Goal: Communication & Community: Answer question/provide support

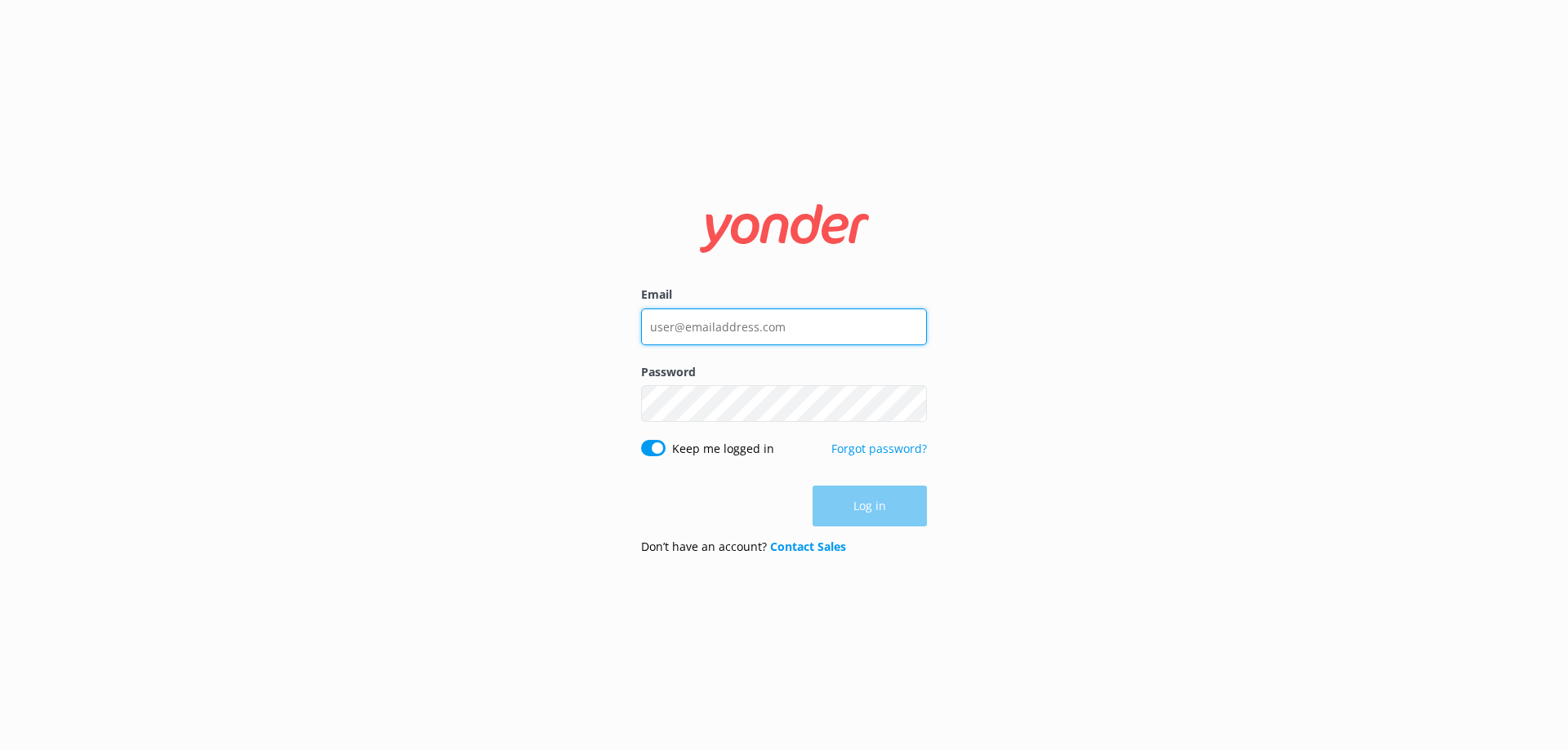
type input "[EMAIL_ADDRESS][DOMAIN_NAME]"
click at [884, 506] on div "Log in" at bounding box center [784, 506] width 285 height 40
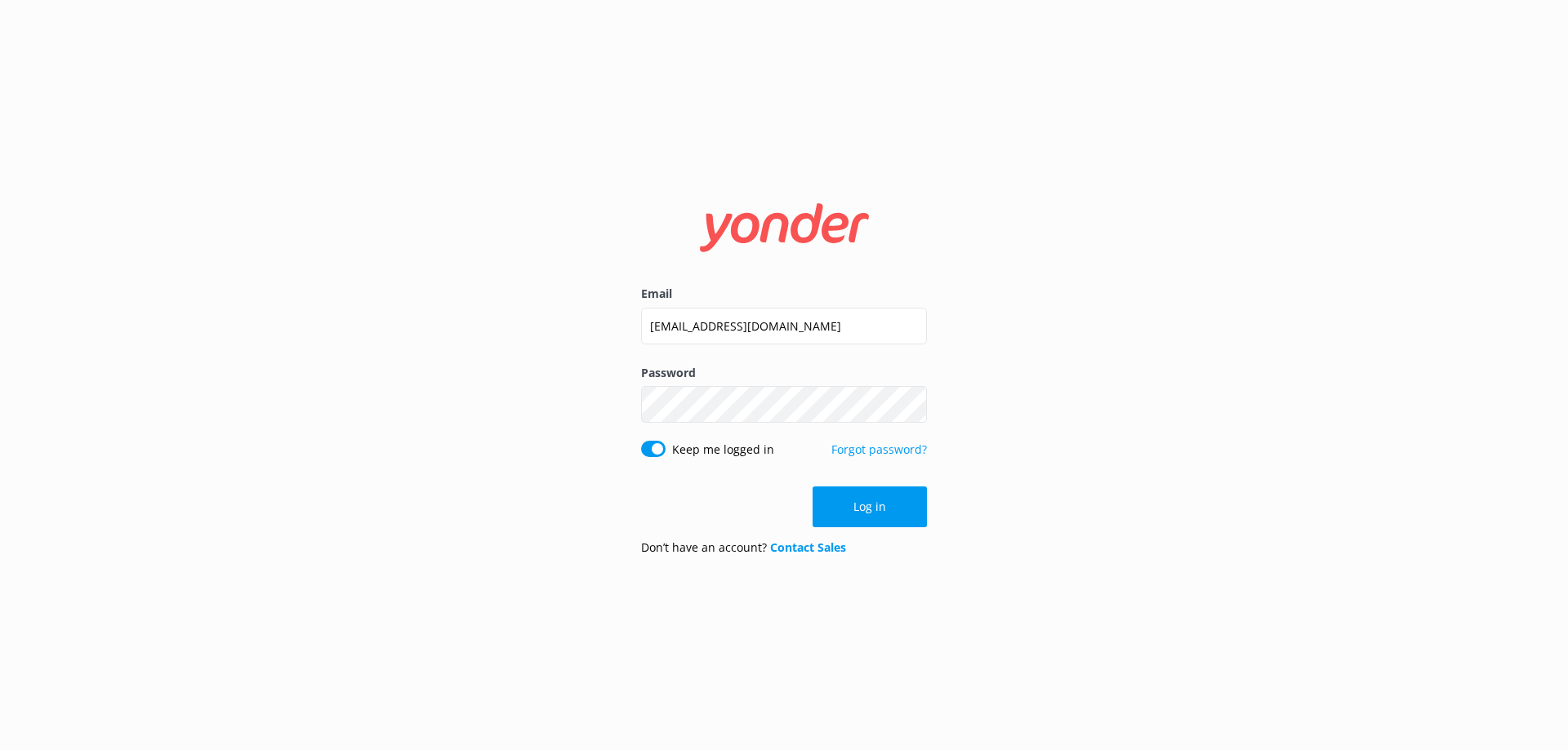
click at [884, 506] on button "Log in" at bounding box center [870, 507] width 115 height 40
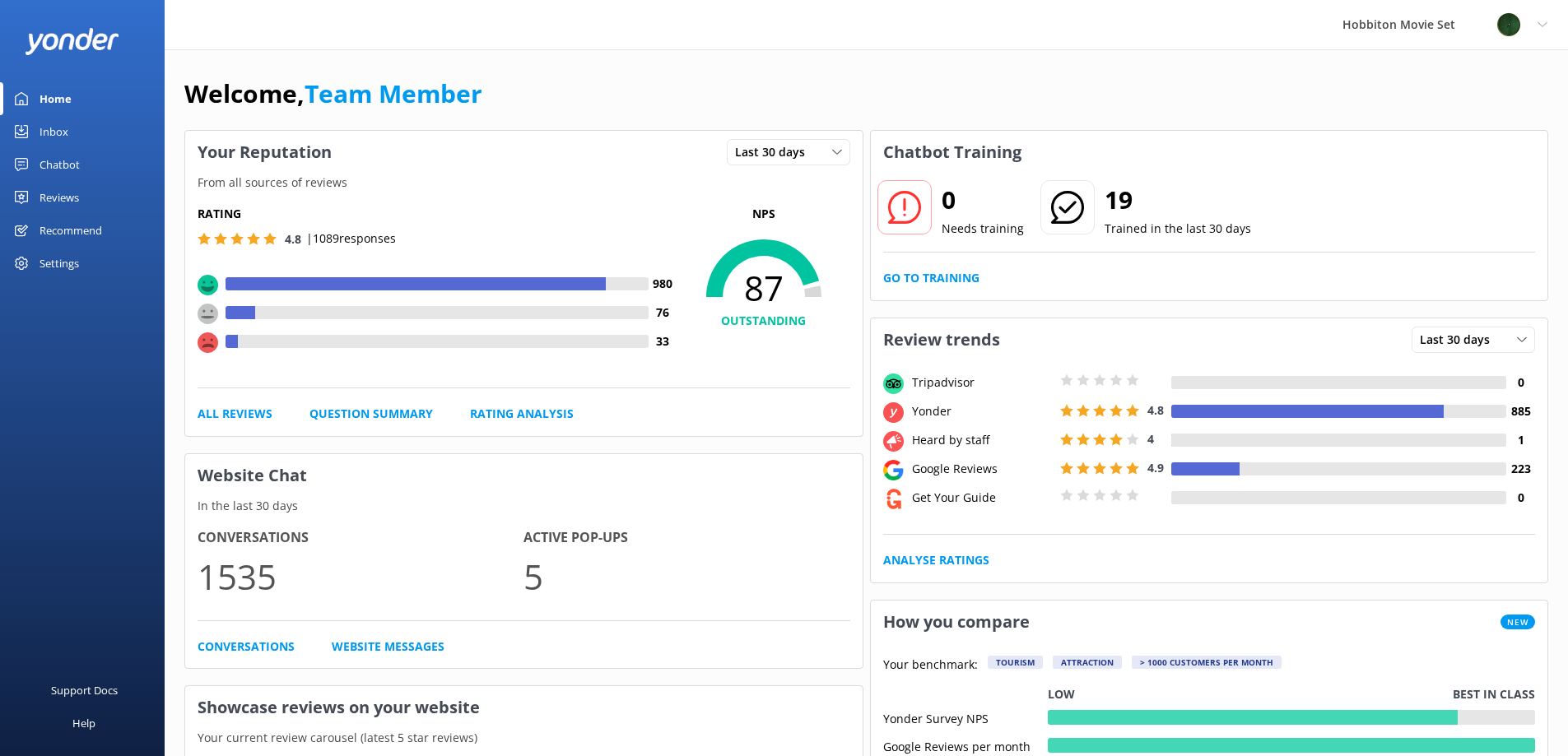
click at [70, 165] on div "Chatbot" at bounding box center [59, 164] width 40 height 33
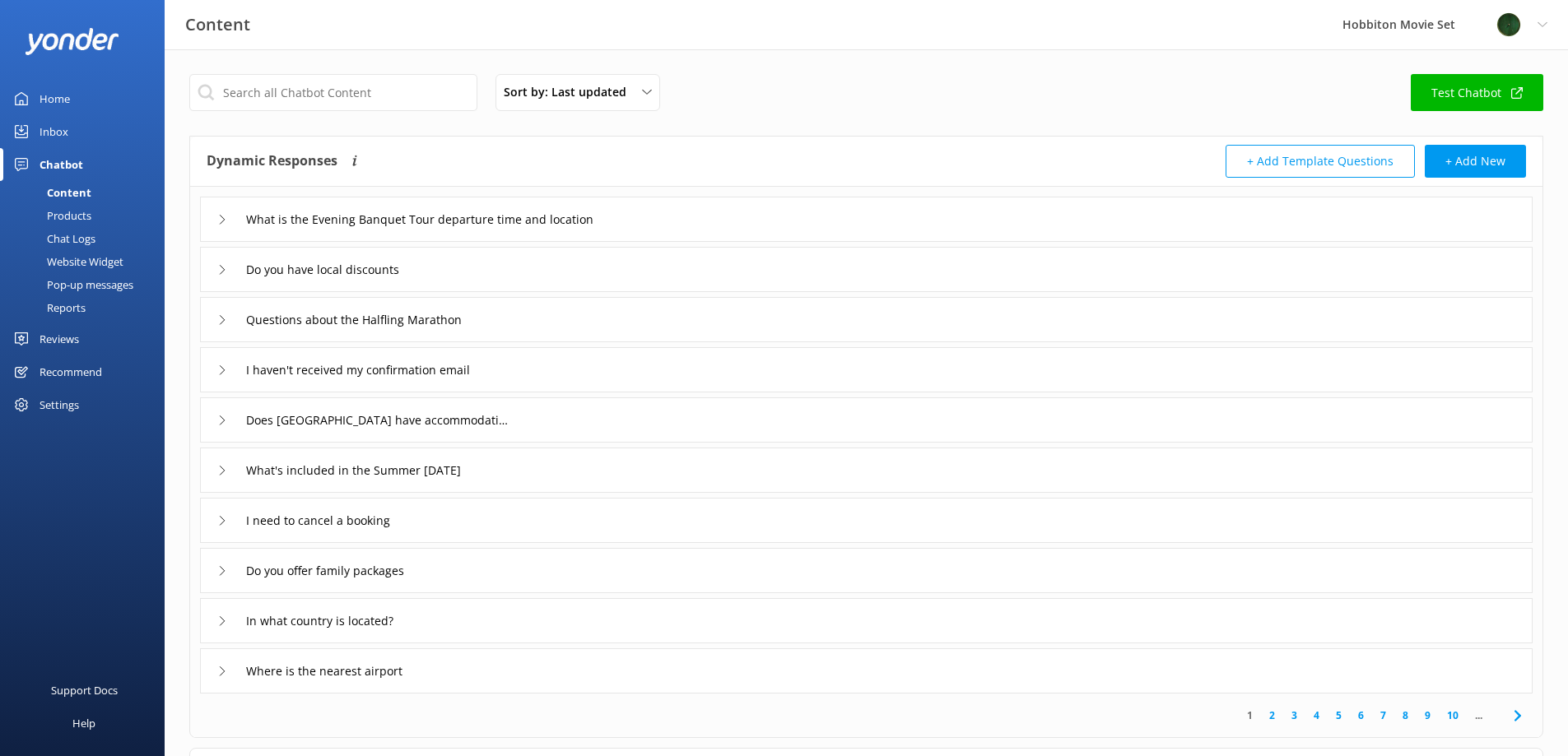
click at [58, 157] on div "Chatbot" at bounding box center [61, 164] width 44 height 33
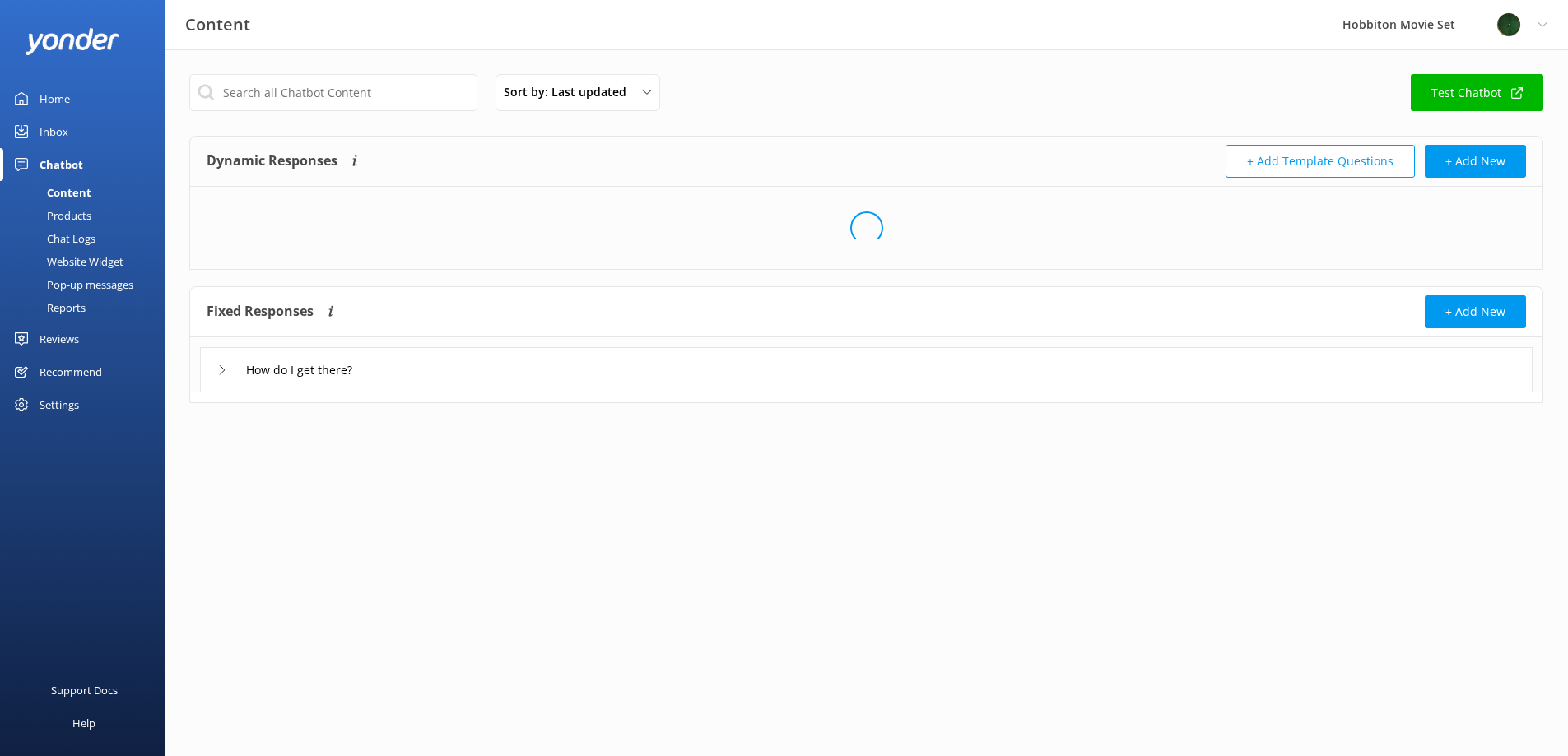
click at [56, 132] on div "Inbox" at bounding box center [54, 132] width 29 height 33
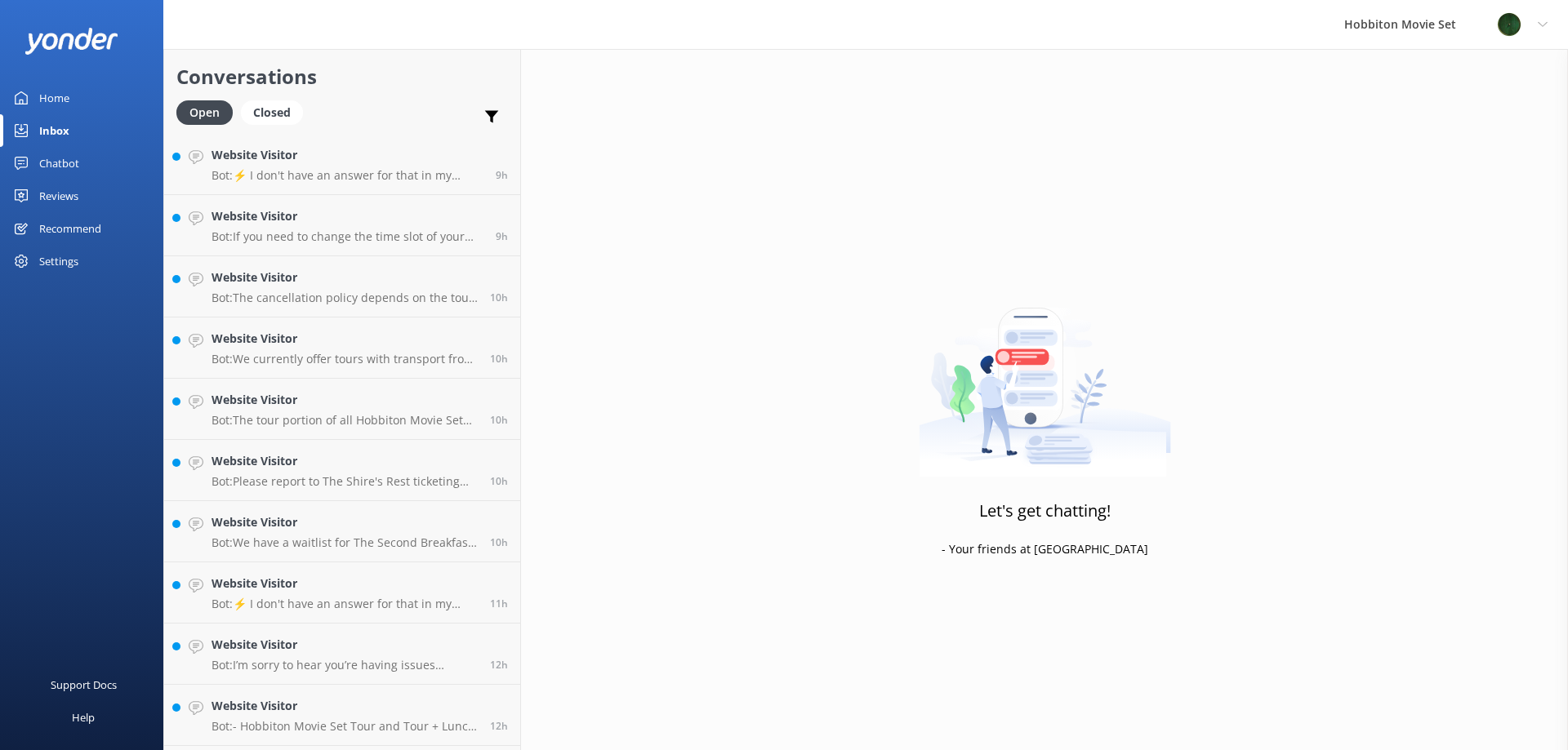
scroll to position [1711, 0]
click at [372, 715] on h4 "Website Visitor" at bounding box center [347, 710] width 272 height 18
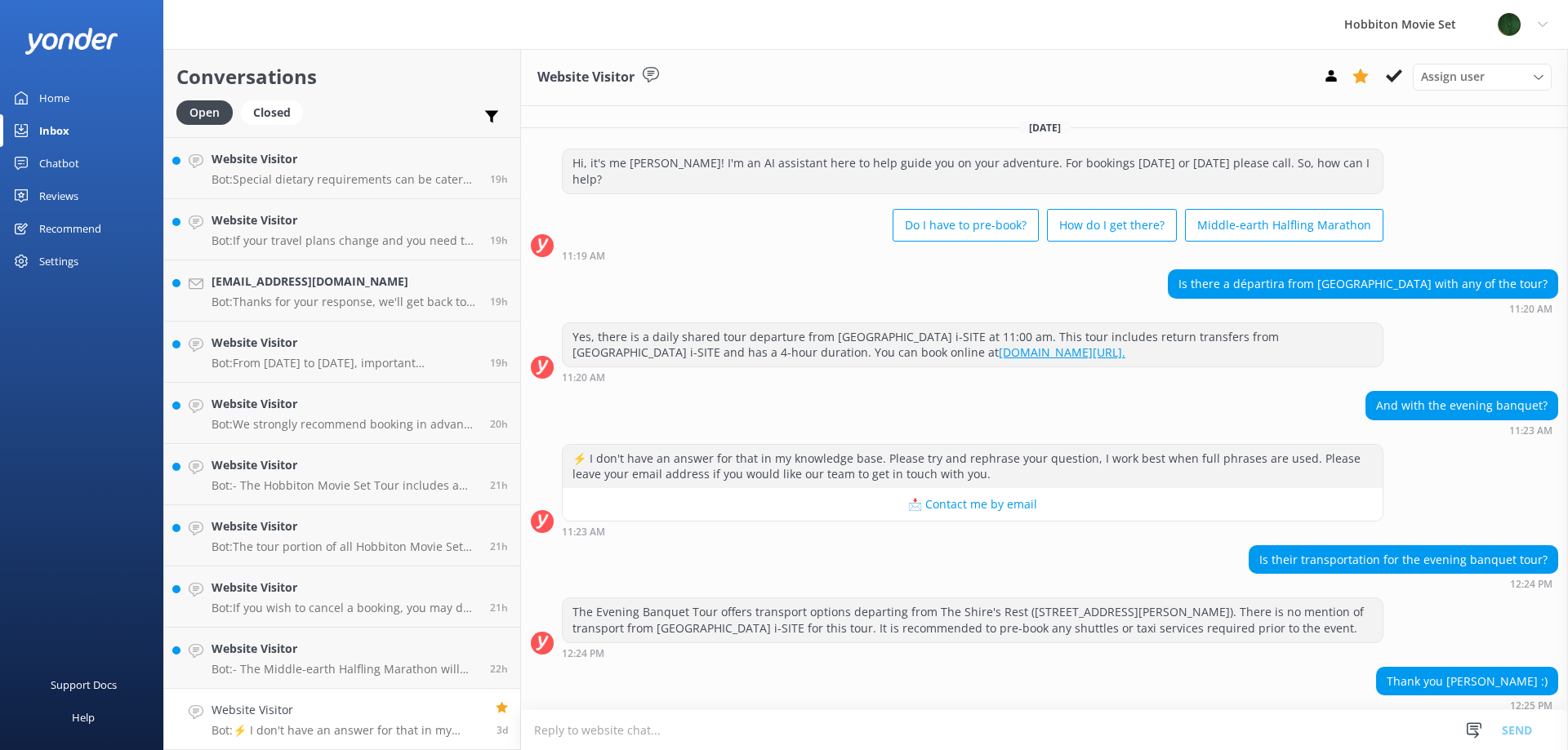
scroll to position [201, 0]
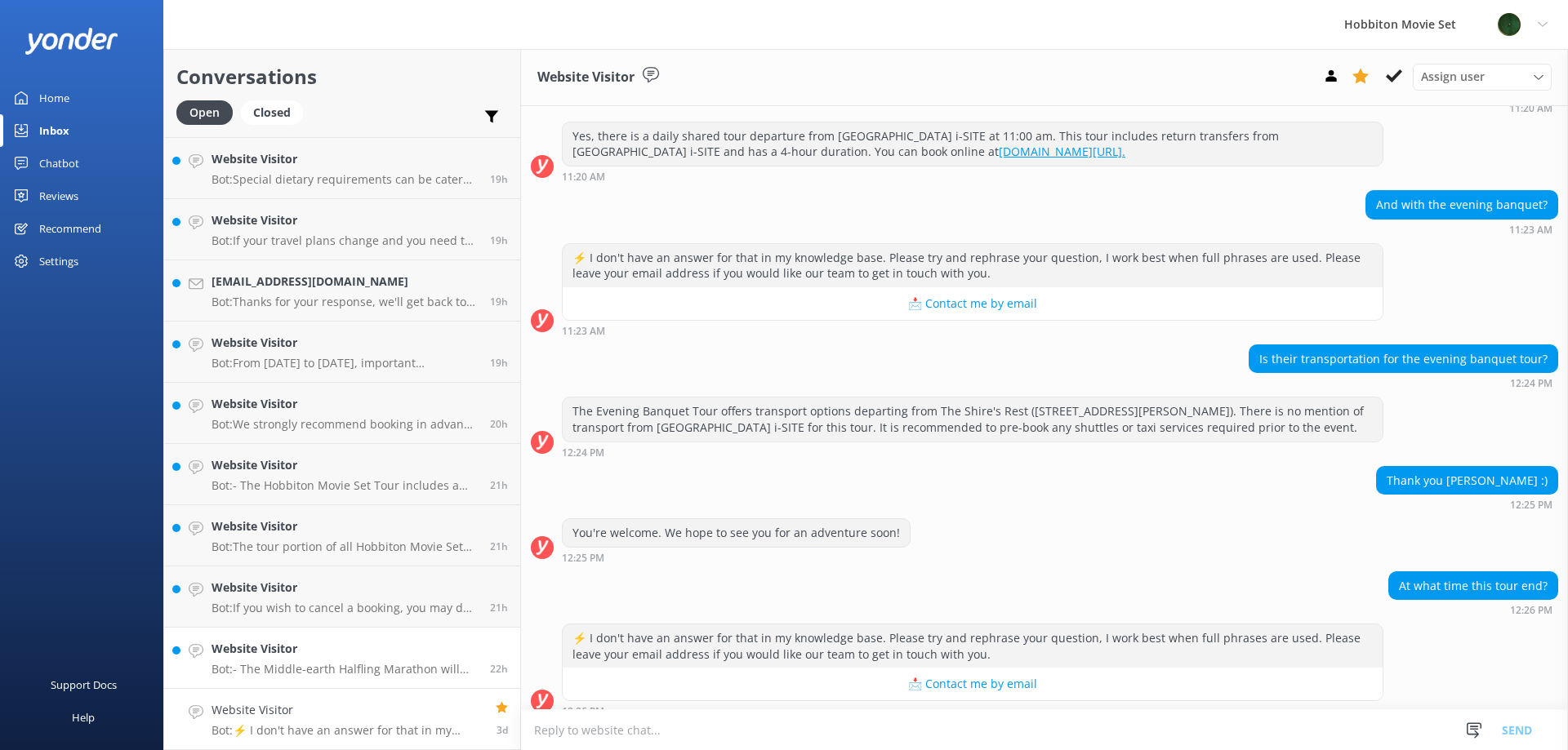
click at [401, 653] on h4 "Website Visitor" at bounding box center [344, 649] width 266 height 18
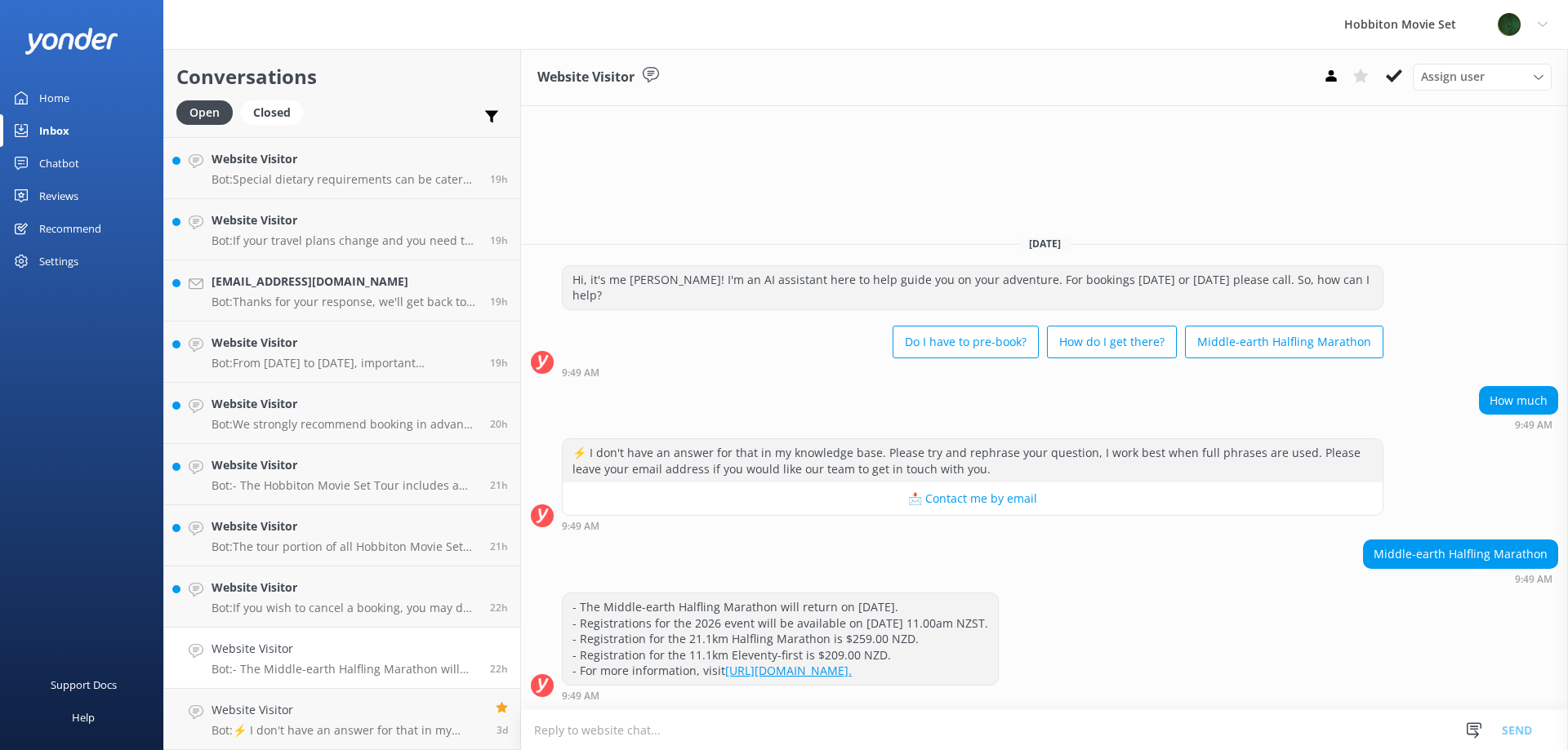
drag, startPoint x: 397, startPoint y: 652, endPoint x: 365, endPoint y: 648, distance: 32.2
click at [364, 653] on h4 "Website Visitor" at bounding box center [344, 649] width 266 height 18
click at [1398, 72] on use at bounding box center [1393, 76] width 16 height 13
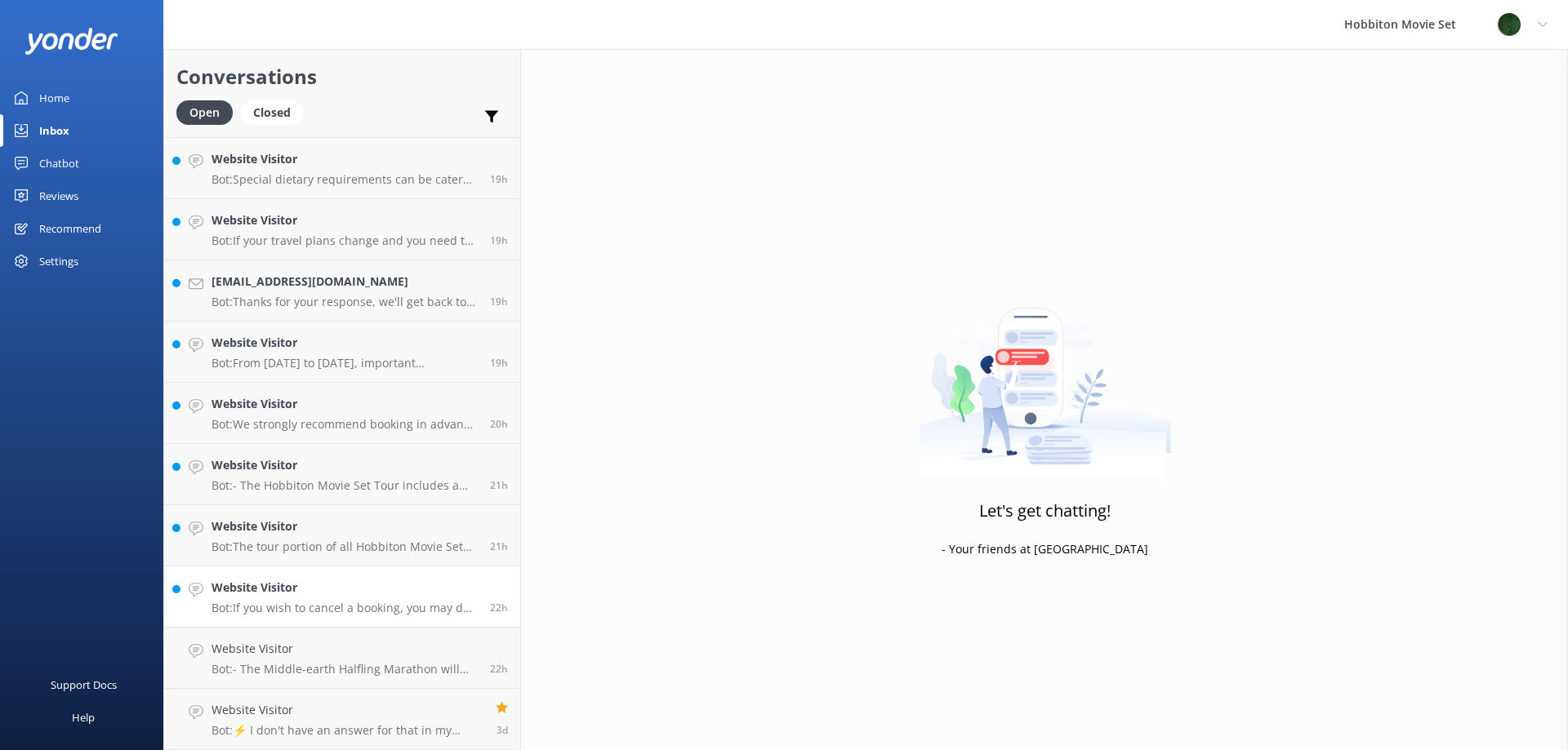
scroll to position [1650, 0]
click at [367, 660] on div "Website Visitor Bot: If you wish to cancel a booking, you may do so by contacti…" at bounding box center [344, 657] width 266 height 36
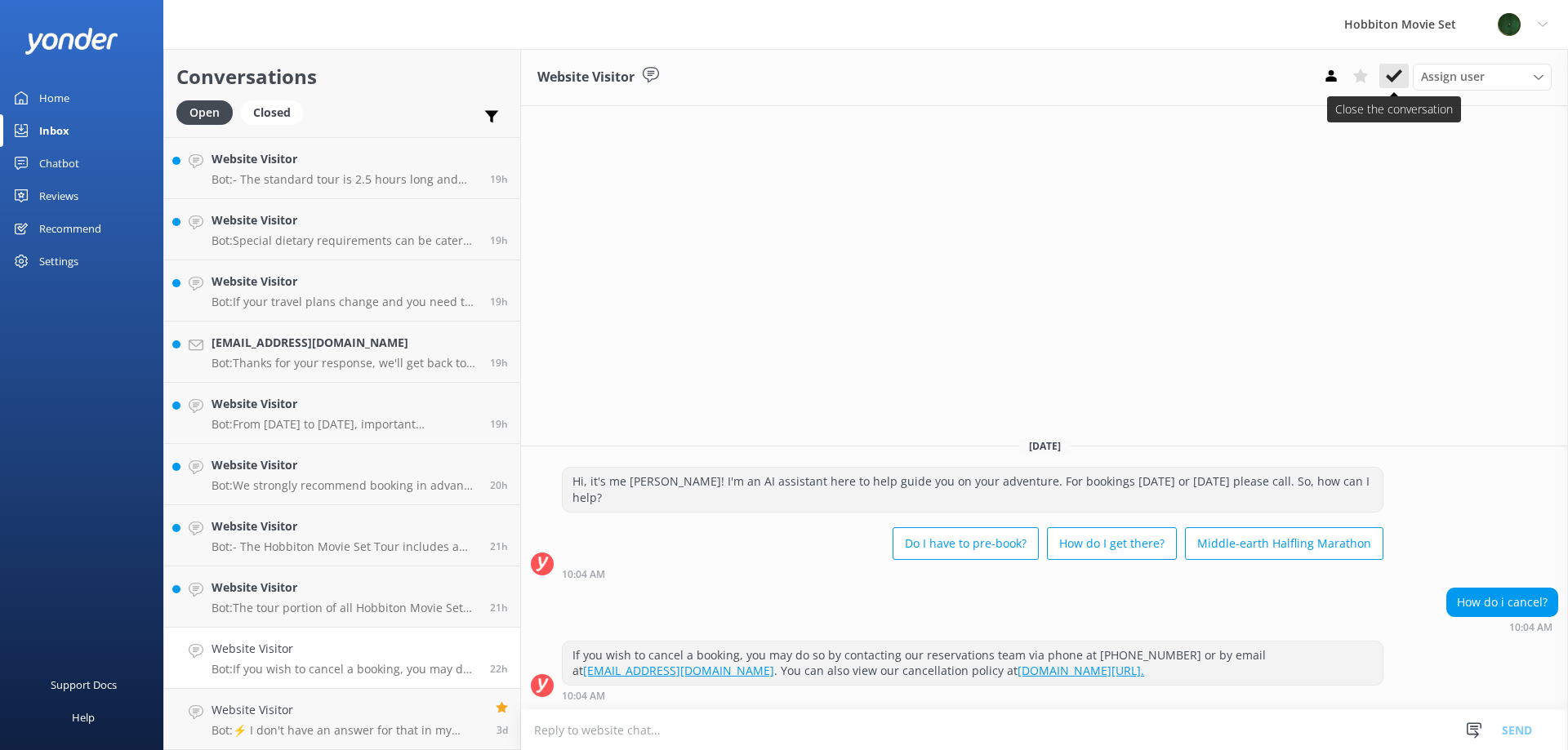
click at [1387, 78] on icon at bounding box center [1393, 75] width 16 height 16
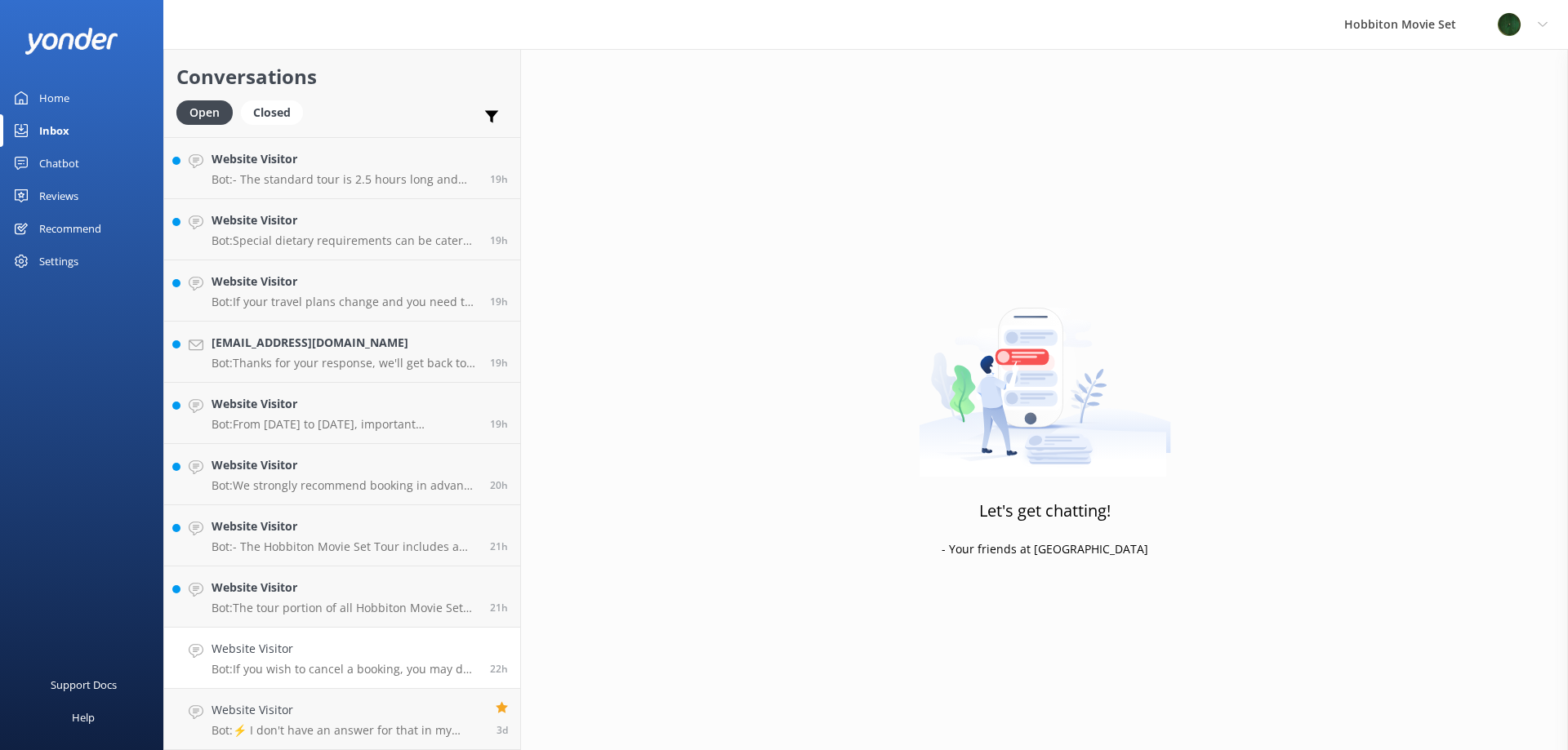
scroll to position [1589, 0]
click at [389, 657] on h4 "Website Visitor" at bounding box center [344, 649] width 266 height 18
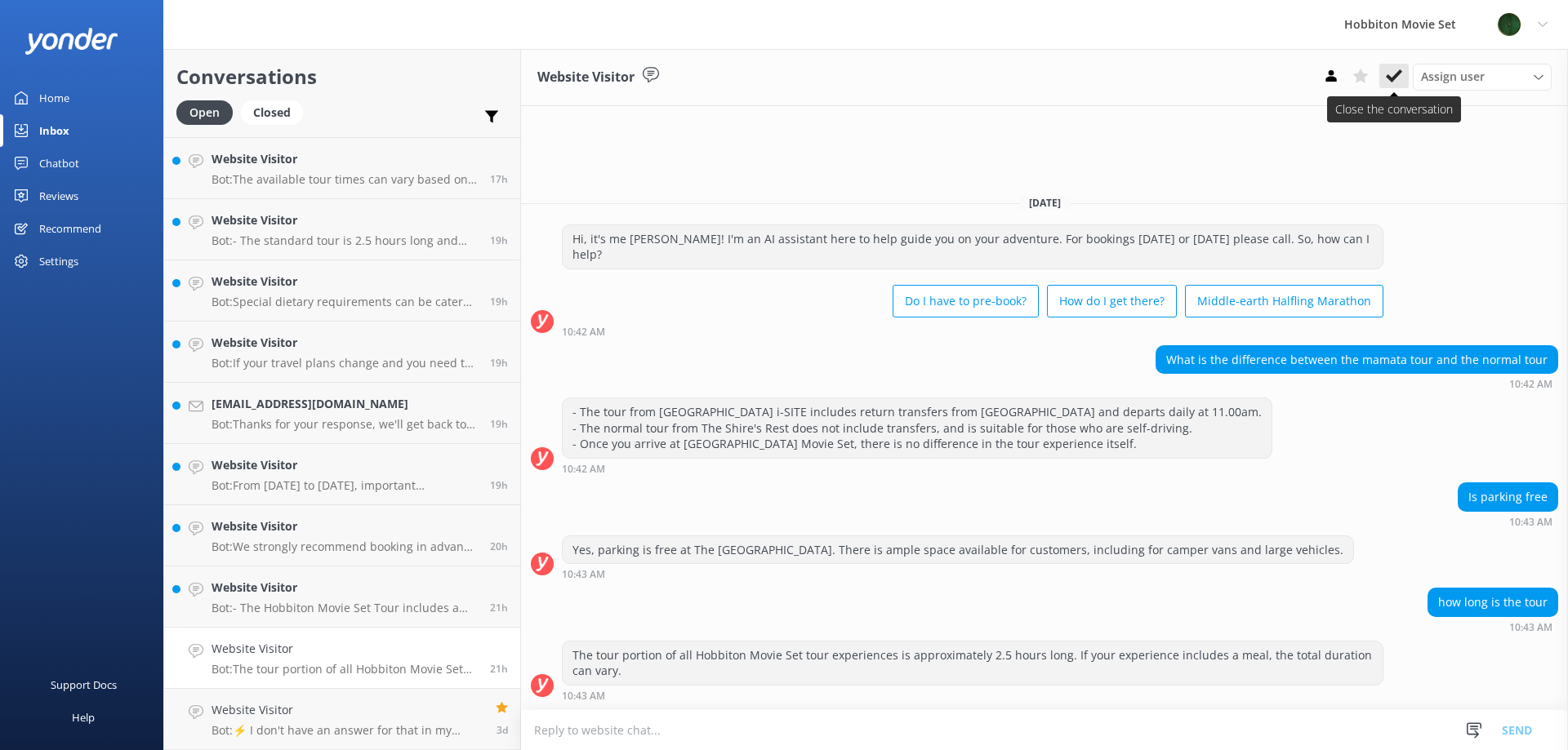
click at [1398, 70] on icon at bounding box center [1393, 75] width 16 height 16
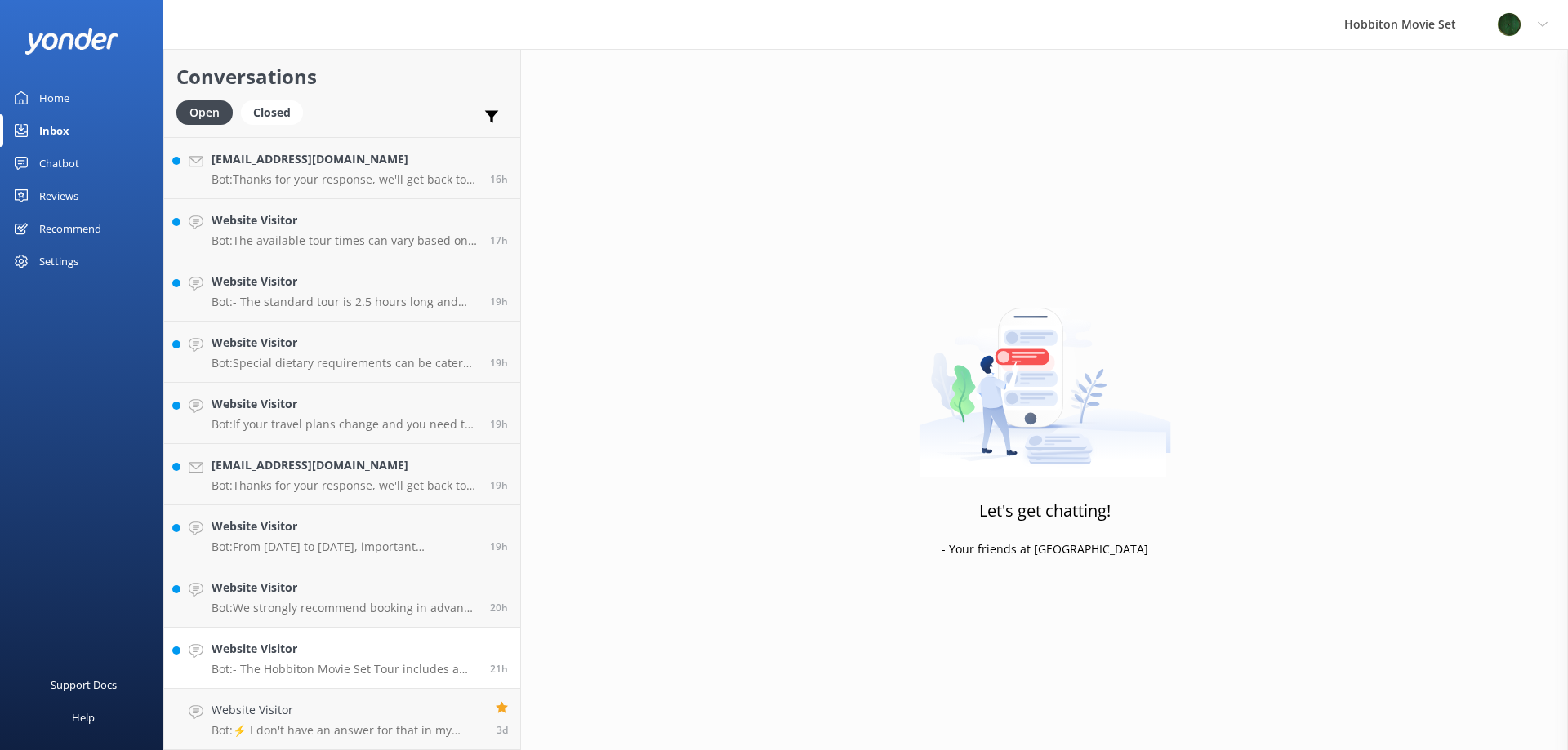
scroll to position [1527, 0]
click at [344, 651] on h4 "Website Visitor" at bounding box center [344, 649] width 266 height 18
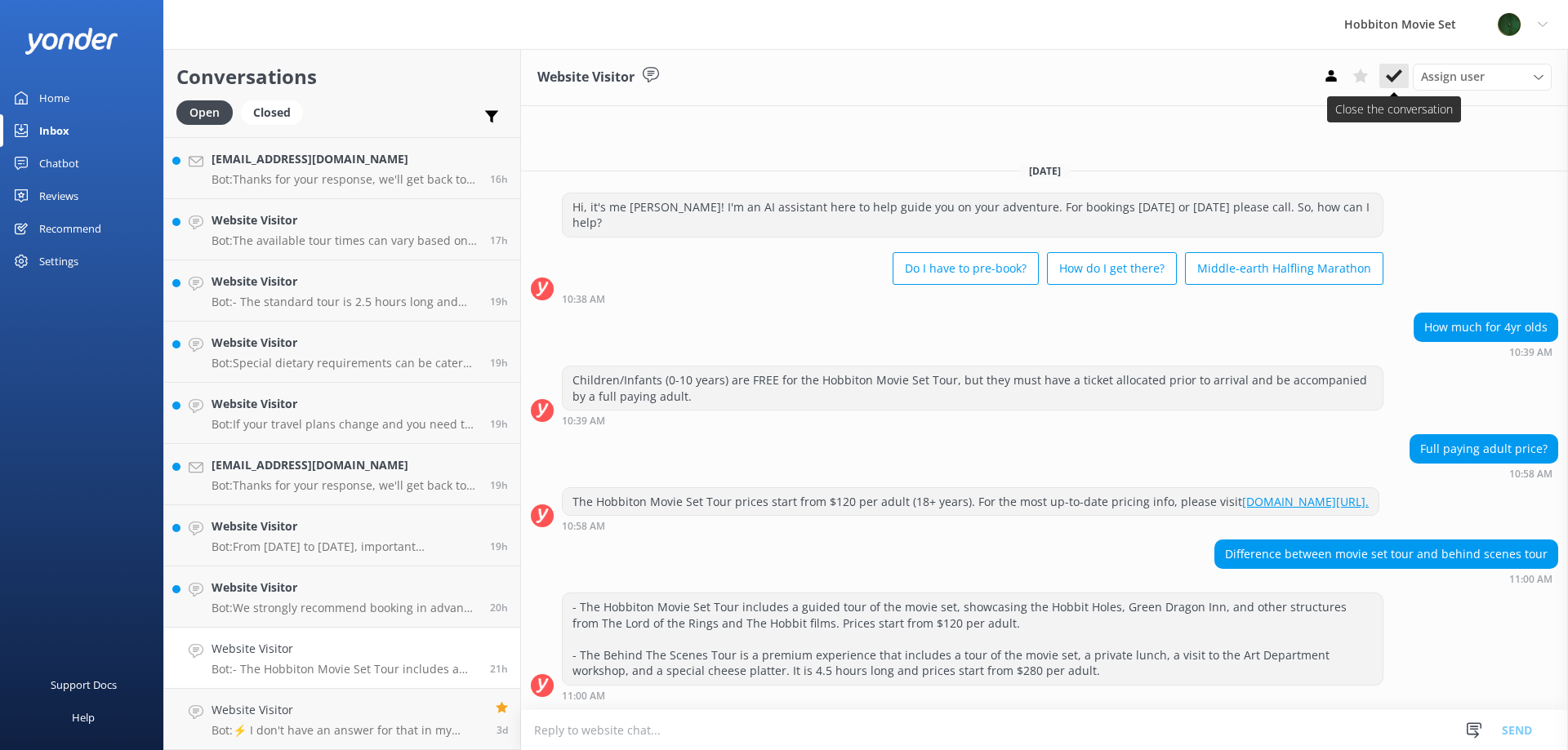
click at [1391, 77] on icon at bounding box center [1393, 75] width 16 height 16
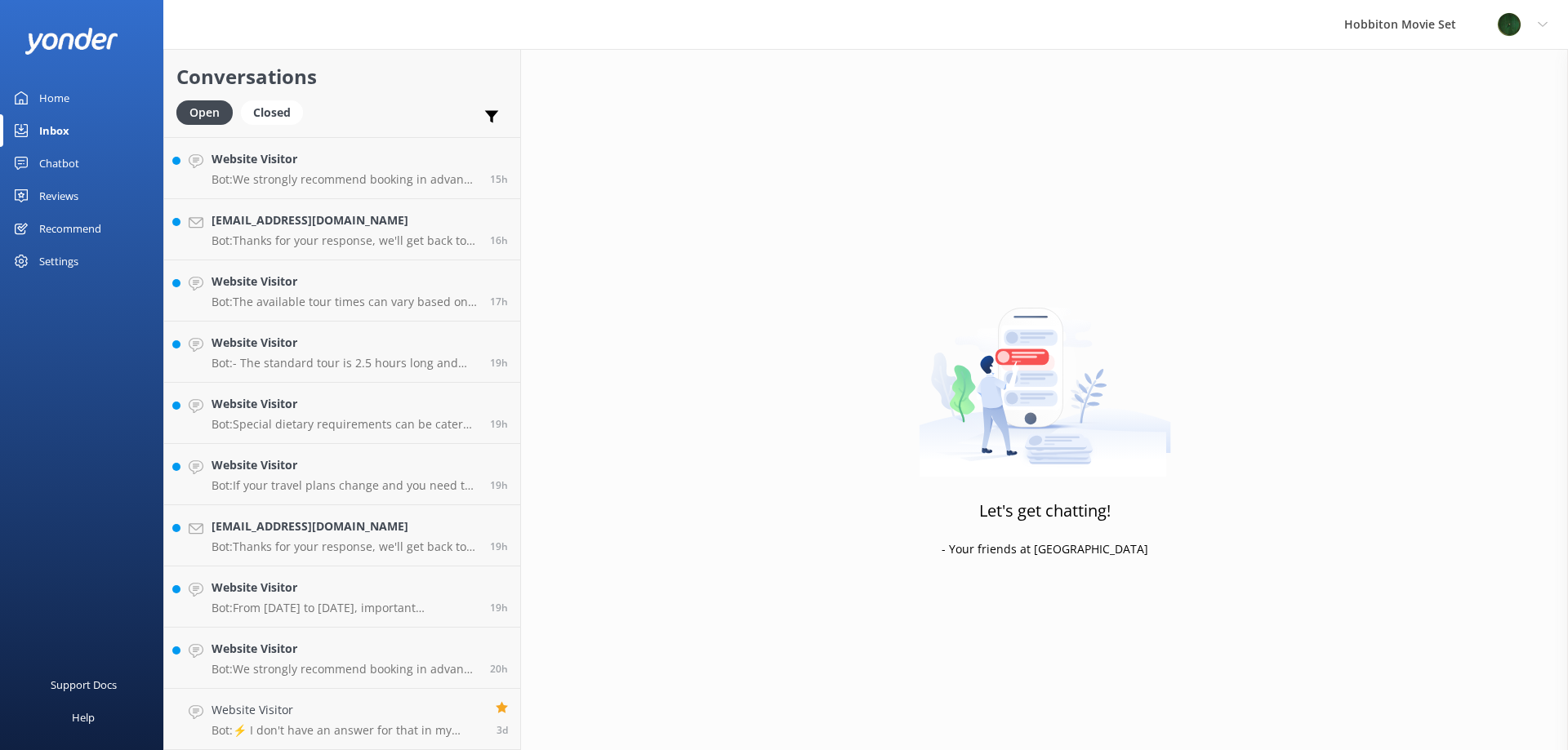
scroll to position [1466, 0]
click at [338, 648] on h4 "Website Visitor" at bounding box center [344, 649] width 266 height 18
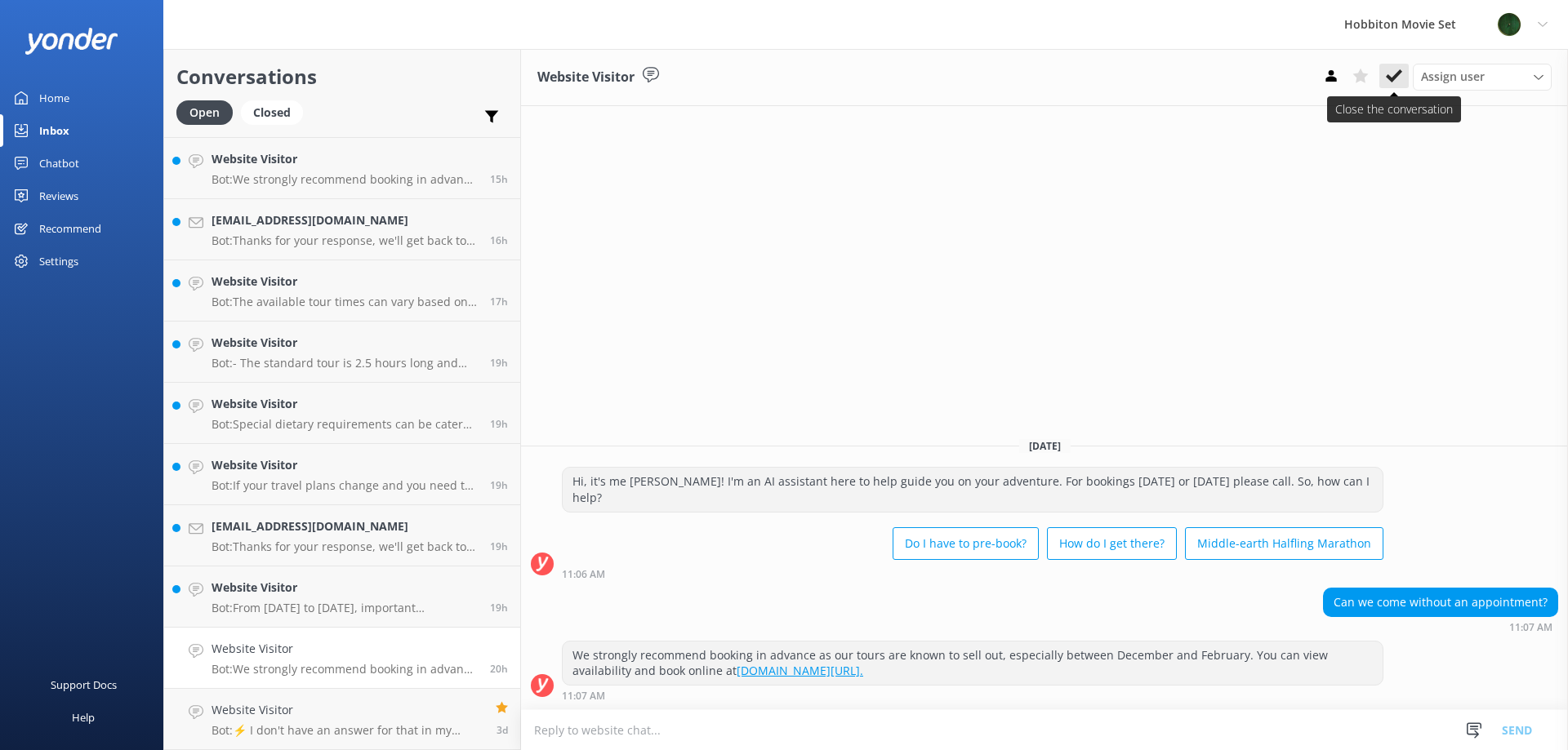
click at [1401, 76] on icon at bounding box center [1393, 75] width 16 height 16
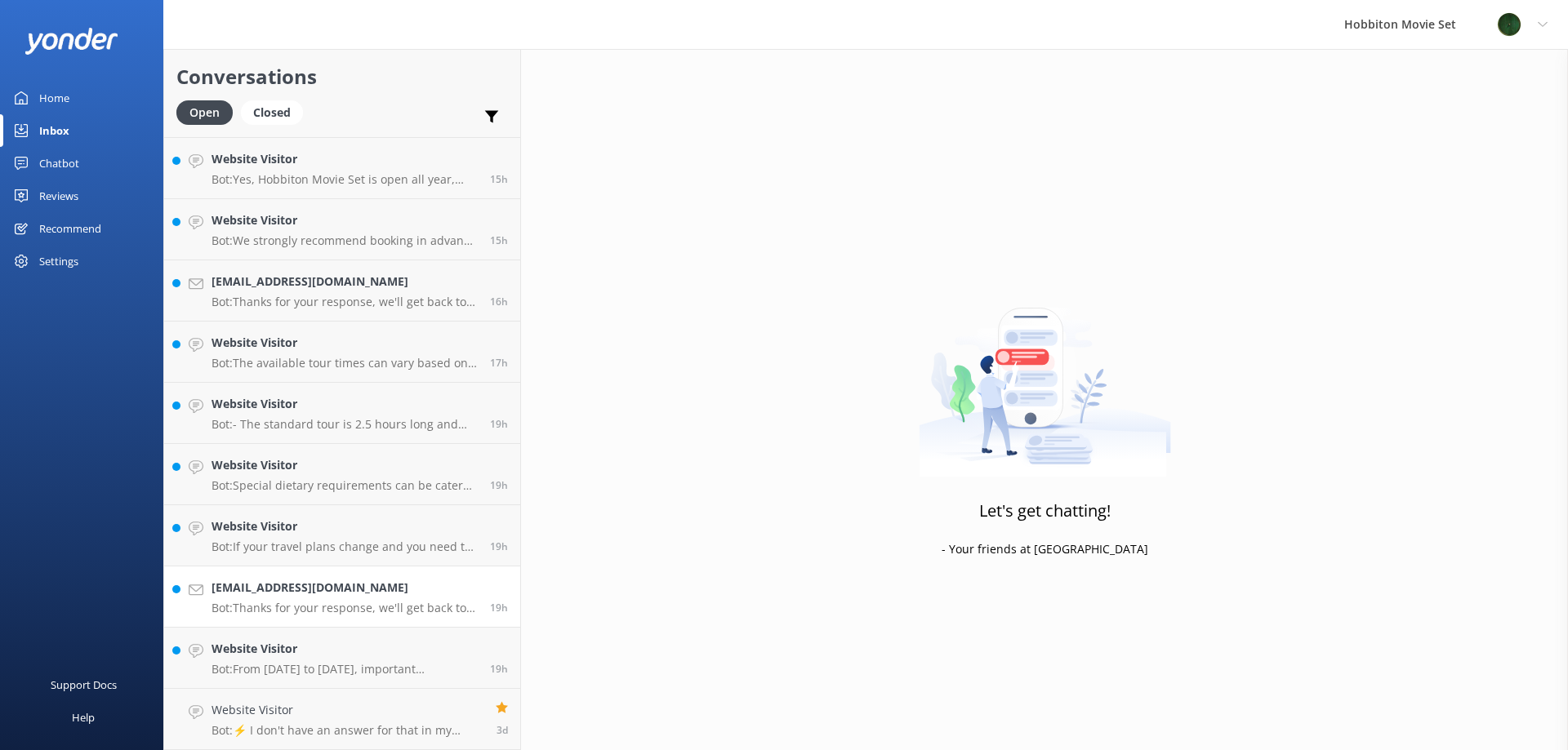
scroll to position [1405, 0]
click at [349, 663] on p "Bot: From [DATE] to [DATE], important maintenance and restoration work is being…" at bounding box center [344, 669] width 266 height 14
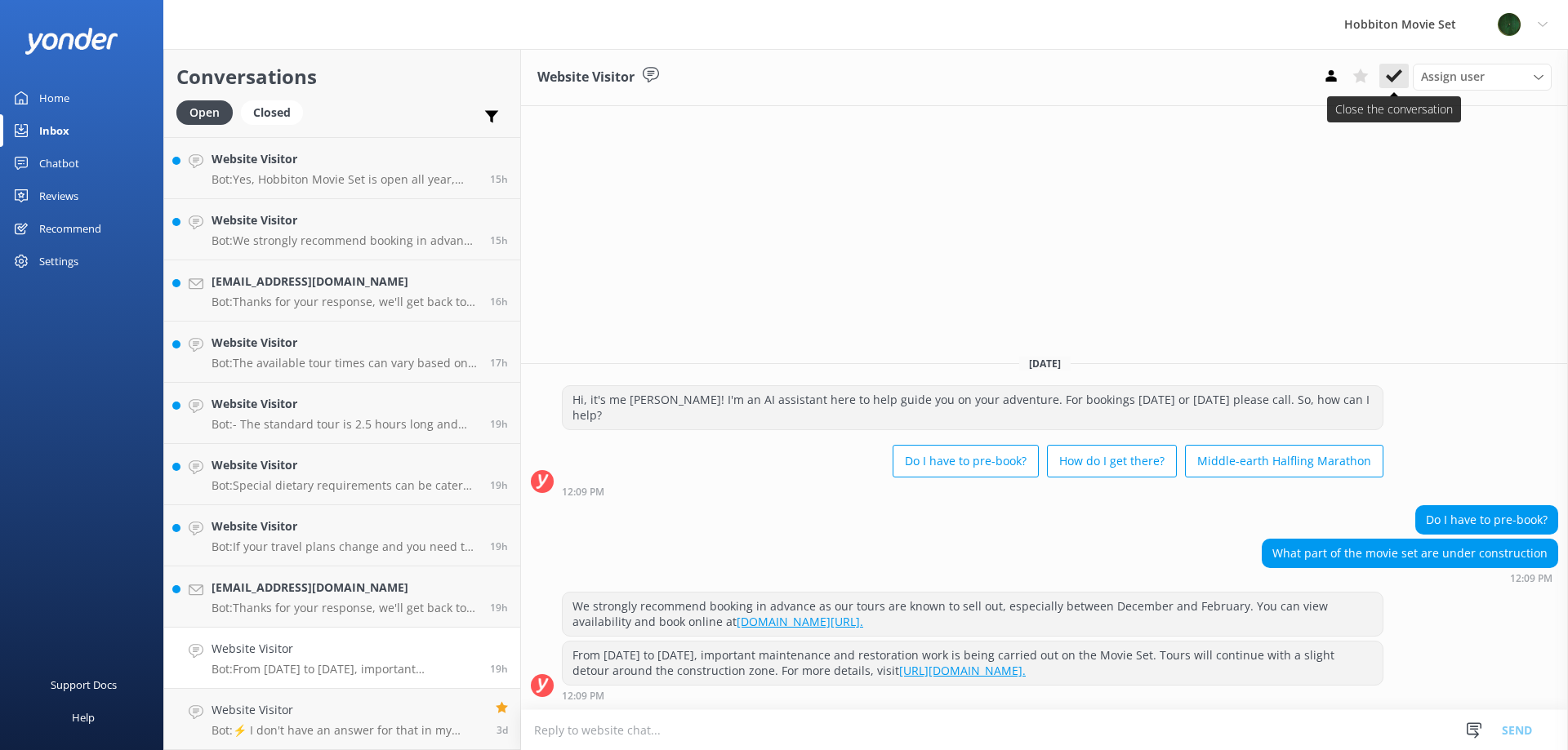
click at [1400, 72] on use at bounding box center [1393, 76] width 16 height 13
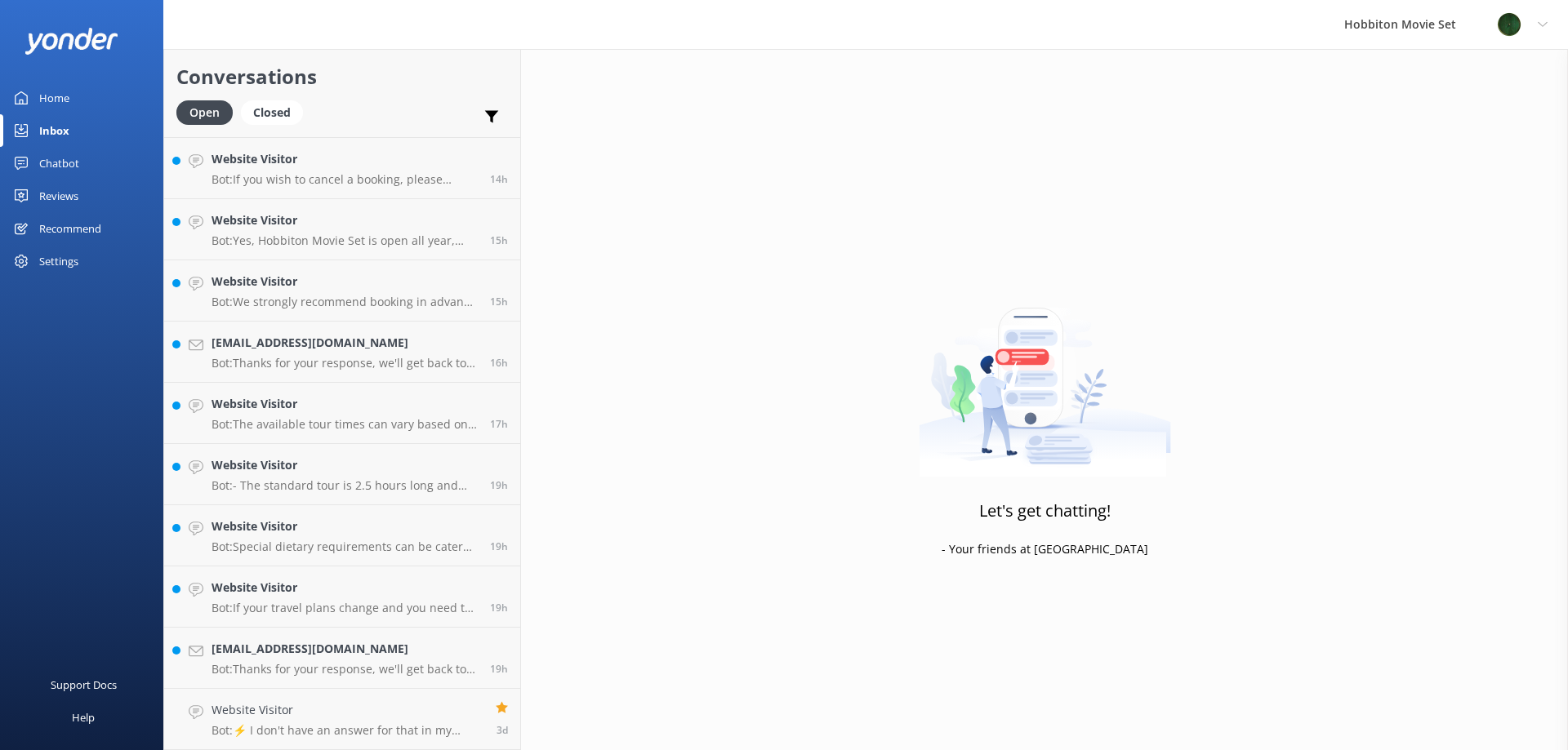
scroll to position [1344, 0]
click at [384, 658] on div "[EMAIL_ADDRESS][DOMAIN_NAME] Bot: Thanks for your response, we'll get back to y…" at bounding box center [344, 657] width 266 height 36
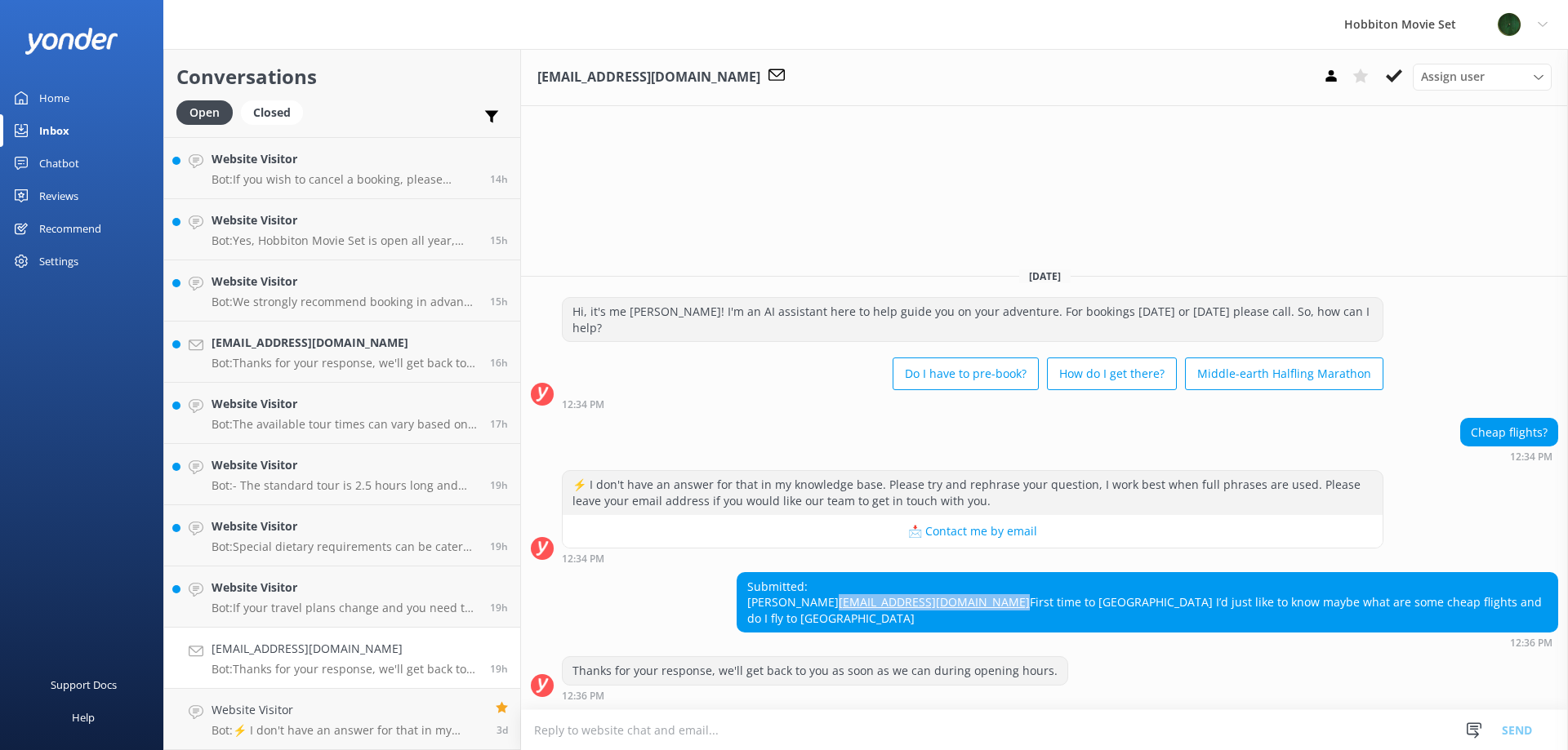
drag, startPoint x: 1165, startPoint y: 603, endPoint x: 983, endPoint y: 604, distance: 182.0
click at [983, 604] on div "Submitted: [PERSON_NAME] [EMAIL_ADDRESS][DOMAIN_NAME] First time to [GEOGRAPHIC…" at bounding box center [1148, 603] width 820 height 60
copy link "[EMAIL_ADDRESS][DOMAIN_NAME]"
click at [1391, 82] on icon at bounding box center [1393, 75] width 16 height 16
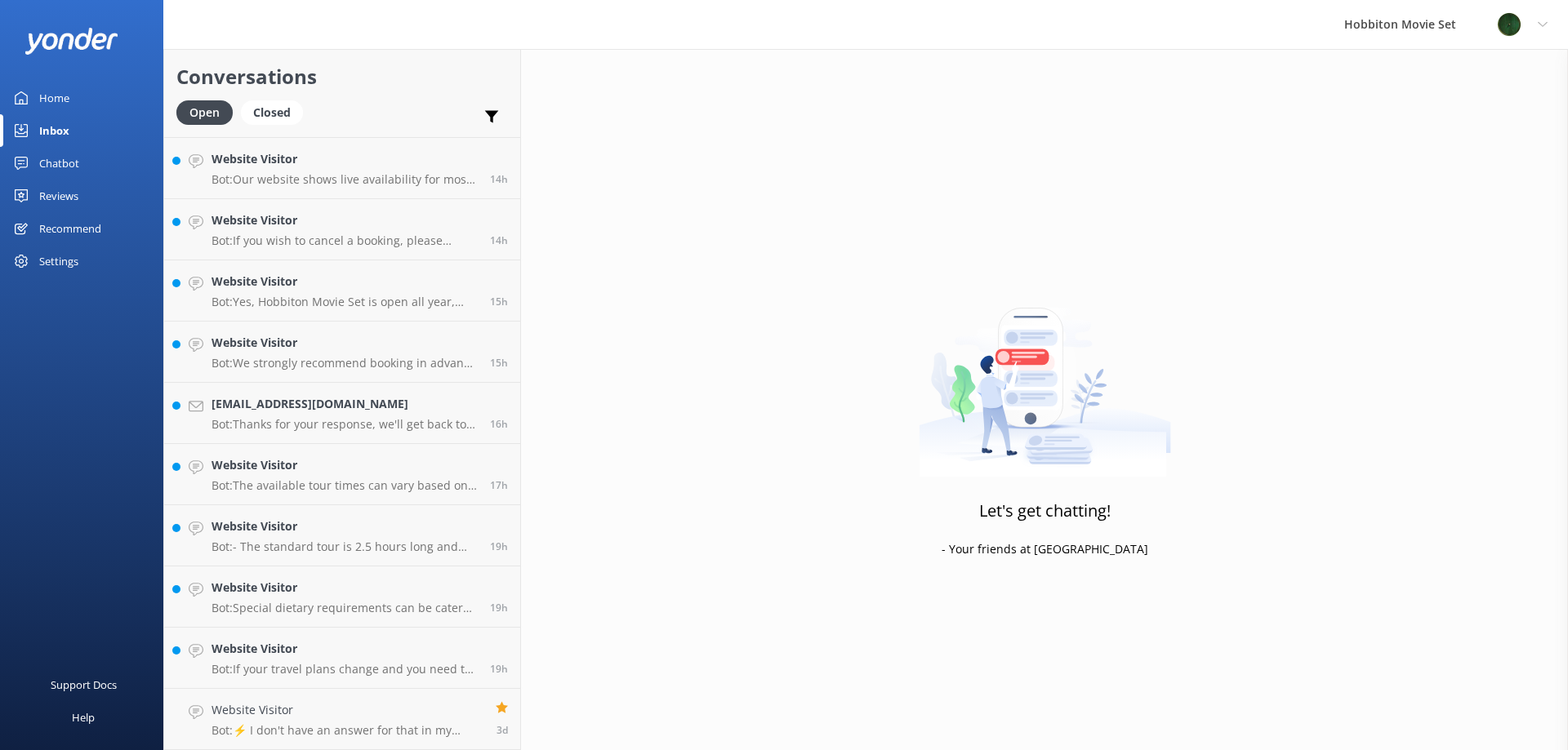
scroll to position [1282, 0]
click at [355, 646] on h4 "Website Visitor" at bounding box center [344, 649] width 266 height 18
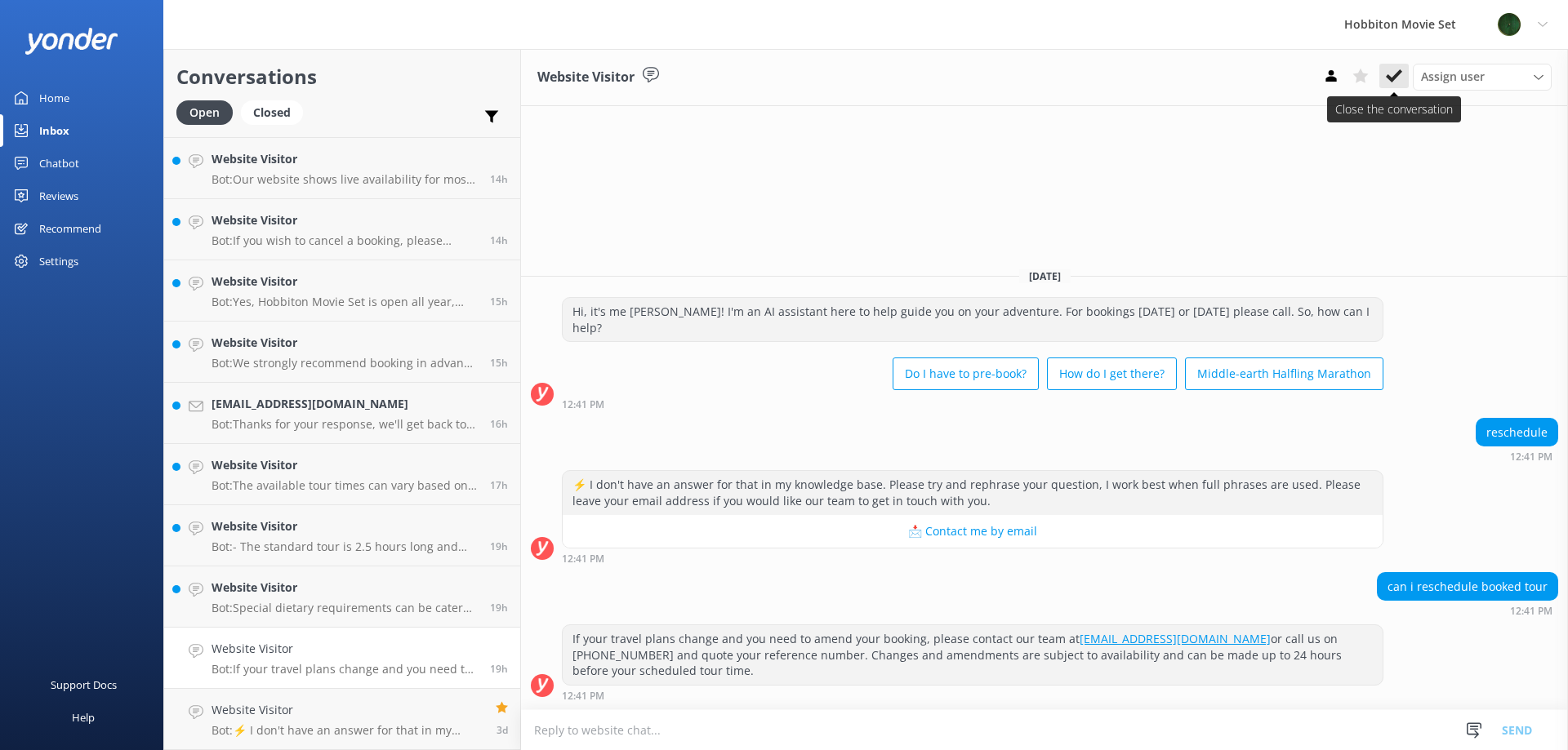
click at [1386, 79] on icon at bounding box center [1393, 75] width 16 height 16
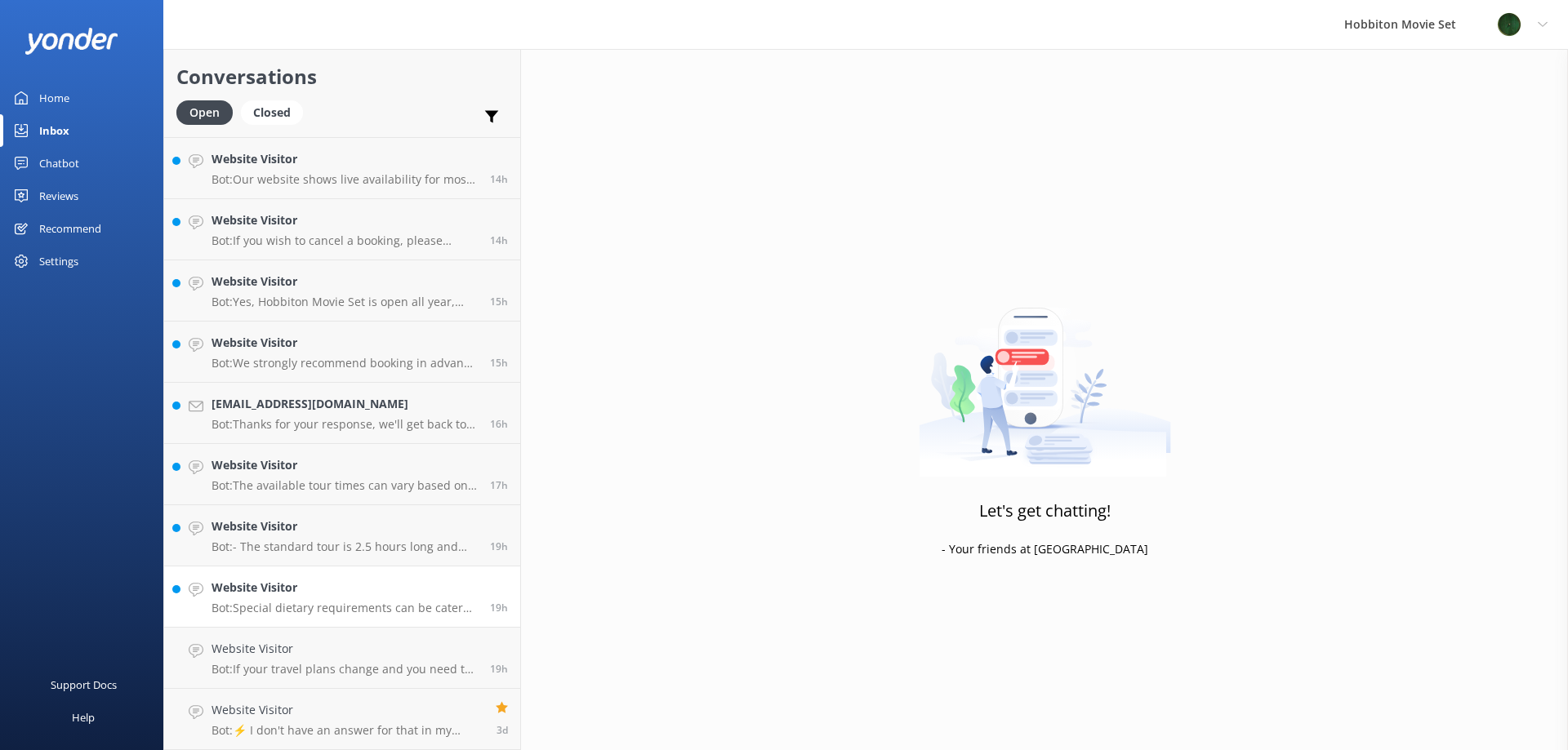
scroll to position [1221, 0]
click at [413, 656] on h4 "Website Visitor" at bounding box center [344, 649] width 266 height 18
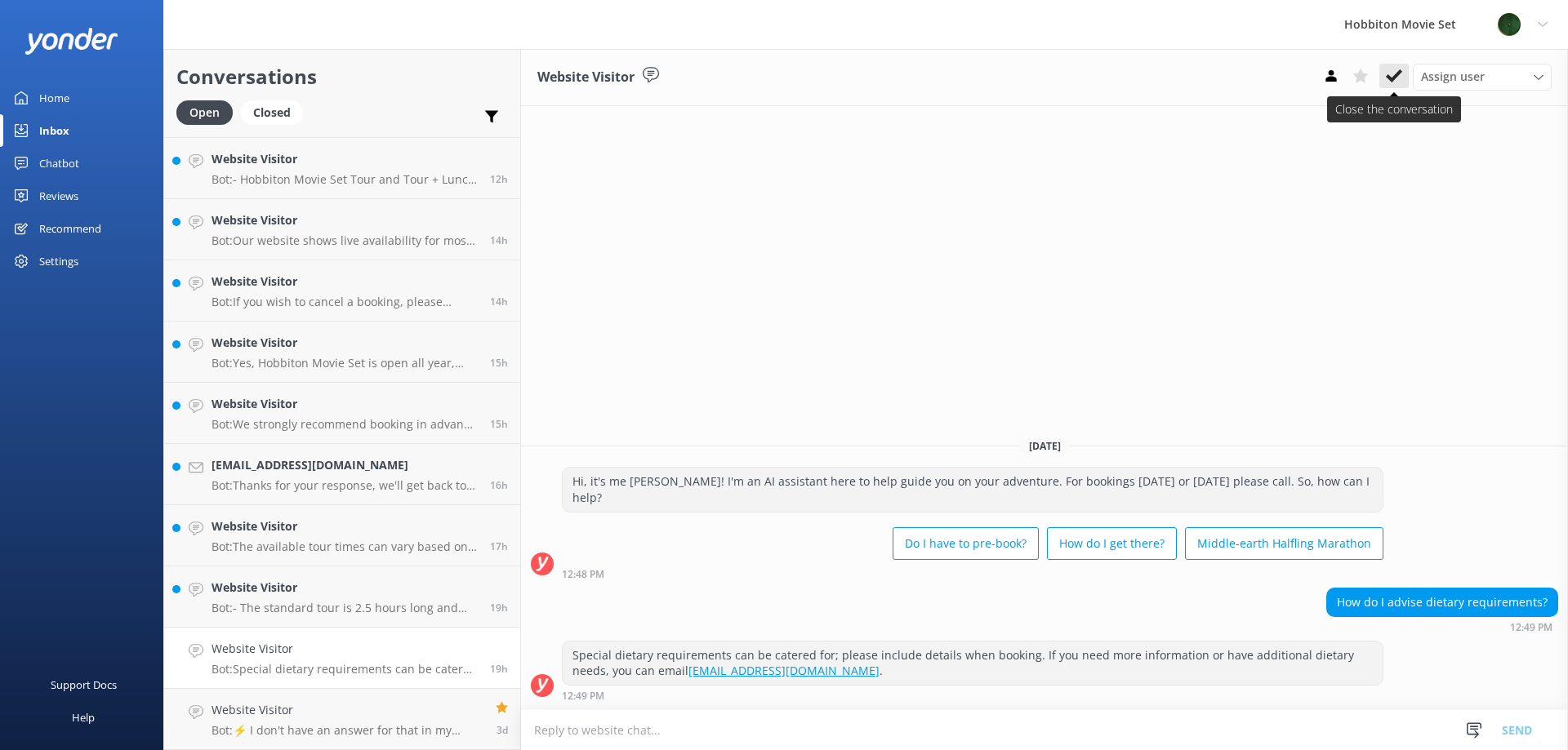
click at [1400, 77] on icon at bounding box center [1393, 75] width 16 height 16
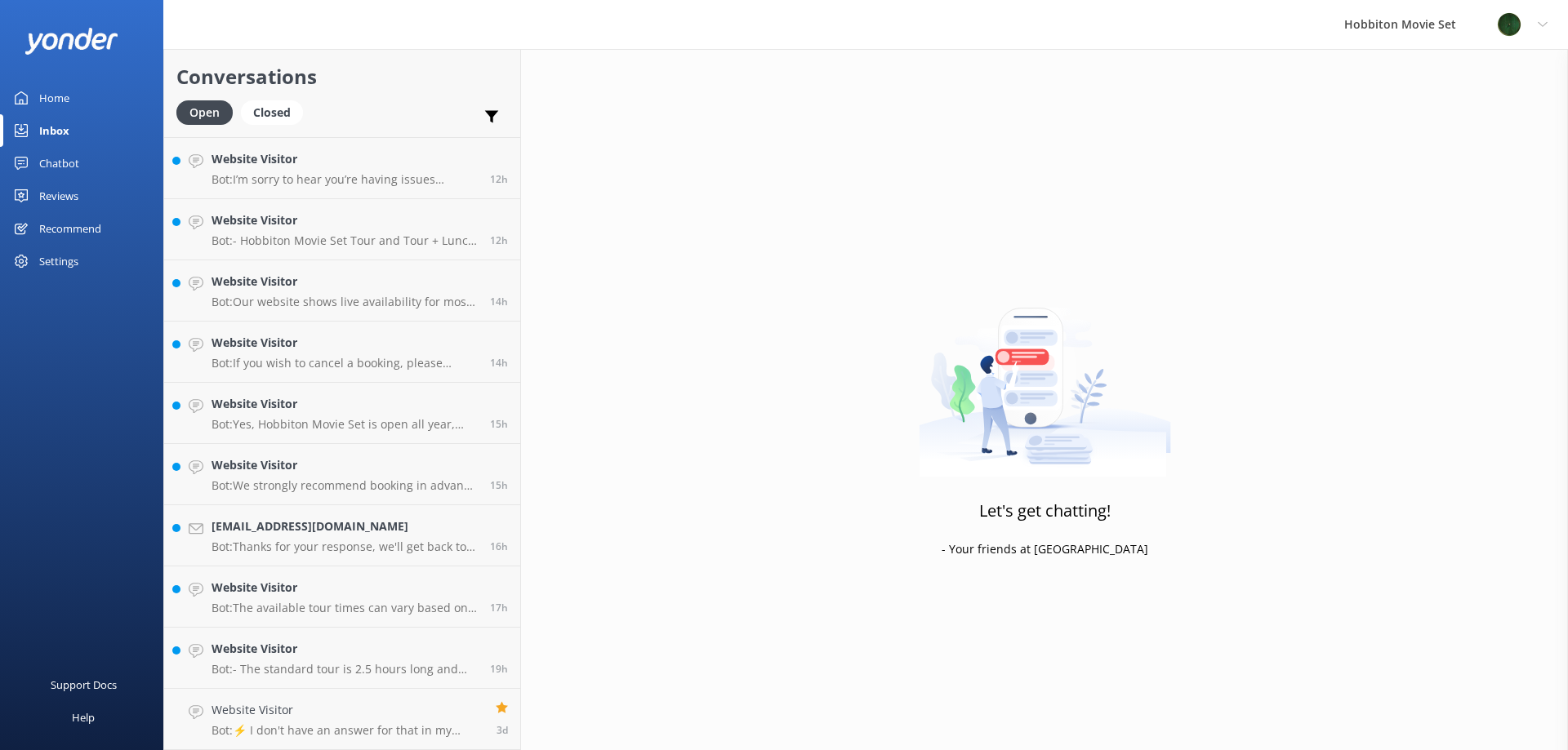
scroll to position [1160, 0]
click at [309, 658] on div "Website Visitor Bot: - The standard tour is 2.5 hours long and includes a guide…" at bounding box center [344, 657] width 266 height 36
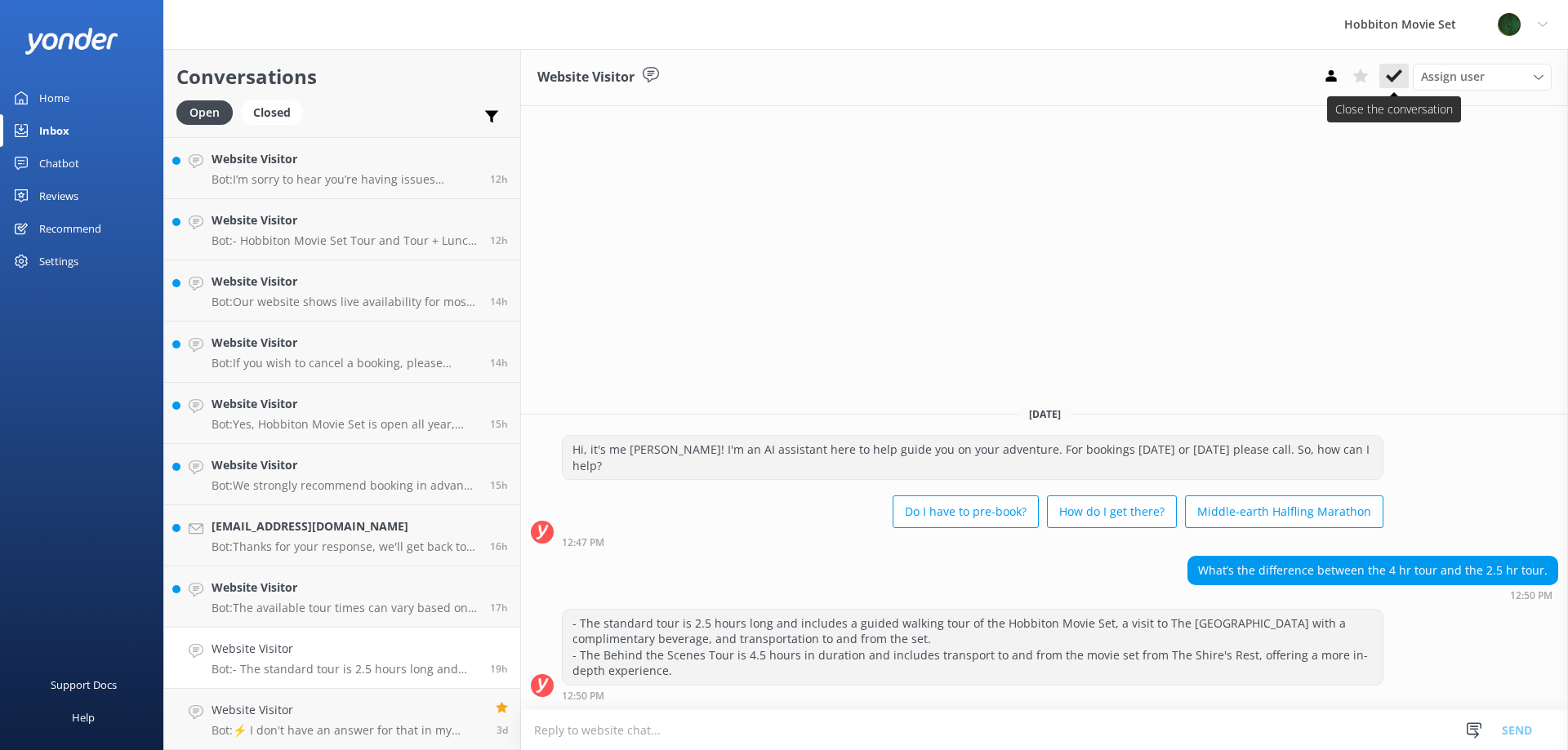
click at [1395, 77] on use at bounding box center [1393, 76] width 16 height 13
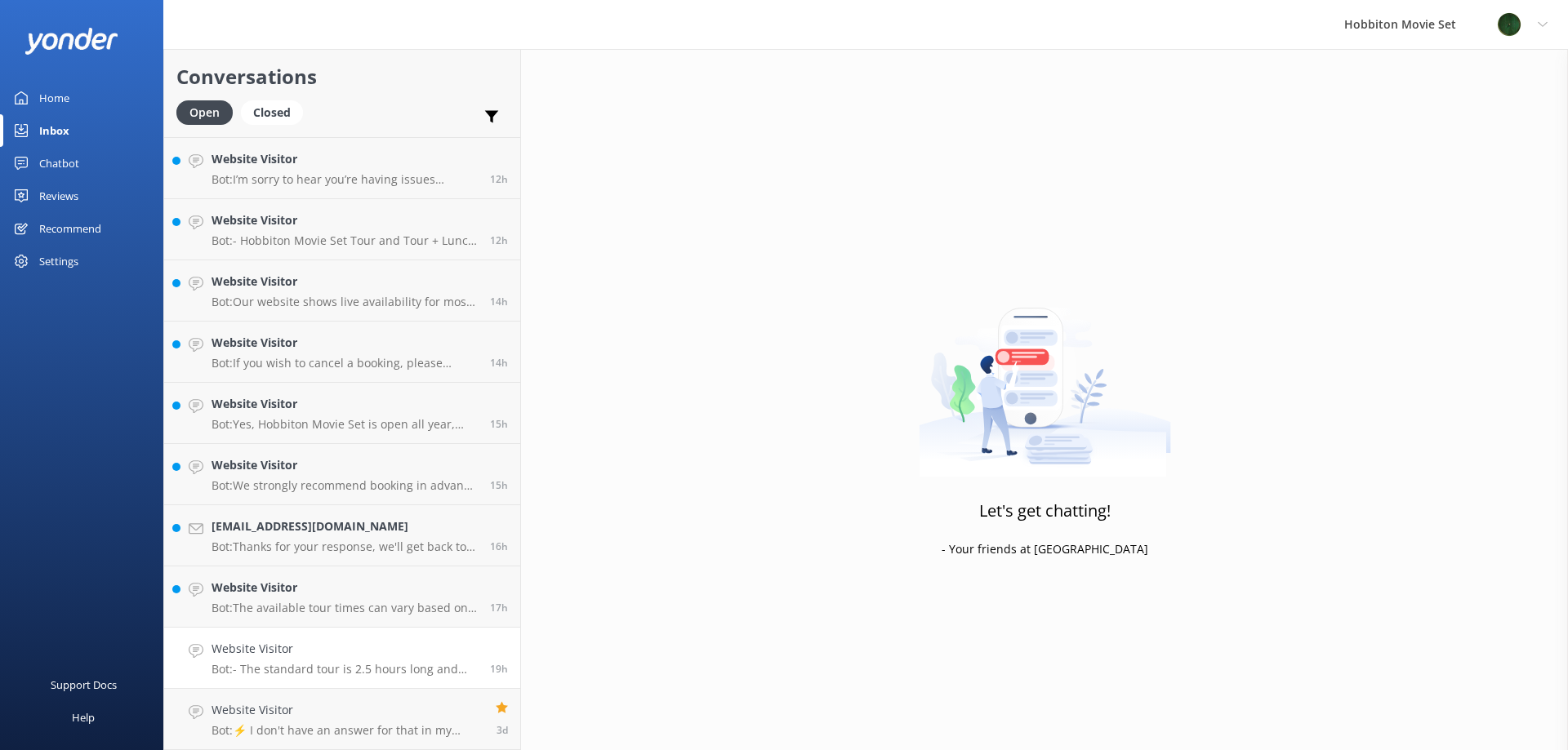
scroll to position [1099, 0]
click at [342, 667] on p "Bot: The available tour times can vary based on demand and scheduling. If only …" at bounding box center [344, 669] width 266 height 14
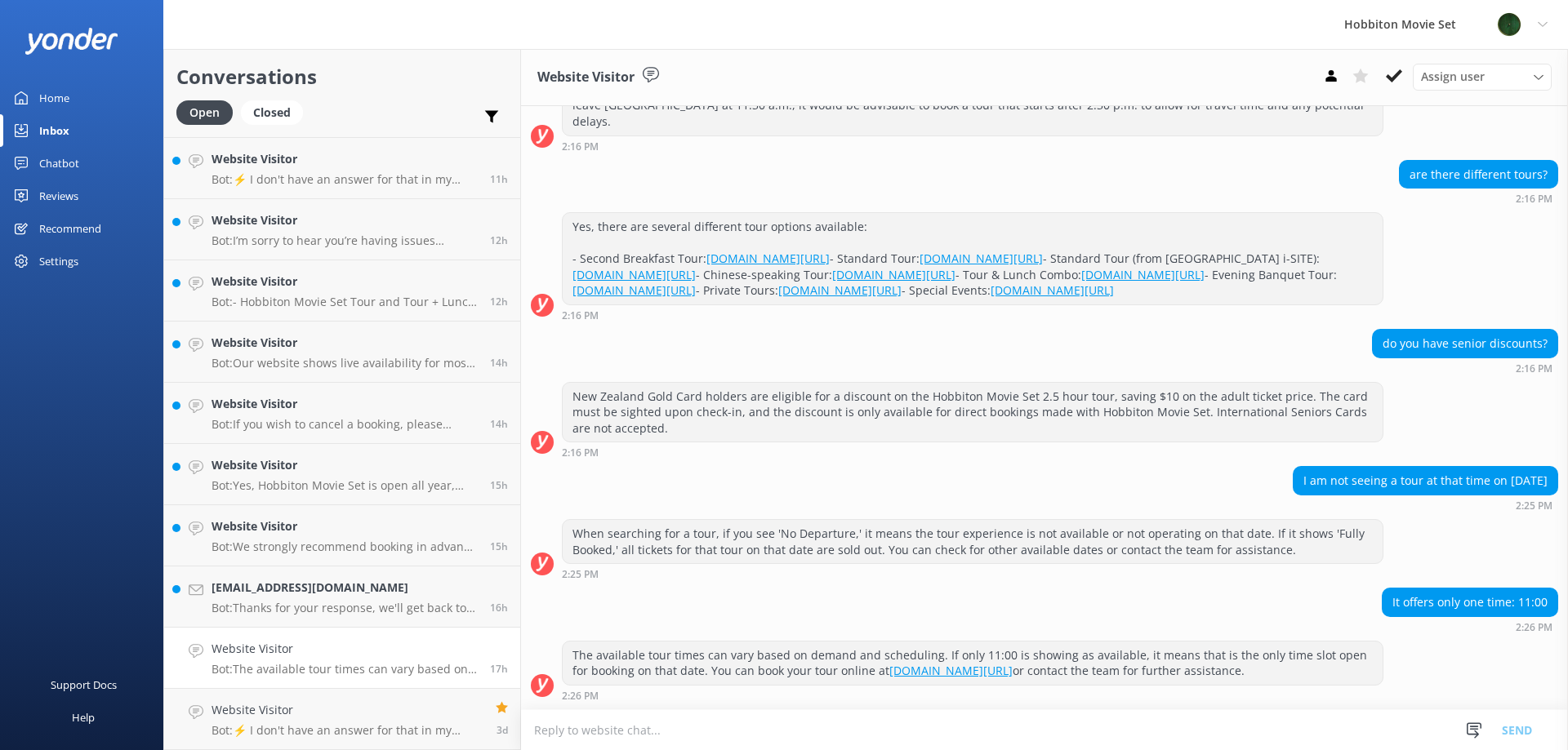
scroll to position [522, 0]
click at [1400, 76] on icon at bounding box center [1393, 75] width 16 height 16
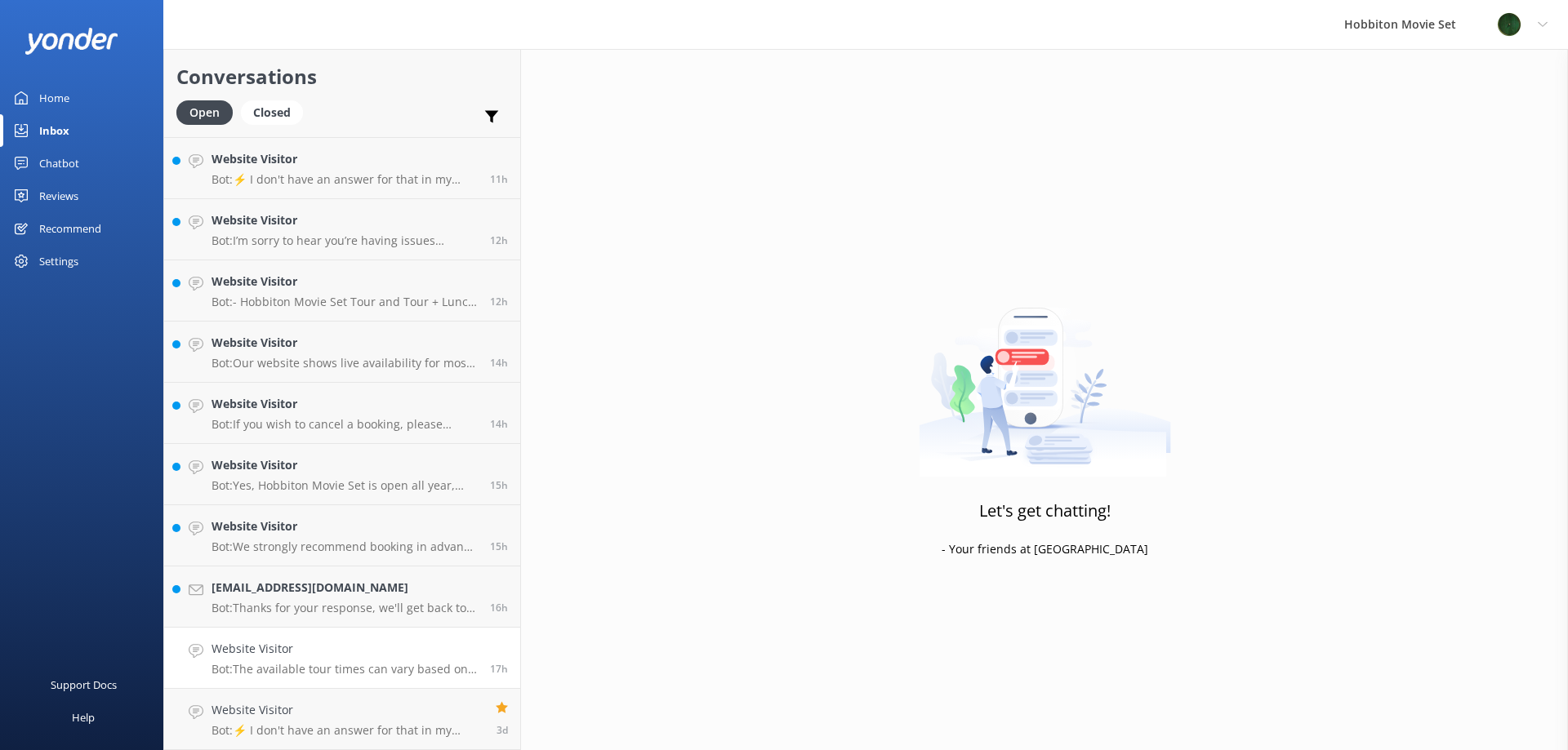
scroll to position [1037, 0]
click at [301, 654] on h4 "[EMAIL_ADDRESS][DOMAIN_NAME]" at bounding box center [344, 649] width 266 height 18
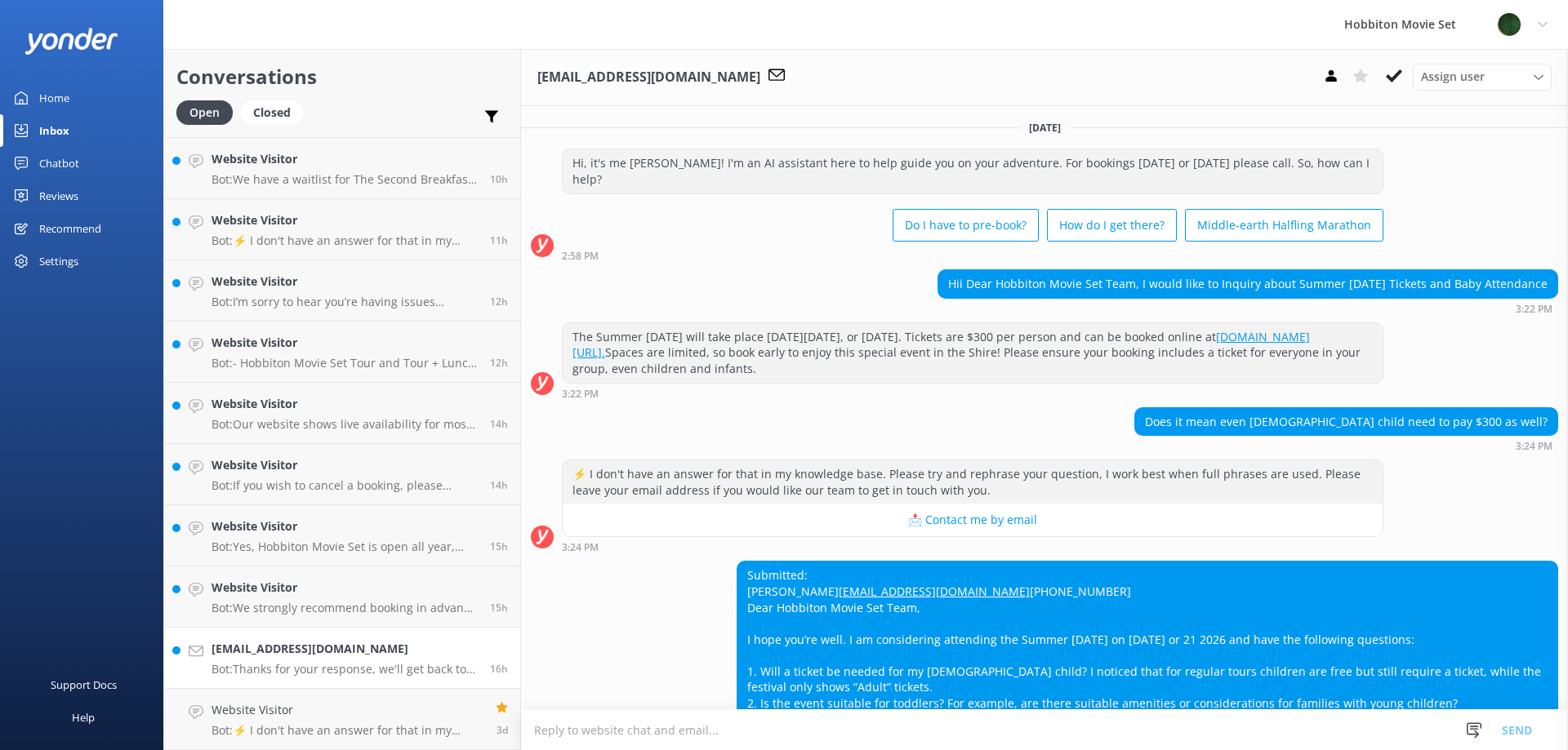
scroll to position [181, 0]
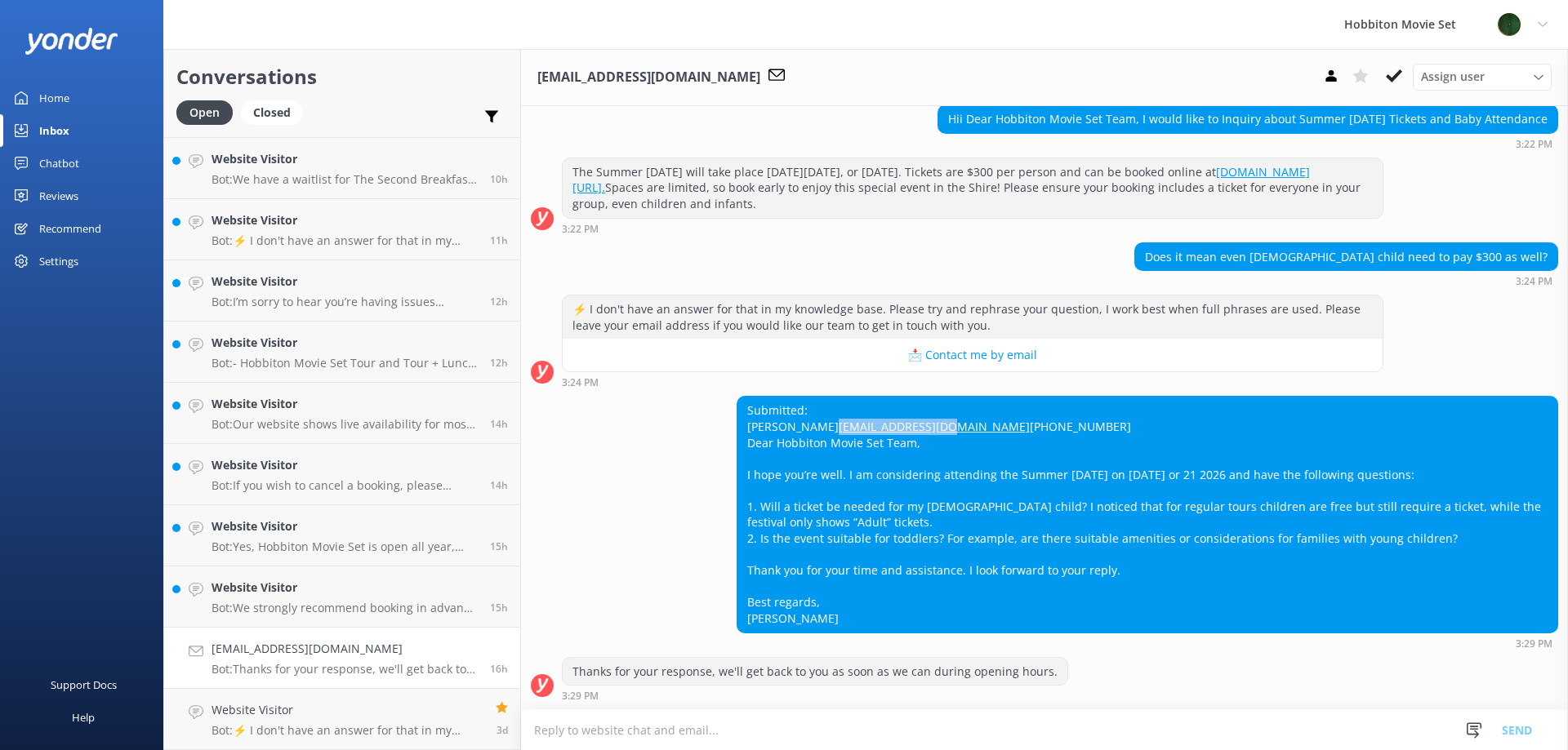
drag, startPoint x: 849, startPoint y: 411, endPoint x: 721, endPoint y: 415, distance: 128.1
click at [738, 415] on div "Submitted: Magdalene [EMAIL_ADDRESS][DOMAIN_NAME] [PHONE_NUMBER] Dear Hobbiton …" at bounding box center [1148, 515] width 820 height 235
copy link "[EMAIL_ADDRESS][DOMAIN_NAME]"
click at [1391, 84] on icon at bounding box center [1393, 75] width 16 height 16
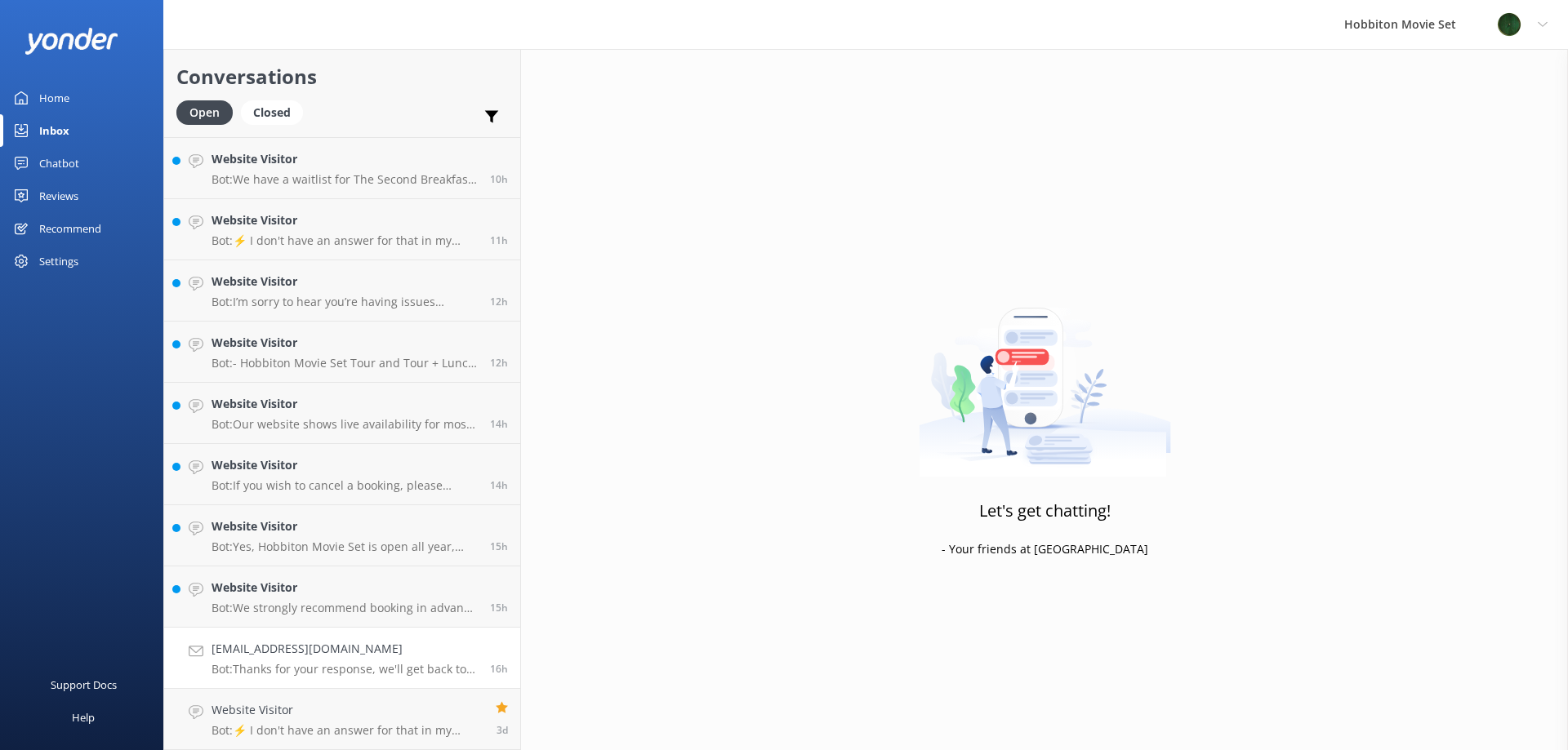
scroll to position [977, 0]
click at [338, 646] on h4 "Website Visitor" at bounding box center [344, 649] width 266 height 18
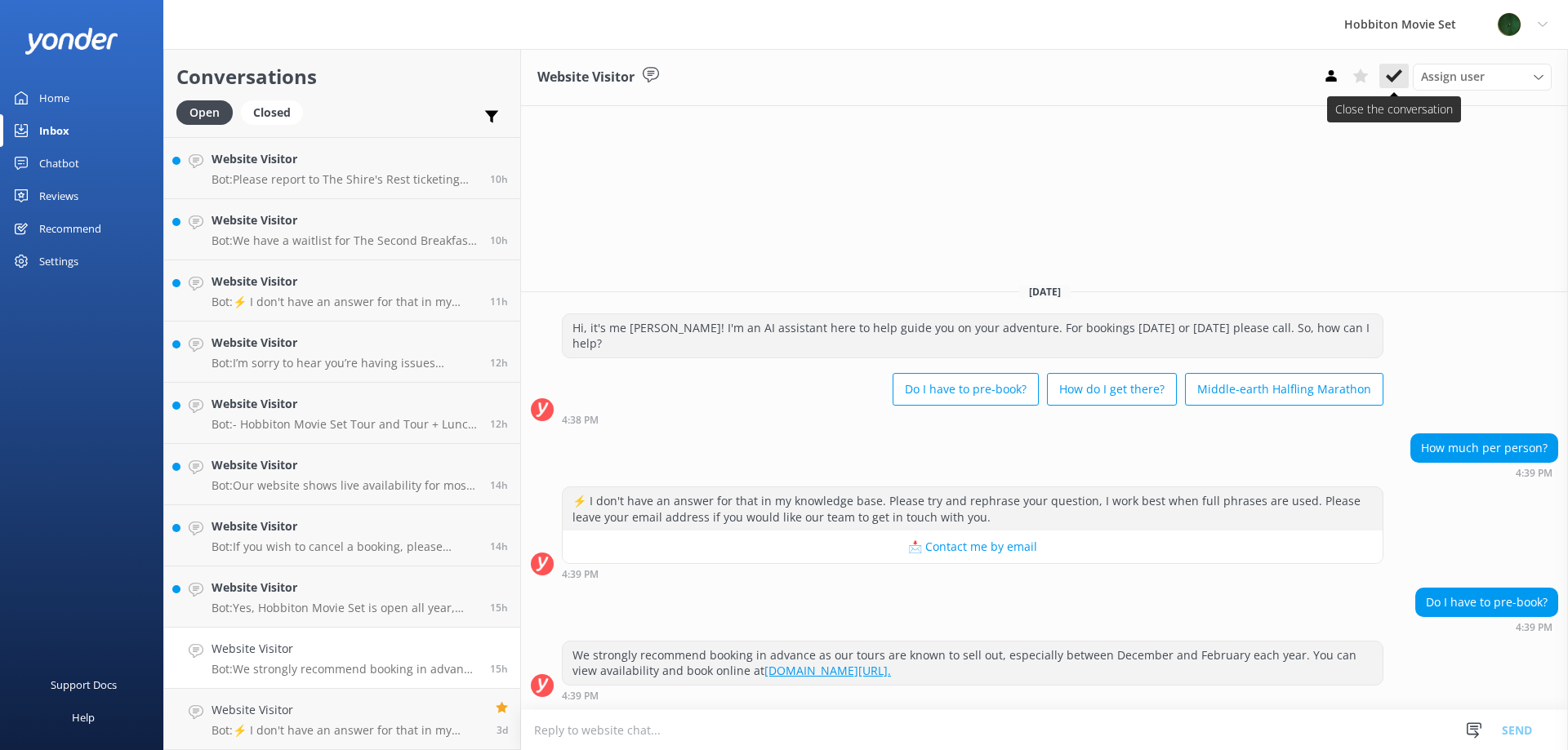
click at [1395, 78] on use at bounding box center [1393, 76] width 16 height 13
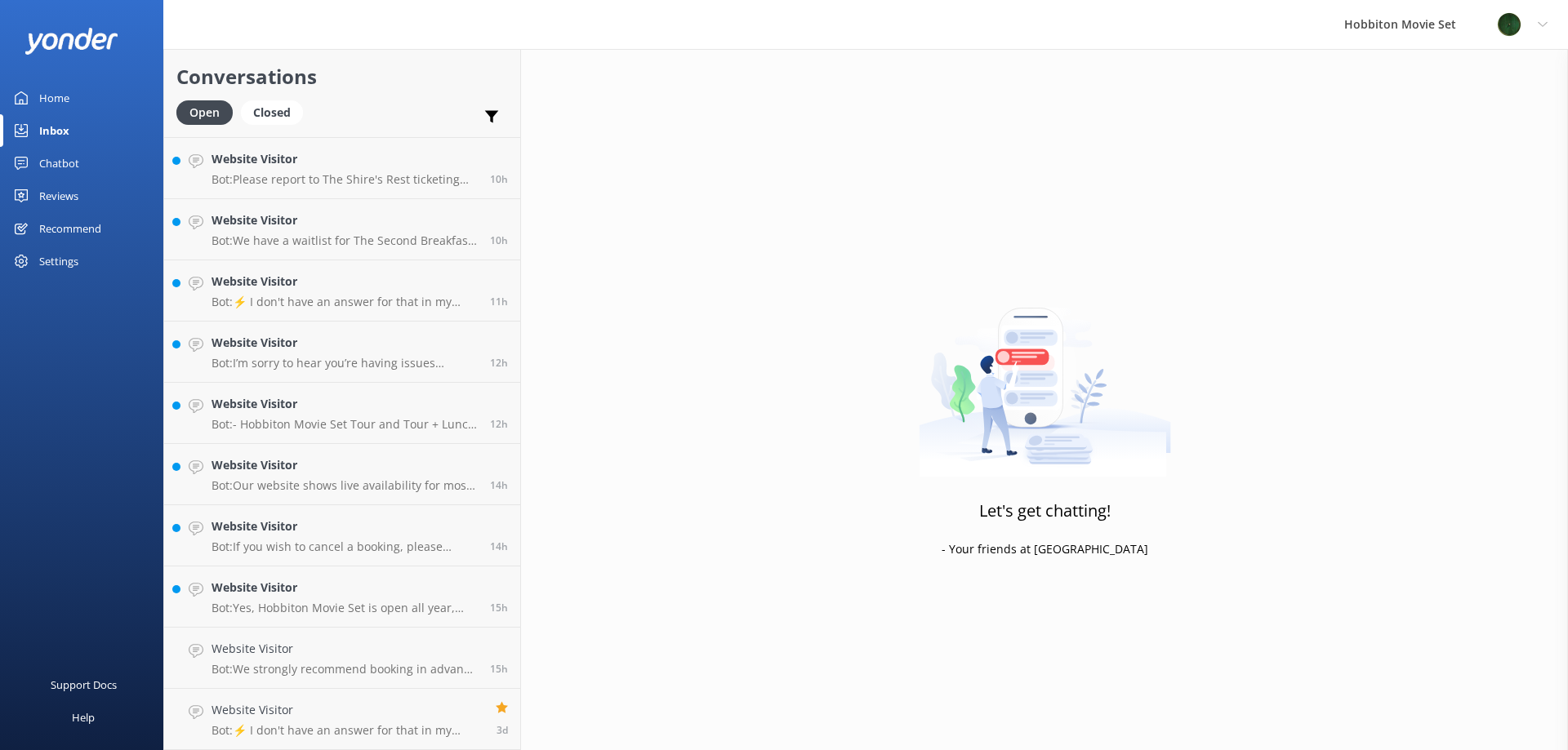
scroll to position [915, 0]
click at [312, 644] on h4 "Website Visitor" at bounding box center [344, 649] width 266 height 18
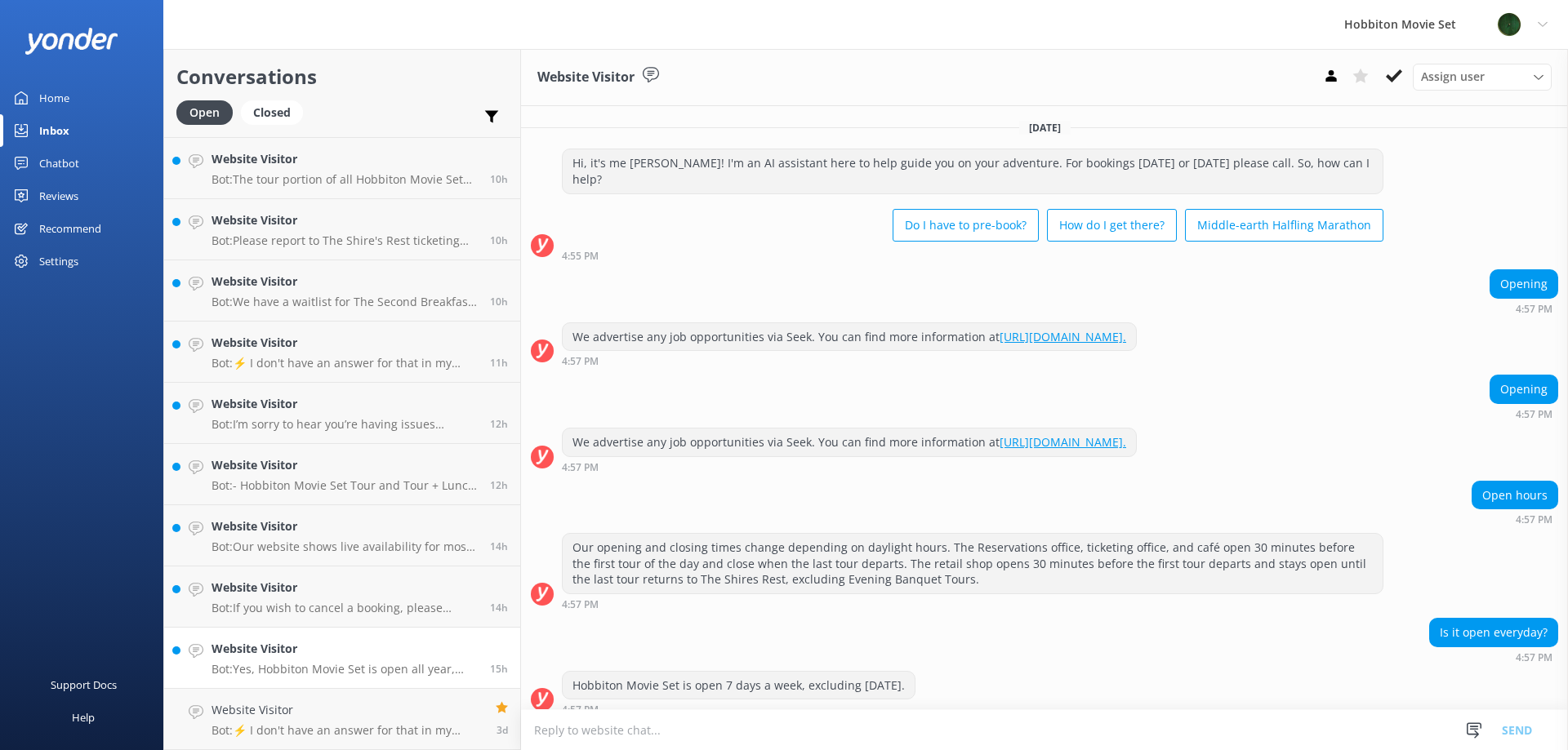
scroll to position [104, 0]
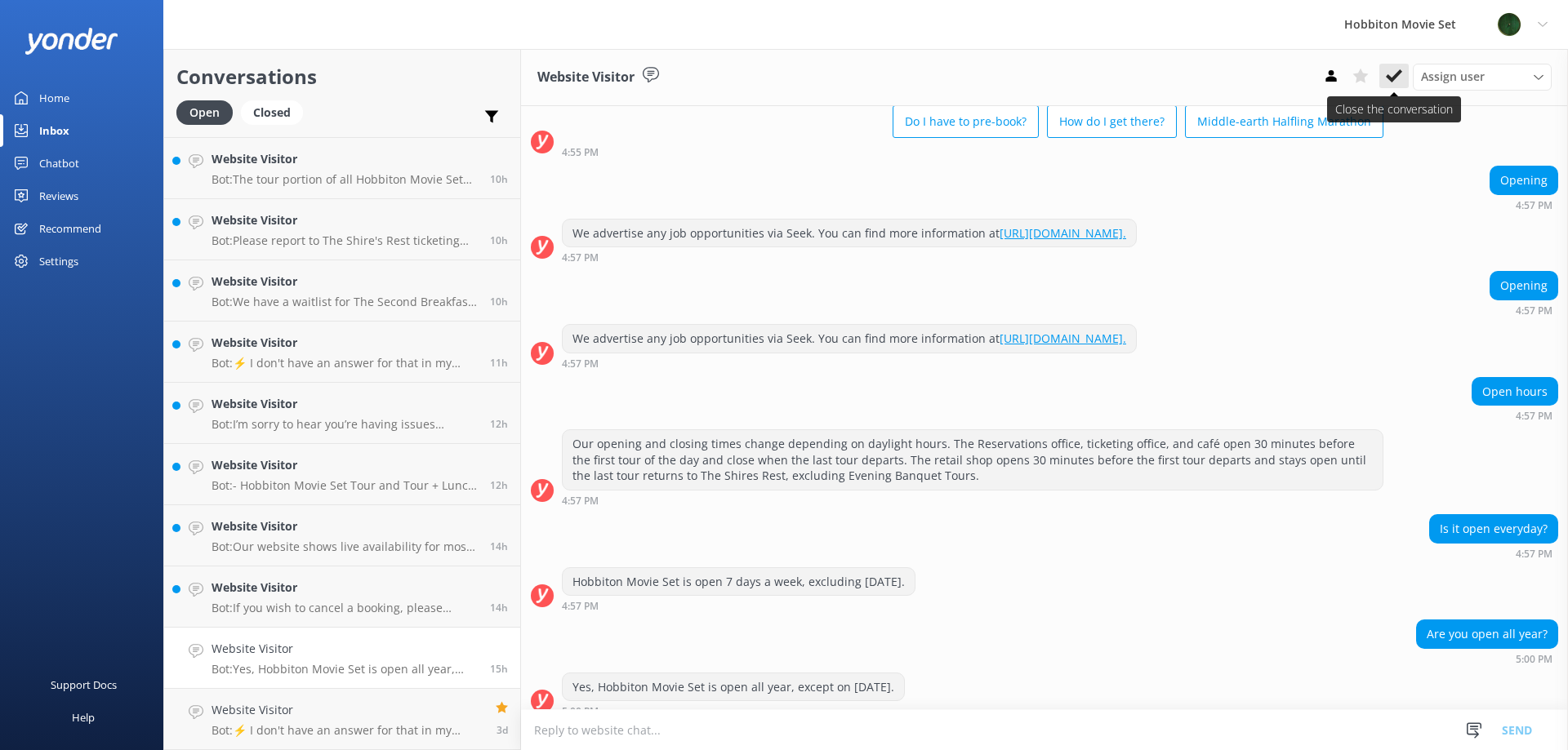
click at [1392, 79] on use at bounding box center [1393, 76] width 16 height 13
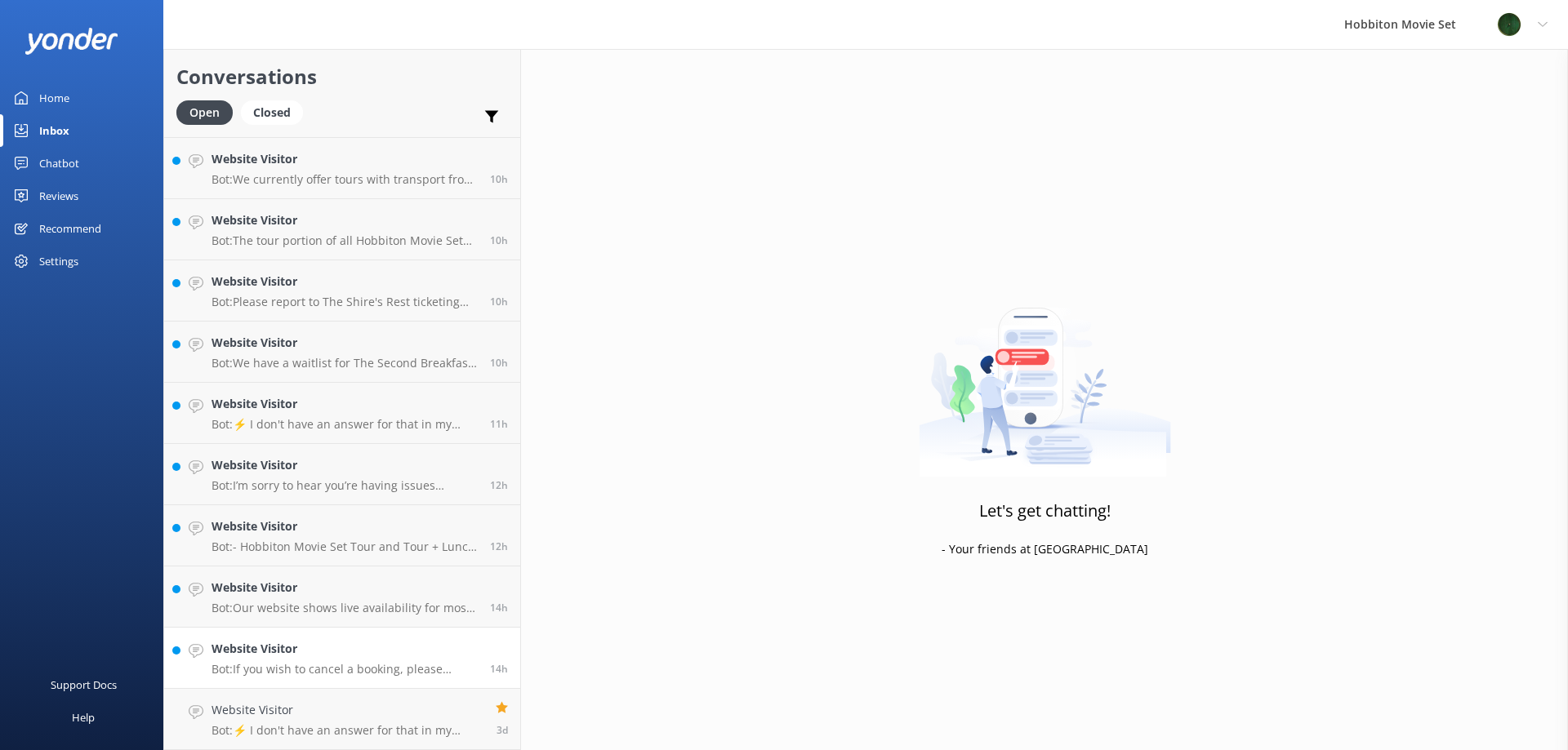
scroll to position [854, 0]
click at [361, 643] on h4 "Website Visitor" at bounding box center [344, 649] width 266 height 18
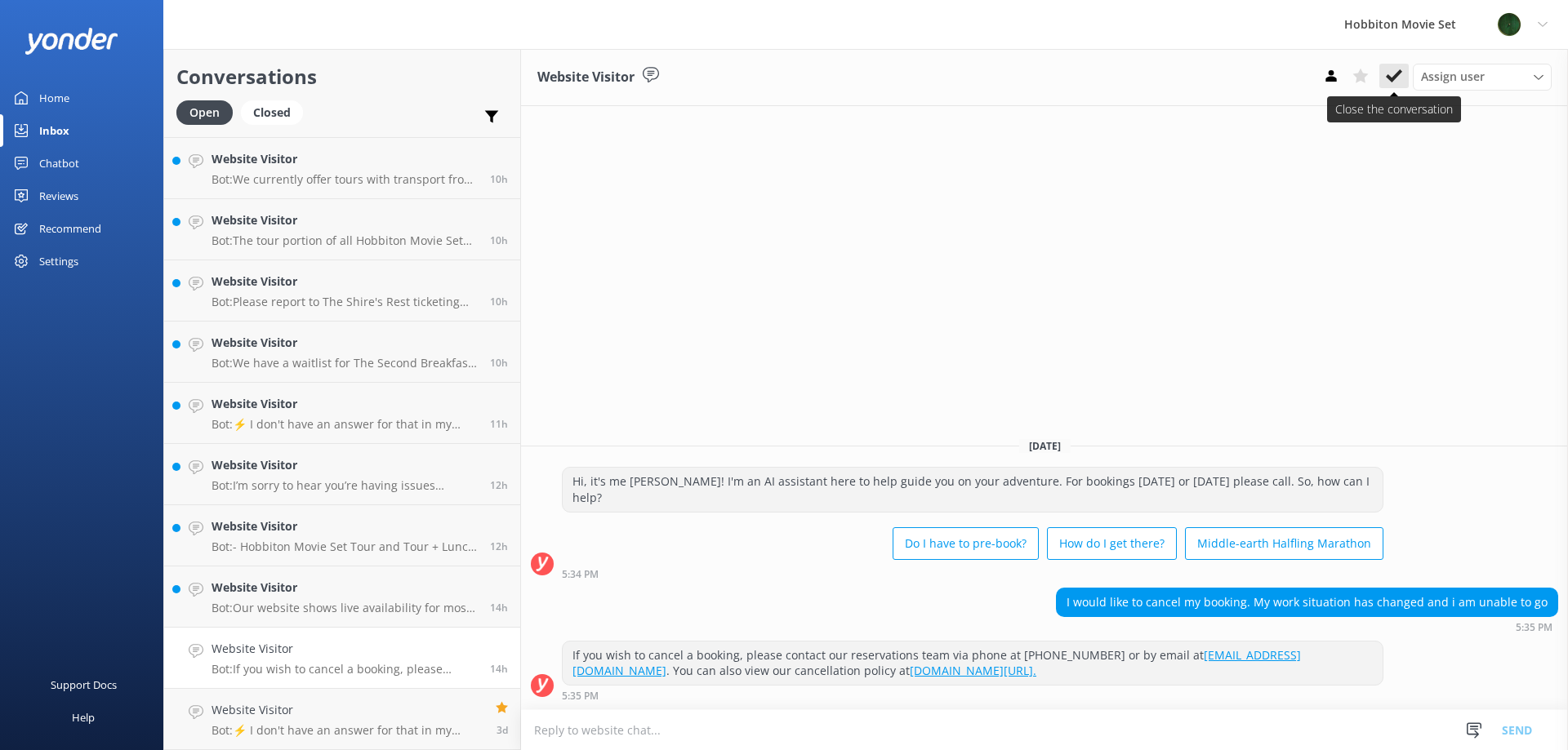
click at [1397, 77] on icon at bounding box center [1393, 75] width 16 height 16
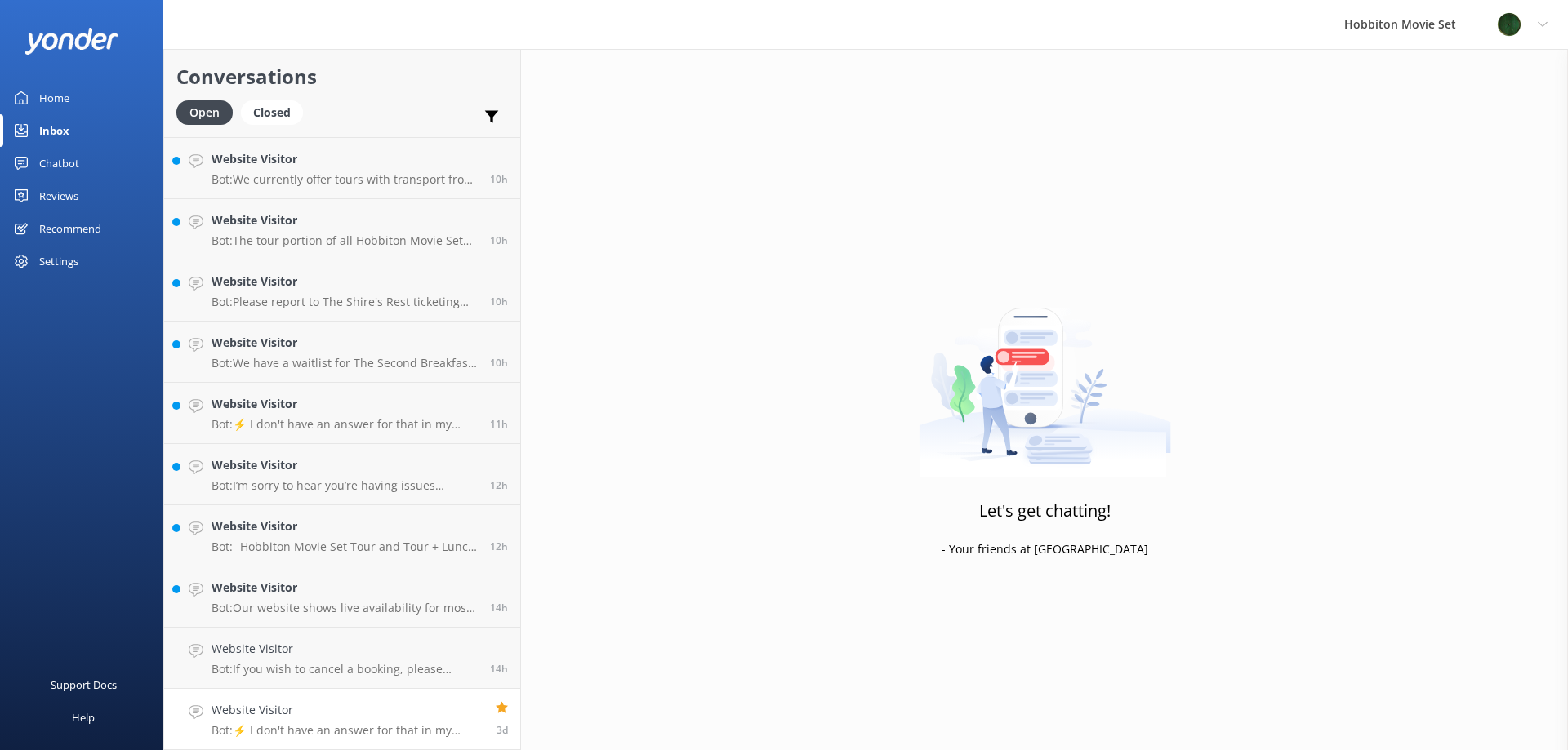
scroll to position [792, 0]
click at [342, 661] on div "Website Visitor Bot: Our website shows live availability for most tour experien…" at bounding box center [344, 657] width 266 height 36
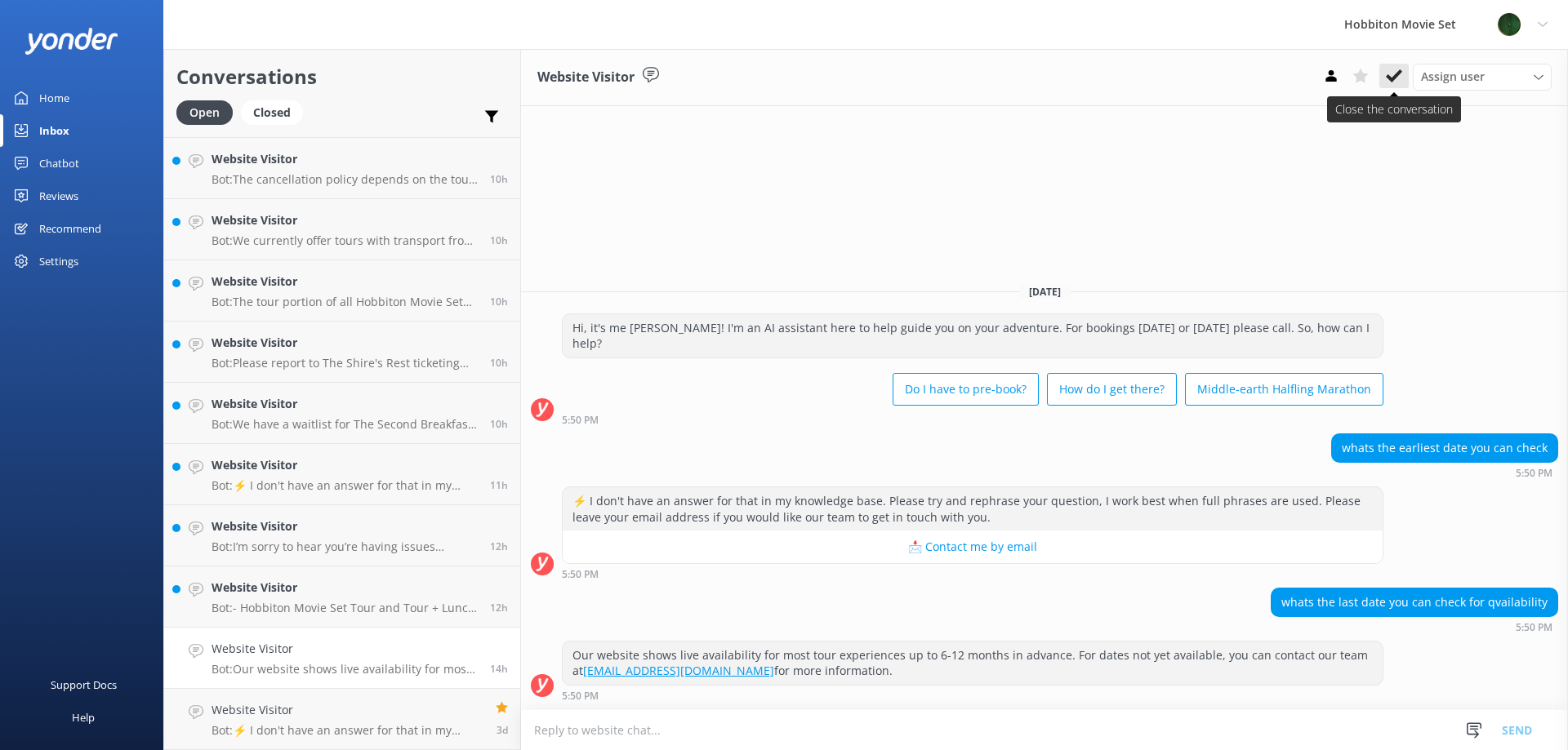
click at [1398, 81] on icon at bounding box center [1393, 75] width 16 height 16
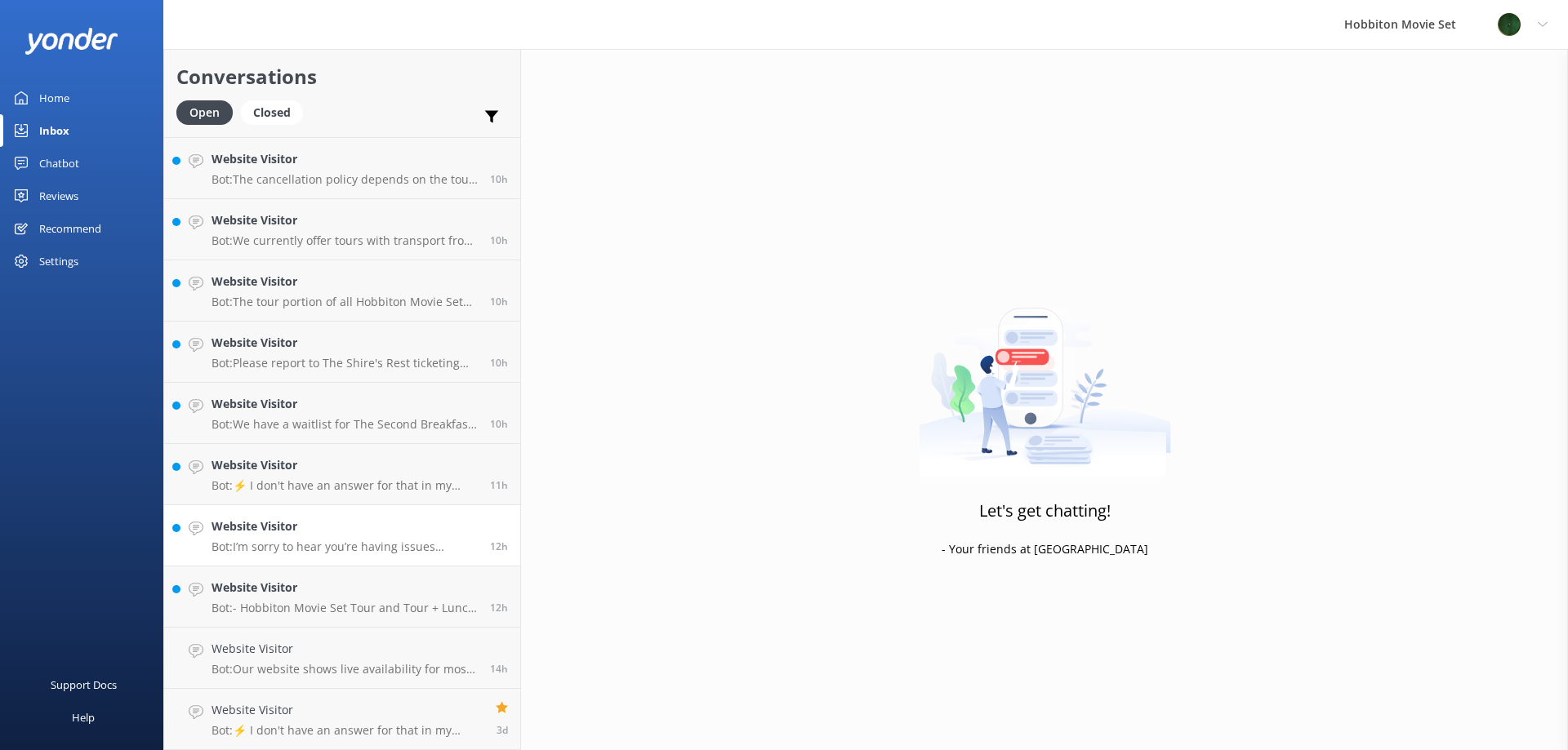
scroll to position [732, 0]
click at [339, 648] on h4 "Website Visitor" at bounding box center [344, 649] width 266 height 18
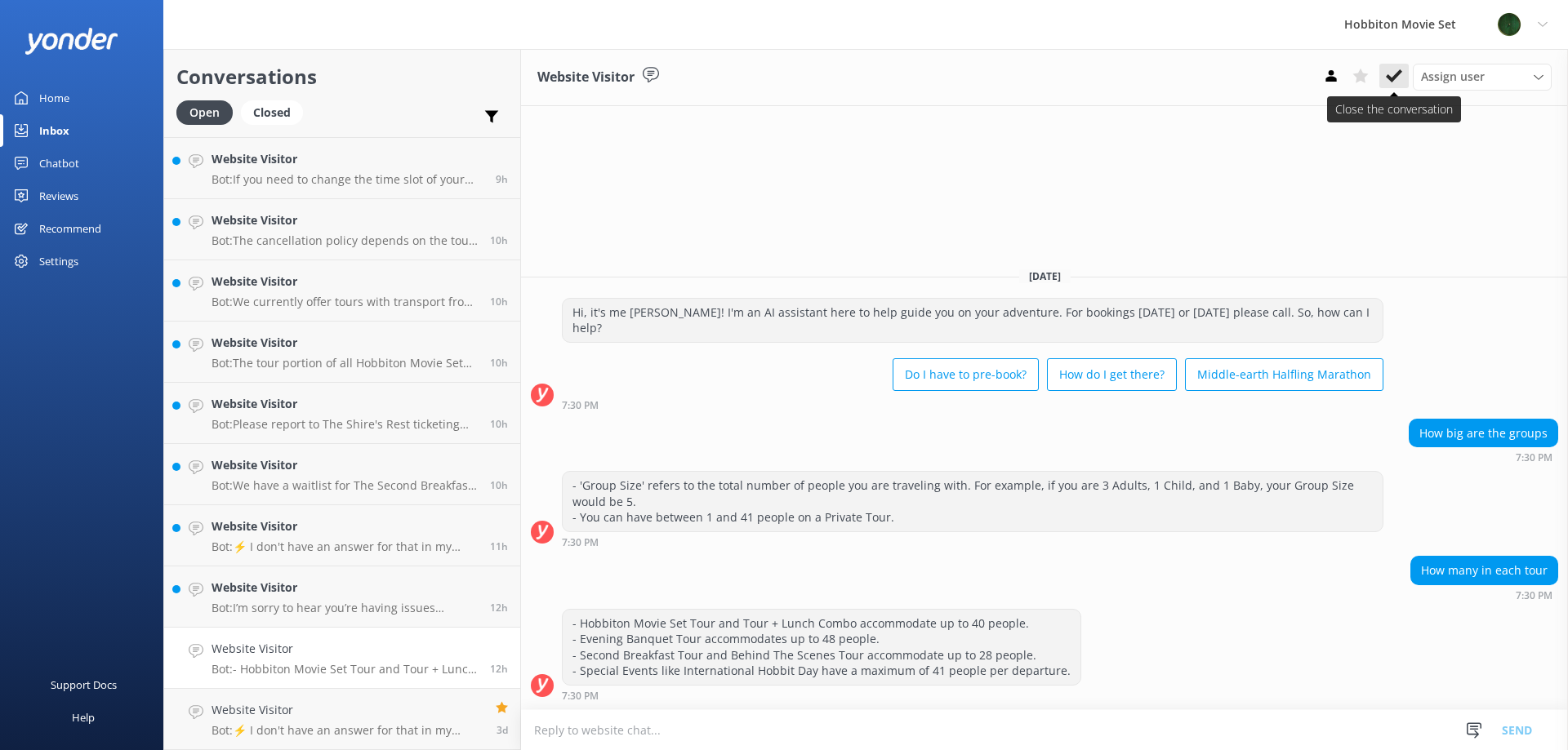
click at [1392, 81] on use at bounding box center [1393, 76] width 16 height 13
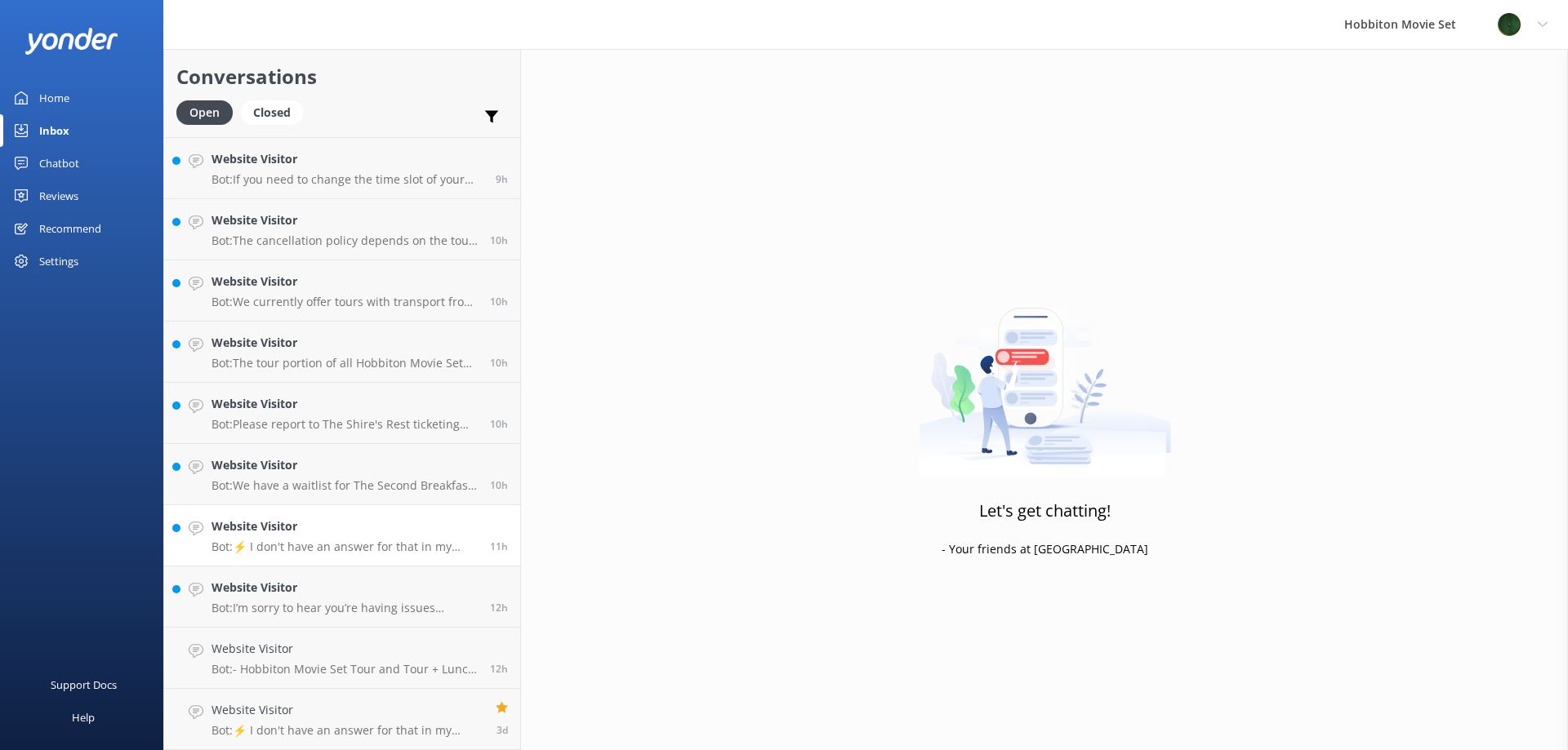
scroll to position [670, 0]
click at [267, 640] on h4 "Website Visitor" at bounding box center [344, 649] width 266 height 18
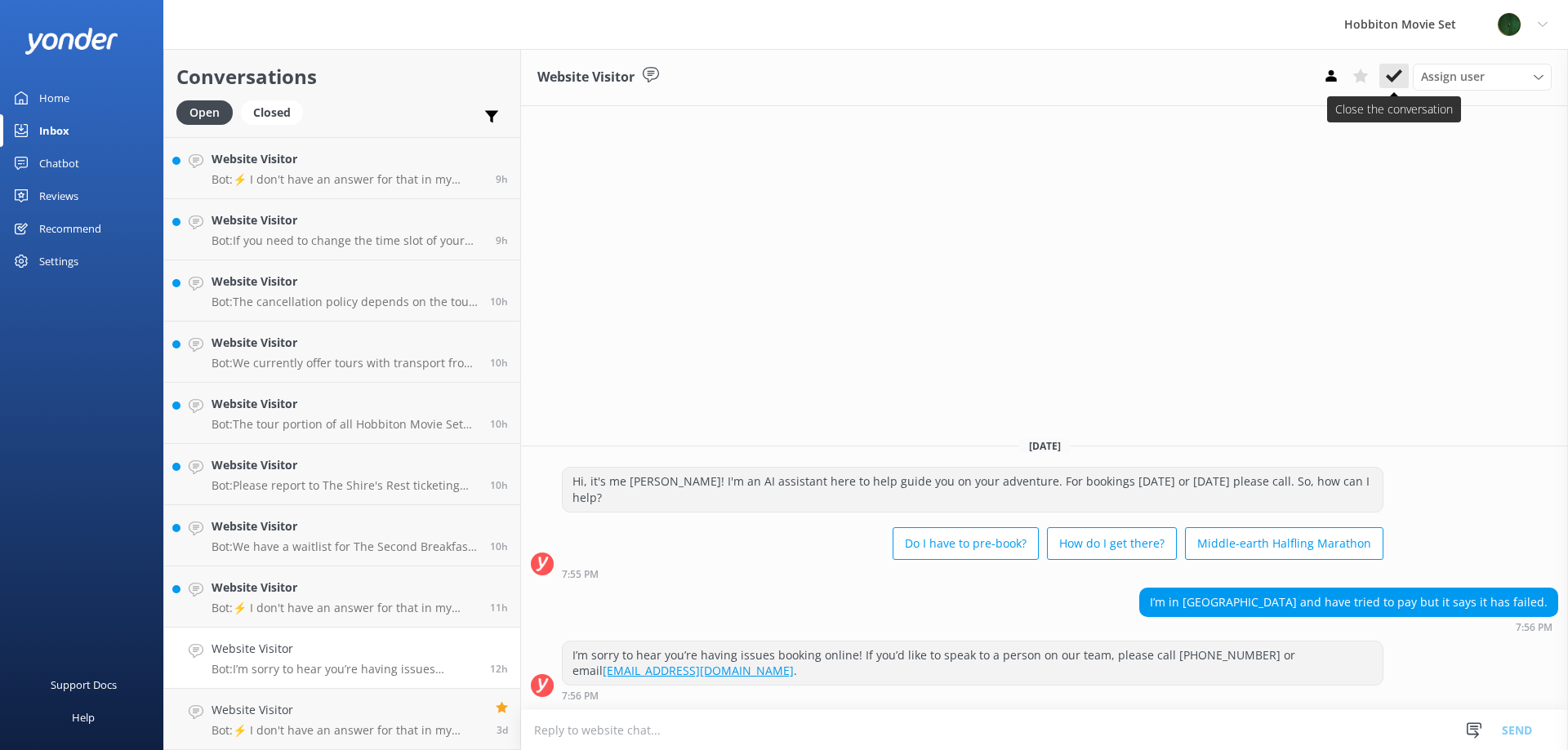
click at [1392, 68] on icon at bounding box center [1393, 75] width 16 height 16
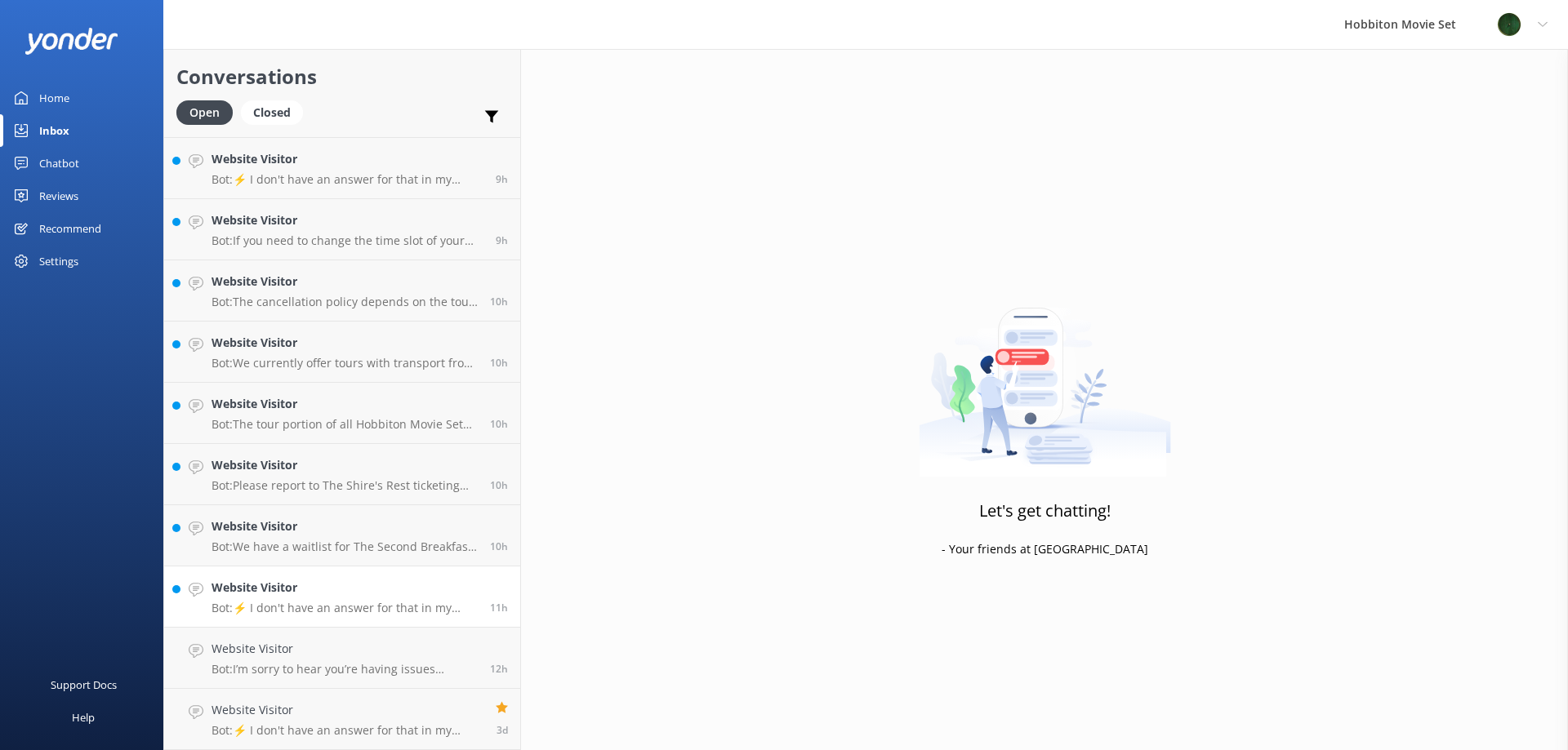
scroll to position [609, 0]
click at [291, 651] on h4 "Website Visitor" at bounding box center [344, 649] width 266 height 18
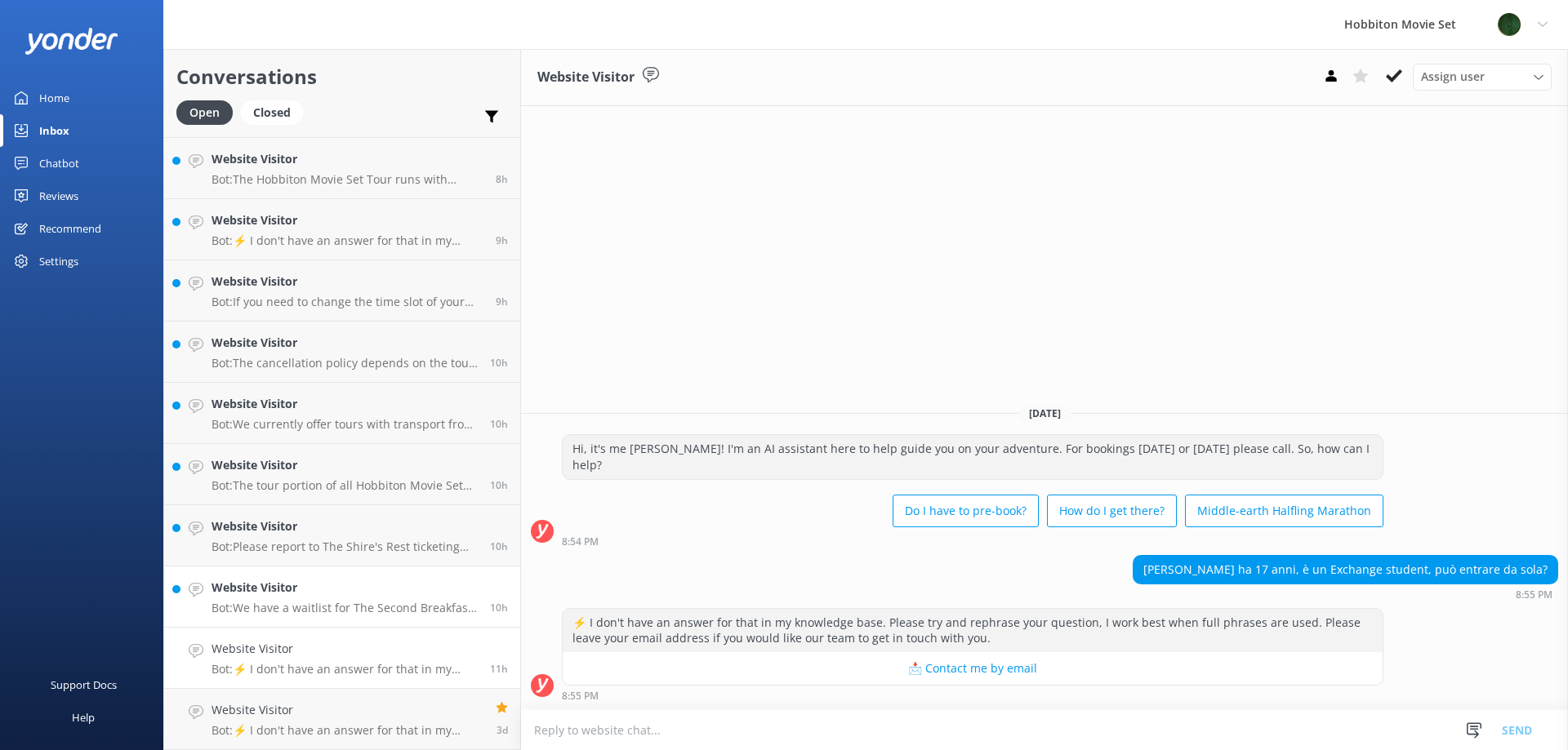
click at [314, 610] on p "Bot: We have a waitlist for The Second Breakfast Tours, Behind The Scenes Tours…" at bounding box center [344, 607] width 266 height 14
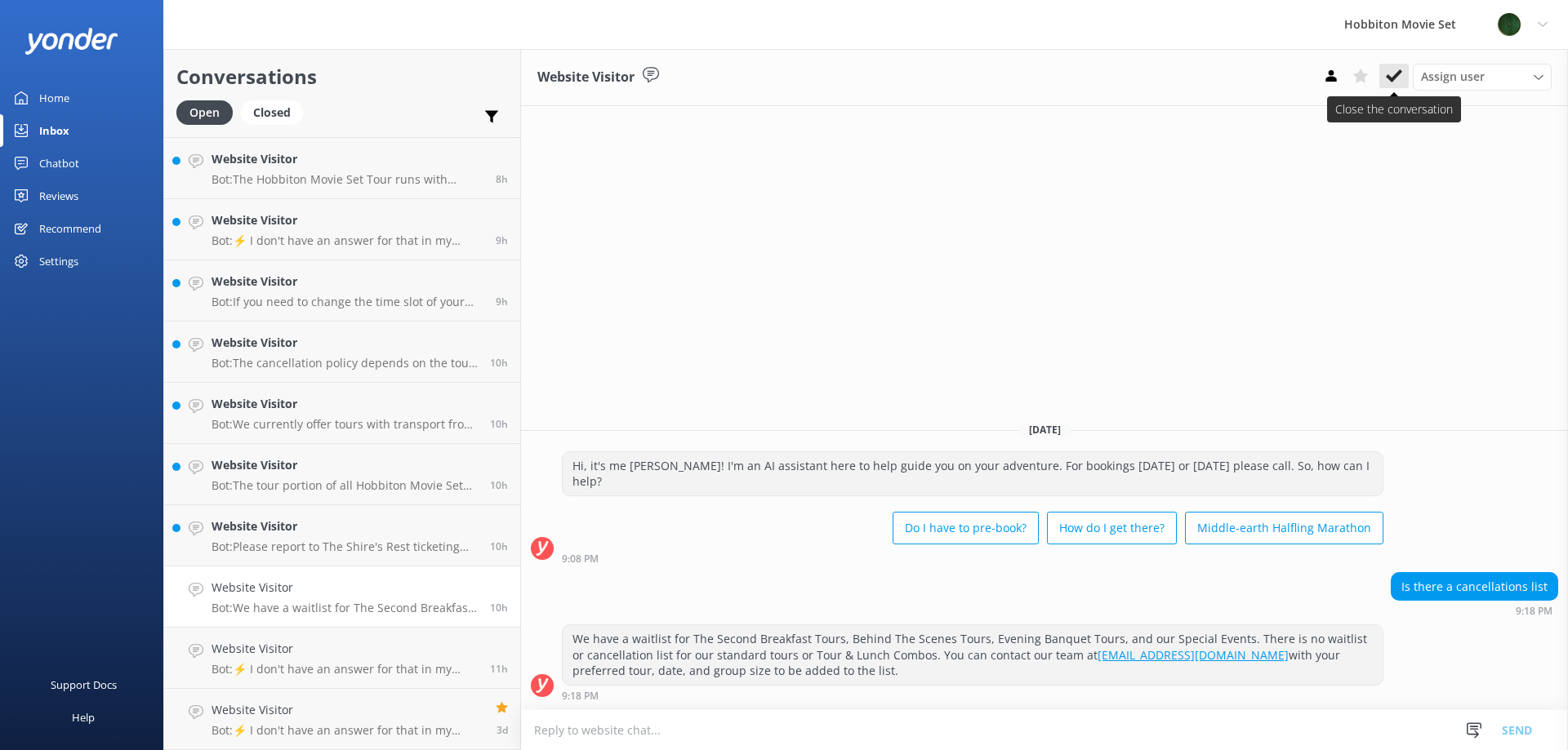
click at [1394, 72] on icon at bounding box center [1393, 75] width 16 height 16
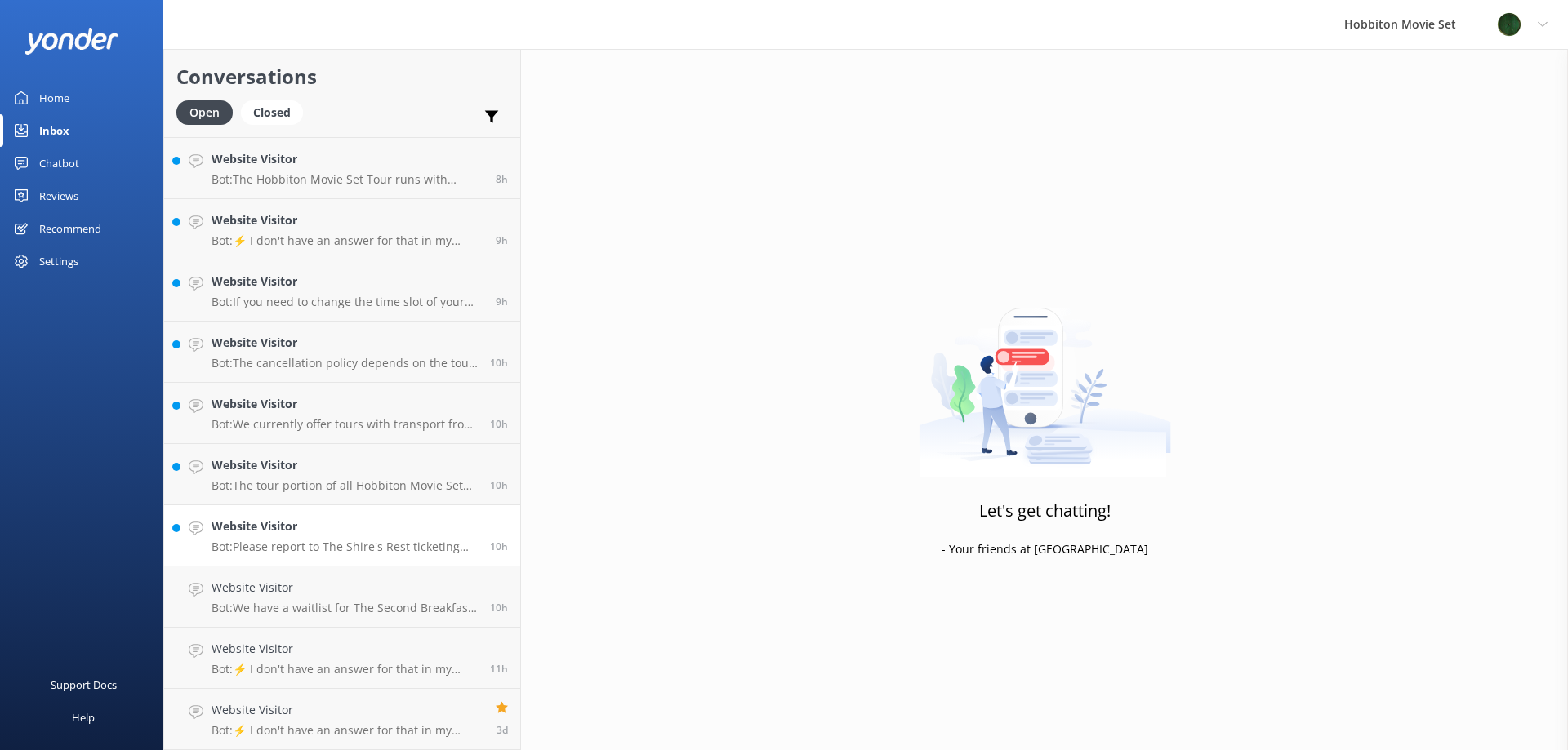
scroll to position [548, 0]
click at [309, 578] on h4 "Website Visitor" at bounding box center [344, 587] width 266 height 18
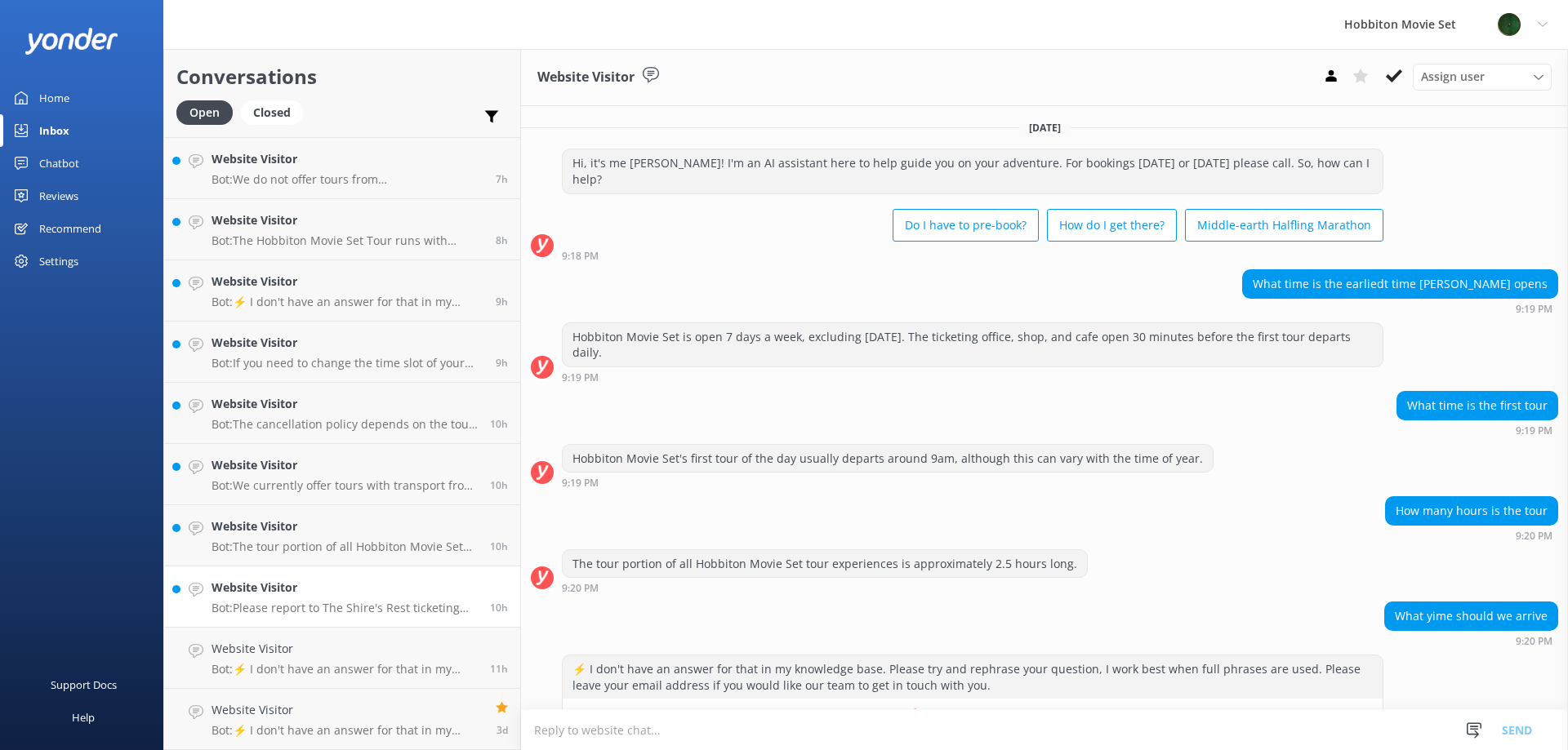
scroll to position [136, 0]
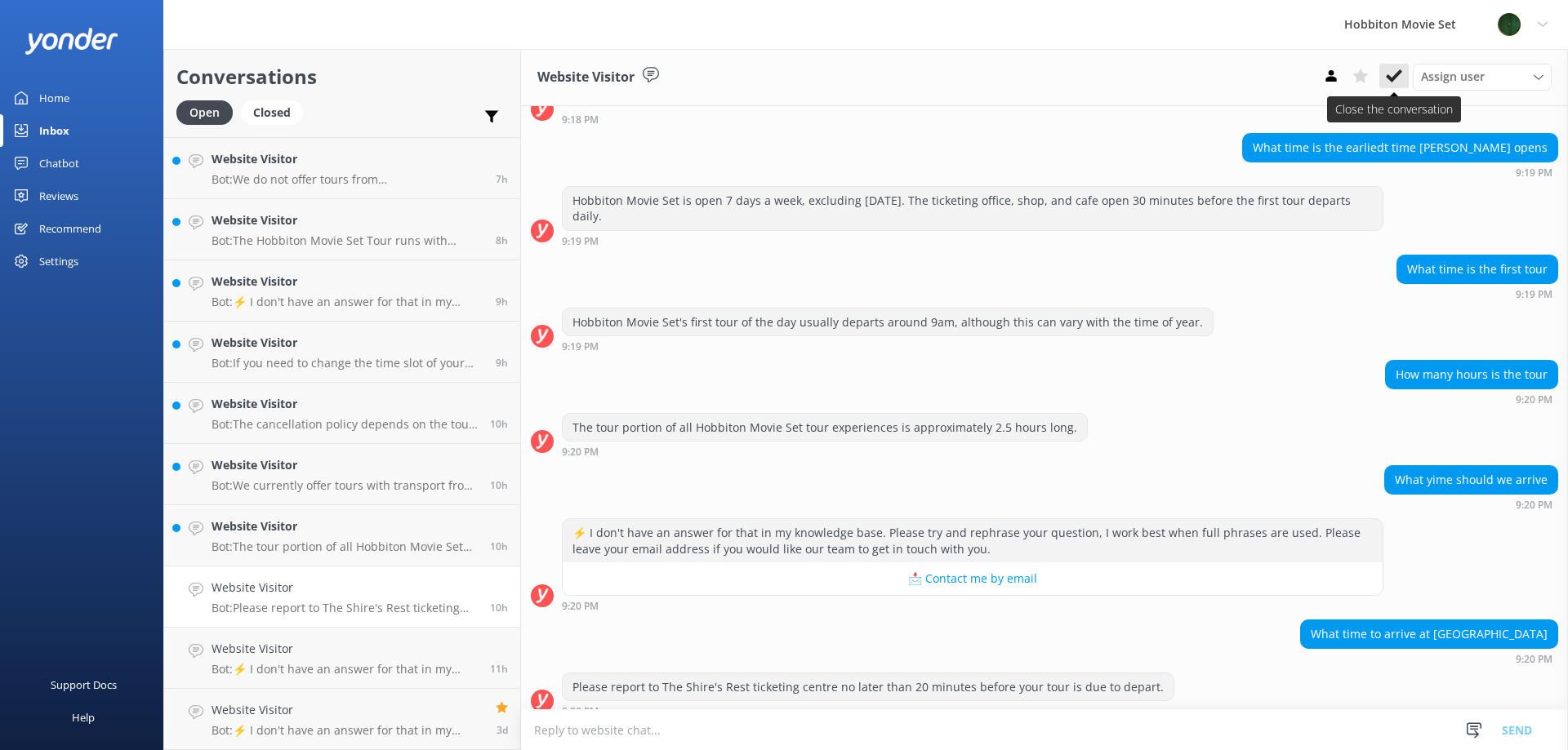
click at [1396, 78] on icon at bounding box center [1393, 75] width 16 height 16
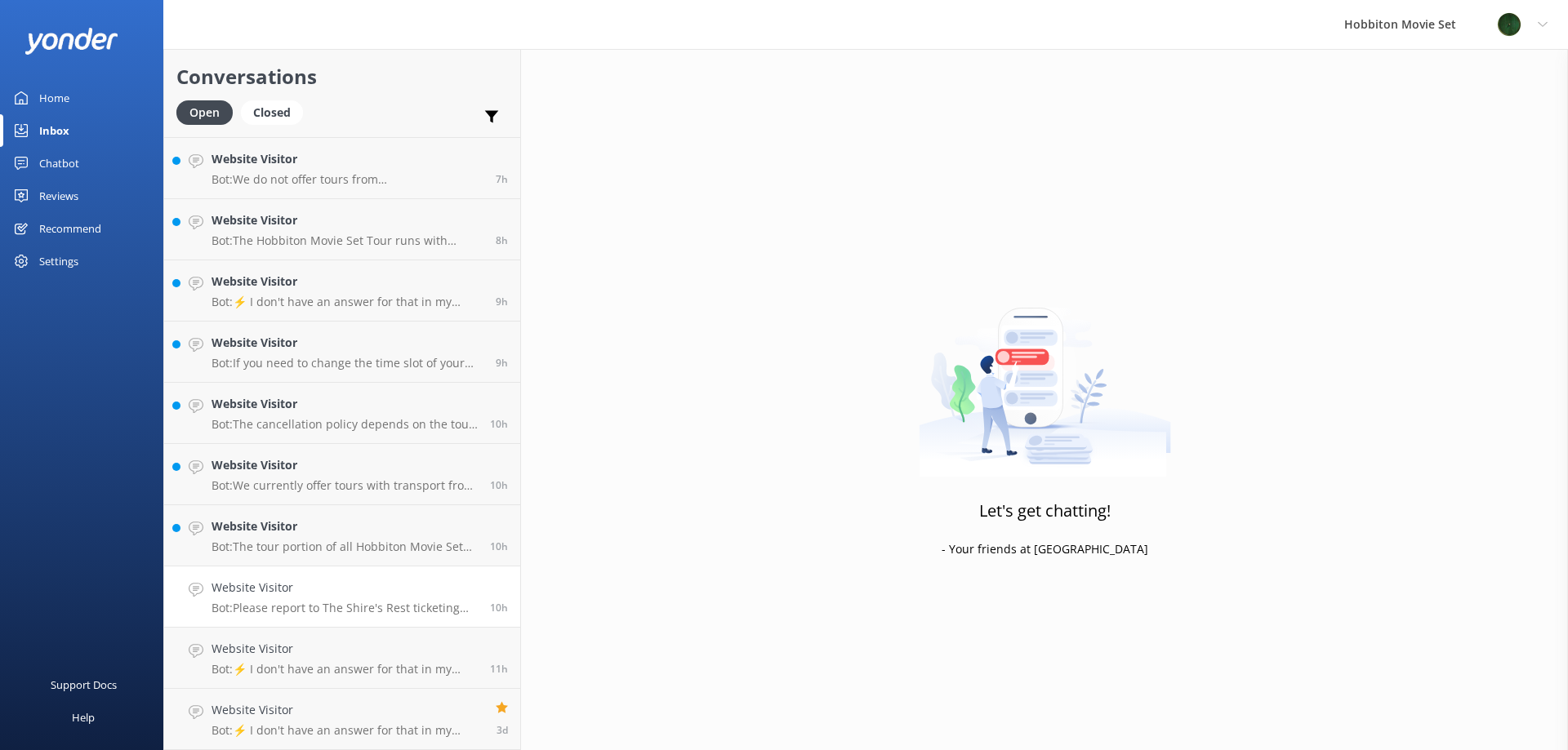
scroll to position [487, 0]
click at [265, 589] on h4 "Website Visitor" at bounding box center [344, 587] width 266 height 18
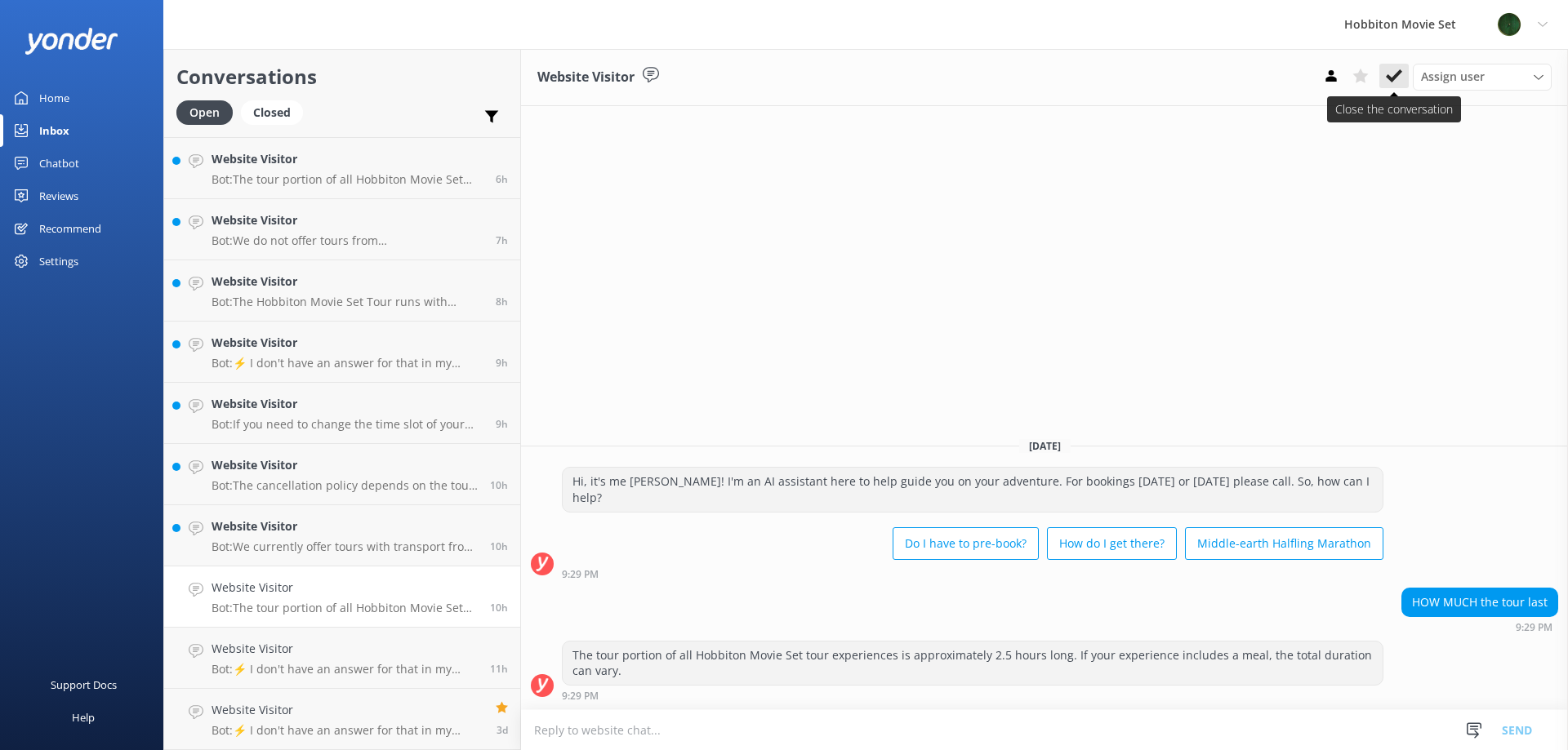
click at [1399, 72] on use at bounding box center [1393, 76] width 16 height 13
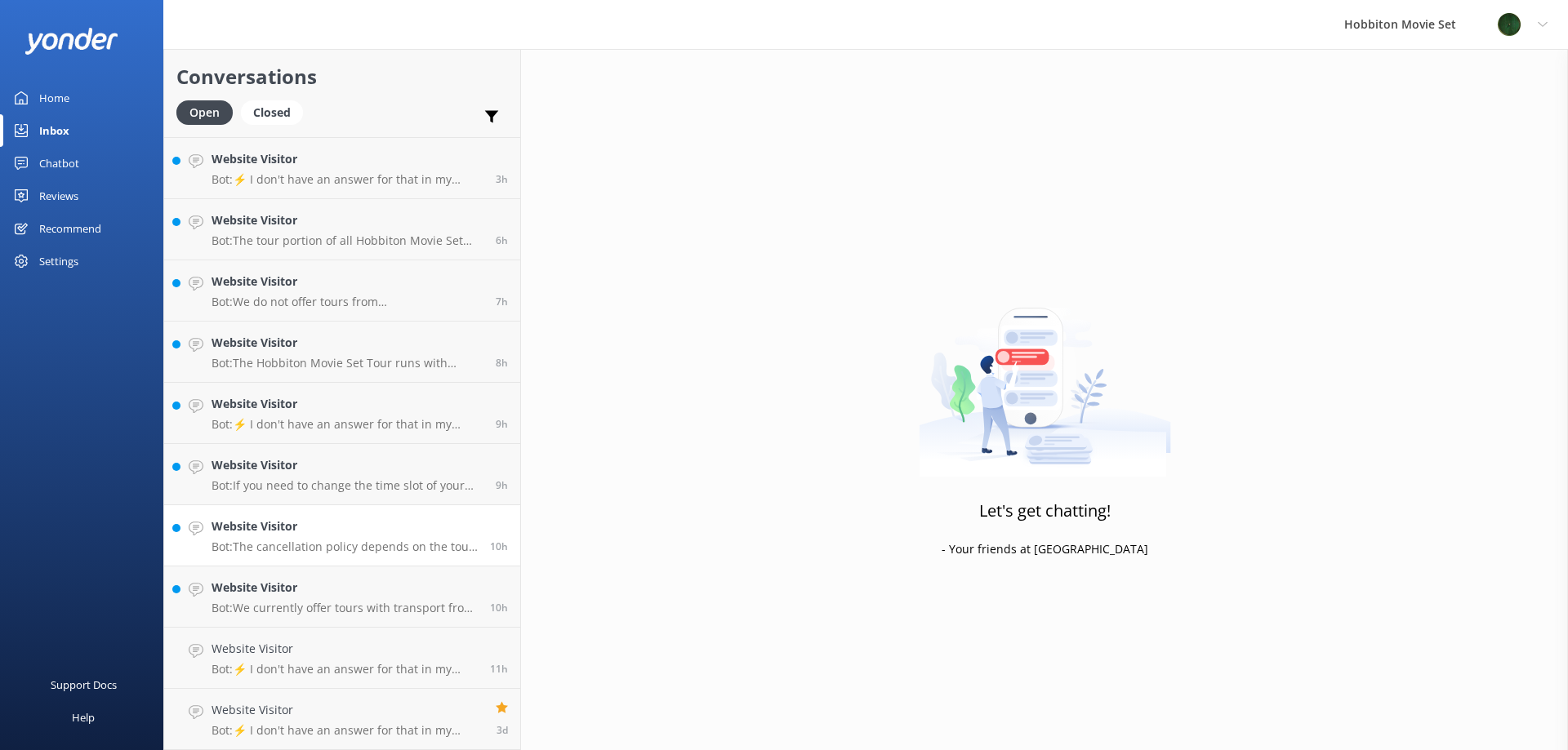
scroll to position [425, 0]
click at [352, 564] on link "Website Visitor Bot: The cancellation policy depends on the tour product you ha…" at bounding box center [341, 536] width 356 height 62
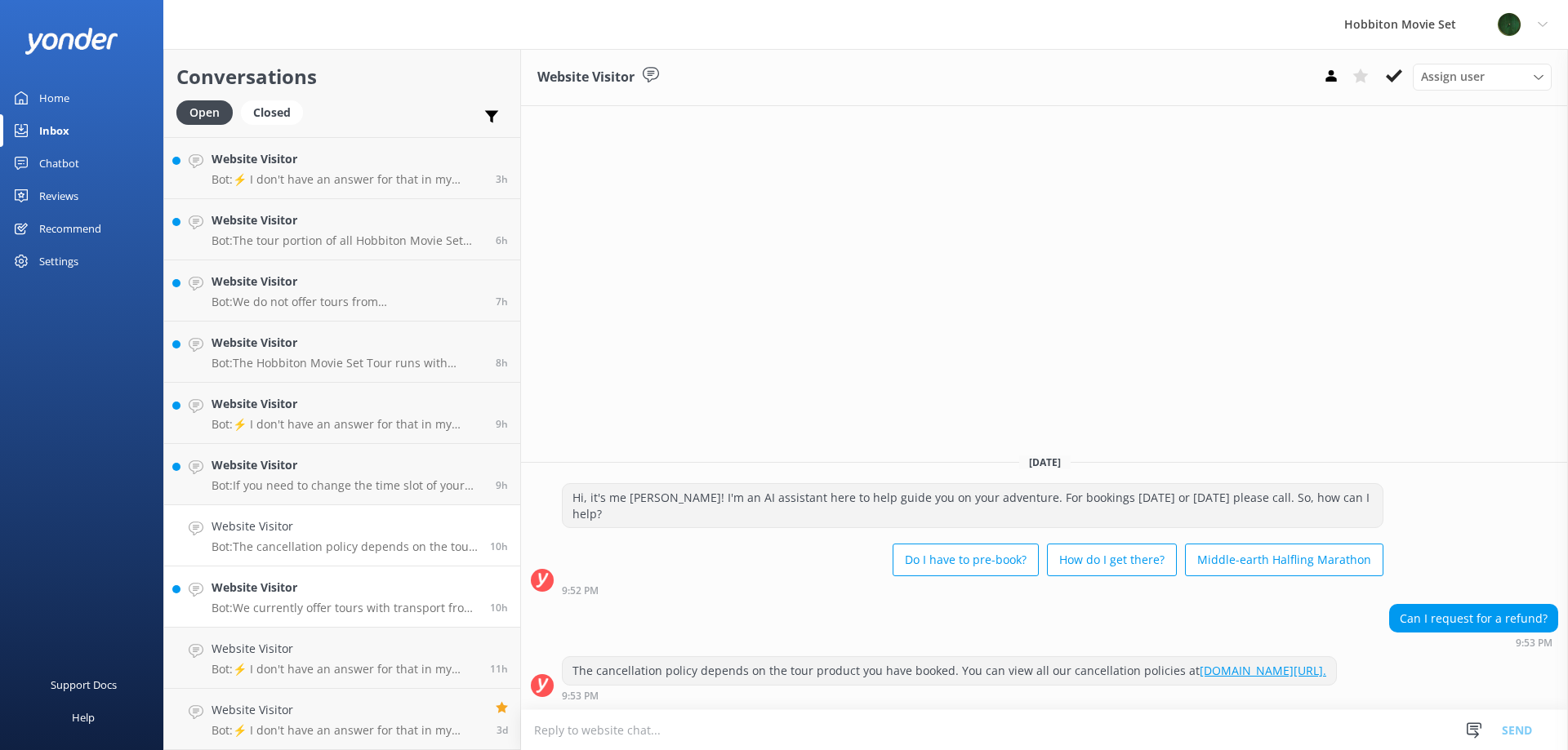
click at [353, 589] on h4 "Website Visitor" at bounding box center [344, 587] width 266 height 18
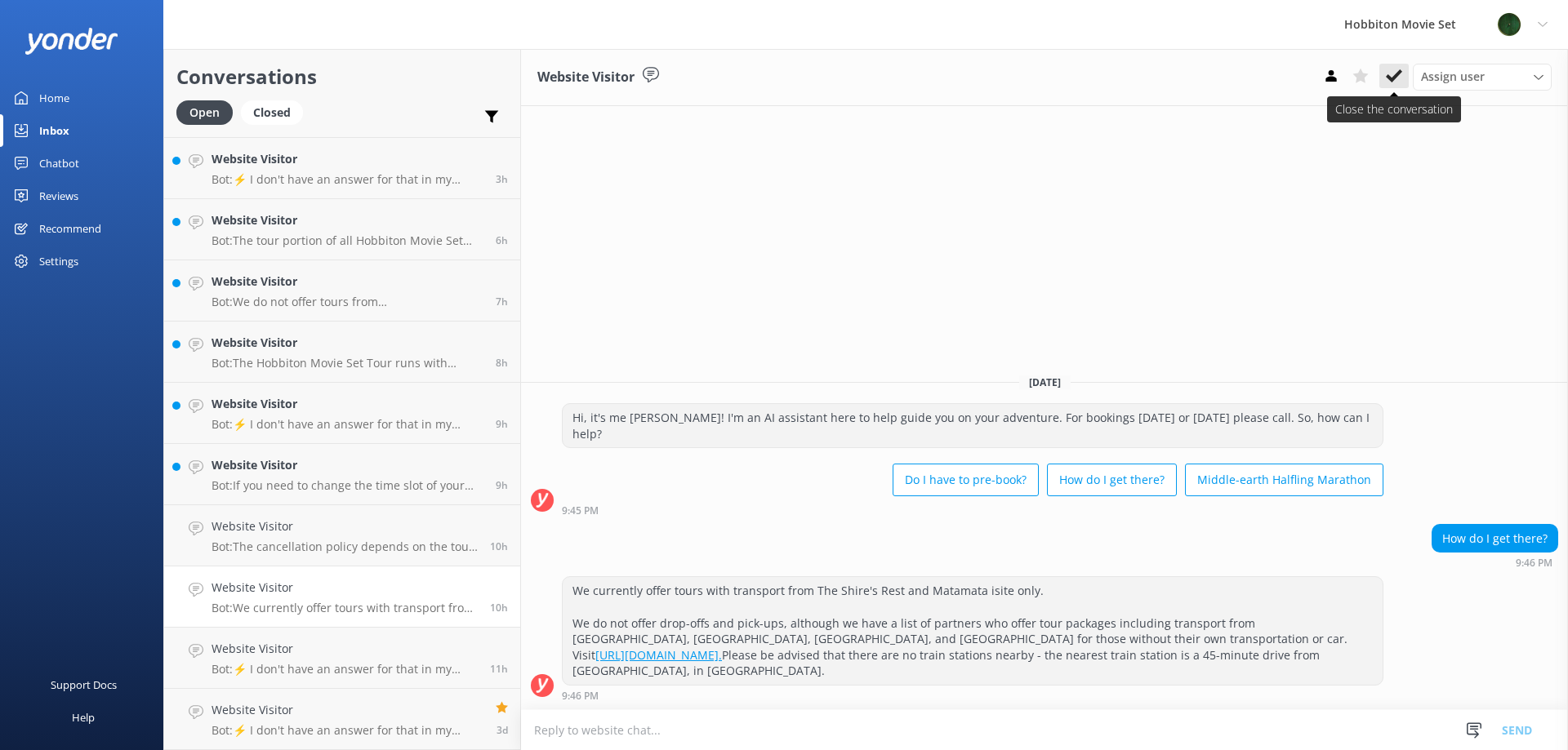
click at [1387, 73] on icon at bounding box center [1393, 75] width 16 height 16
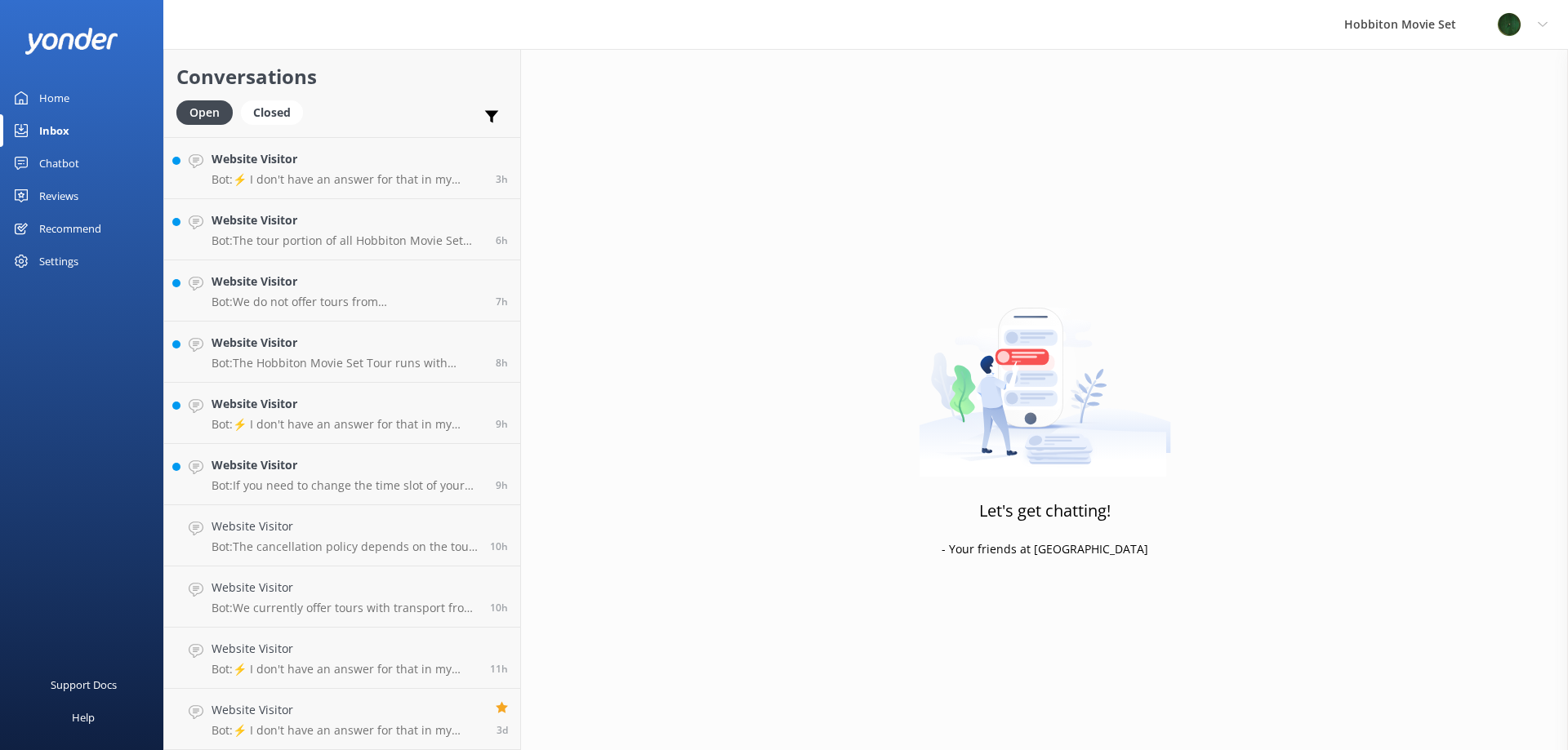
scroll to position [364, 0]
click at [311, 599] on div "Website Visitor Bot: The cancellation policy depends on the tour product you ha…" at bounding box center [344, 596] width 266 height 36
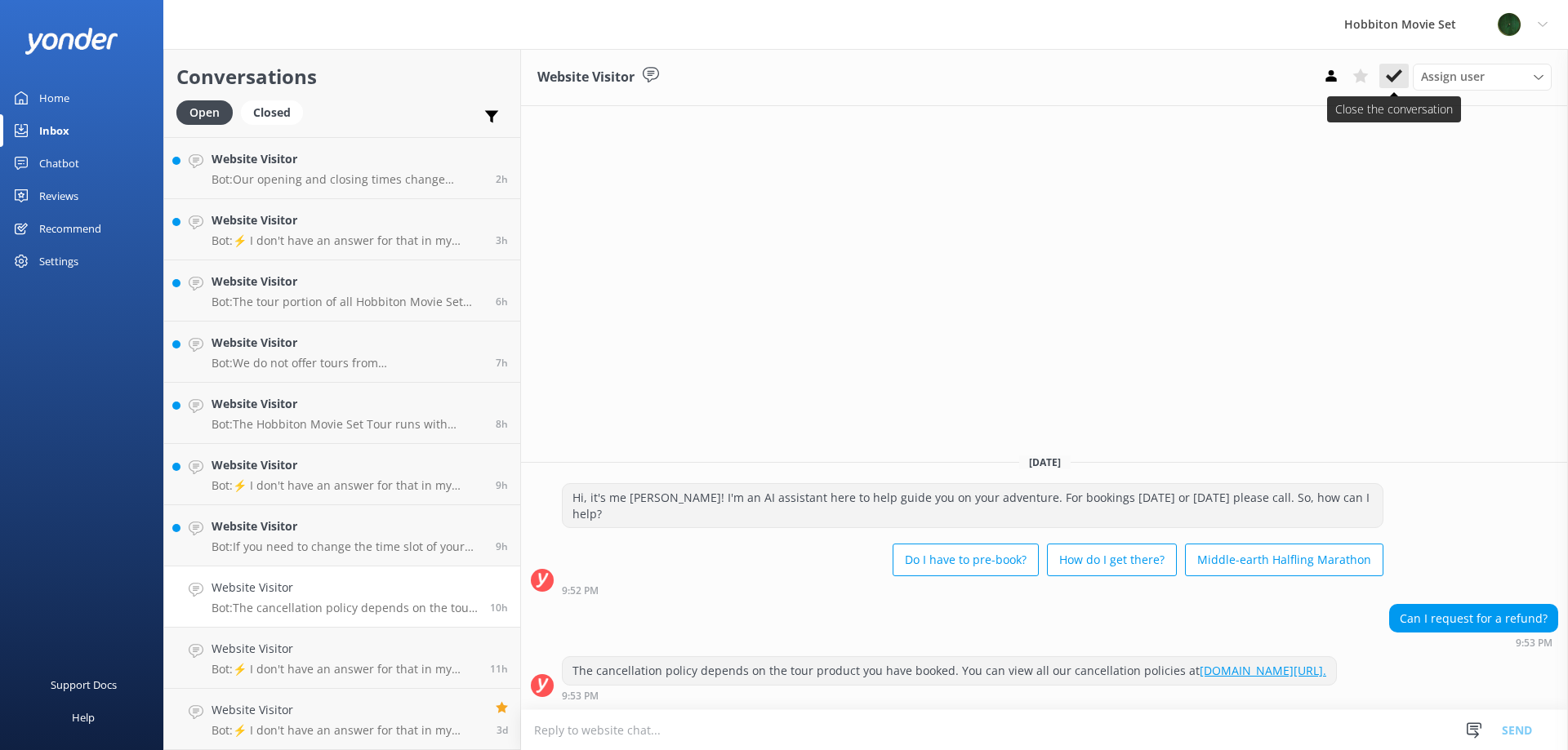
click at [1404, 77] on button at bounding box center [1393, 75] width 29 height 24
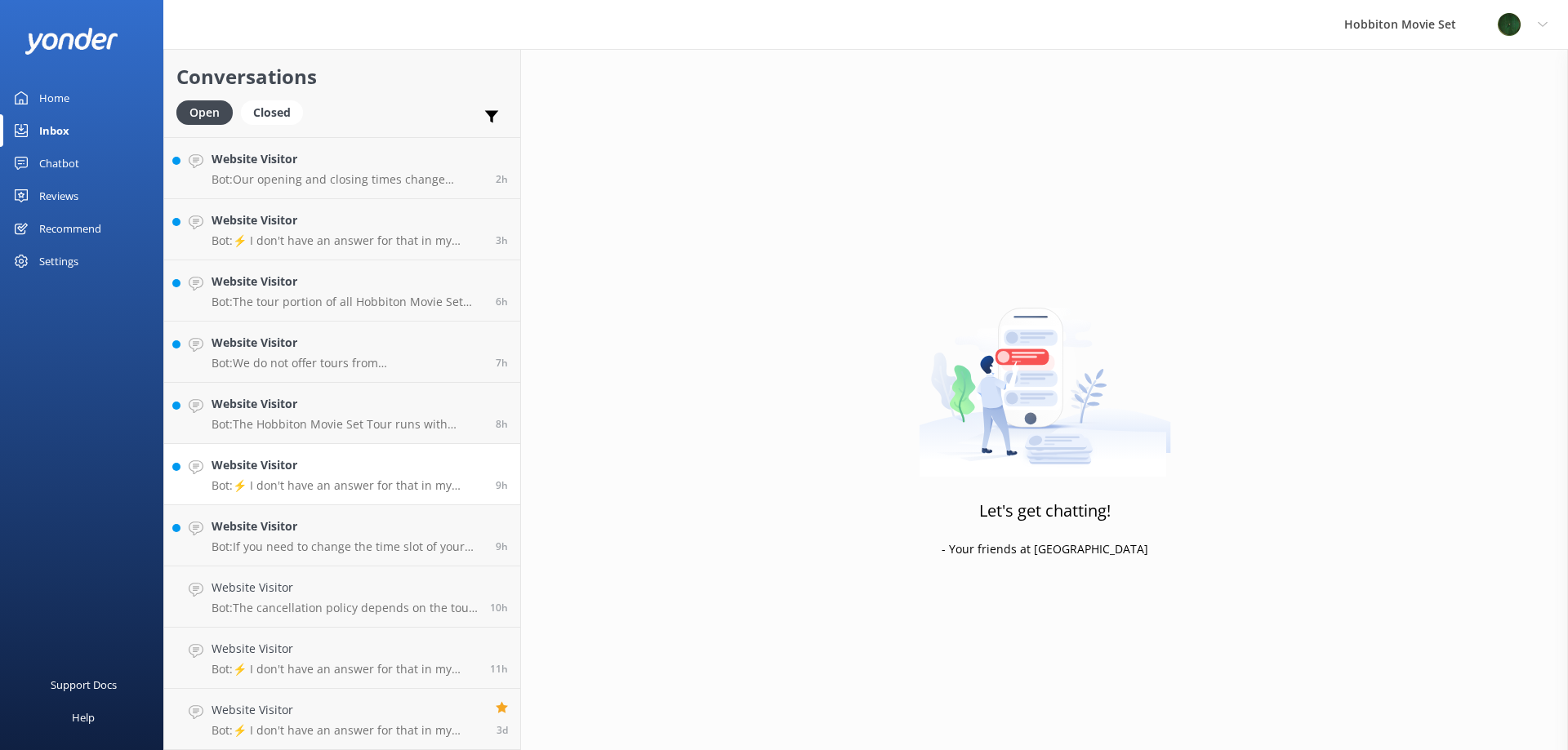
scroll to position [303, 0]
click at [320, 584] on h4 "Website Visitor" at bounding box center [347, 587] width 272 height 18
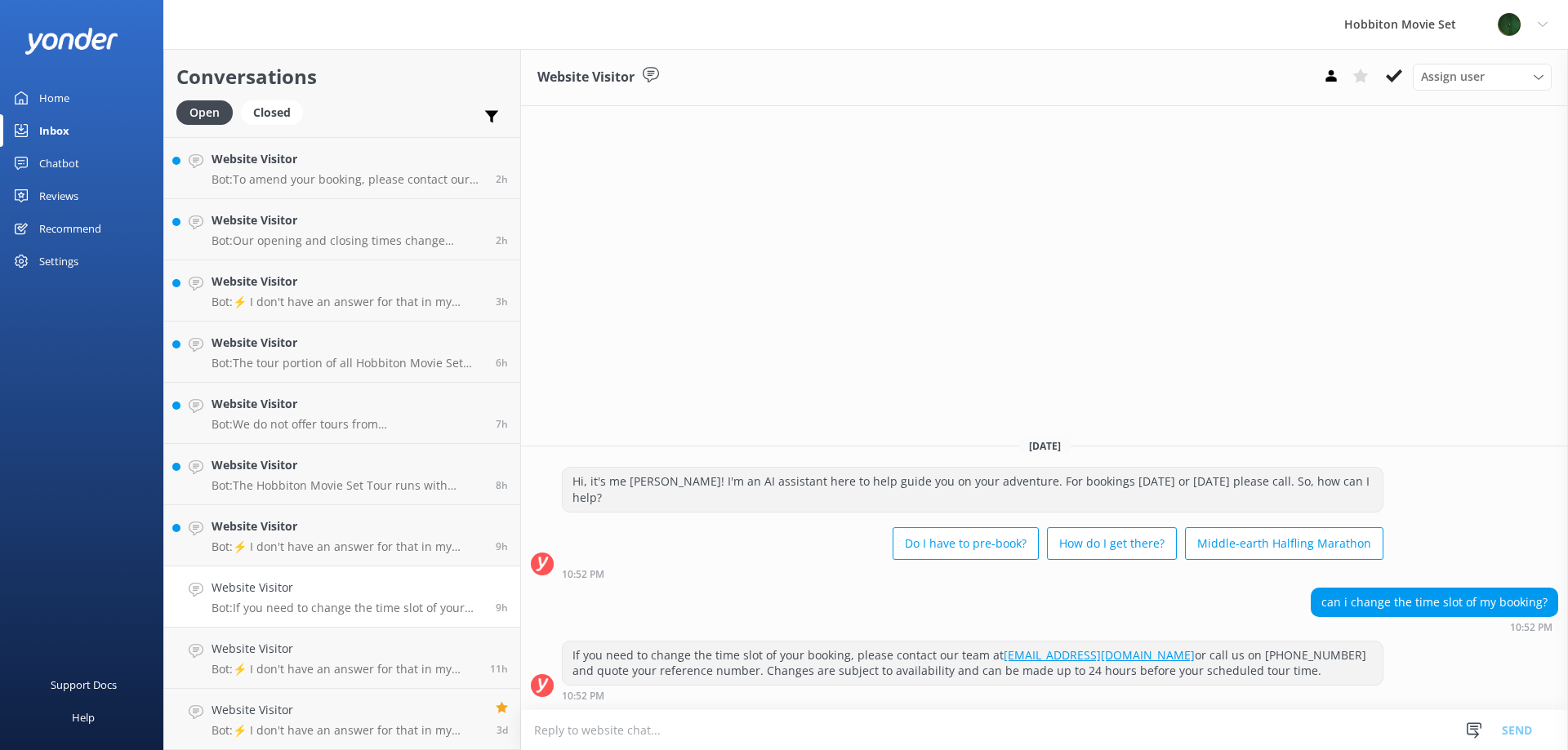
click at [1394, 72] on icon at bounding box center [1393, 75] width 16 height 16
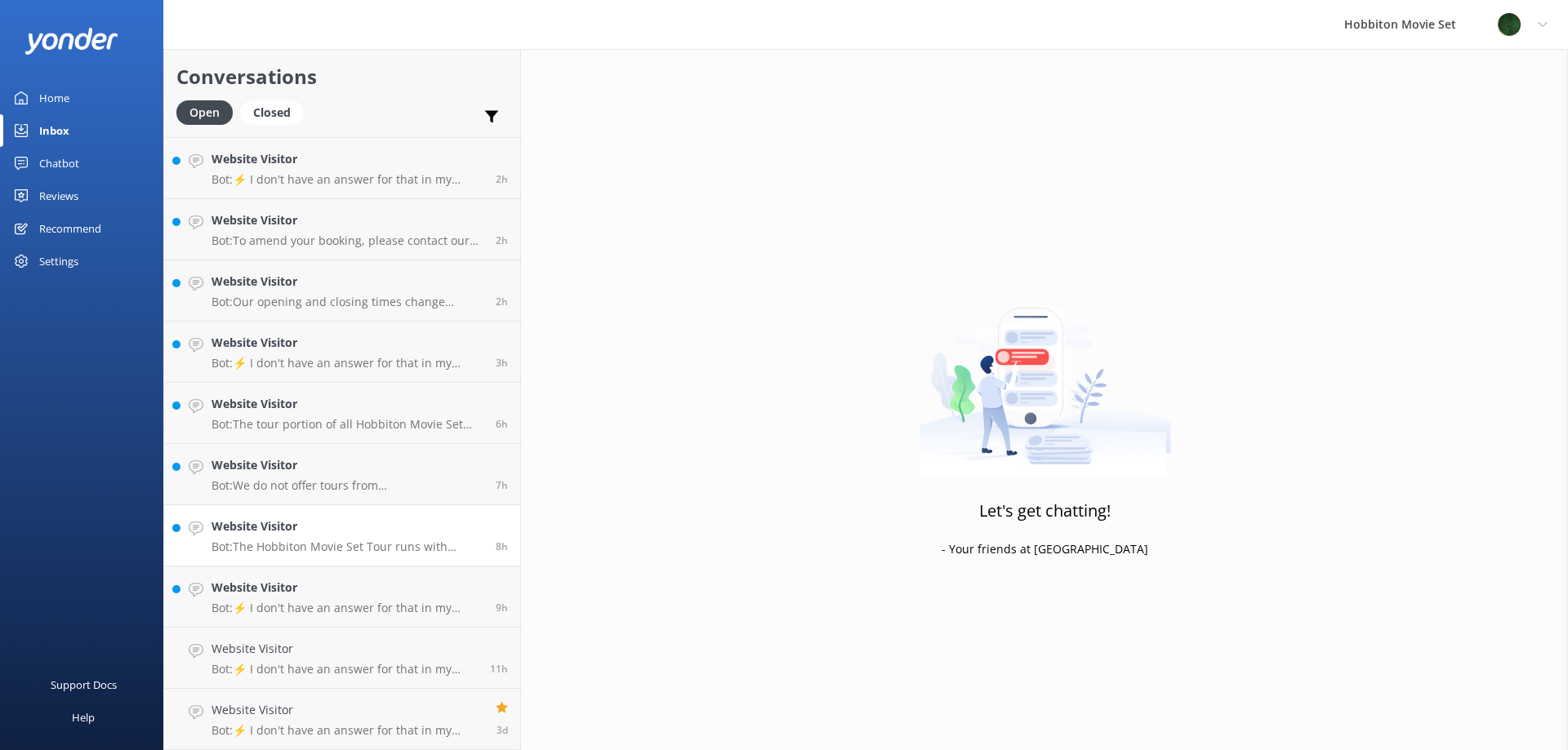
scroll to position [242, 0]
click at [331, 585] on h4 "Website Visitor" at bounding box center [347, 587] width 272 height 18
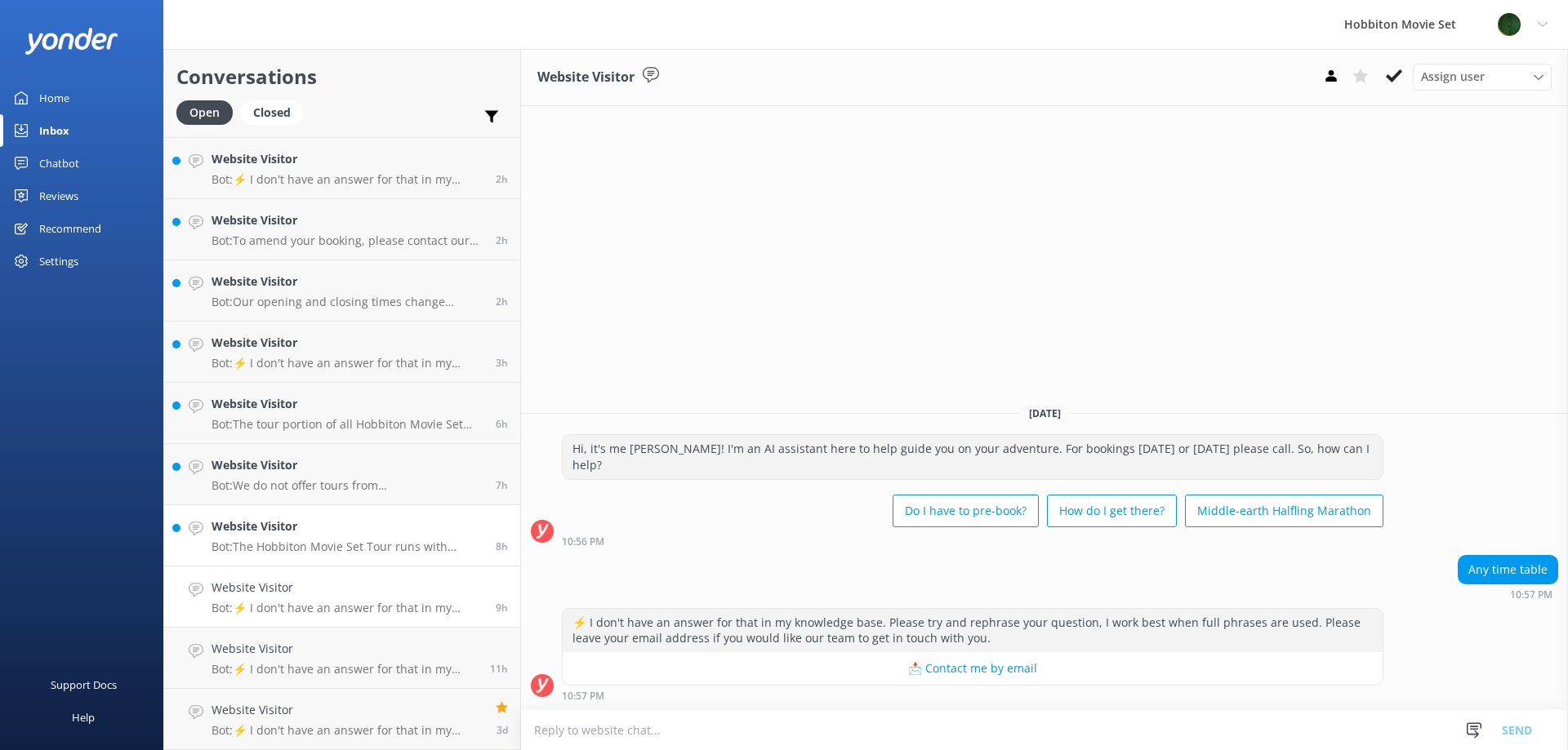
click at [277, 530] on h4 "Website Visitor" at bounding box center [347, 526] width 272 height 18
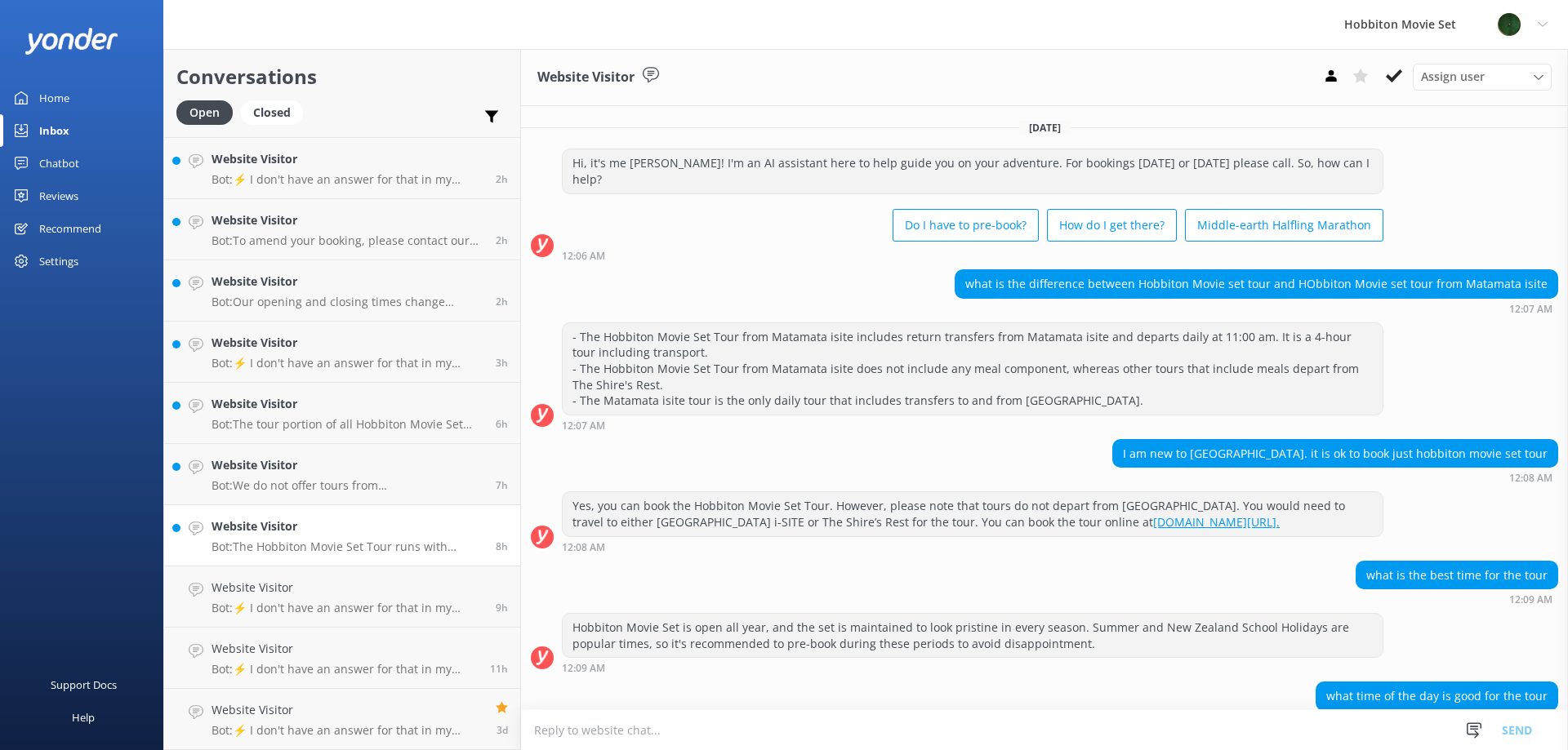
scroll to position [77, 0]
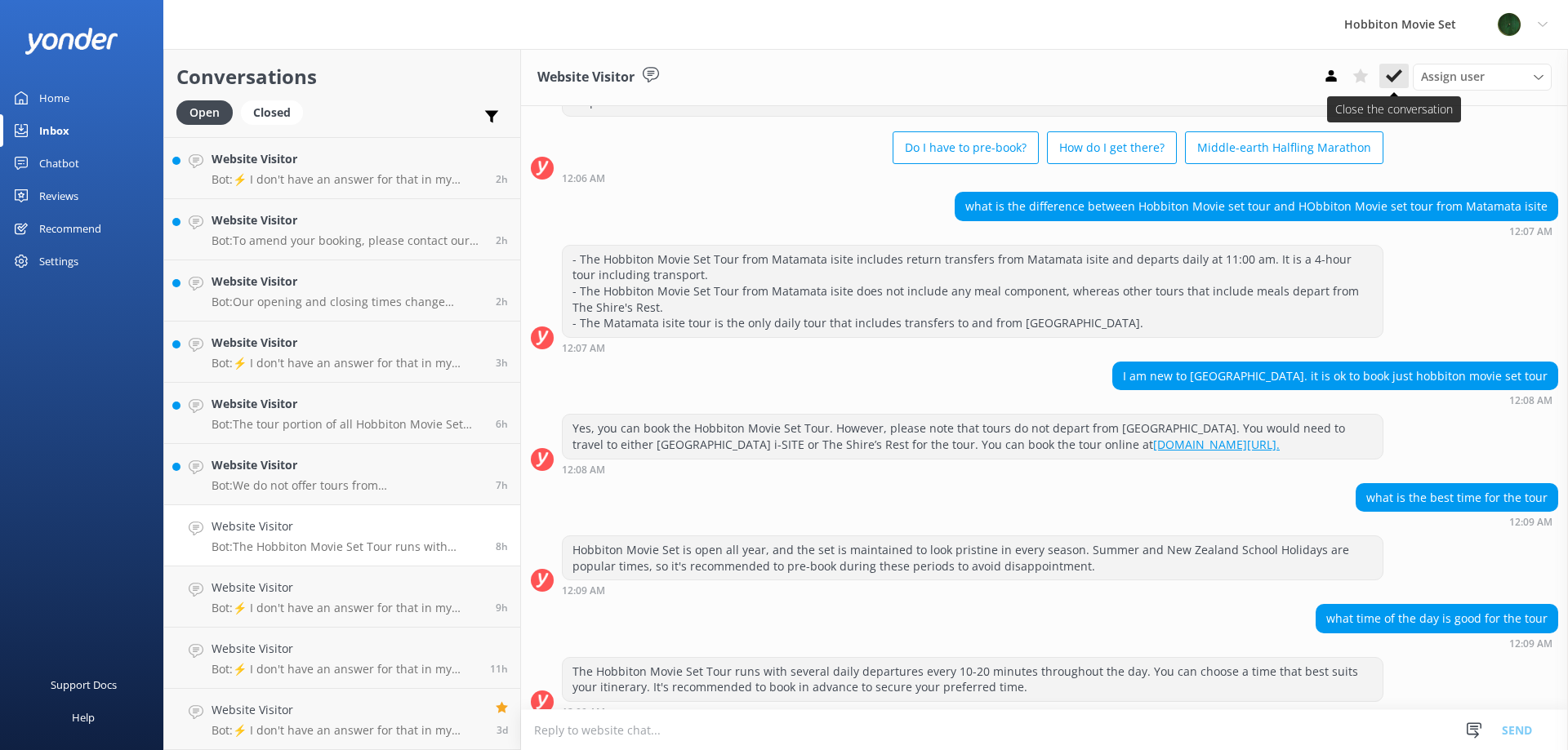
click at [1390, 82] on icon at bounding box center [1393, 75] width 16 height 16
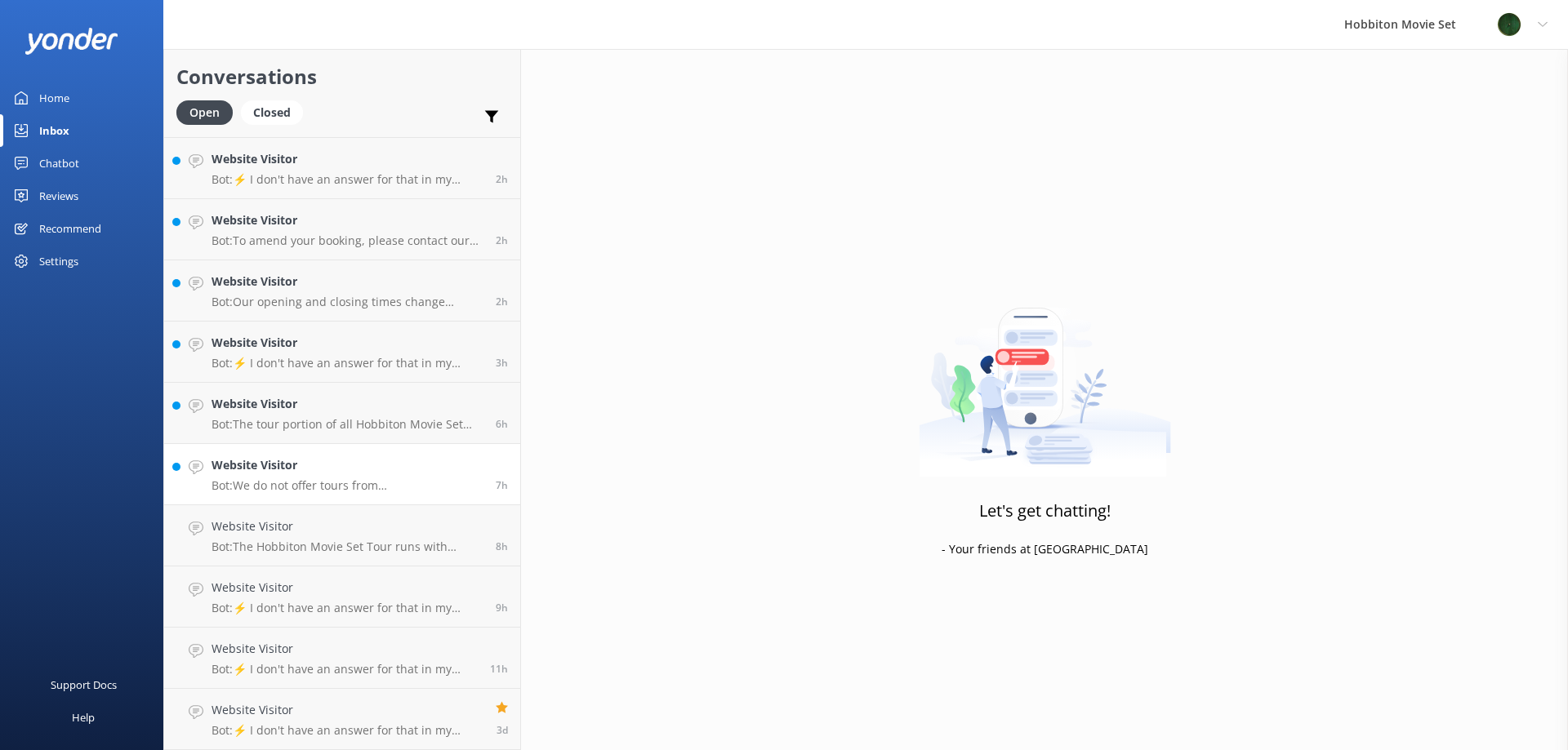
scroll to position [180, 0]
click at [309, 543] on p "Bot: We do not offer tours from [GEOGRAPHIC_DATA]. The only departures we offer…" at bounding box center [347, 547] width 272 height 14
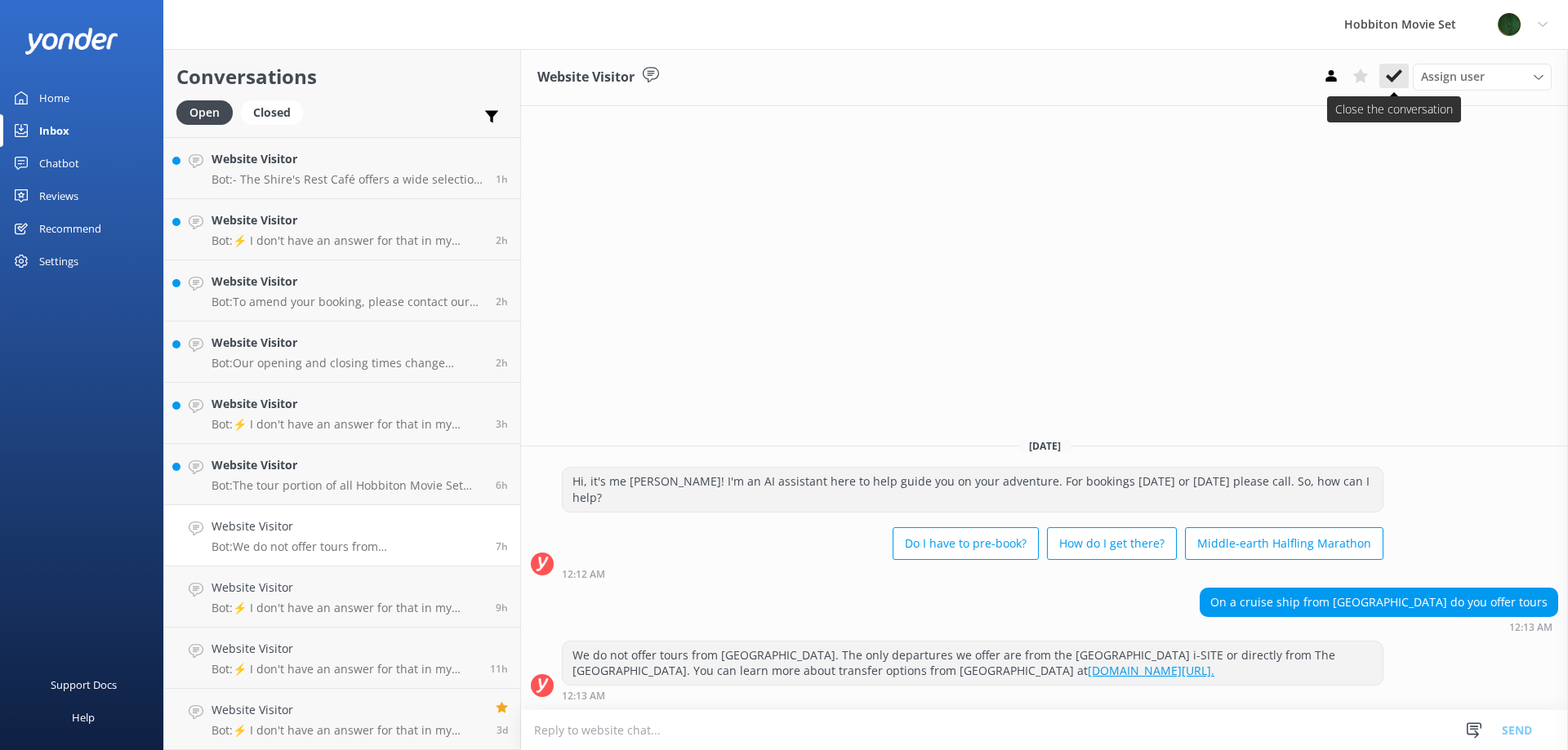
click at [1393, 80] on use at bounding box center [1393, 76] width 16 height 13
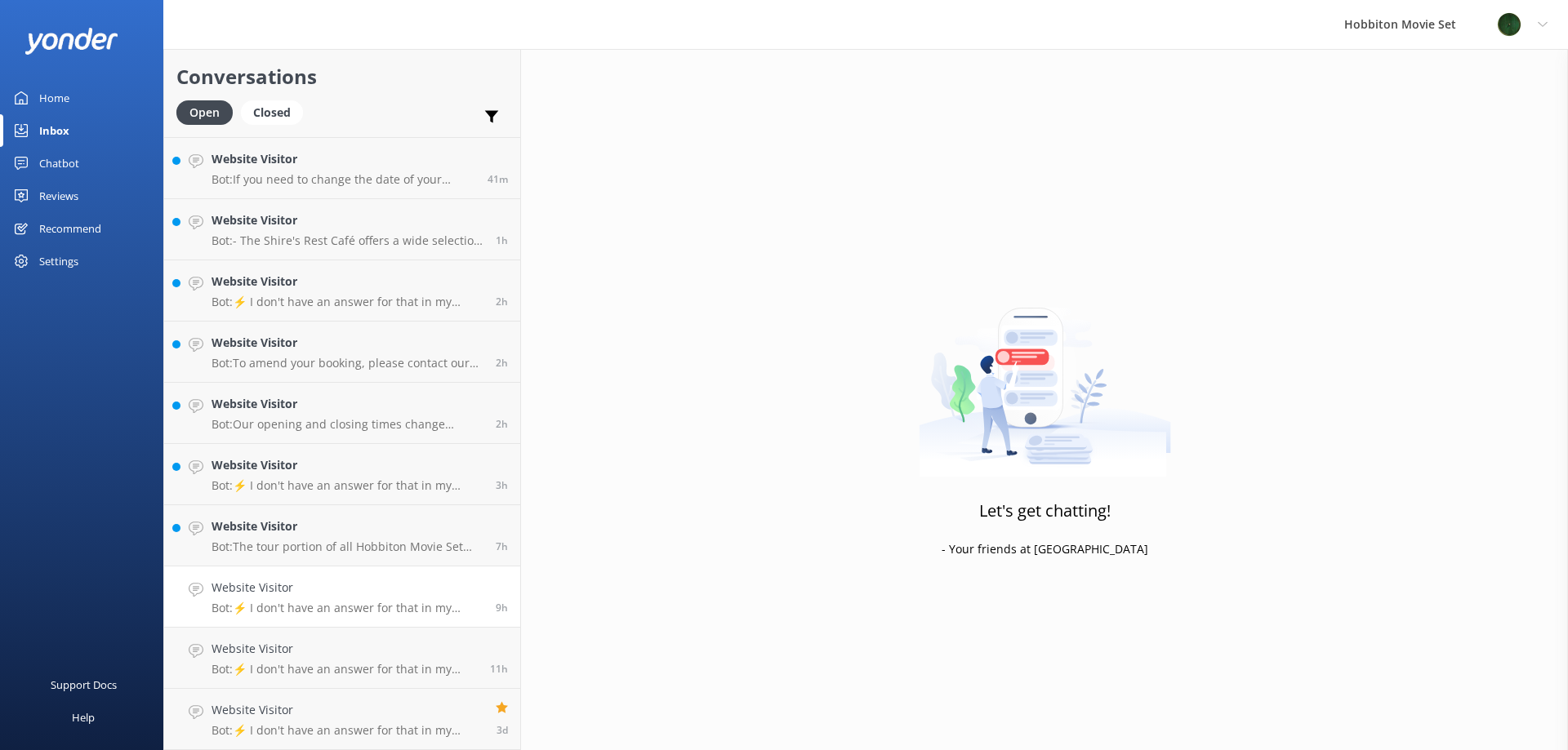
scroll to position [120, 0]
click at [312, 541] on p "Bot: The tour portion of all Hobbiton Movie Set tour experiences is approximate…" at bounding box center [347, 547] width 272 height 14
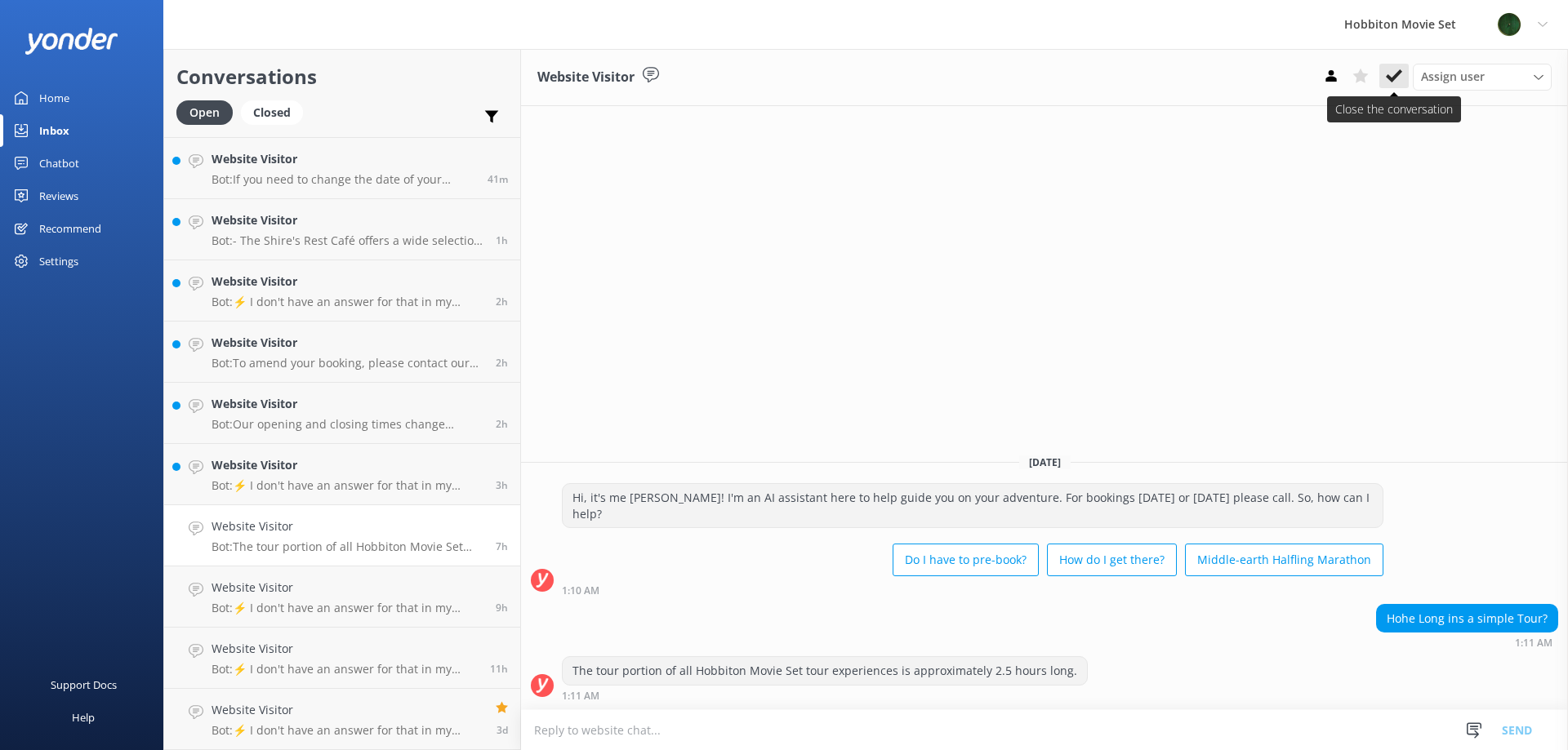
click at [1392, 84] on icon at bounding box center [1393, 75] width 16 height 16
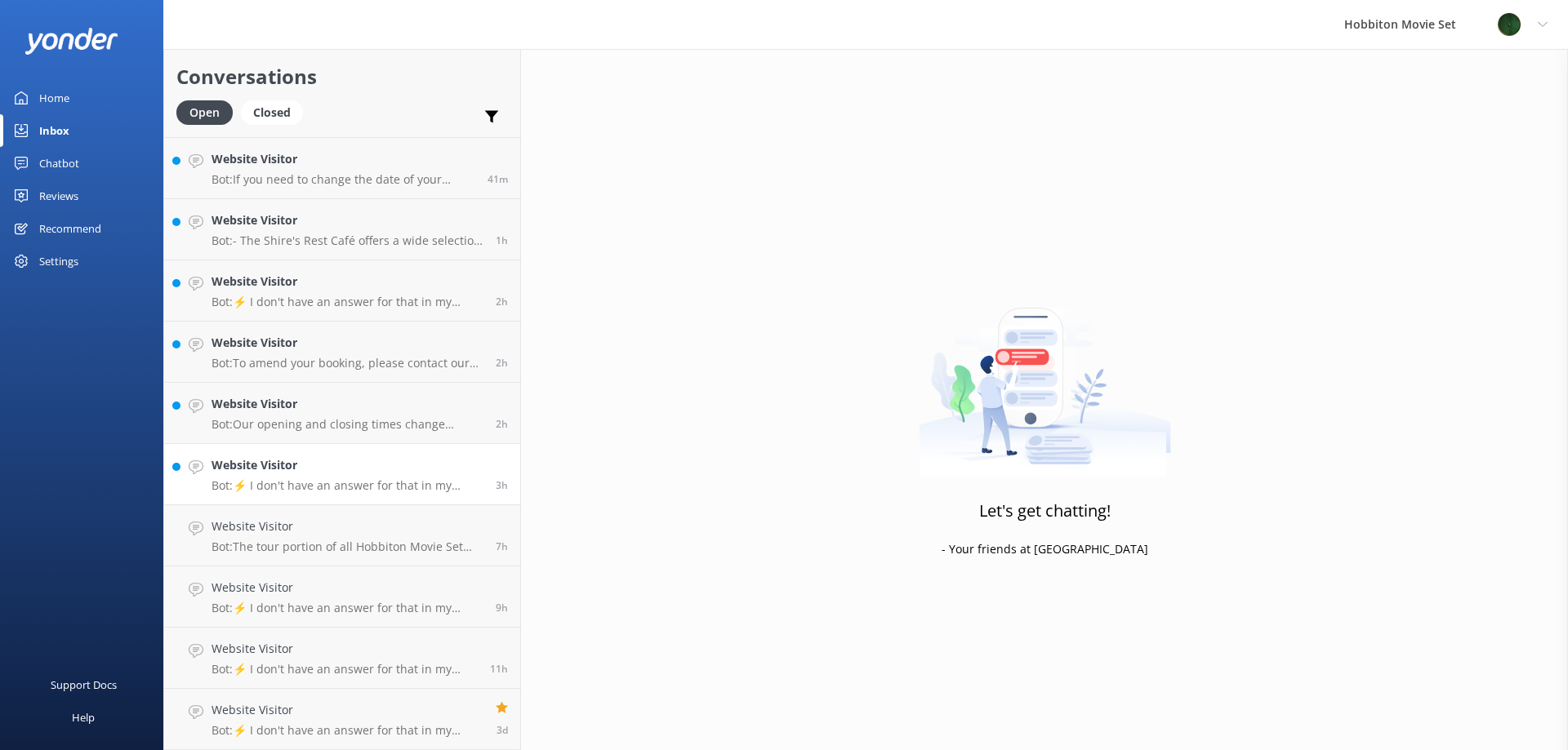
scroll to position [58, 0]
click at [328, 475] on div "Website Visitor Bot: Our opening and closing times change depending on daylight…" at bounding box center [347, 473] width 272 height 36
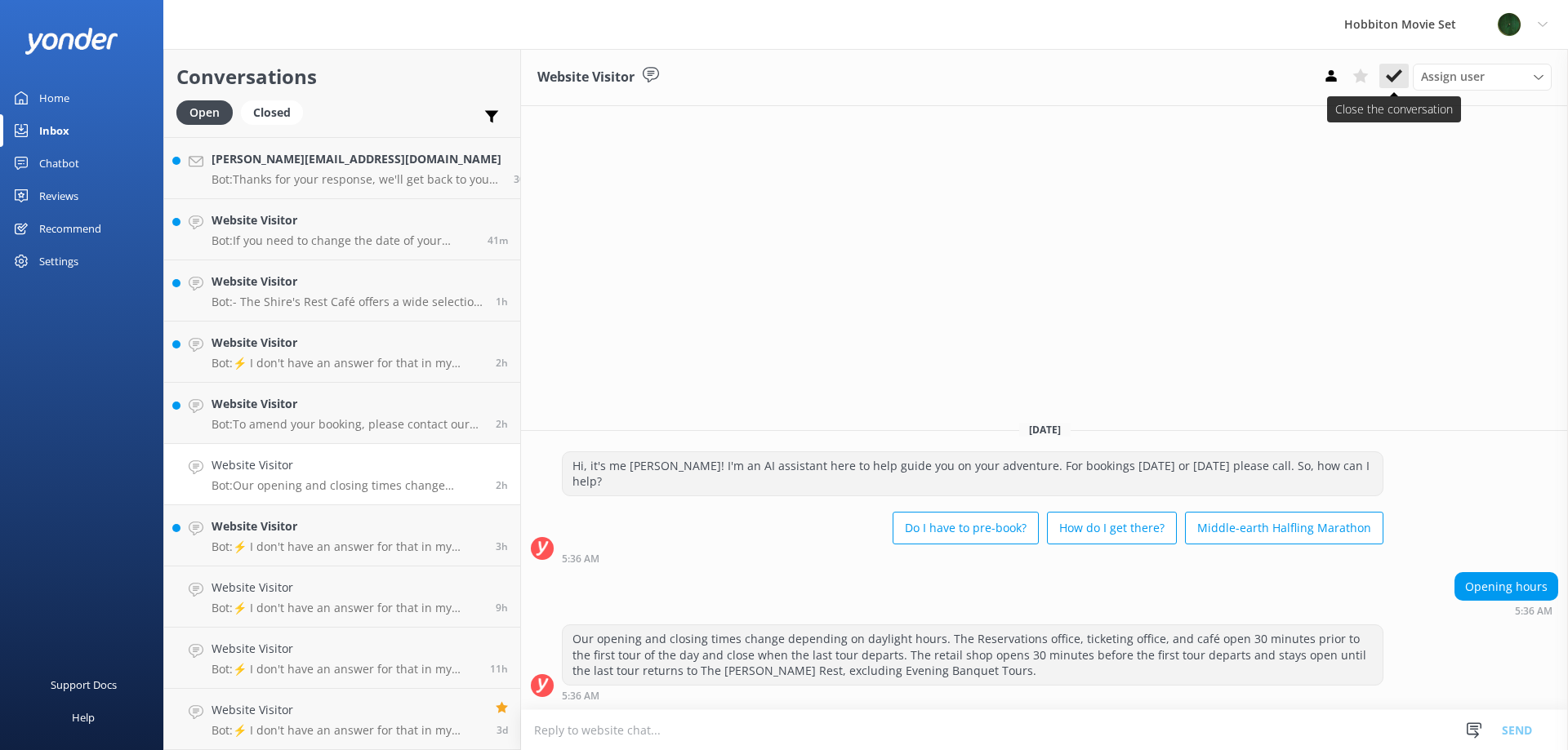
click at [1392, 74] on icon at bounding box center [1393, 75] width 16 height 16
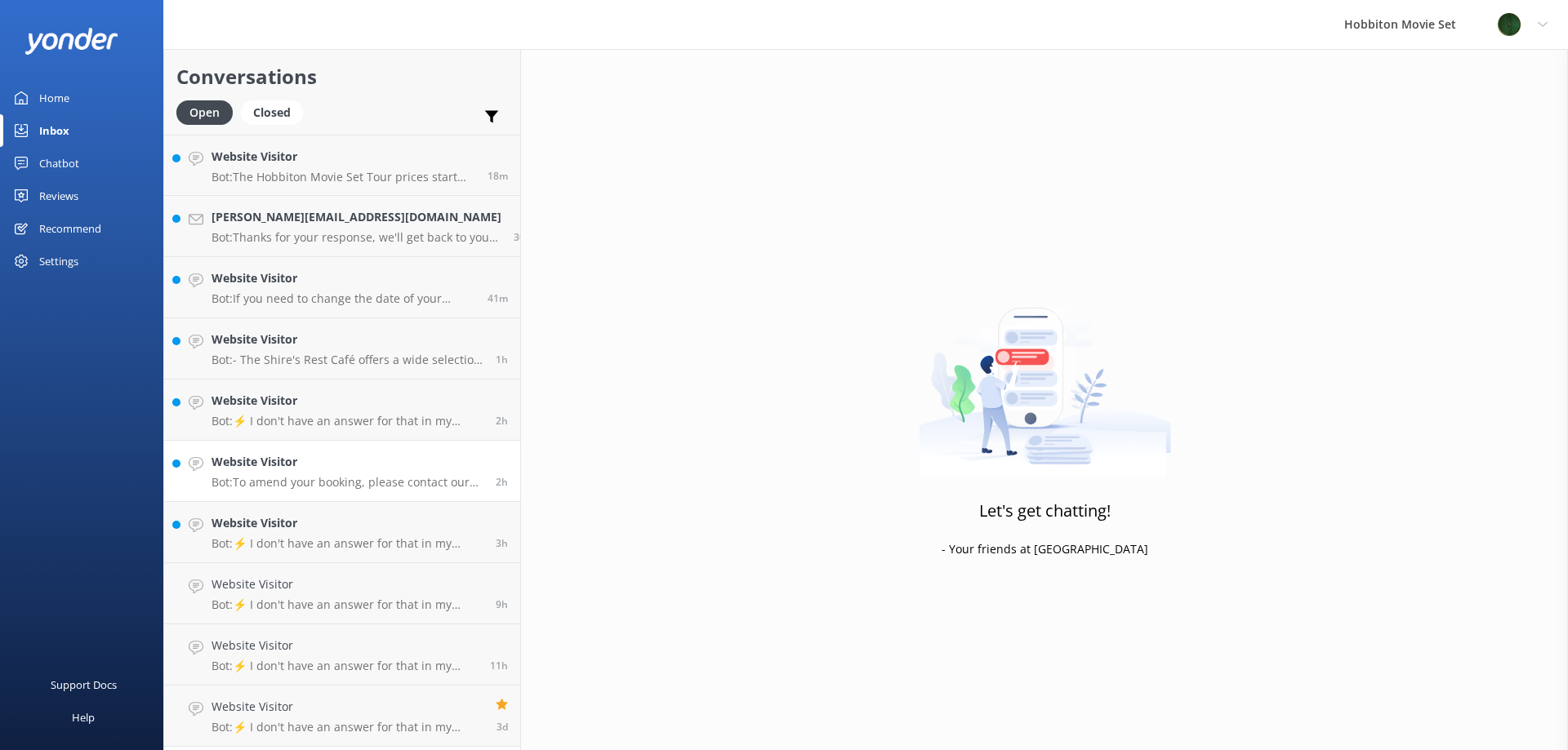
click at [333, 461] on h4 "Website Visitor" at bounding box center [347, 462] width 272 height 18
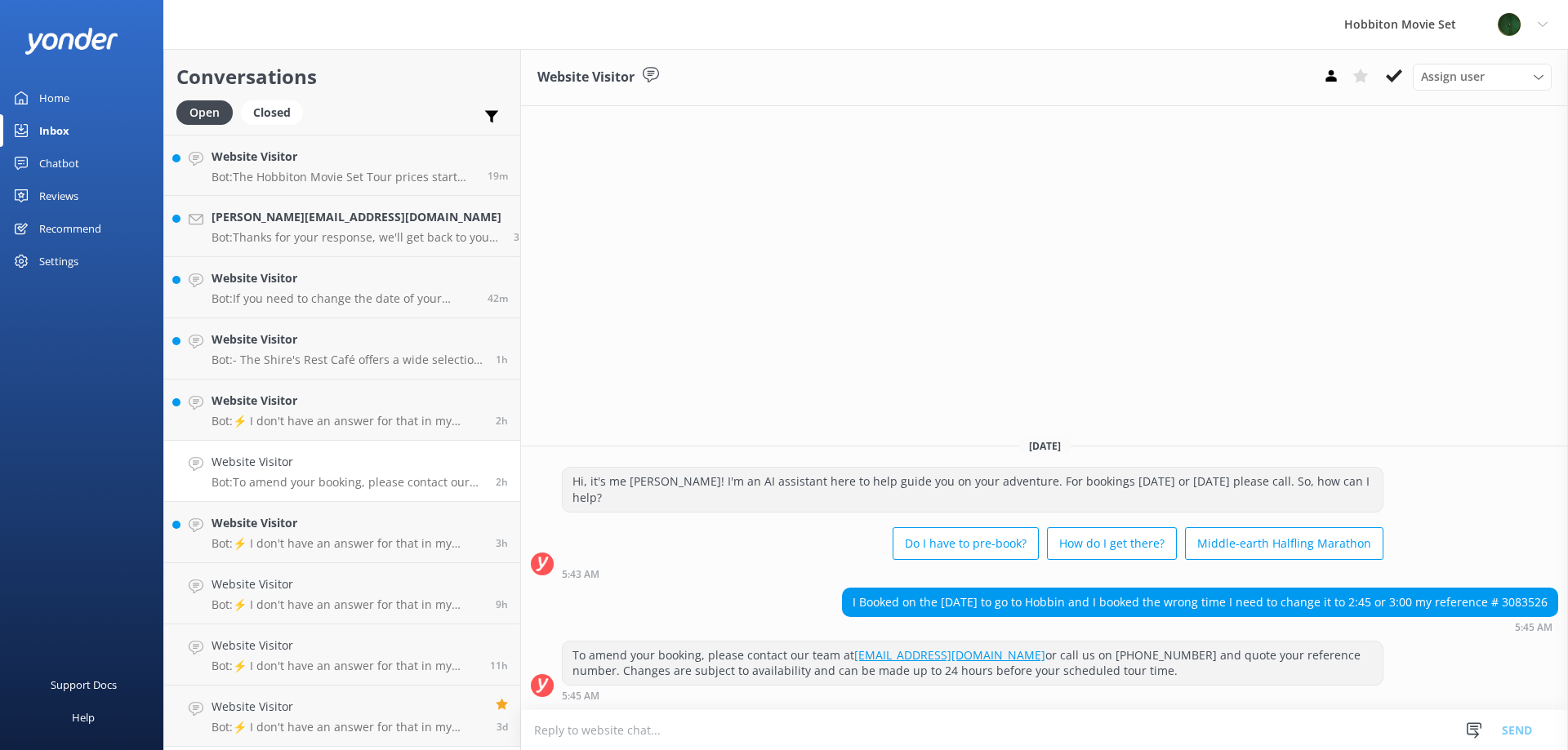
click at [1399, 71] on use at bounding box center [1393, 76] width 16 height 13
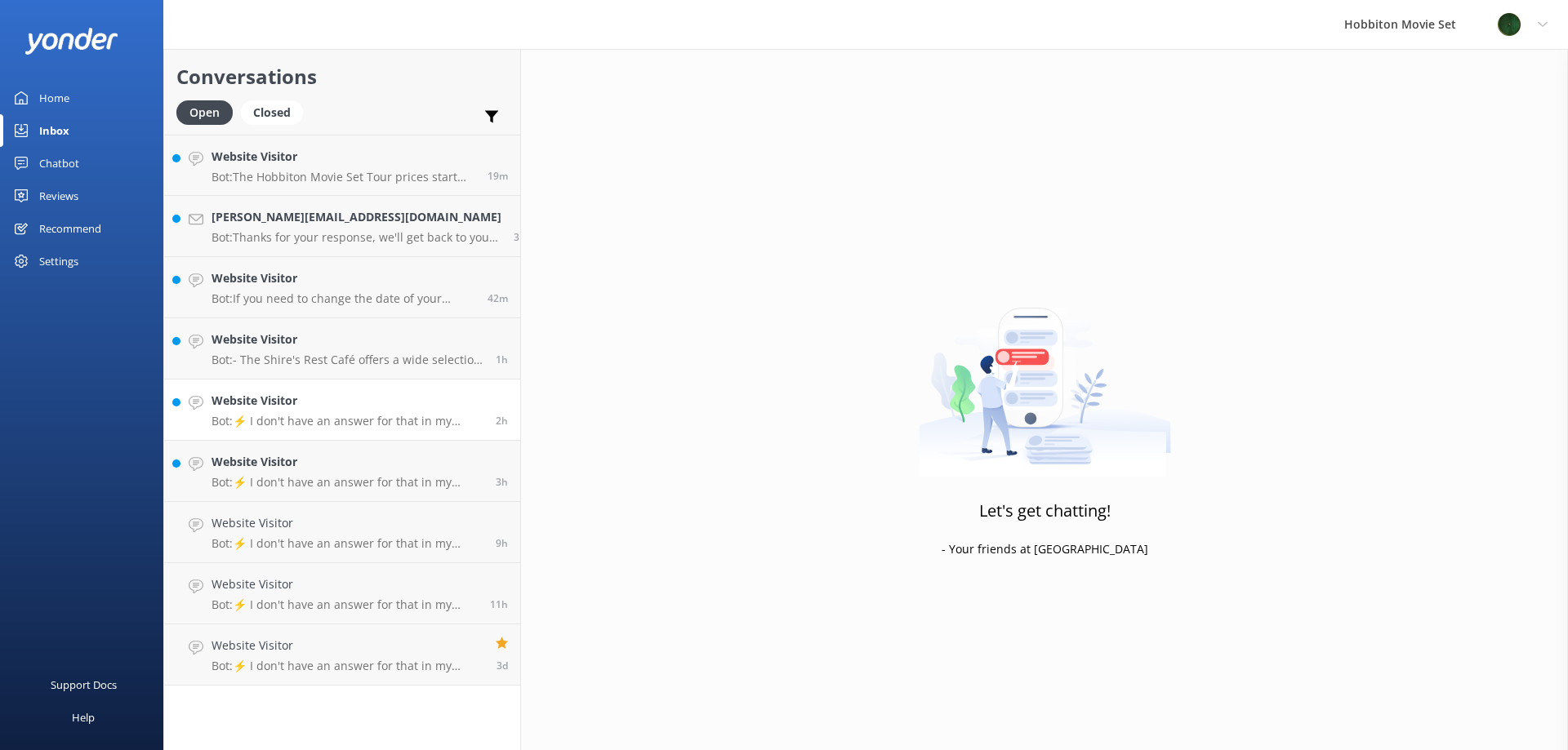
click at [360, 386] on link "Website Visitor Bot: ⚡ I don't have an answer for that in my knowledge base. Pl…" at bounding box center [341, 411] width 356 height 62
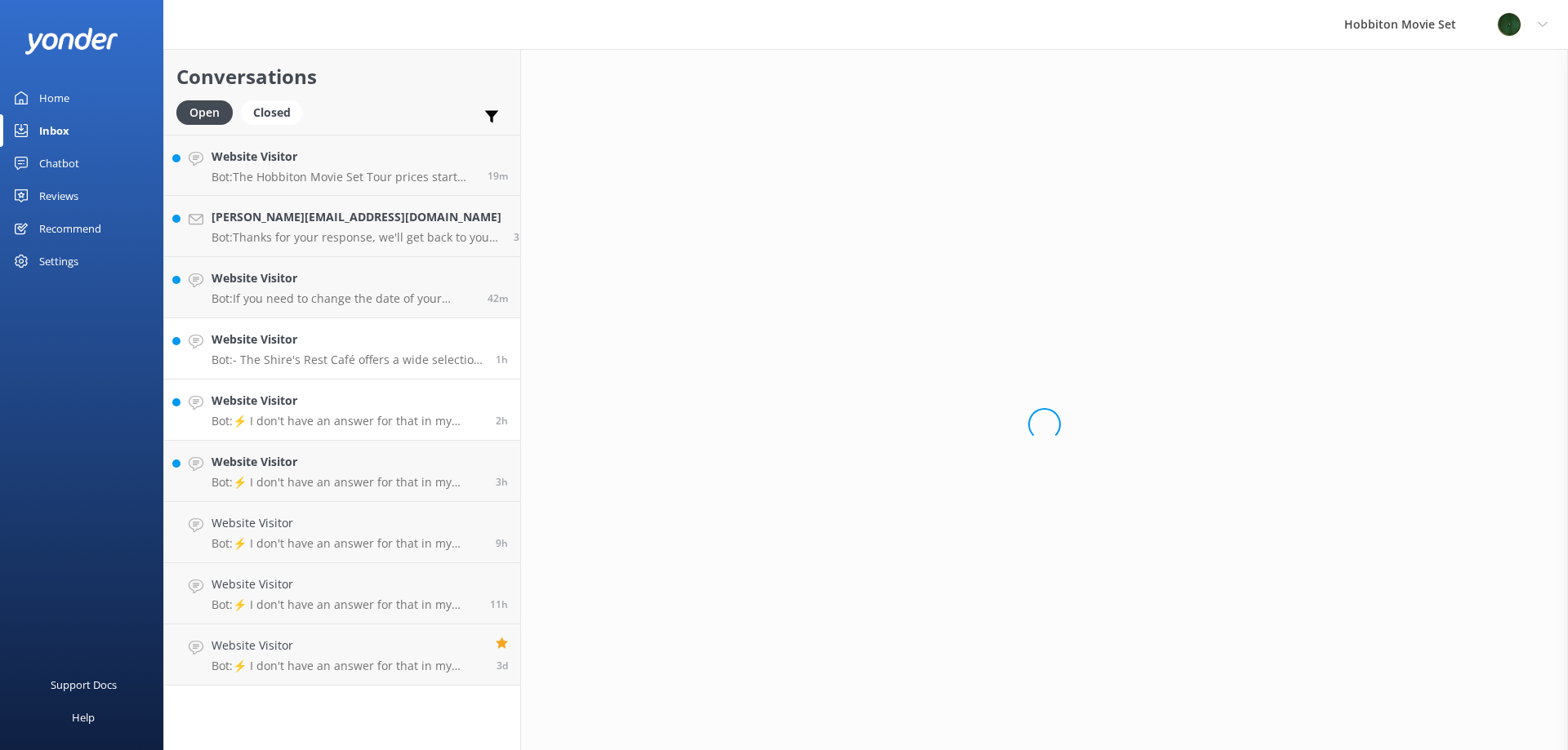
click at [369, 351] on div "Website Visitor Bot: - The Shire's Rest Café offers a wide selection of hot and…" at bounding box center [347, 348] width 272 height 36
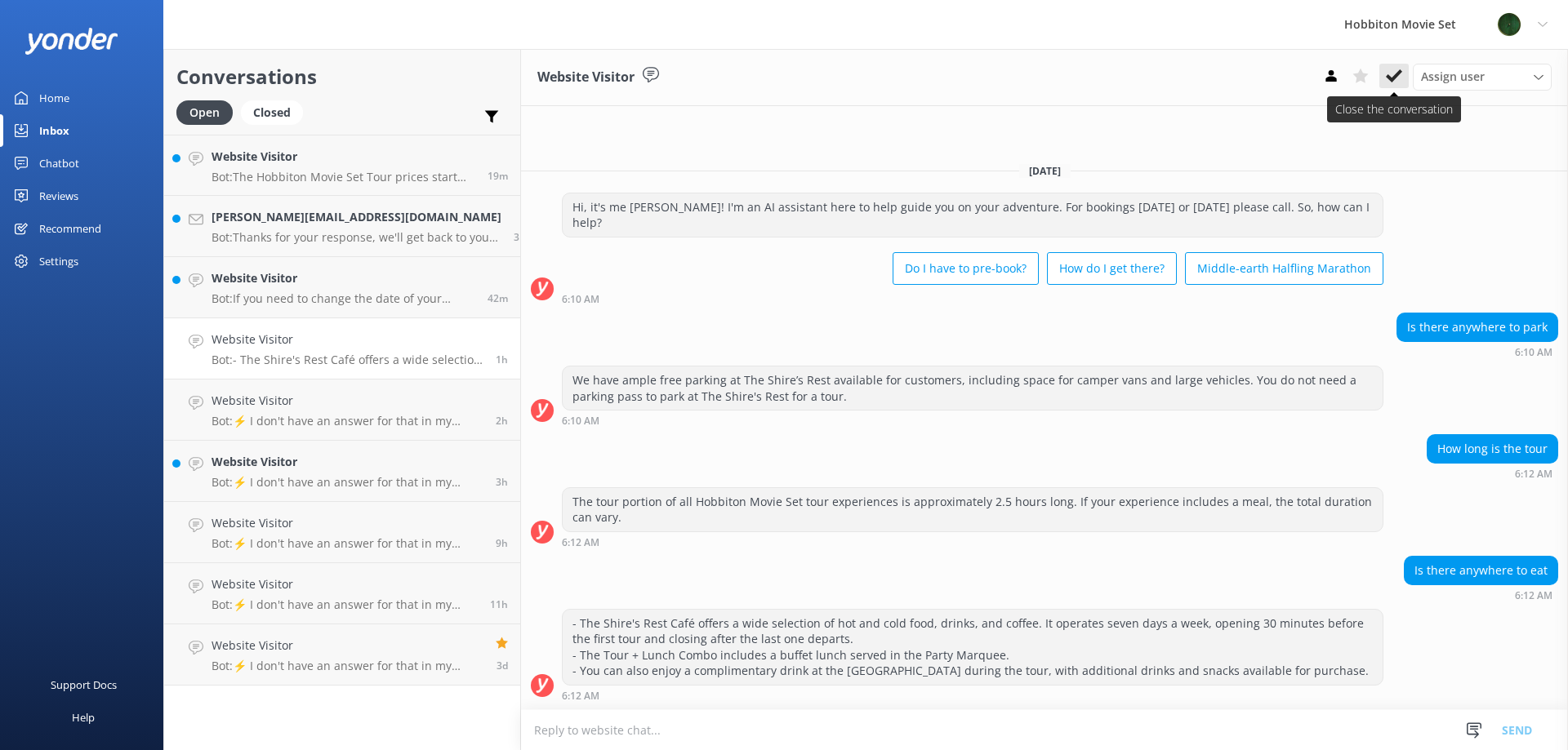
click at [1383, 77] on button at bounding box center [1393, 75] width 29 height 24
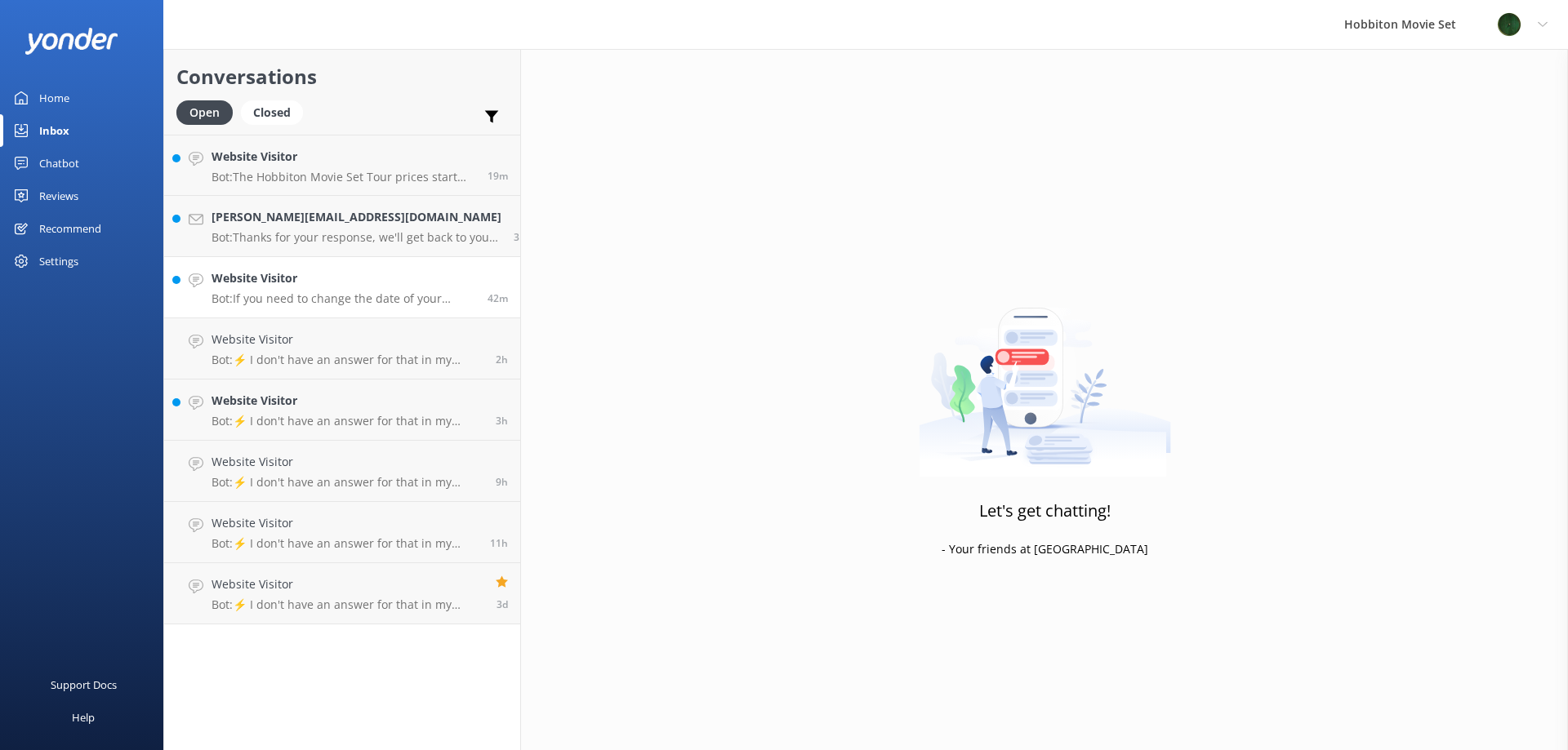
click at [335, 289] on div "Website Visitor Bot: If you need to change the date of your booking, please con…" at bounding box center [343, 286] width 264 height 36
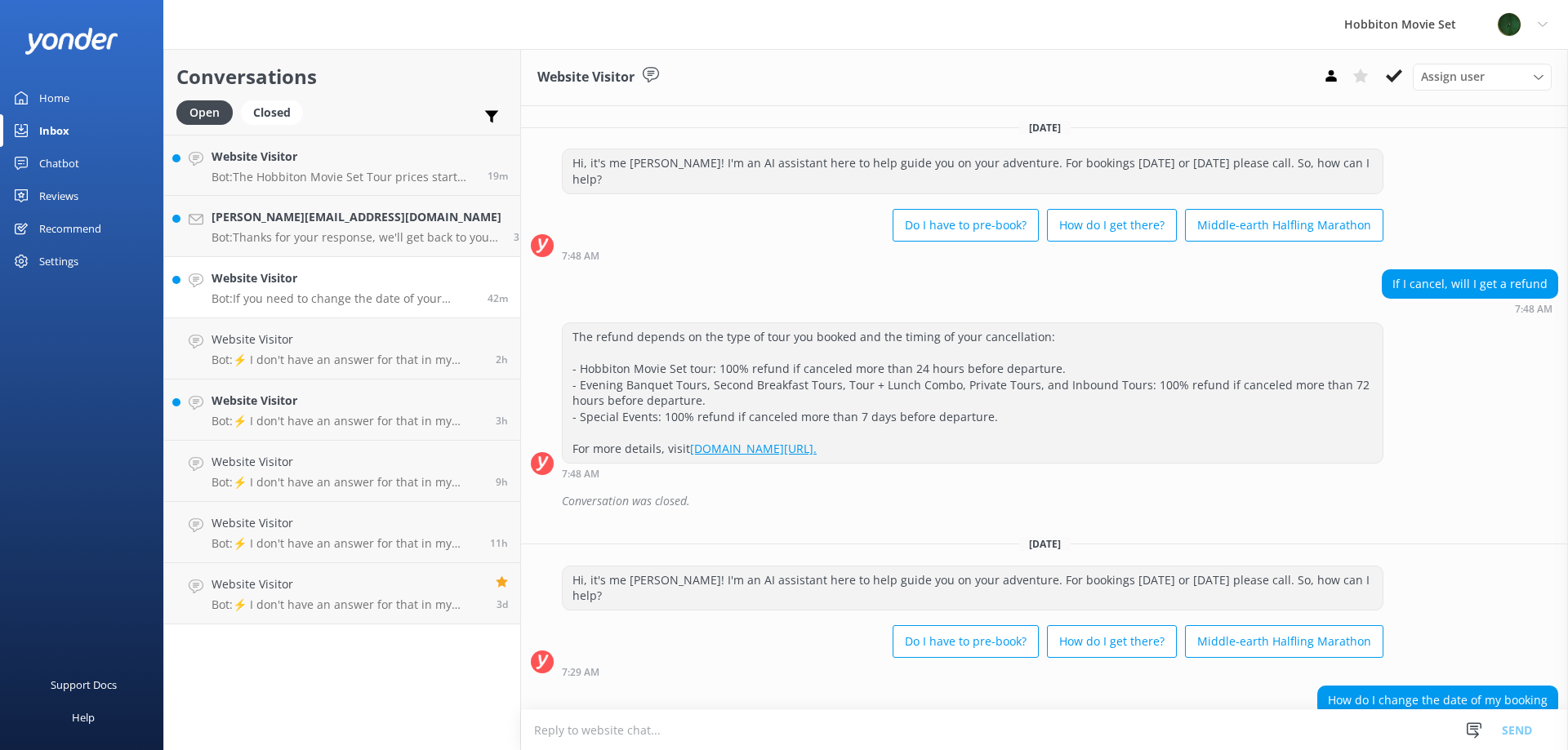
scroll to position [67, 0]
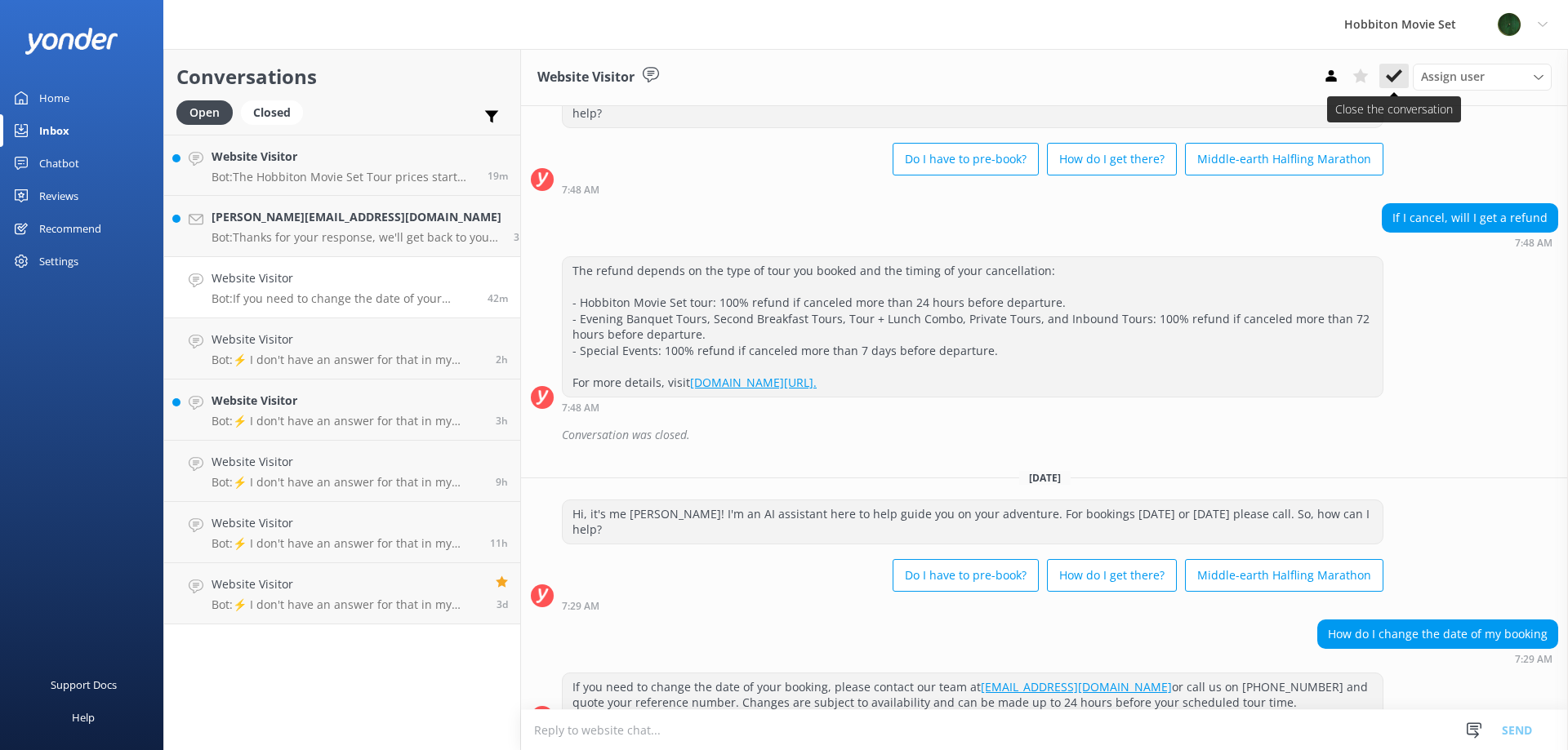
click at [1391, 81] on use at bounding box center [1393, 76] width 16 height 13
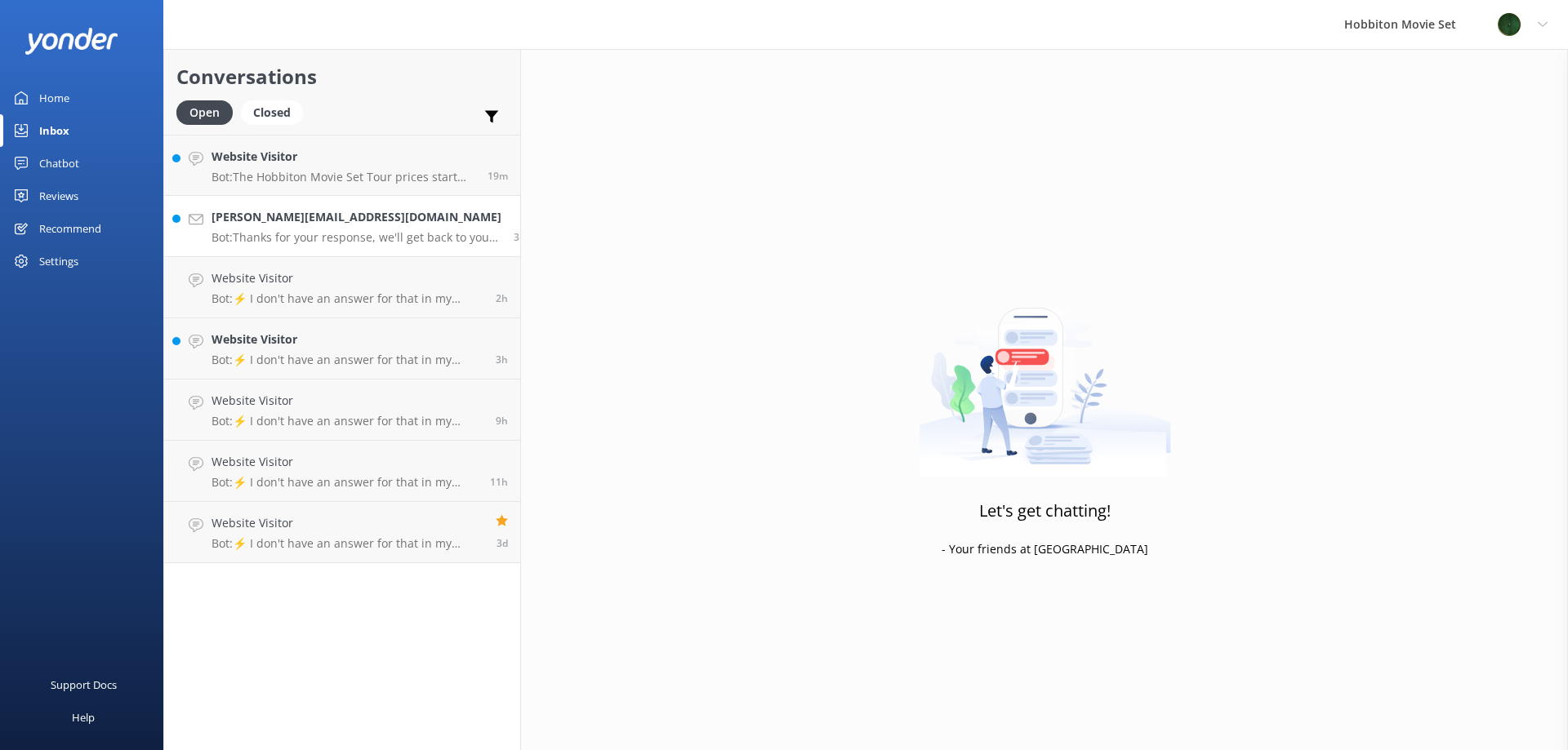
click at [313, 231] on p "Bot: Thanks for your response, we'll get back to you as soon as we can during o…" at bounding box center [356, 237] width 290 height 14
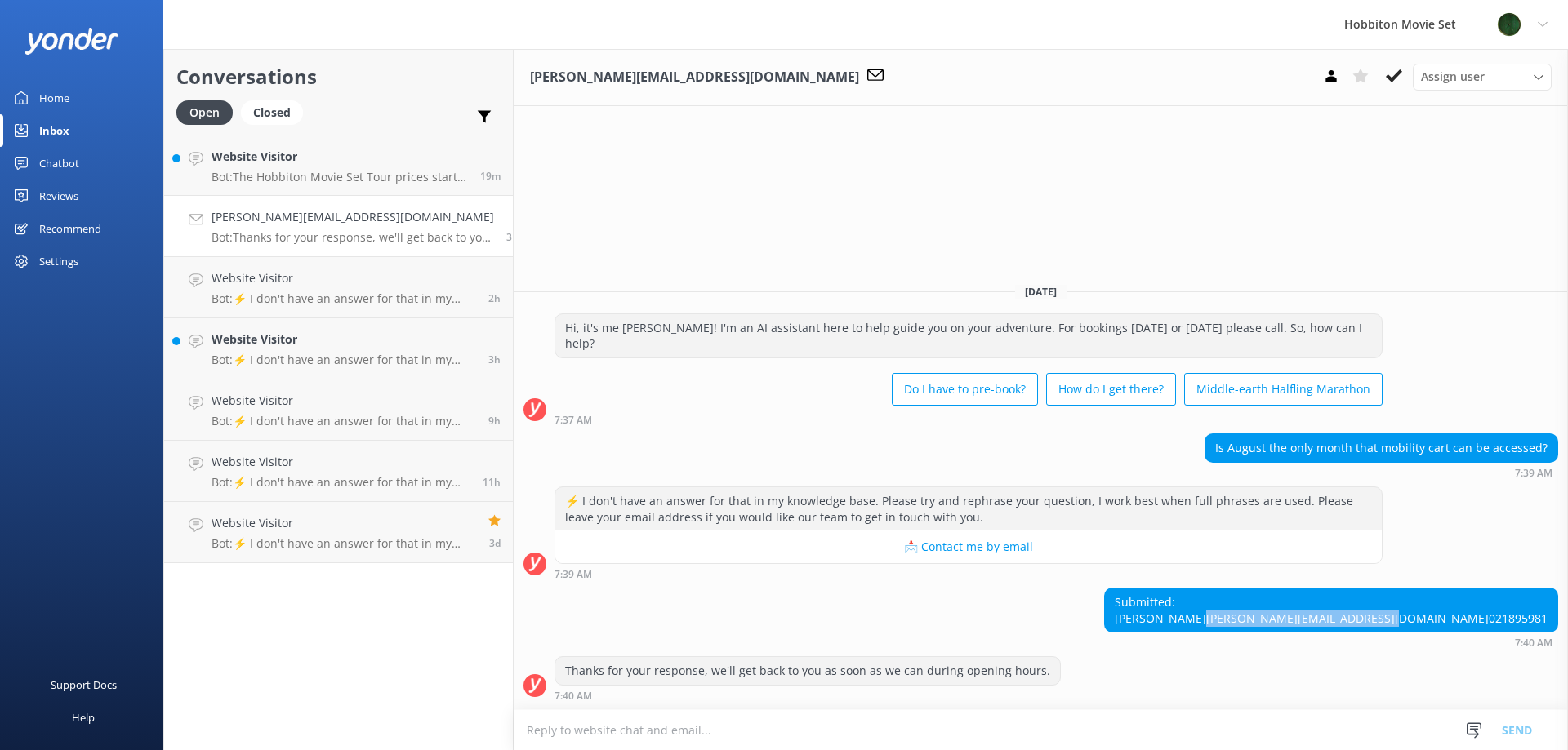
drag, startPoint x: 1551, startPoint y: 603, endPoint x: 1384, endPoint y: 604, distance: 167.0
click at [1384, 604] on div "Submitted: Nicola [EMAIL_ADDRESS][DOMAIN_NAME] 021895981" at bounding box center [1331, 610] width 452 height 43
copy link "[PERSON_NAME][EMAIL_ADDRESS][DOMAIN_NAME]"
click at [379, 167] on div "Website Visitor Bot: The Hobbiton Movie Set Tour prices start from $120 per adu…" at bounding box center [339, 165] width 257 height 35
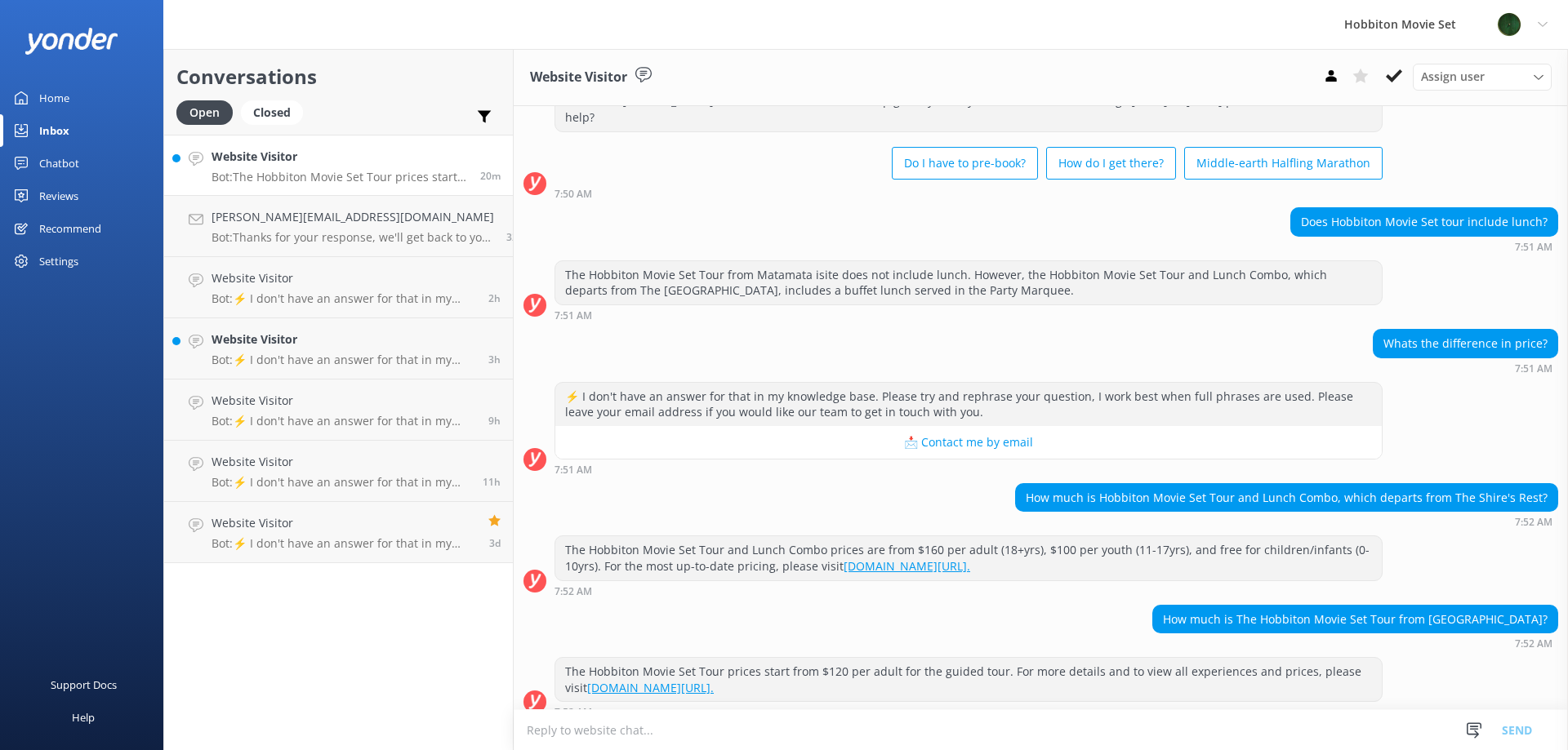
scroll to position [63, 0]
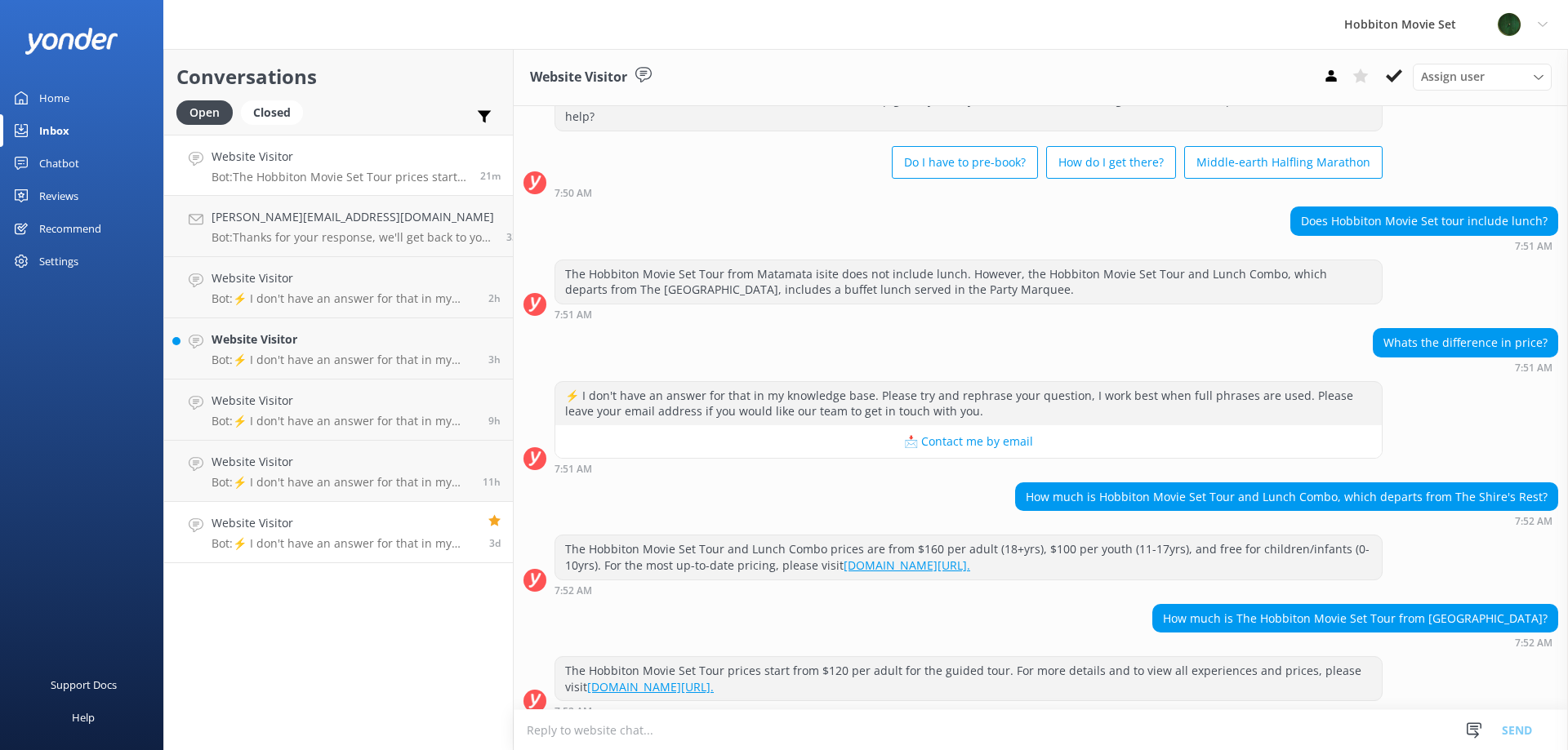
click at [346, 534] on div "Website Visitor Bot: ⚡ I don't have an answer for that in my knowledge base. Pl…" at bounding box center [343, 532] width 264 height 36
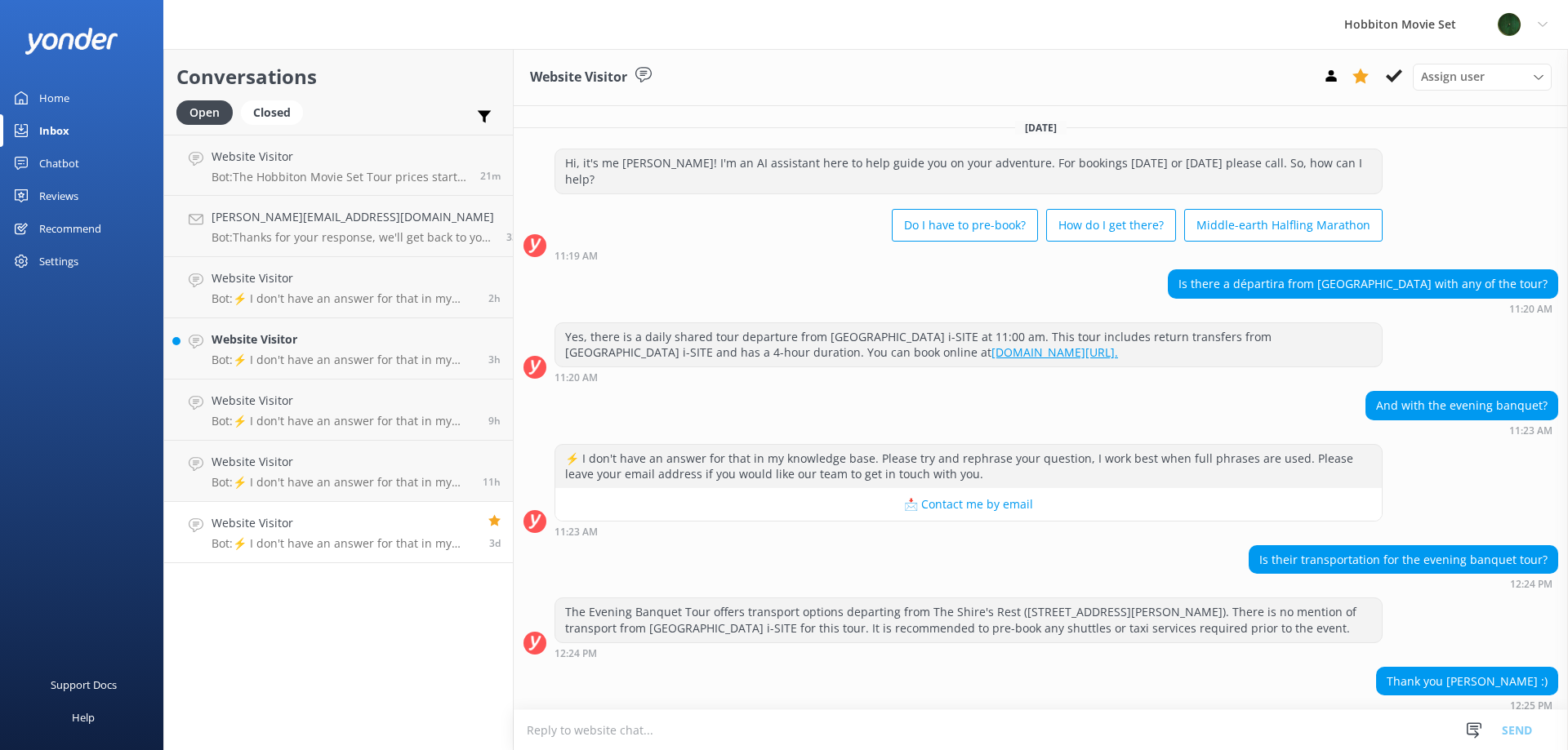
scroll to position [201, 0]
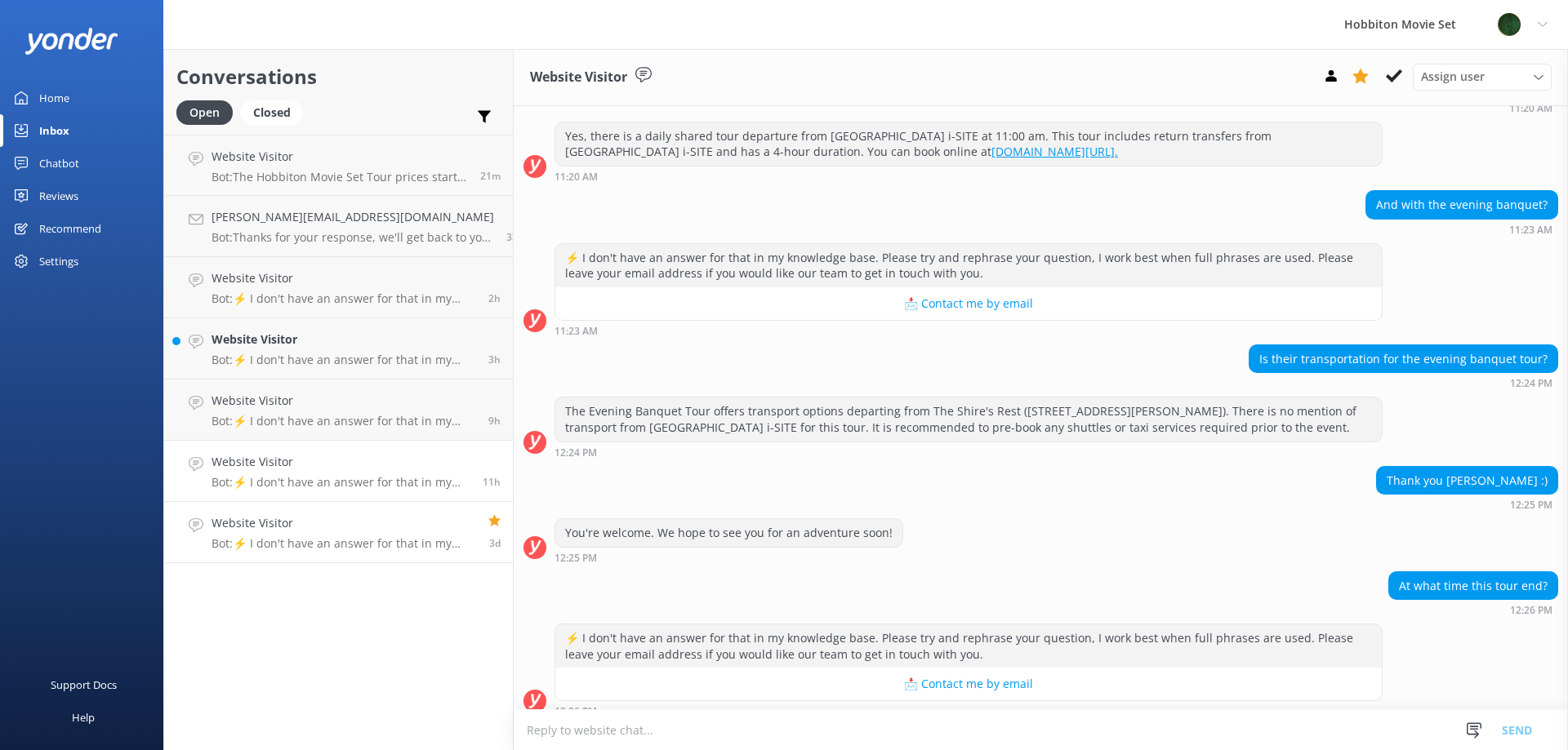
click at [369, 490] on link "Website Visitor Bot: ⚡ I don't have an answer for that in my knowledge base. Pl…" at bounding box center [338, 471] width 349 height 62
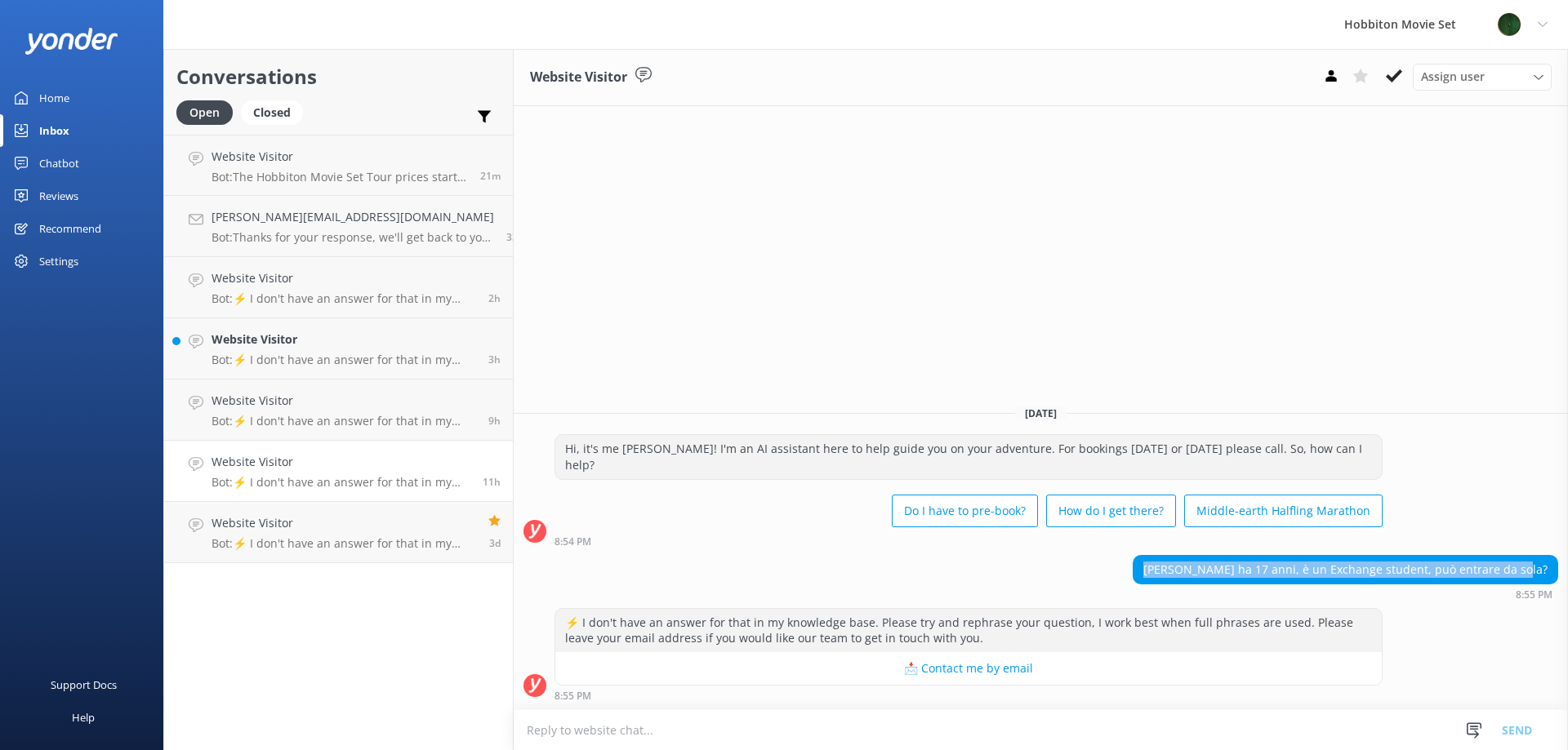
drag, startPoint x: 1548, startPoint y: 567, endPoint x: 1200, endPoint y: 573, distance: 348.1
click at [1200, 573] on div "[PERSON_NAME] ha 17 anni, è un Exchange student, può entrare da sola?" at bounding box center [1345, 570] width 424 height 28
copy div "[PERSON_NAME] ha 17 anni, è un Exchange student, può entrare da sola?"
click at [581, 725] on textarea at bounding box center [1041, 730] width 1054 height 40
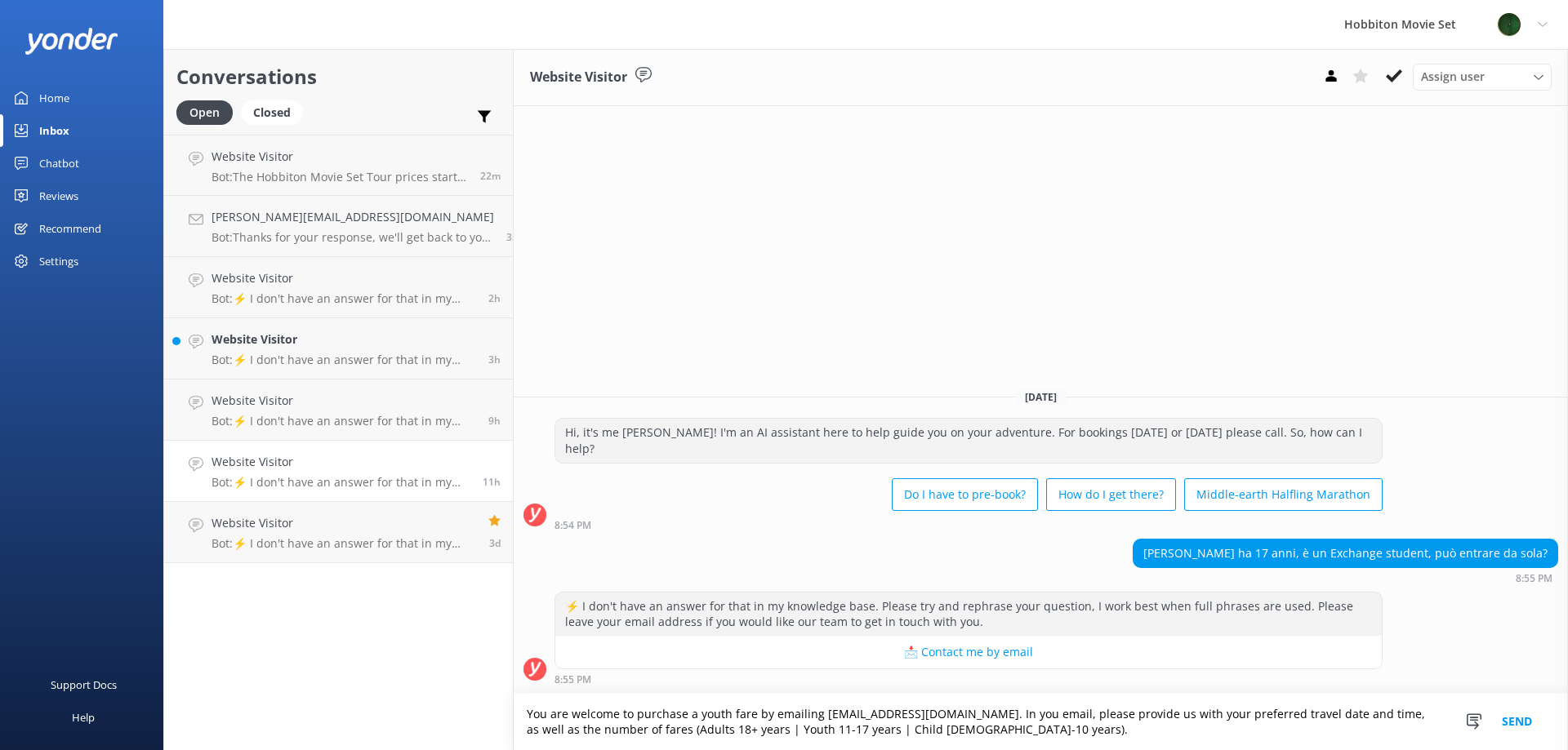
click at [974, 715] on textarea "You are welcome to purchase a youth fare by emailing [EMAIL_ADDRESS][DOMAIN_NAM…" at bounding box center [1041, 722] width 1054 height 56
type textarea "You are welcome to purchase a youth fare by emailing [EMAIL_ADDRESS][DOMAIN_NAM…"
click at [1513, 719] on button "Send" at bounding box center [1517, 722] width 62 height 56
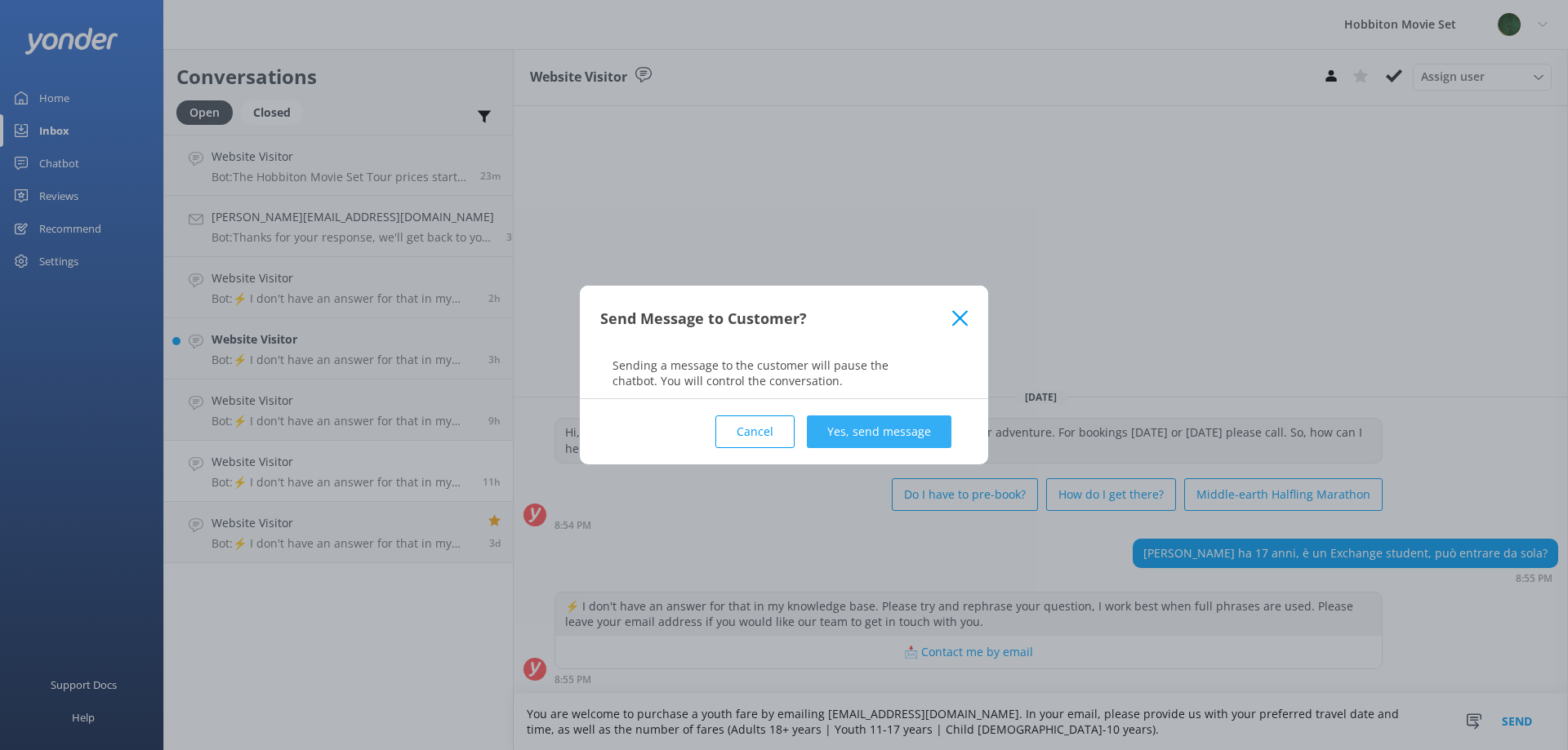
click at [874, 428] on button "Yes, send message" at bounding box center [879, 432] width 145 height 33
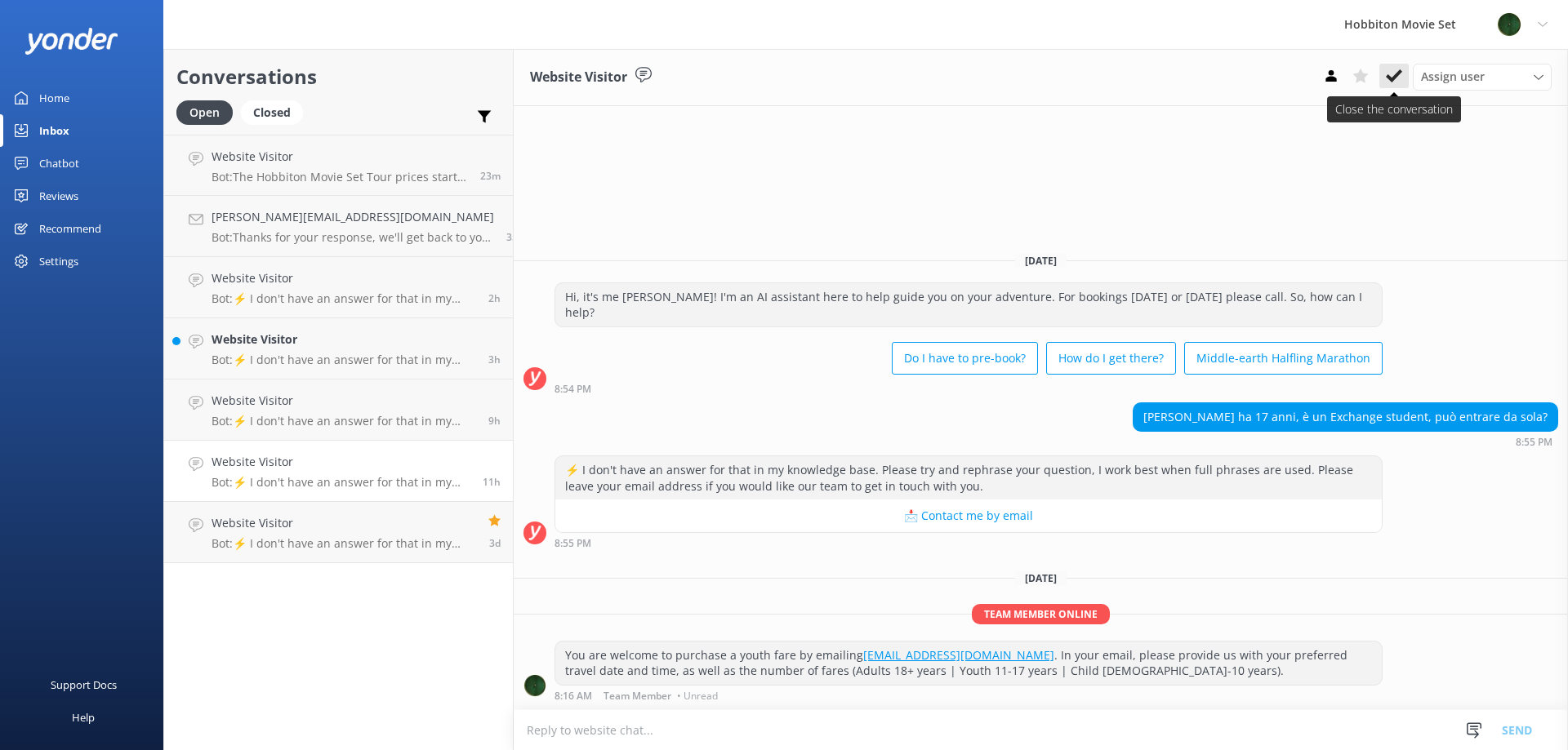
click at [1393, 81] on use at bounding box center [1393, 76] width 16 height 13
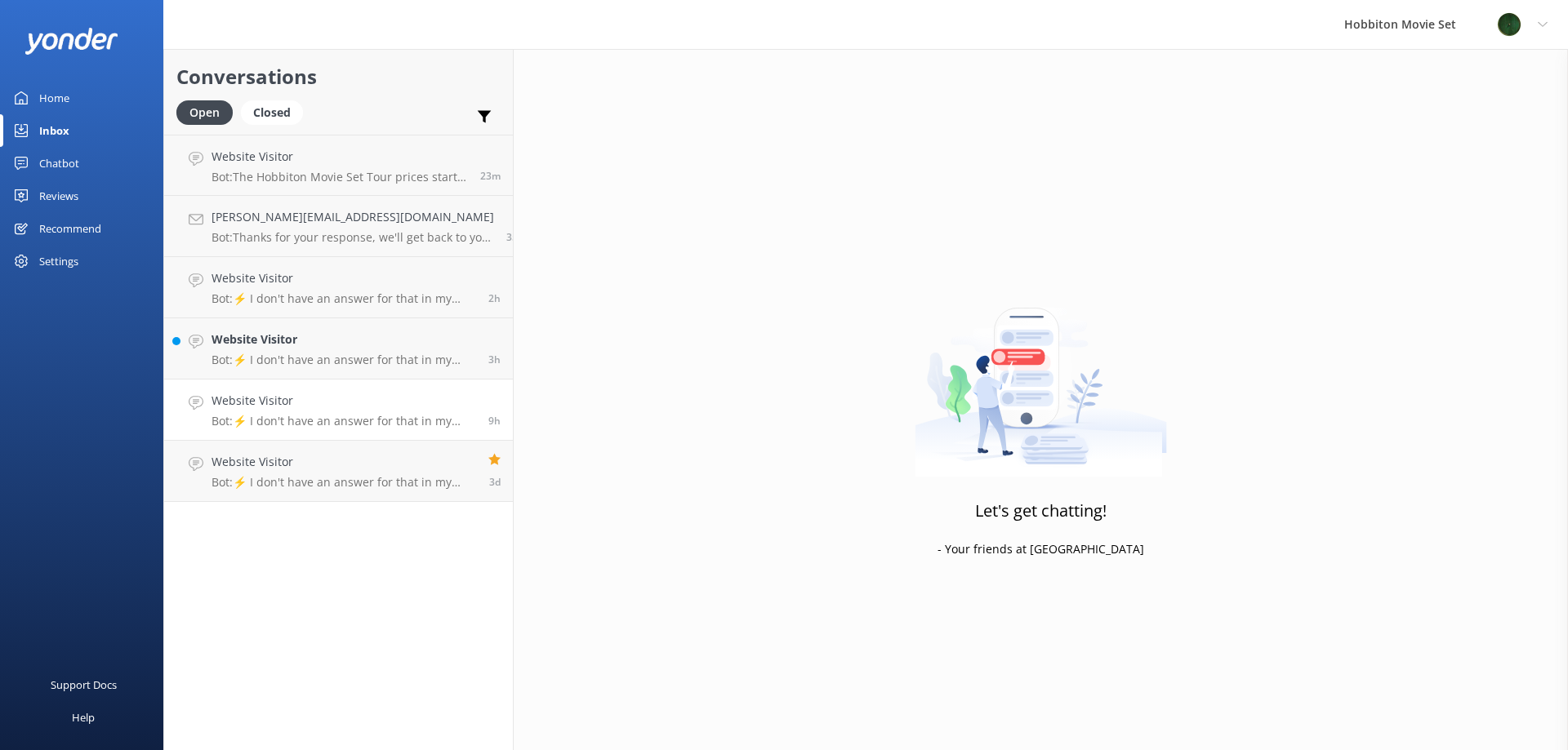
click at [354, 424] on p "Bot: ⚡ I don't have an answer for that in my knowledge base. Please try and rep…" at bounding box center [343, 420] width 264 height 14
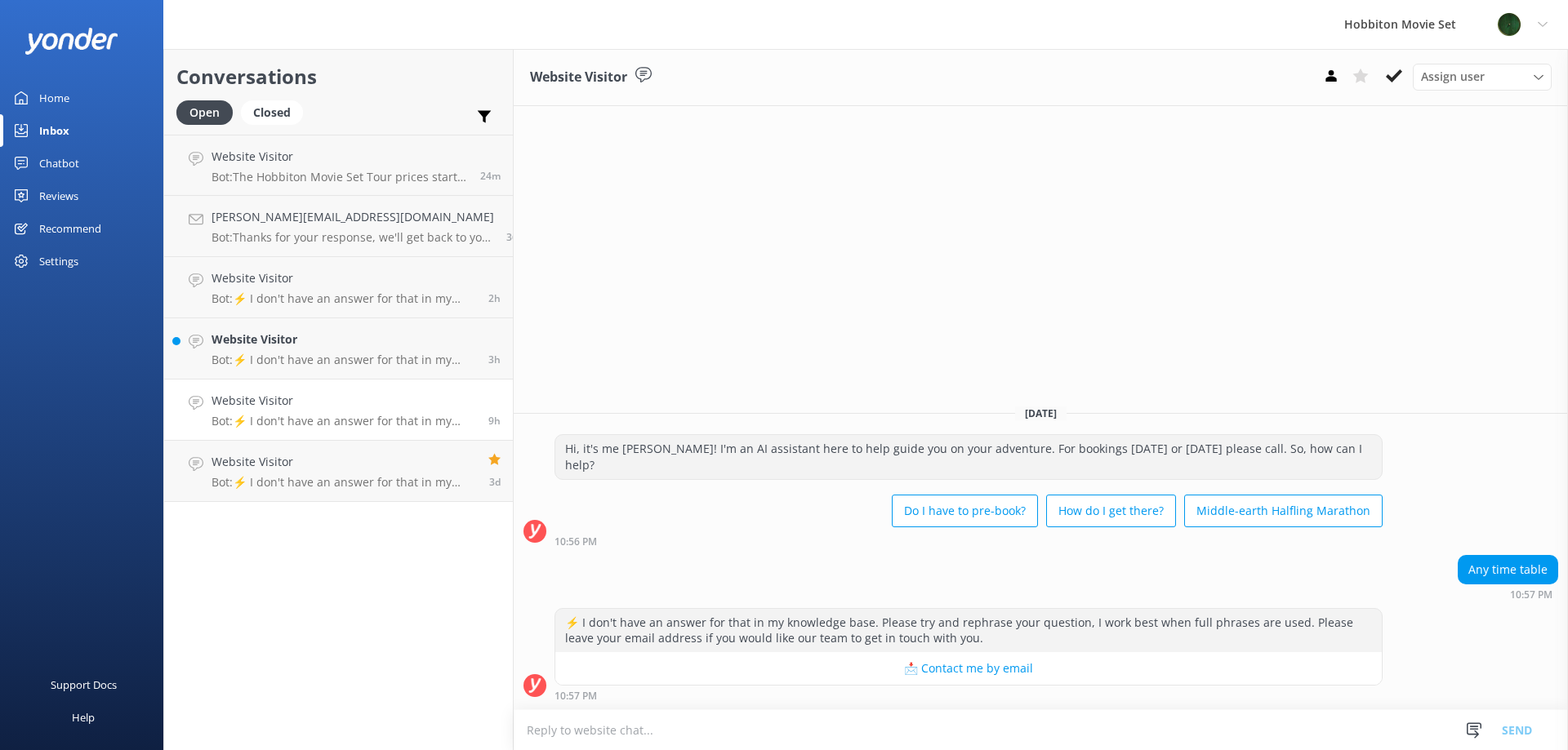
click at [580, 731] on textarea at bounding box center [1041, 730] width 1054 height 40
paste textarea "Our tour schedules vary based on the season and available daylight hours. Kindl…"
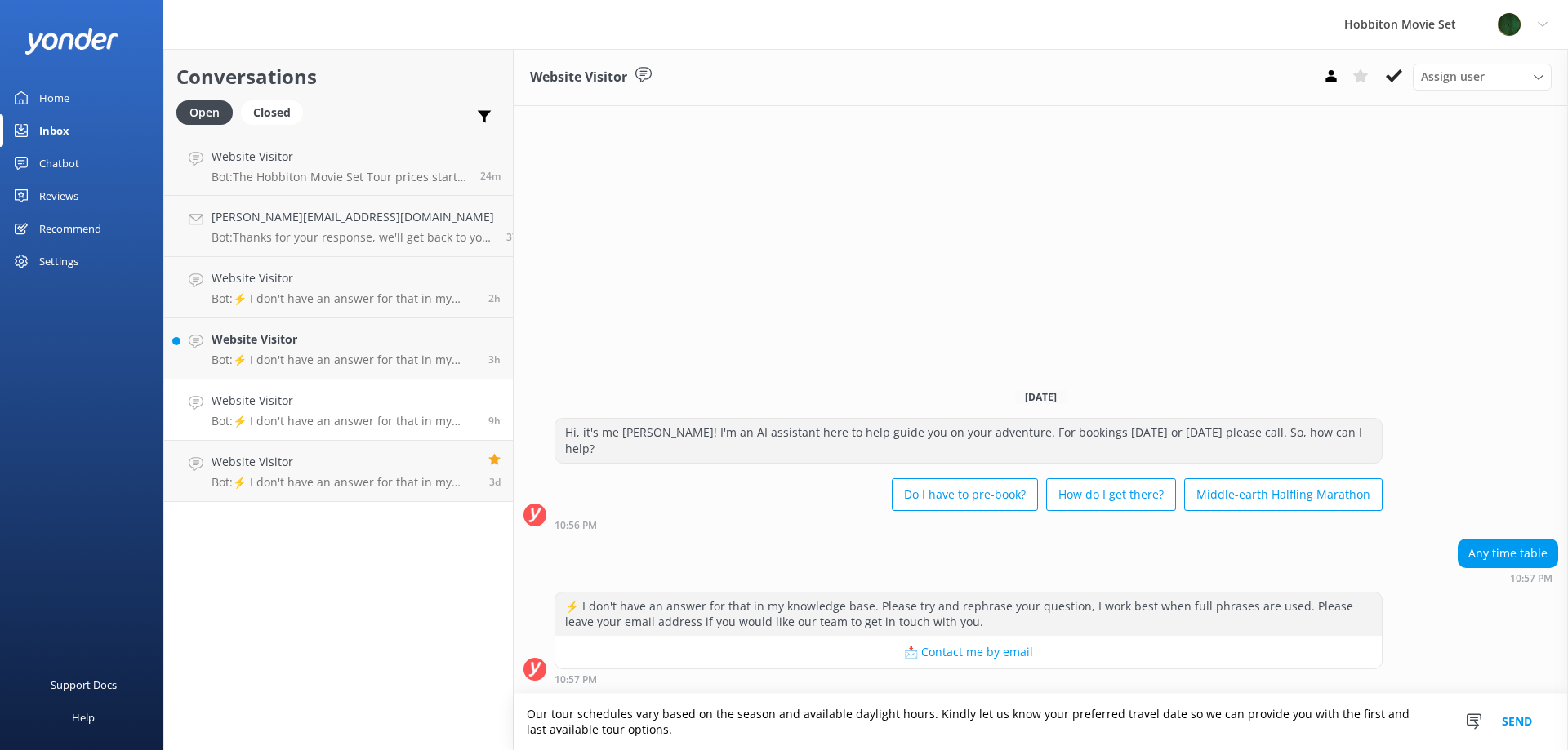
type textarea "Our tour schedules vary based on the season and available daylight hours. Kindl…"
click at [1521, 718] on button "Send" at bounding box center [1517, 722] width 62 height 56
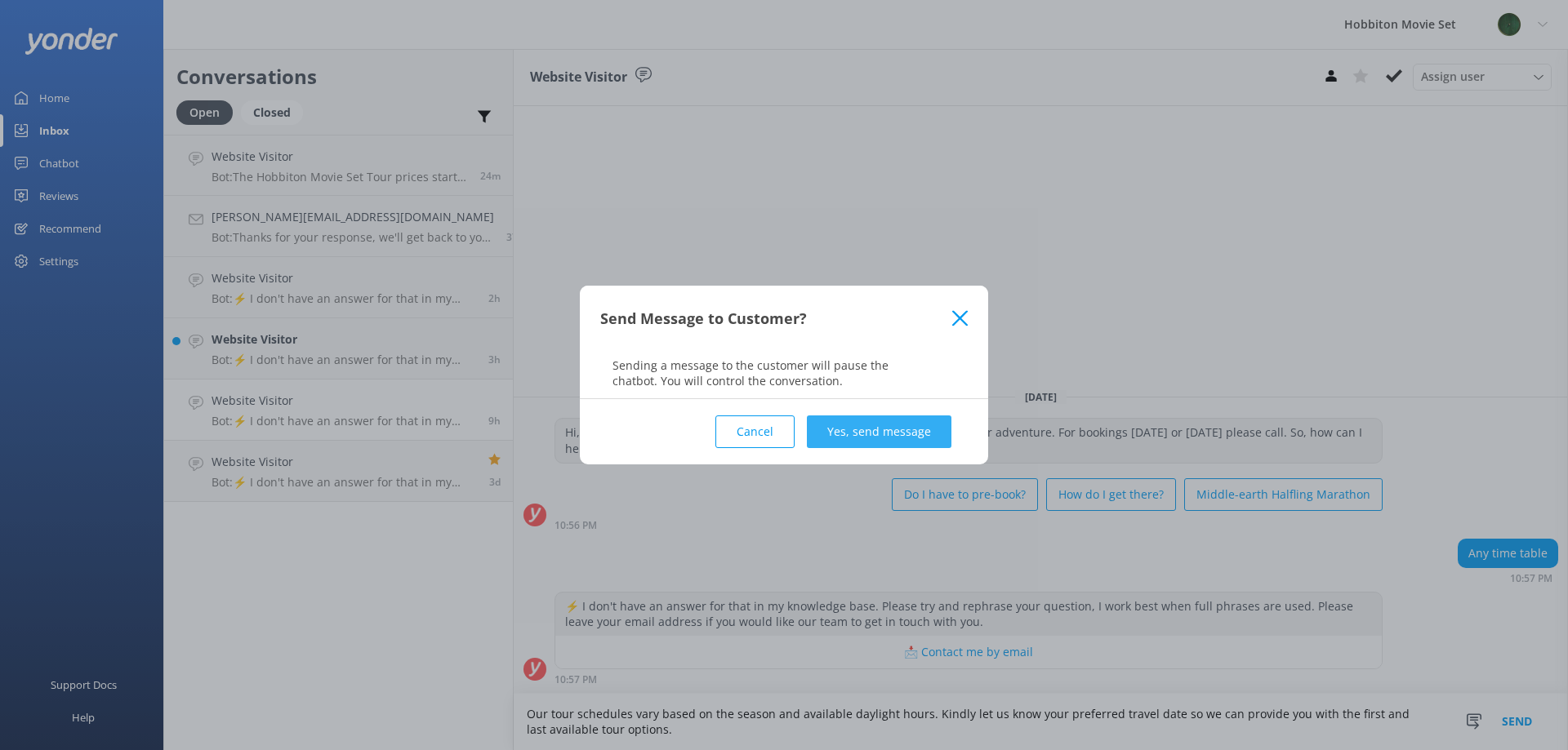
click at [860, 426] on button "Yes, send message" at bounding box center [879, 432] width 145 height 33
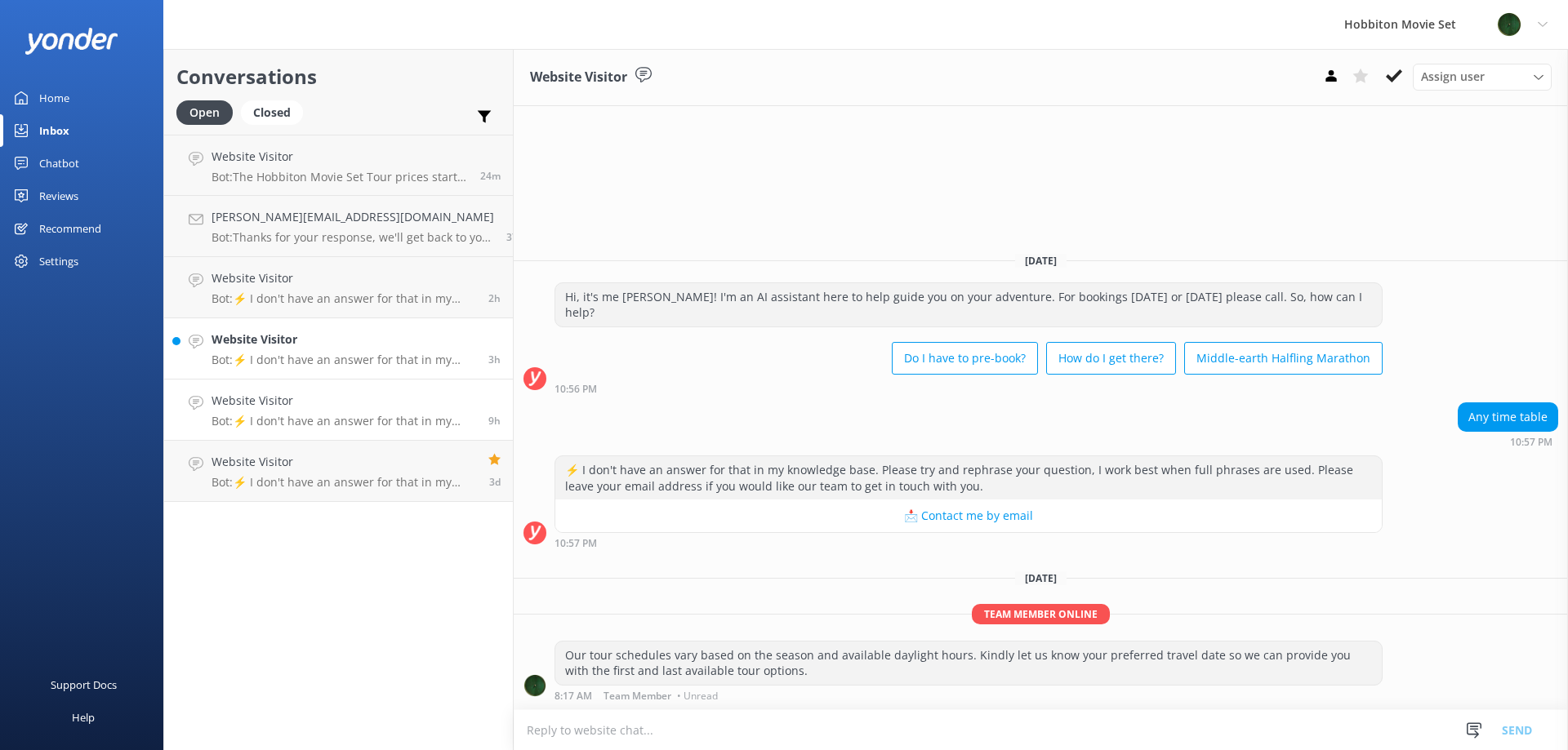
click at [358, 323] on link "Website Visitor Bot: ⚡ I don't have an answer for that in my knowledge base. Pl…" at bounding box center [338, 349] width 349 height 62
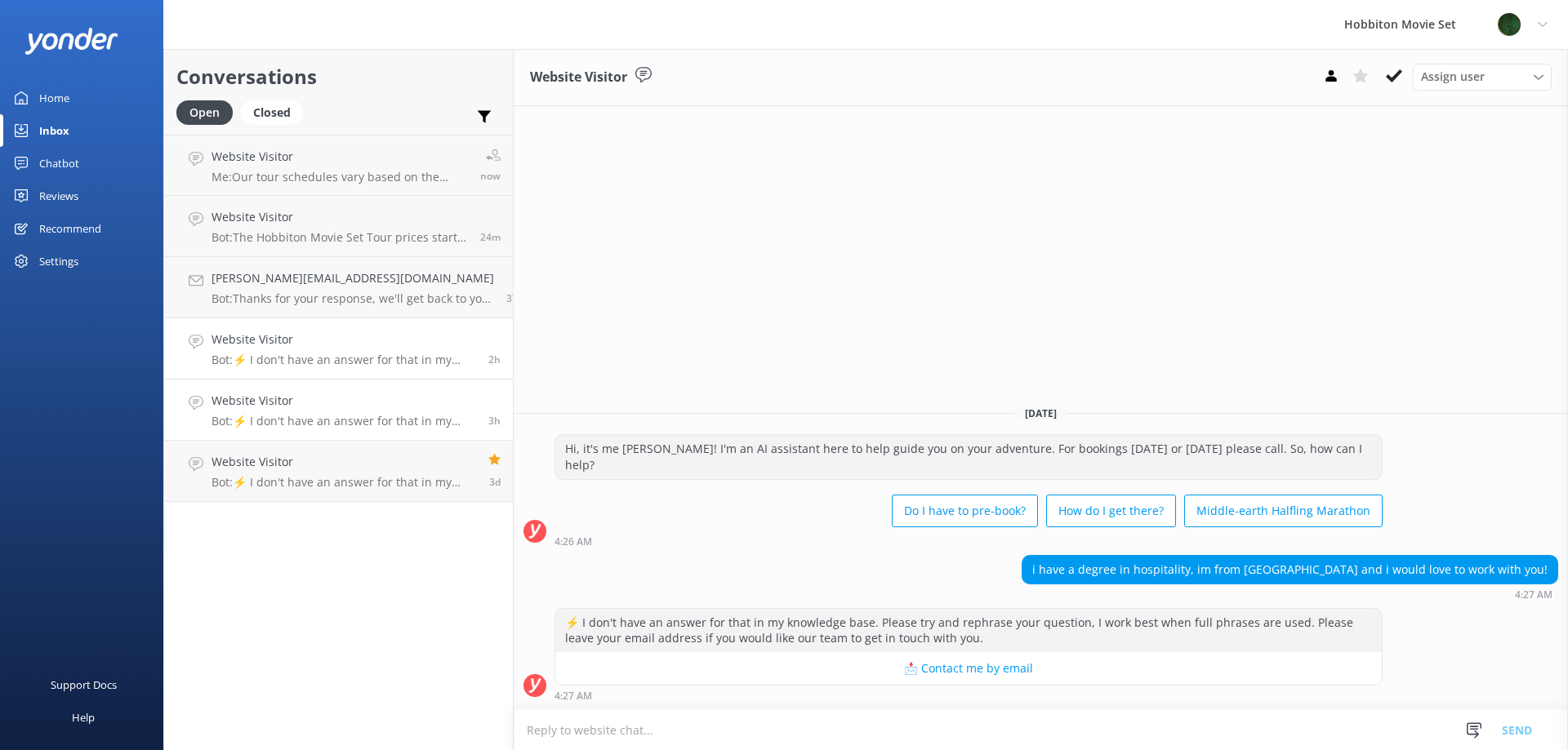
click at [360, 336] on h4 "Website Visitor" at bounding box center [343, 339] width 264 height 18
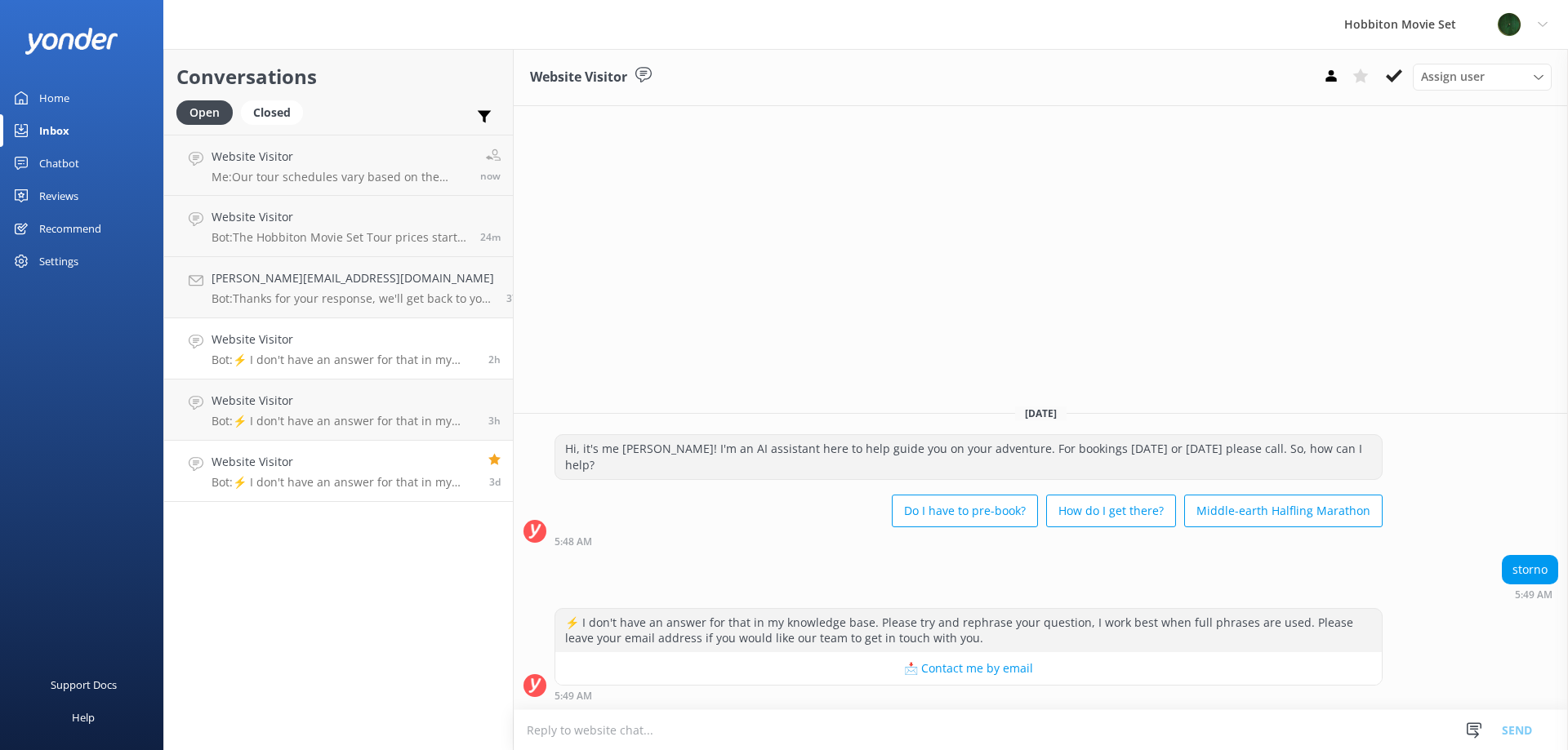
click at [346, 461] on h4 "Website Visitor" at bounding box center [343, 462] width 264 height 18
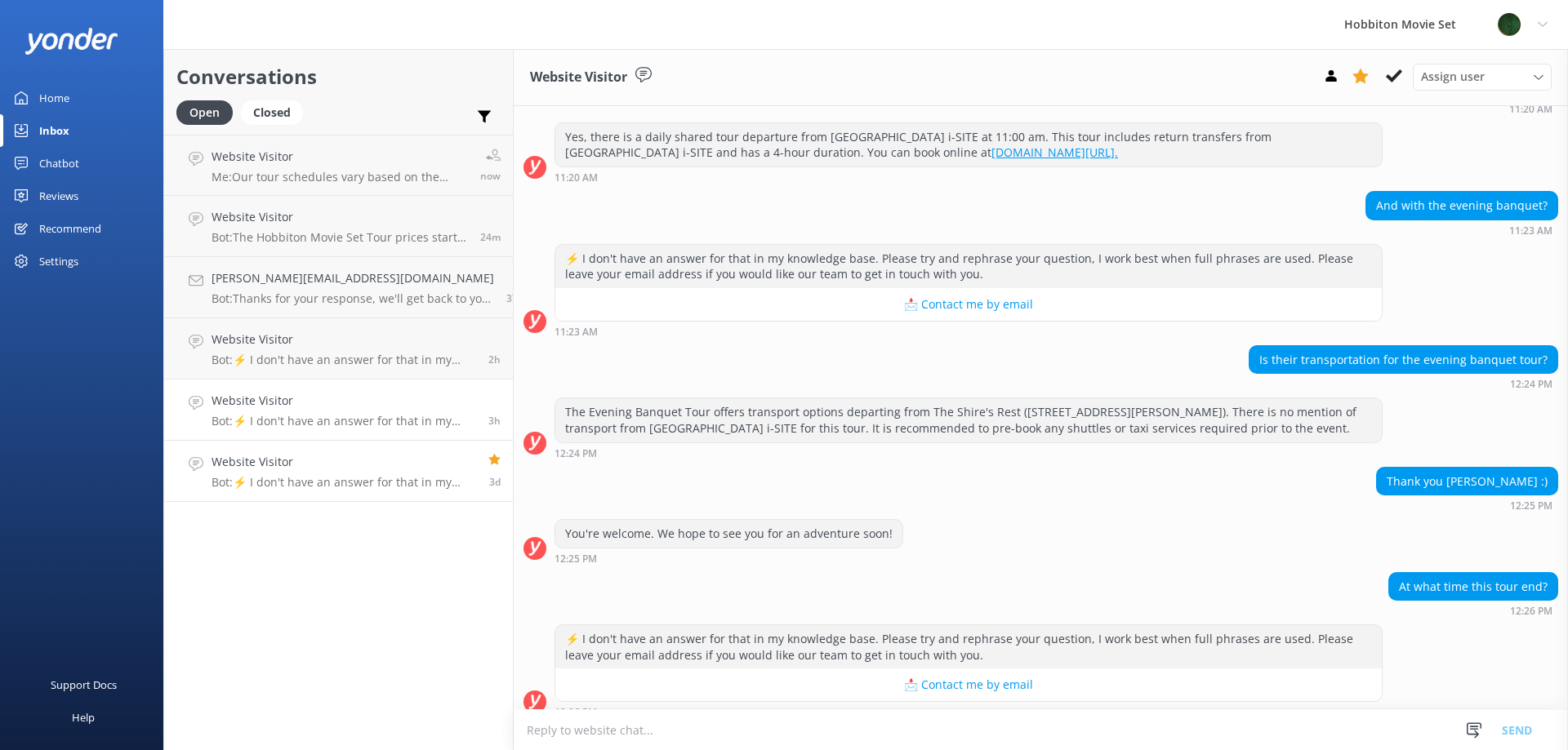
scroll to position [201, 0]
click at [367, 407] on h4 "Website Visitor" at bounding box center [343, 400] width 264 height 18
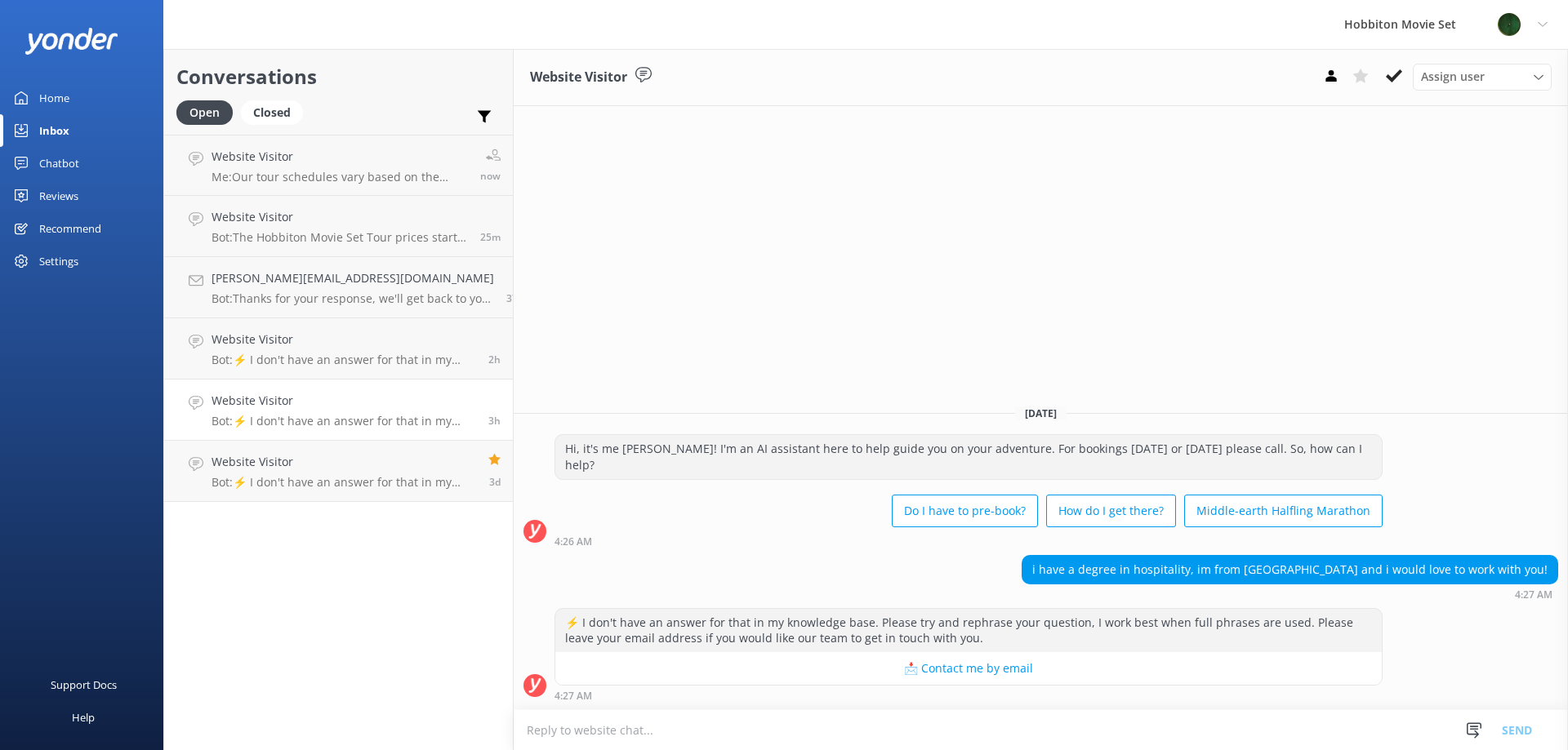
click at [567, 723] on textarea at bounding box center [1041, 730] width 1054 height 40
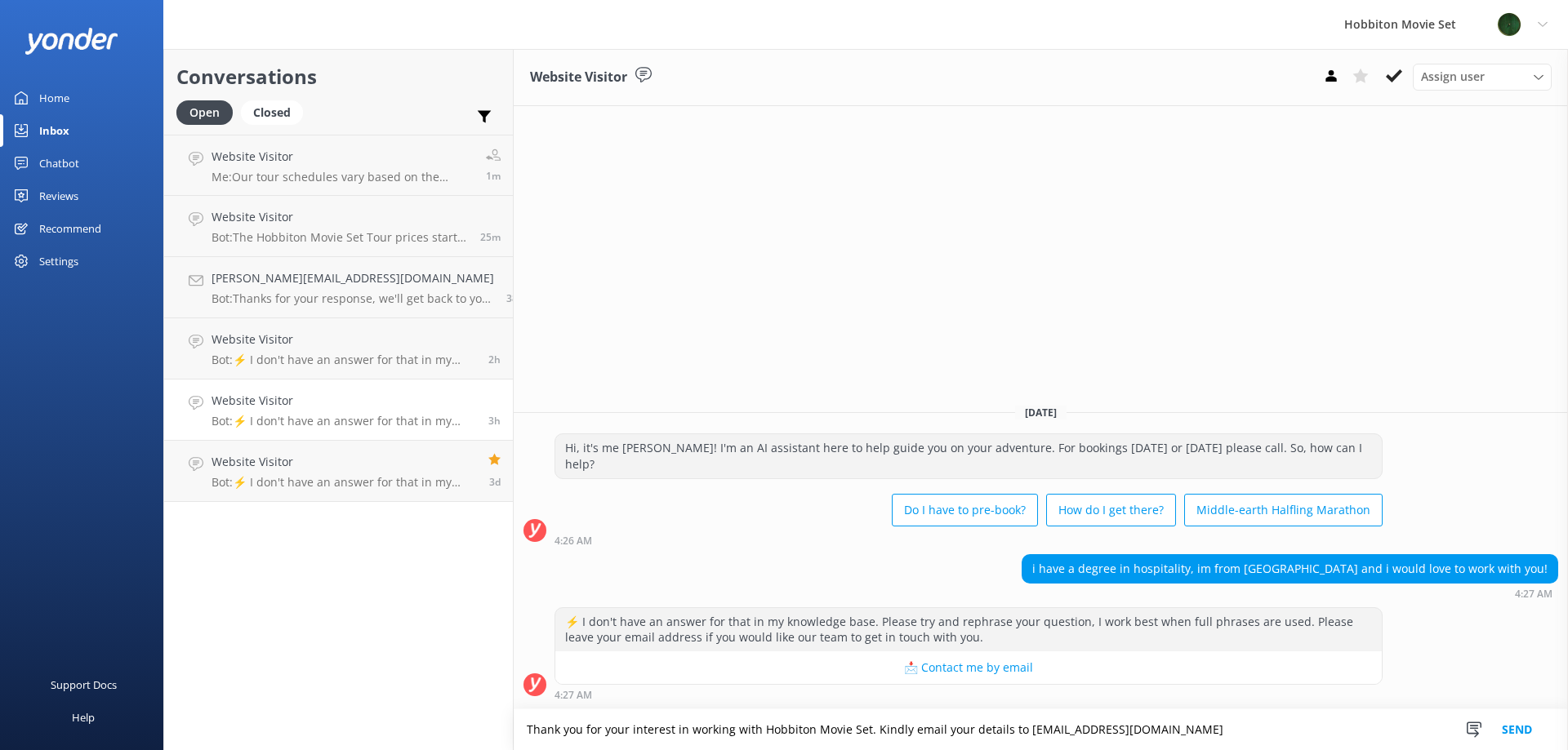
drag, startPoint x: 1218, startPoint y: 730, endPoint x: 449, endPoint y: 689, distance: 770.1
click at [514, 712] on textarea "Thank you for your interest in working with Hobbiton Movie Set. Kindly email yo…" at bounding box center [1041, 730] width 1054 height 40
paste textarea "Please email your details to [EMAIL_ADDRESS][DOMAIN_NAME] , and our team will i…"
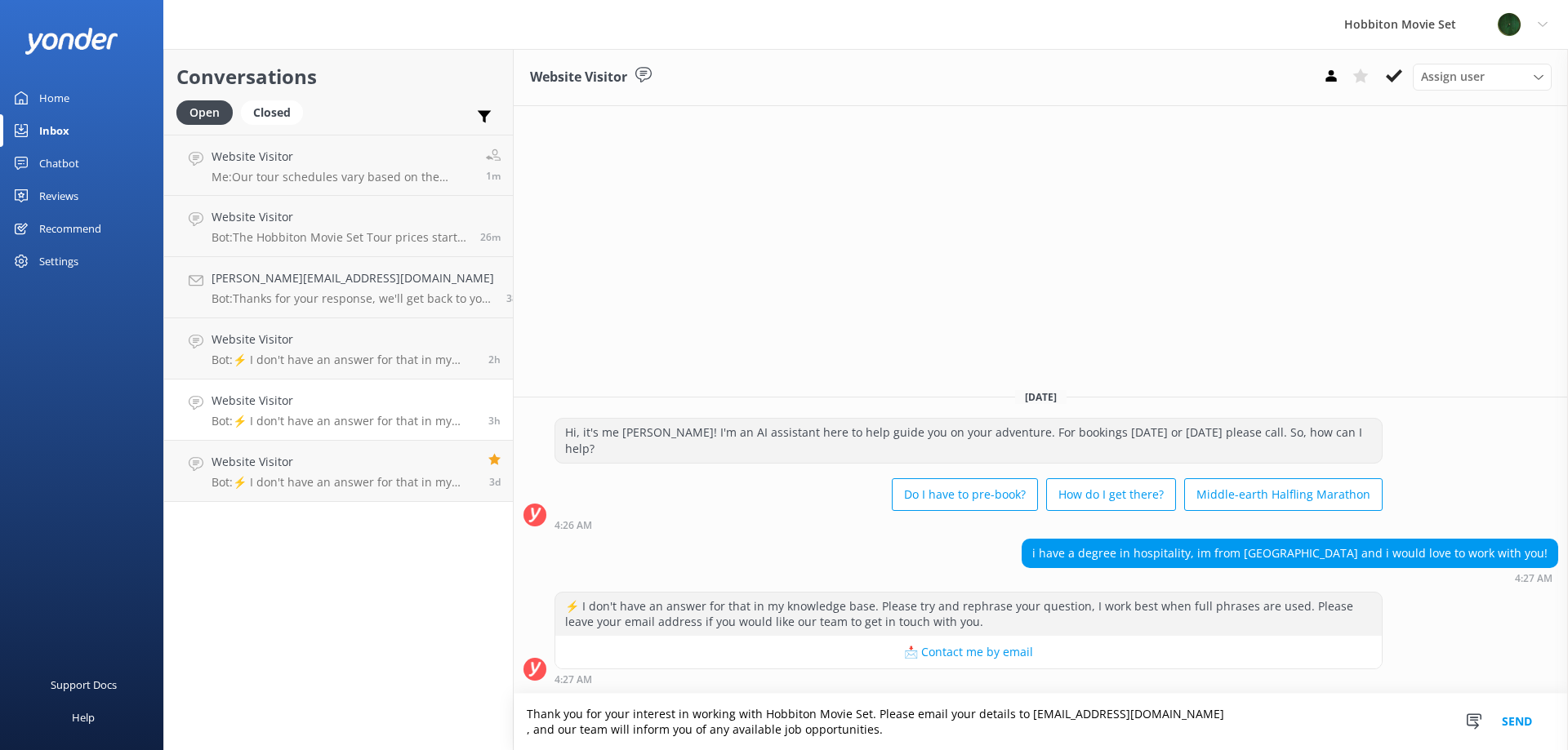
type textarea "Thank you for your interest in working with Hobbiton Movie Set. Please email yo…"
click at [1507, 720] on button "Send" at bounding box center [1517, 722] width 62 height 56
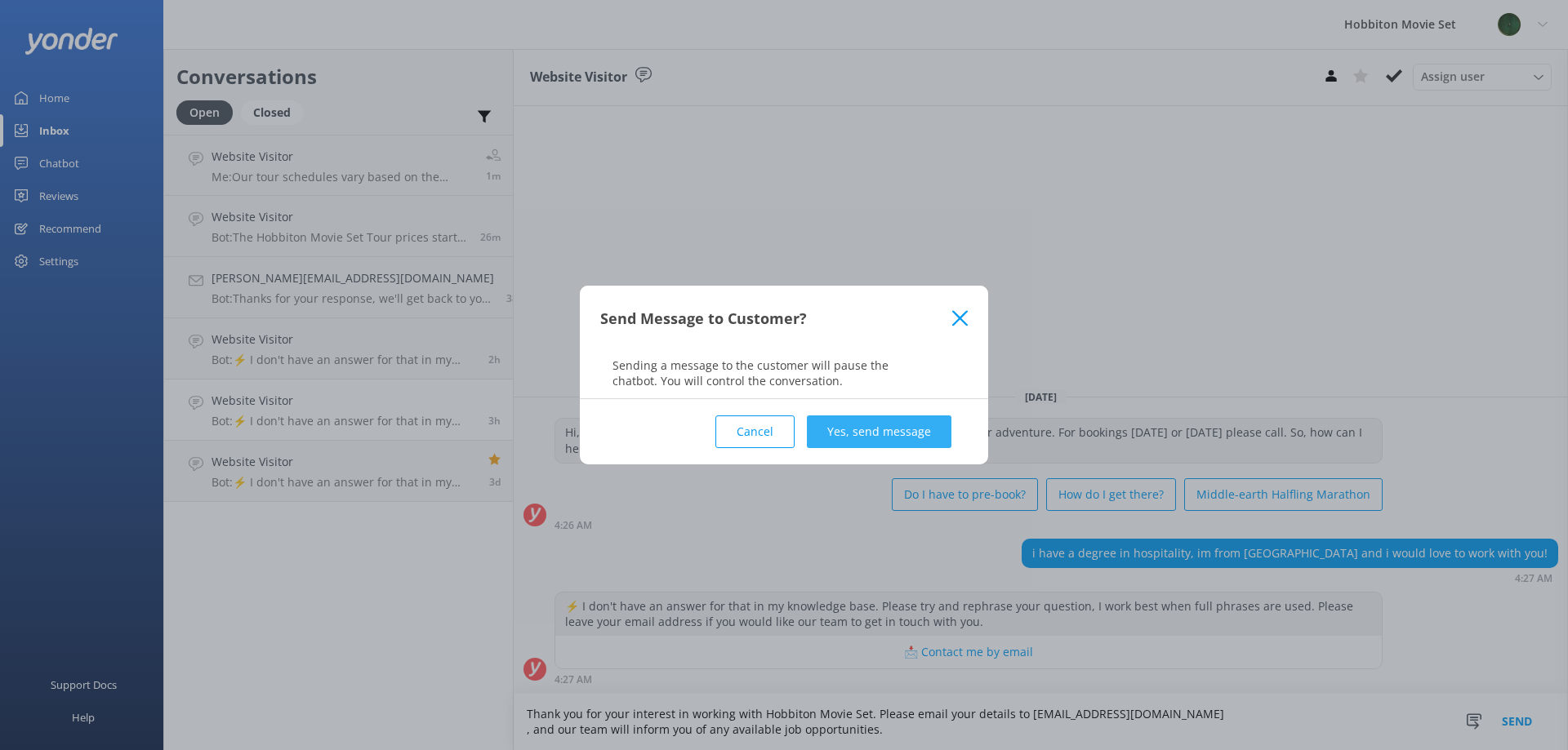
click at [867, 428] on button "Yes, send message" at bounding box center [879, 432] width 145 height 33
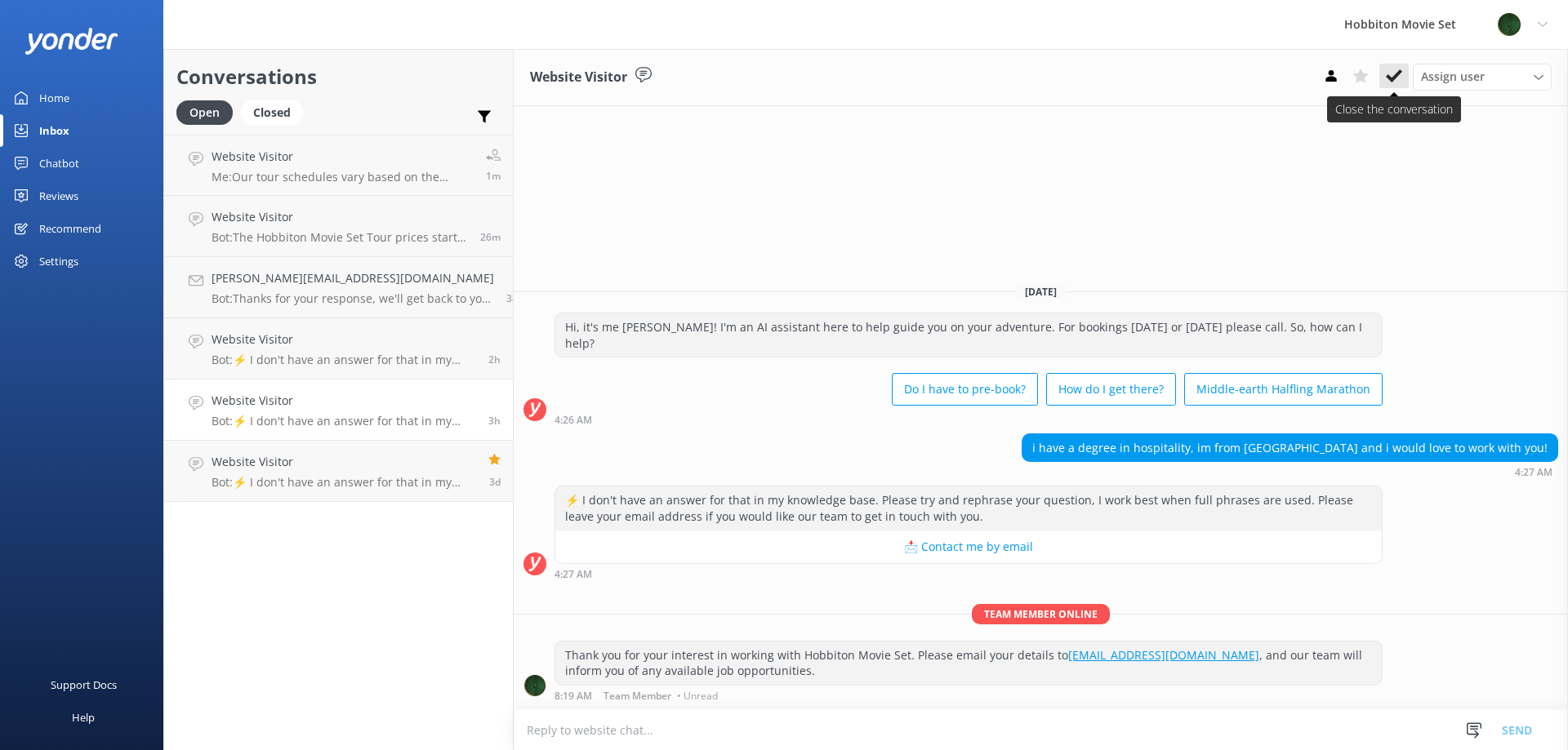
click at [1397, 78] on icon at bounding box center [1393, 75] width 16 height 16
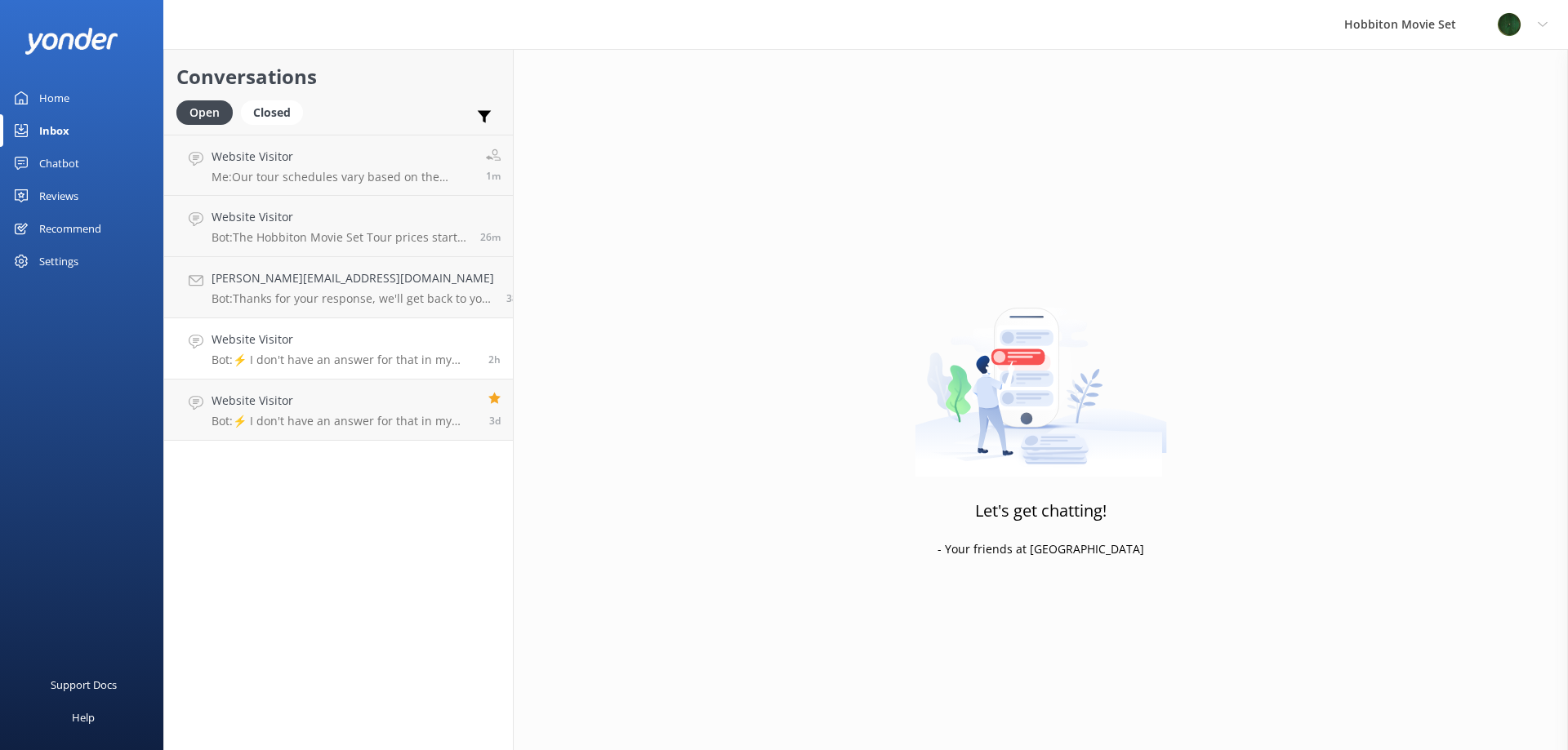
click at [392, 327] on link "Website Visitor Bot: ⚡ I don't have an answer for that in my knowledge base. Pl…" at bounding box center [338, 349] width 349 height 62
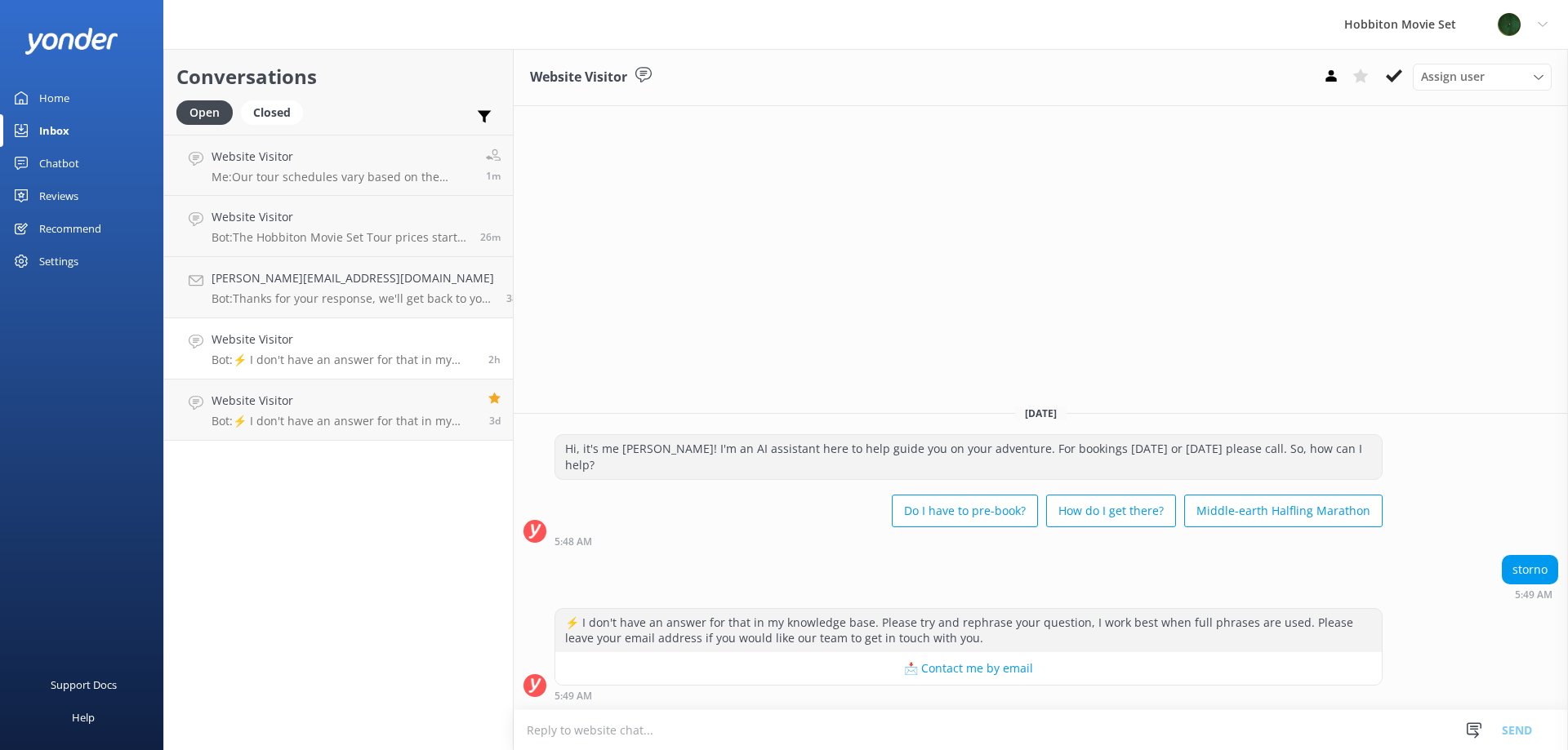
click at [1533, 573] on div "storno" at bounding box center [1529, 570] width 55 height 28
copy div "storno"
click at [662, 725] on textarea at bounding box center [1041, 730] width 1054 height 40
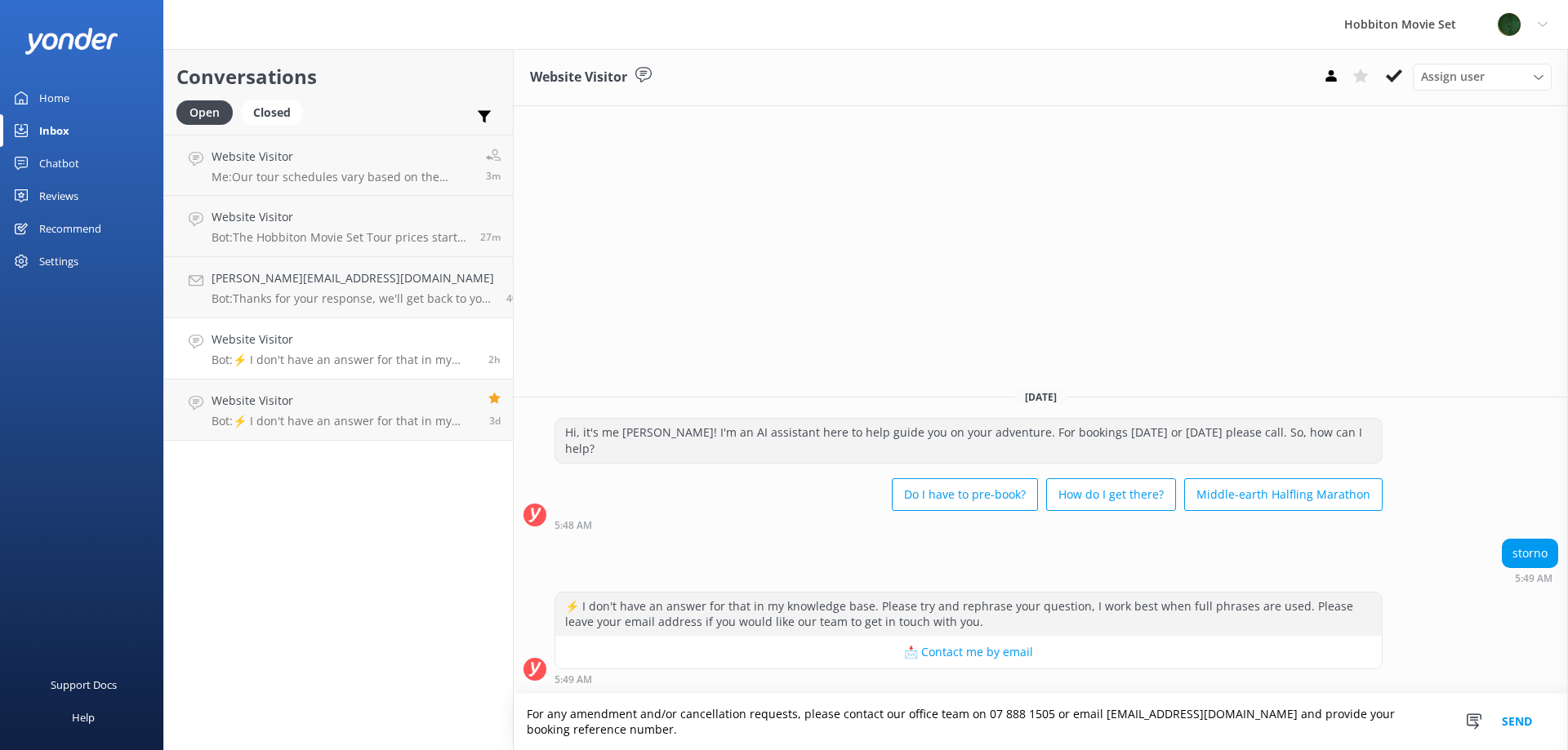
type textarea "For any amendment and/or cancellation requests, please contact our office team …"
click at [1512, 718] on button "Send" at bounding box center [1517, 722] width 62 height 56
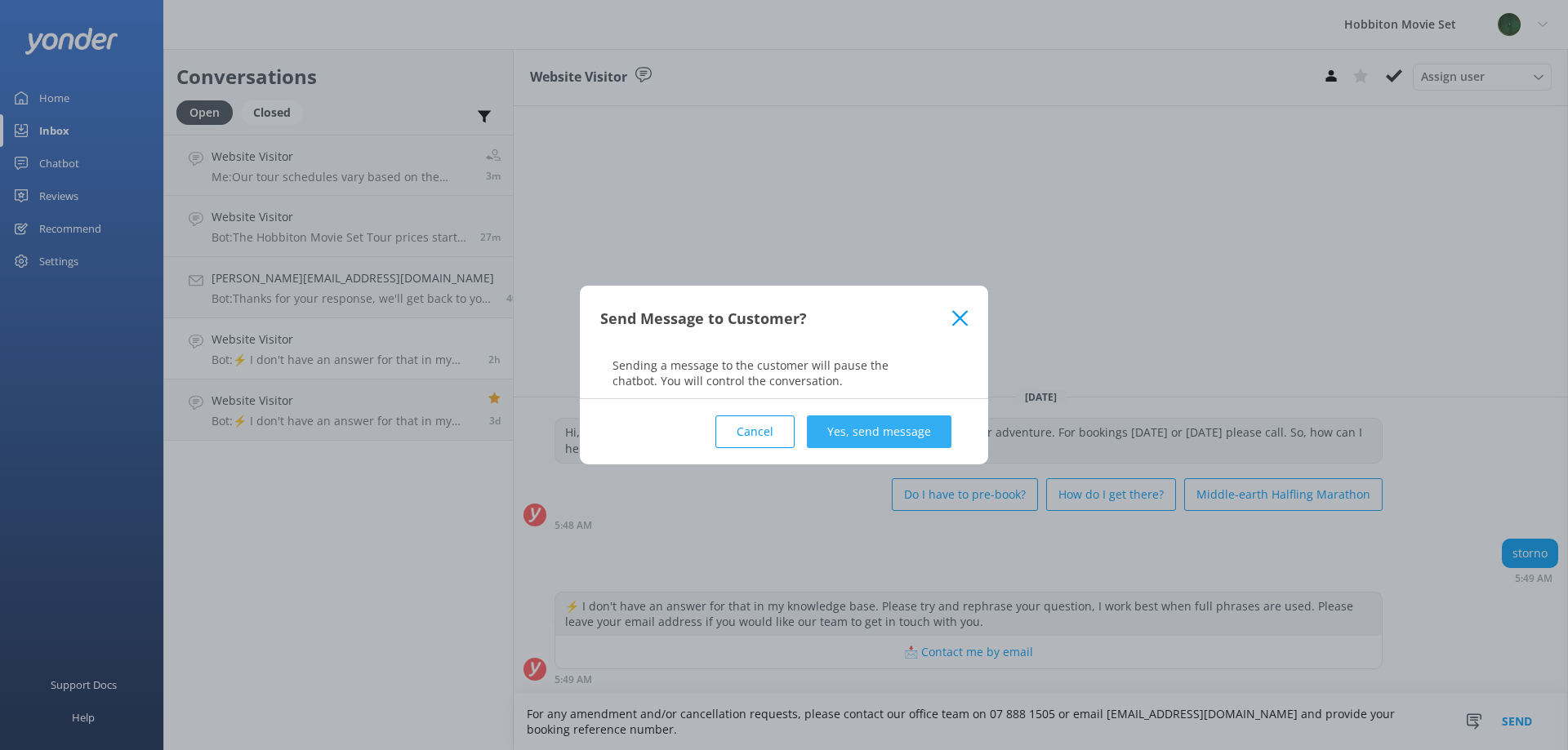
click at [893, 422] on button "Yes, send message" at bounding box center [879, 432] width 145 height 33
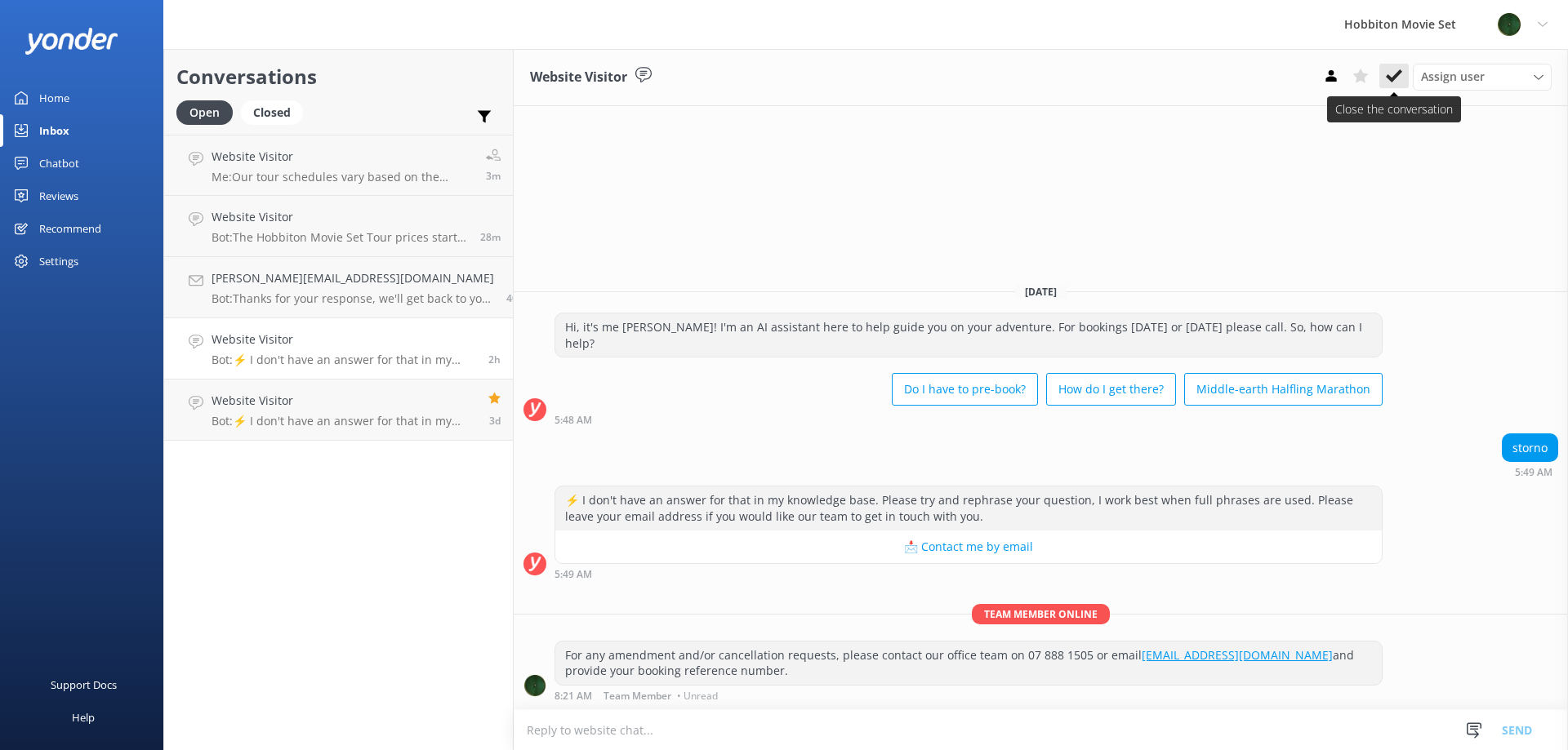
click at [1395, 73] on icon at bounding box center [1393, 75] width 16 height 16
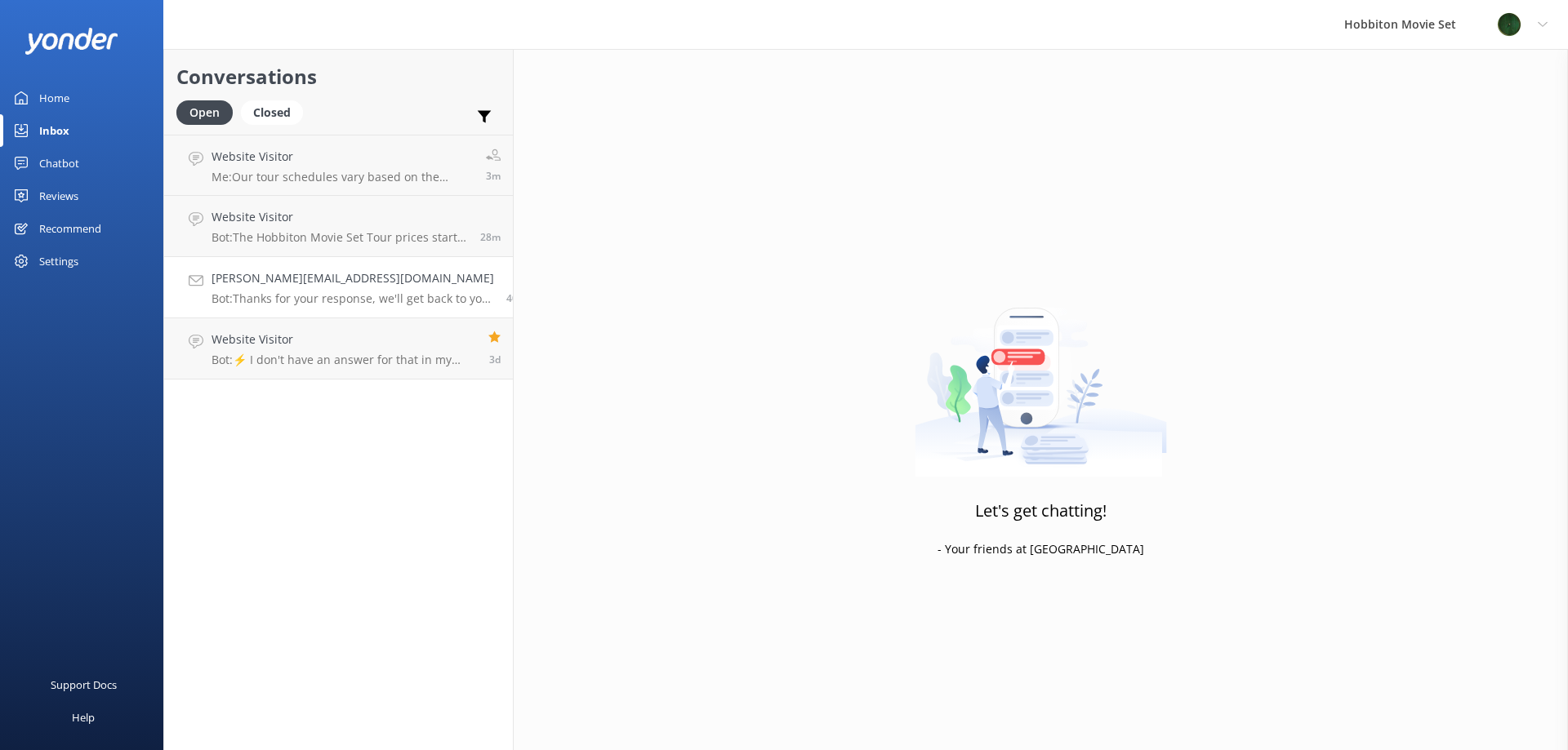
click at [331, 296] on p "Bot: Thanks for your response, we'll get back to you as soon as we can during o…" at bounding box center [352, 298] width 283 height 14
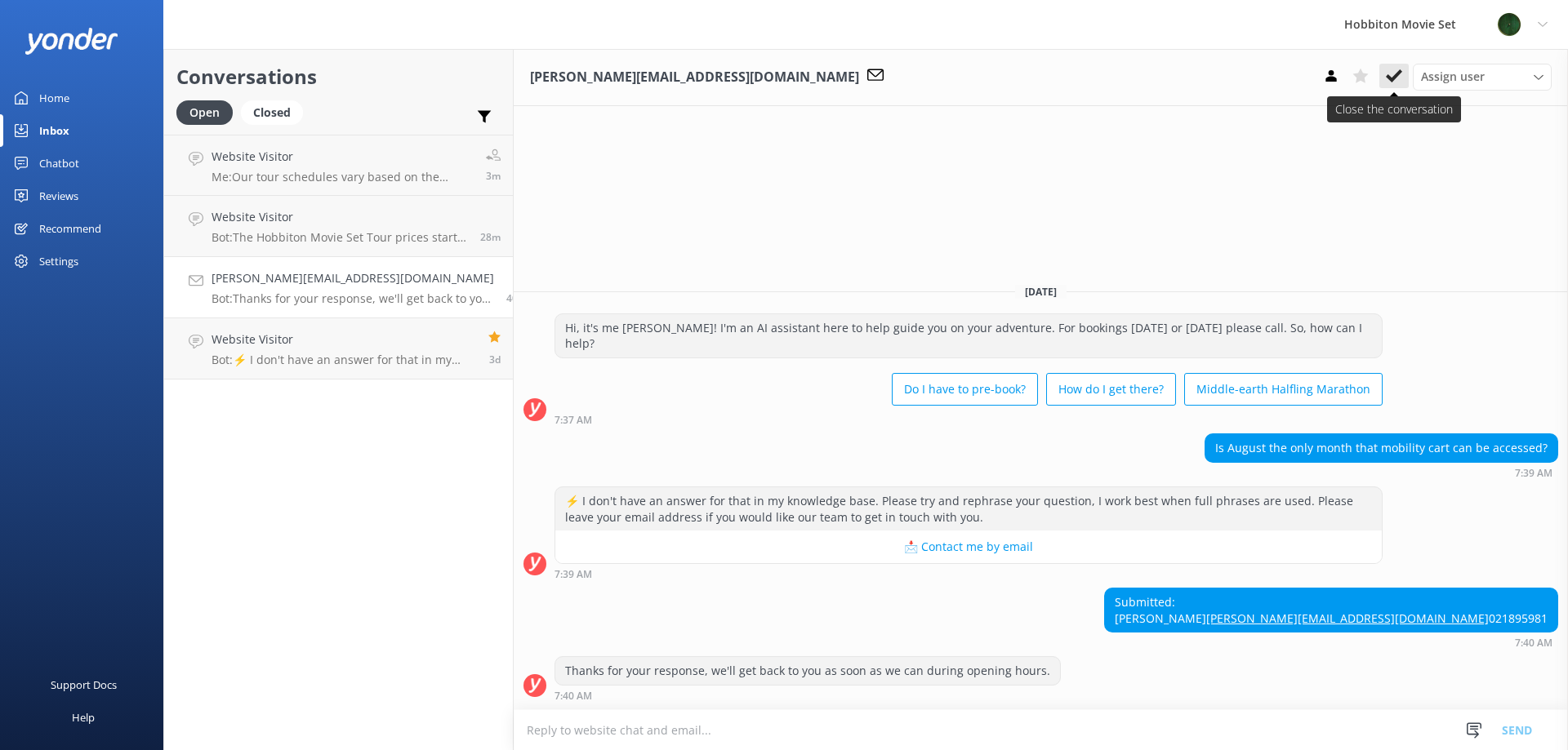
click at [1398, 75] on use at bounding box center [1393, 76] width 16 height 13
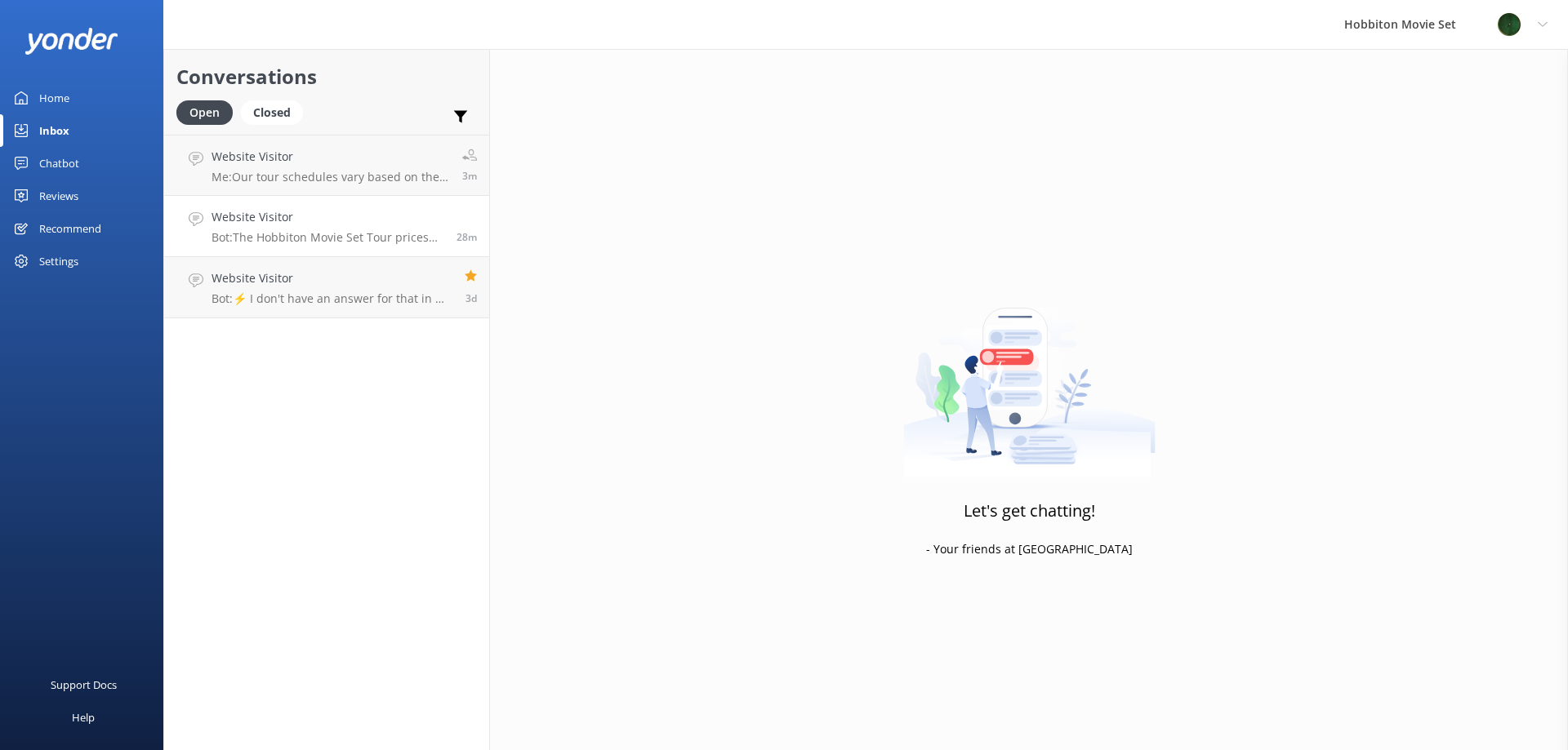
click at [345, 218] on h4 "Website Visitor" at bounding box center [327, 217] width 232 height 18
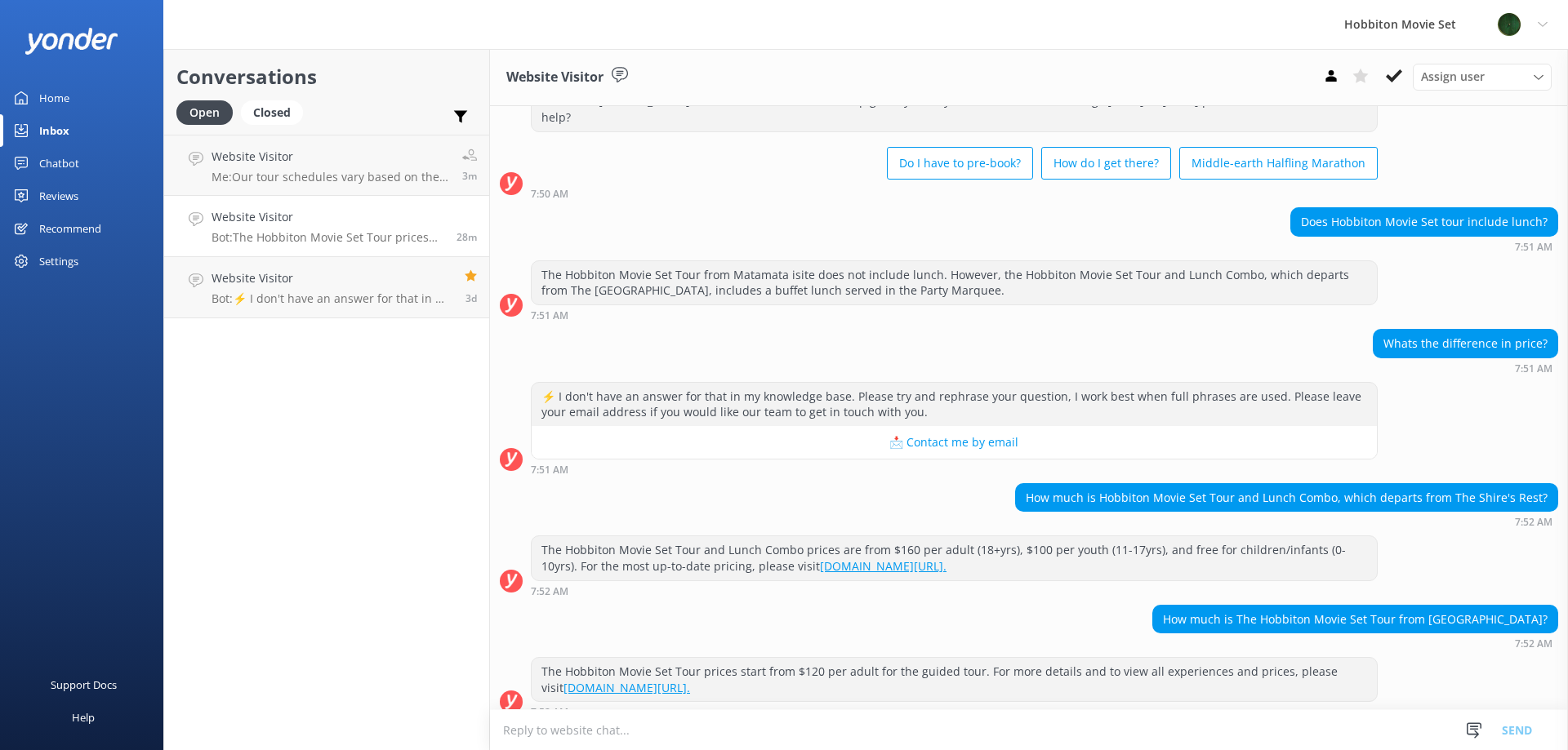
scroll to position [63, 0]
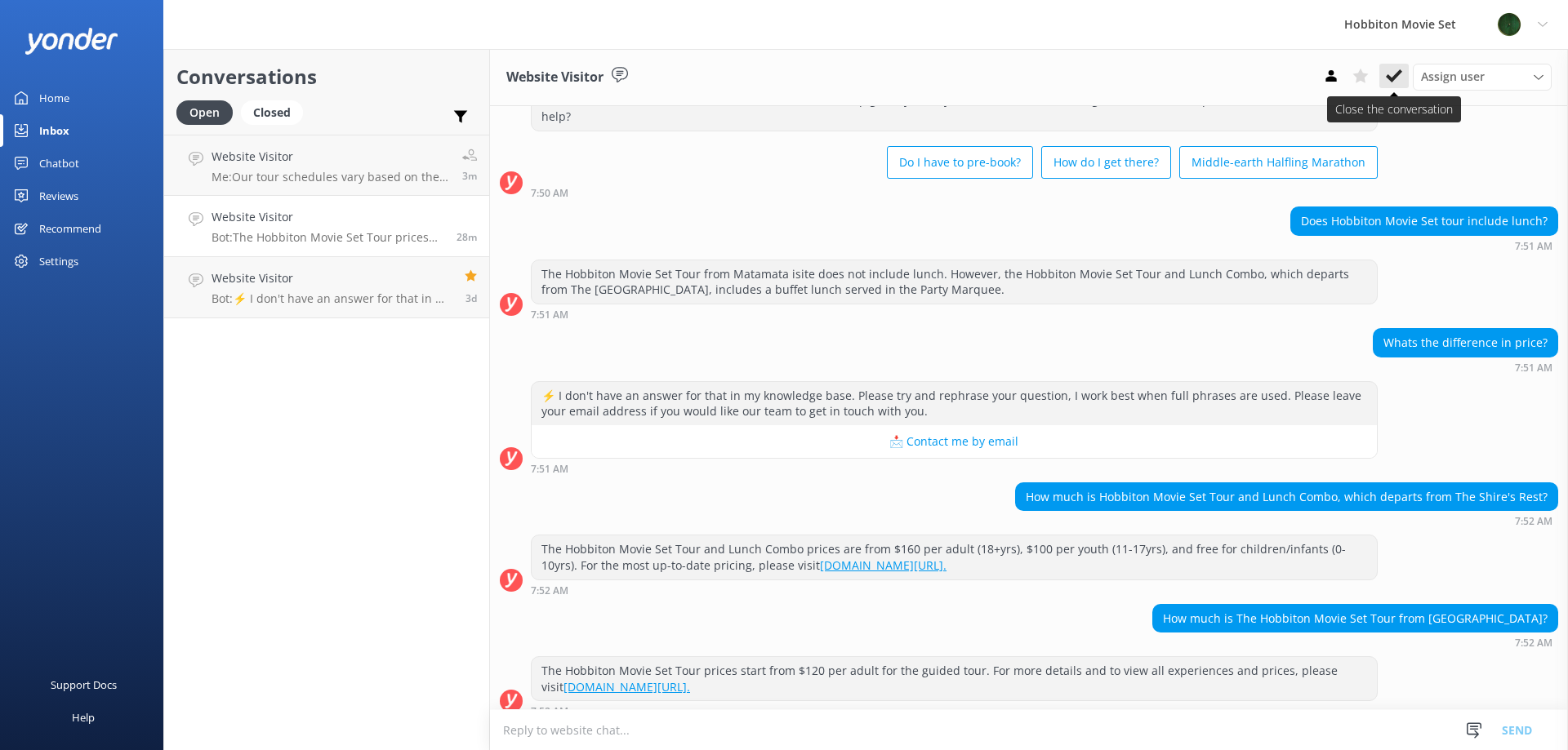
click at [1393, 74] on icon at bounding box center [1393, 75] width 16 height 16
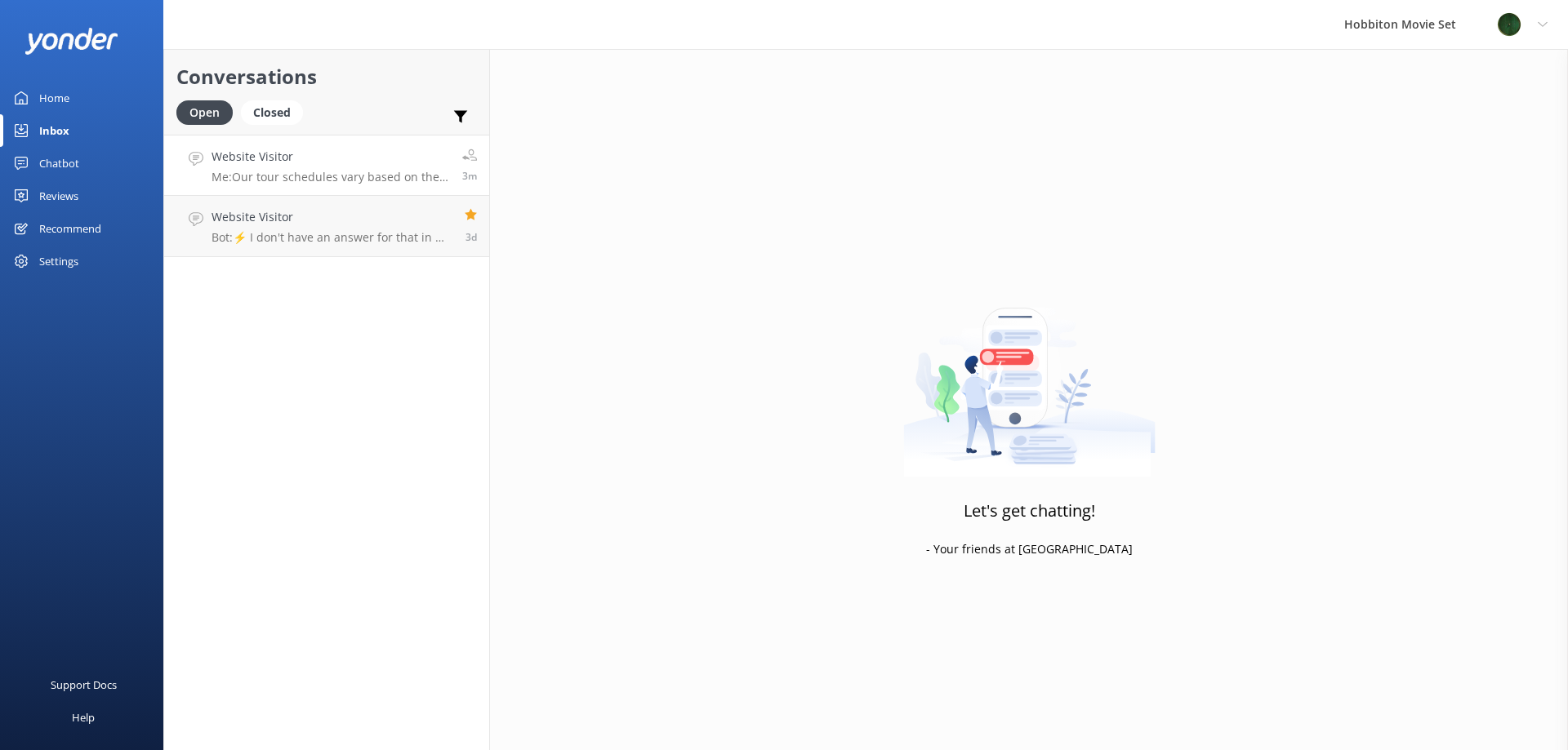
click at [314, 170] on p "Me: Our tour schedules vary based on the season and available daylight hours. K…" at bounding box center [330, 176] width 238 height 14
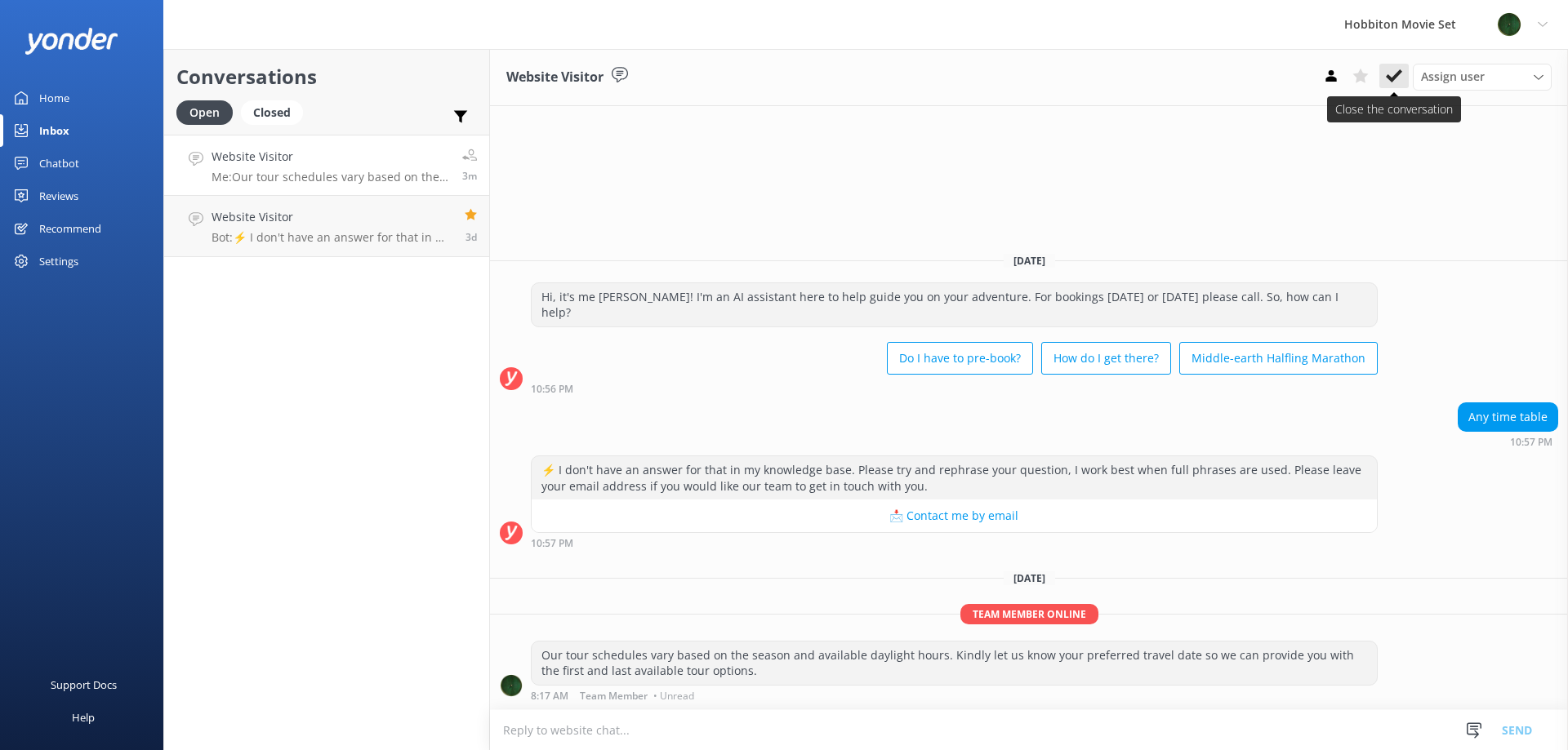
click at [1391, 81] on use at bounding box center [1393, 76] width 16 height 13
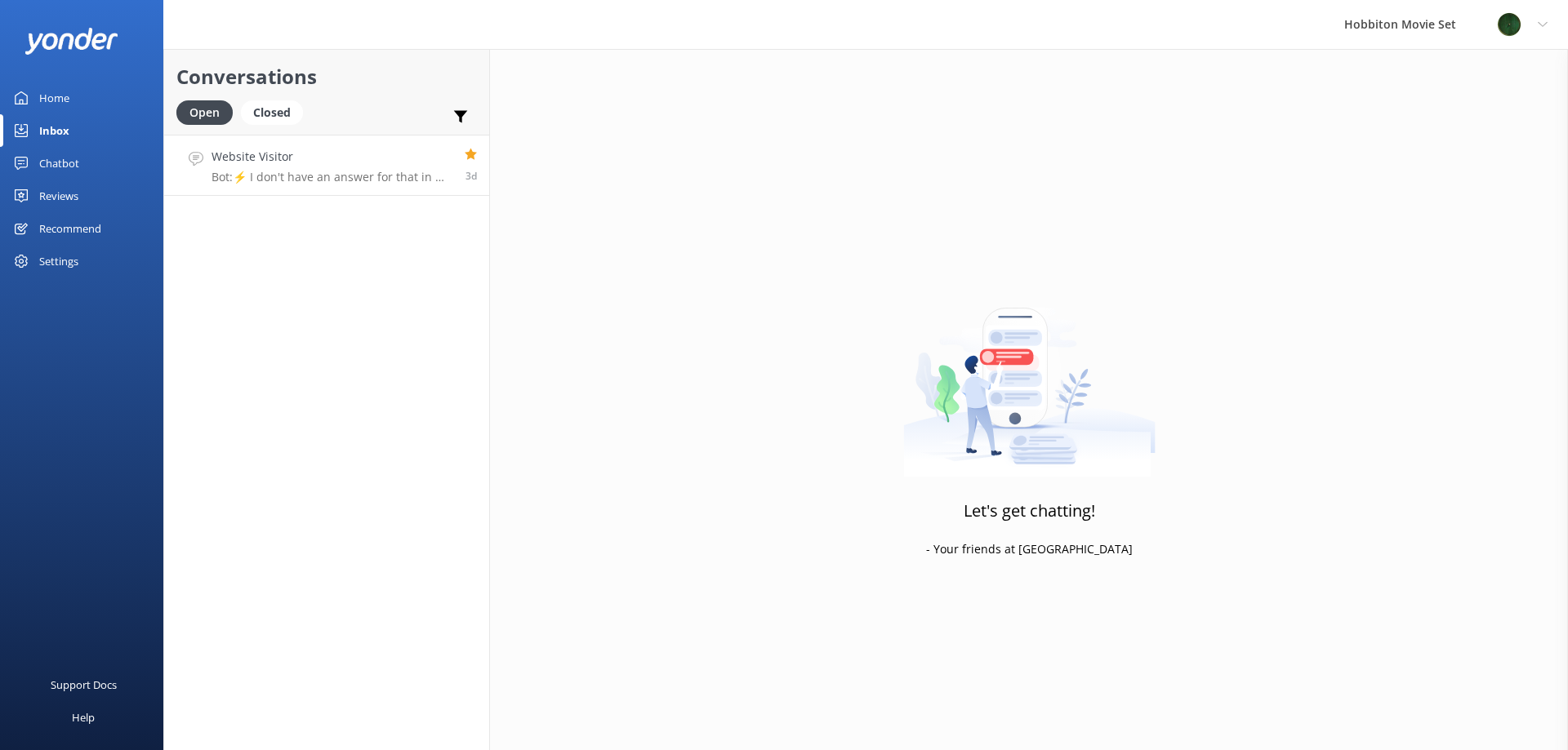
click at [418, 184] on link "Website Visitor Bot: ⚡ I don't have an answer for that in my knowledge base. Pl…" at bounding box center [326, 166] width 325 height 62
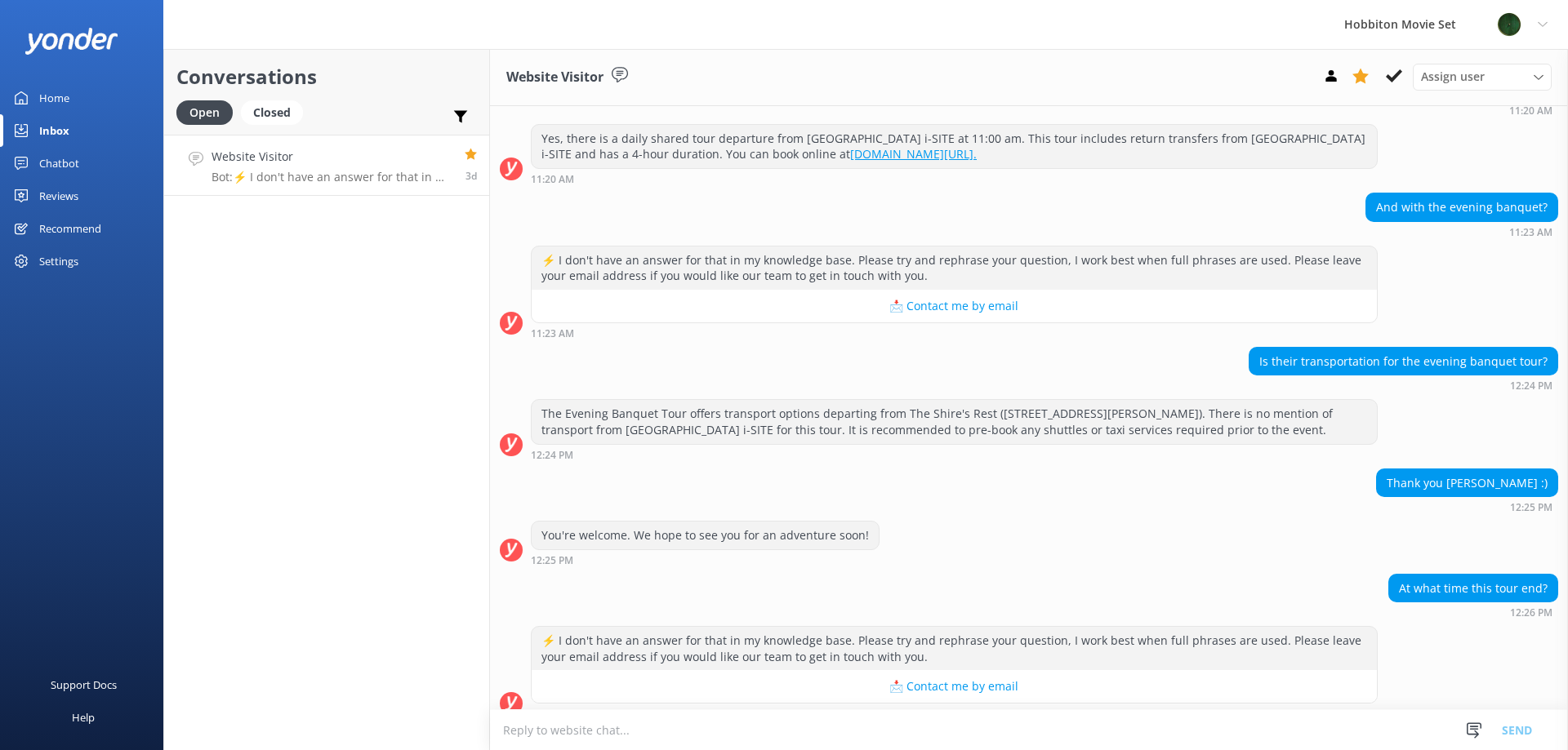
scroll to position [201, 0]
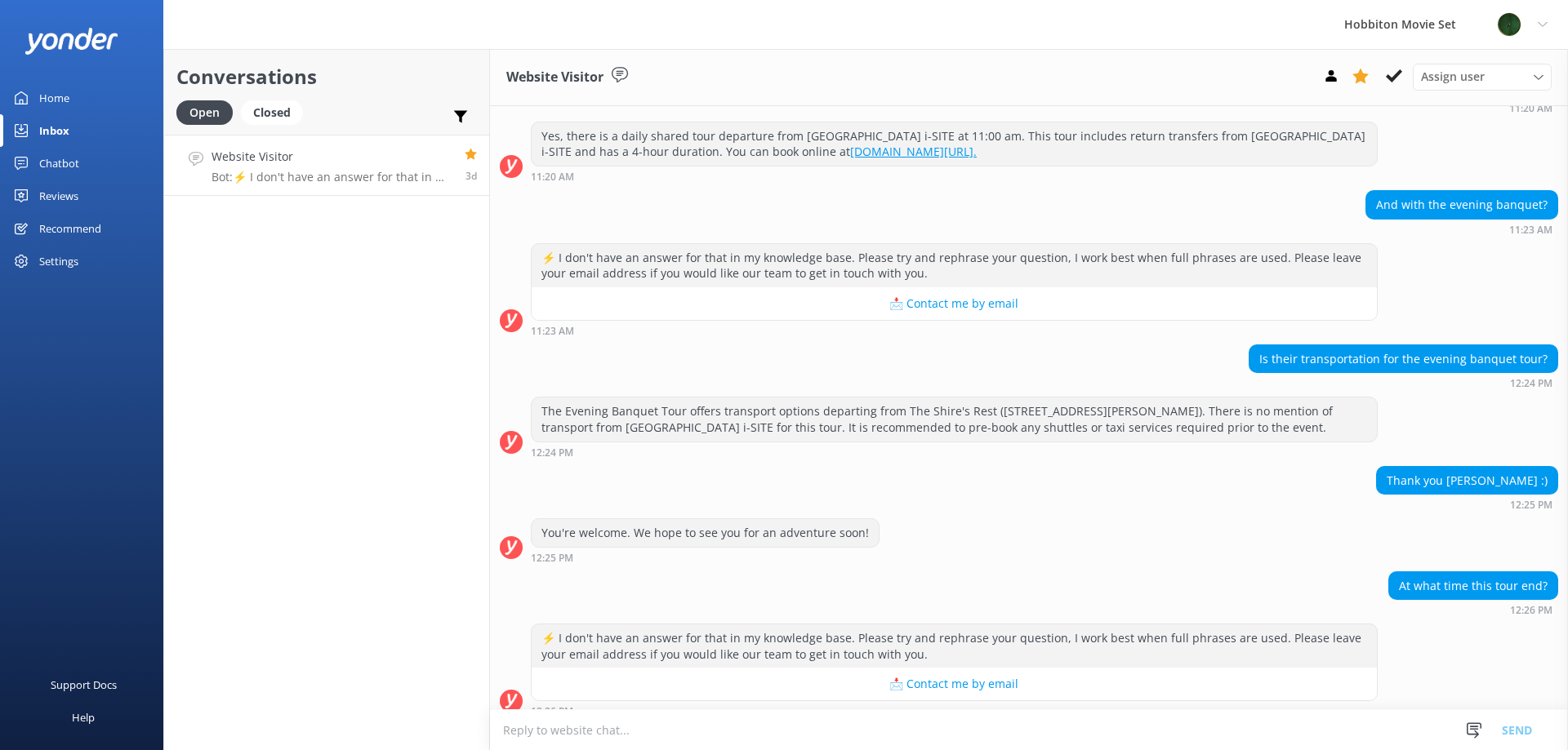
click at [627, 737] on textarea at bounding box center [1029, 730] width 1078 height 40
paste textarea "Our tour schedules vary based on the season and available daylight hours. Kindl…"
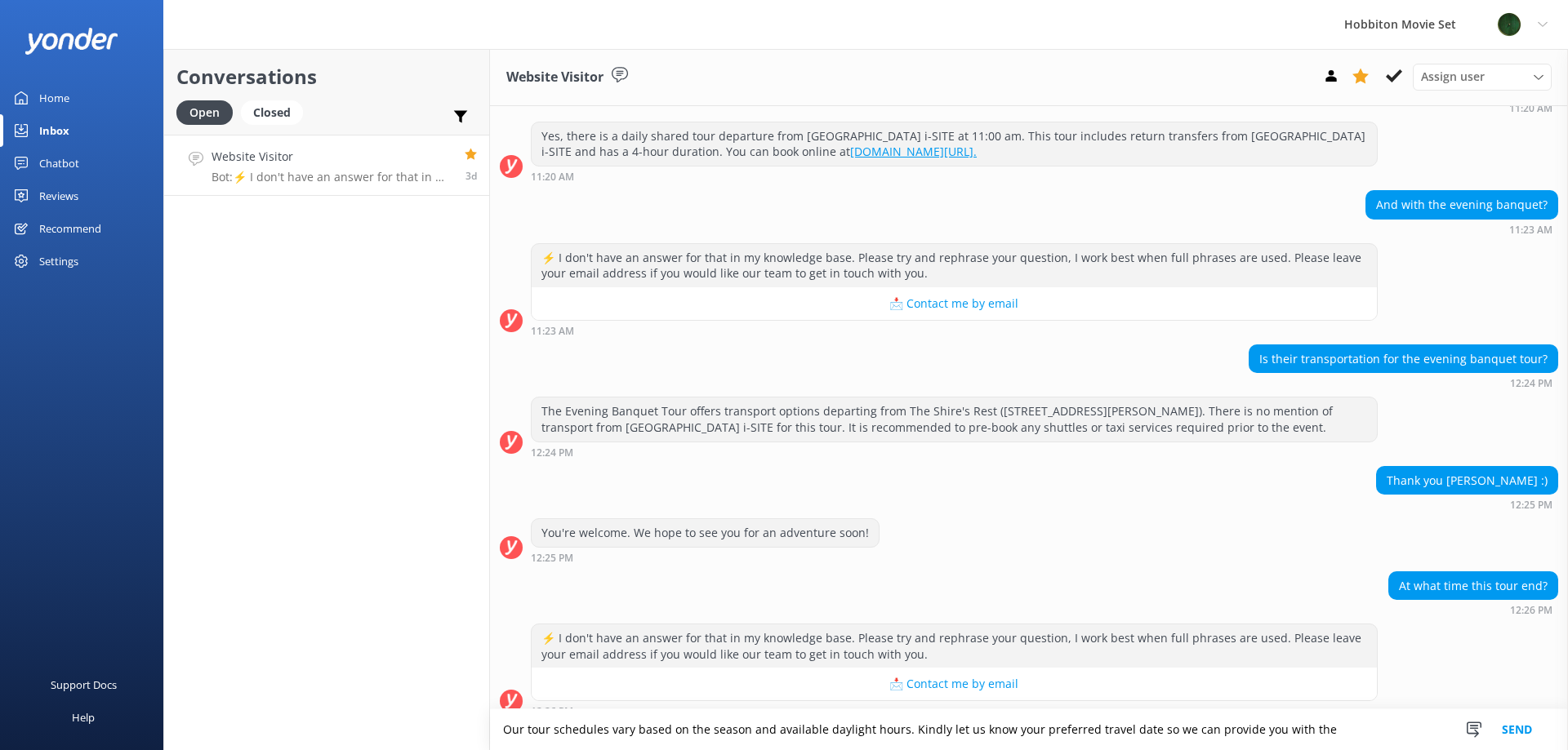
click at [1059, 729] on textarea "Our tour schedules vary based on the season and available daylight hours. Kindl…" at bounding box center [1029, 730] width 1078 height 40
click at [1312, 733] on textarea "Our tour schedules vary based on the season and available daylight hours. Kindl…" at bounding box center [1029, 730] width 1078 height 40
type textarea "Our tour schedules vary based on the season and available daylight hours. Kindl…"
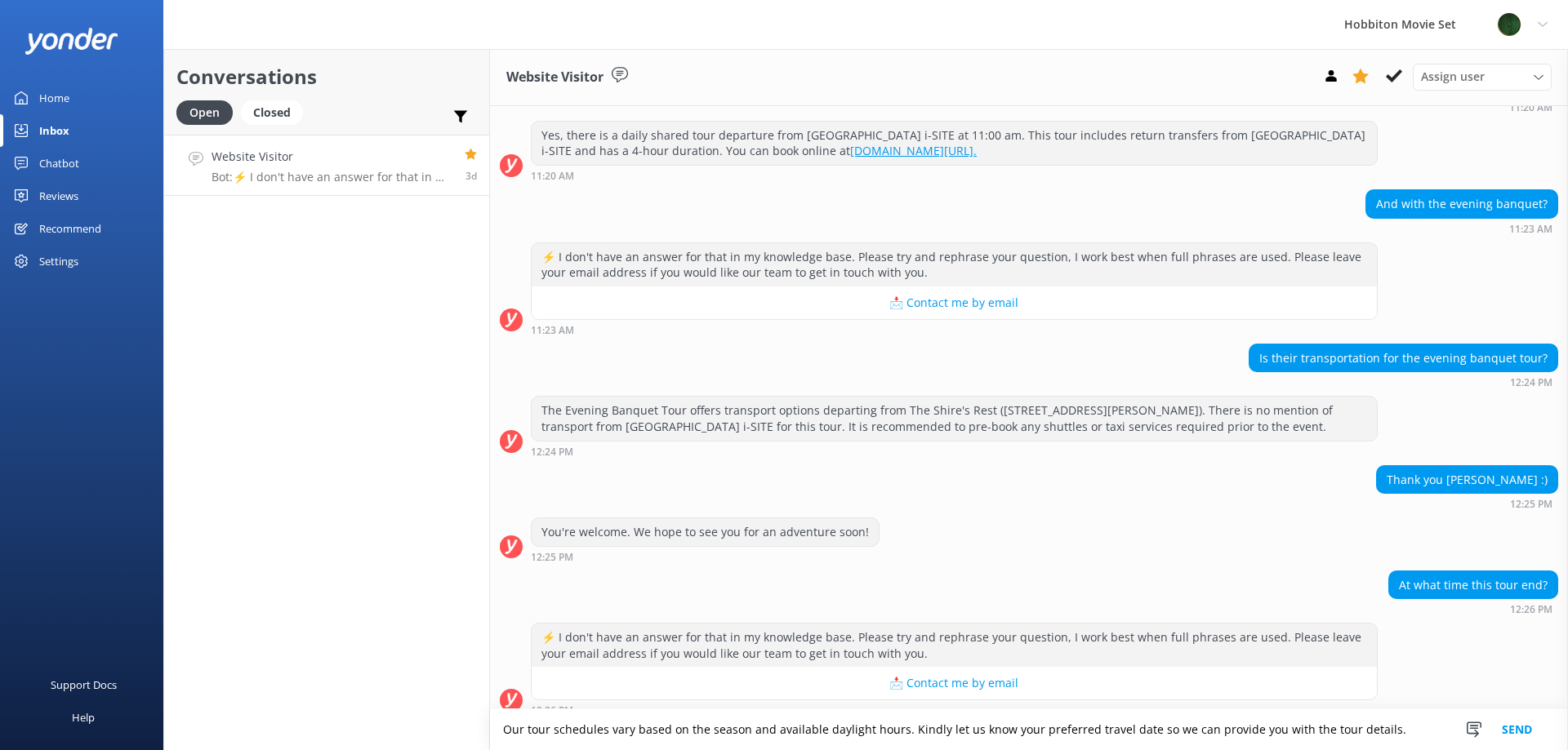
click at [1505, 728] on button "Send" at bounding box center [1517, 730] width 62 height 40
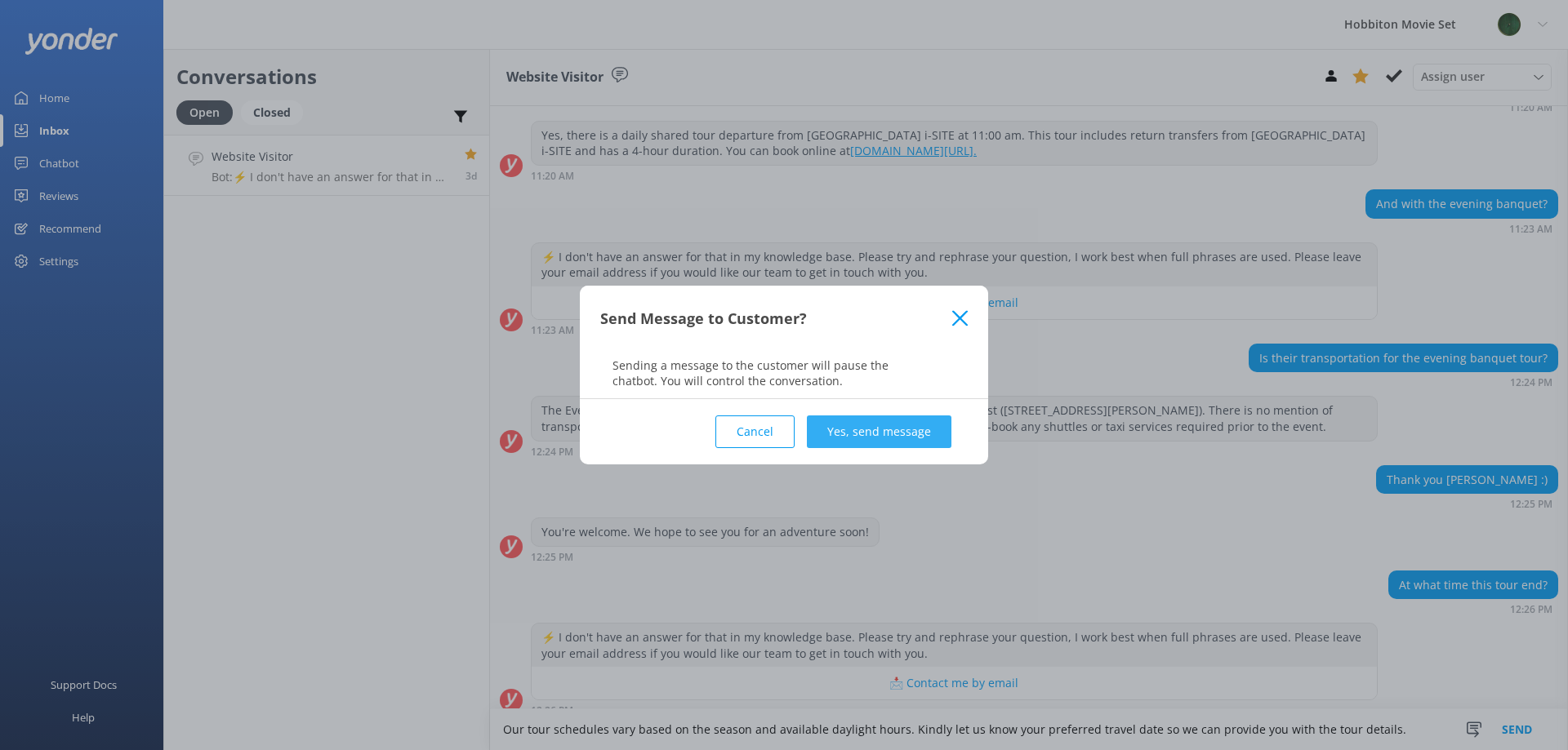
click at [883, 432] on button "Yes, send message" at bounding box center [879, 432] width 145 height 33
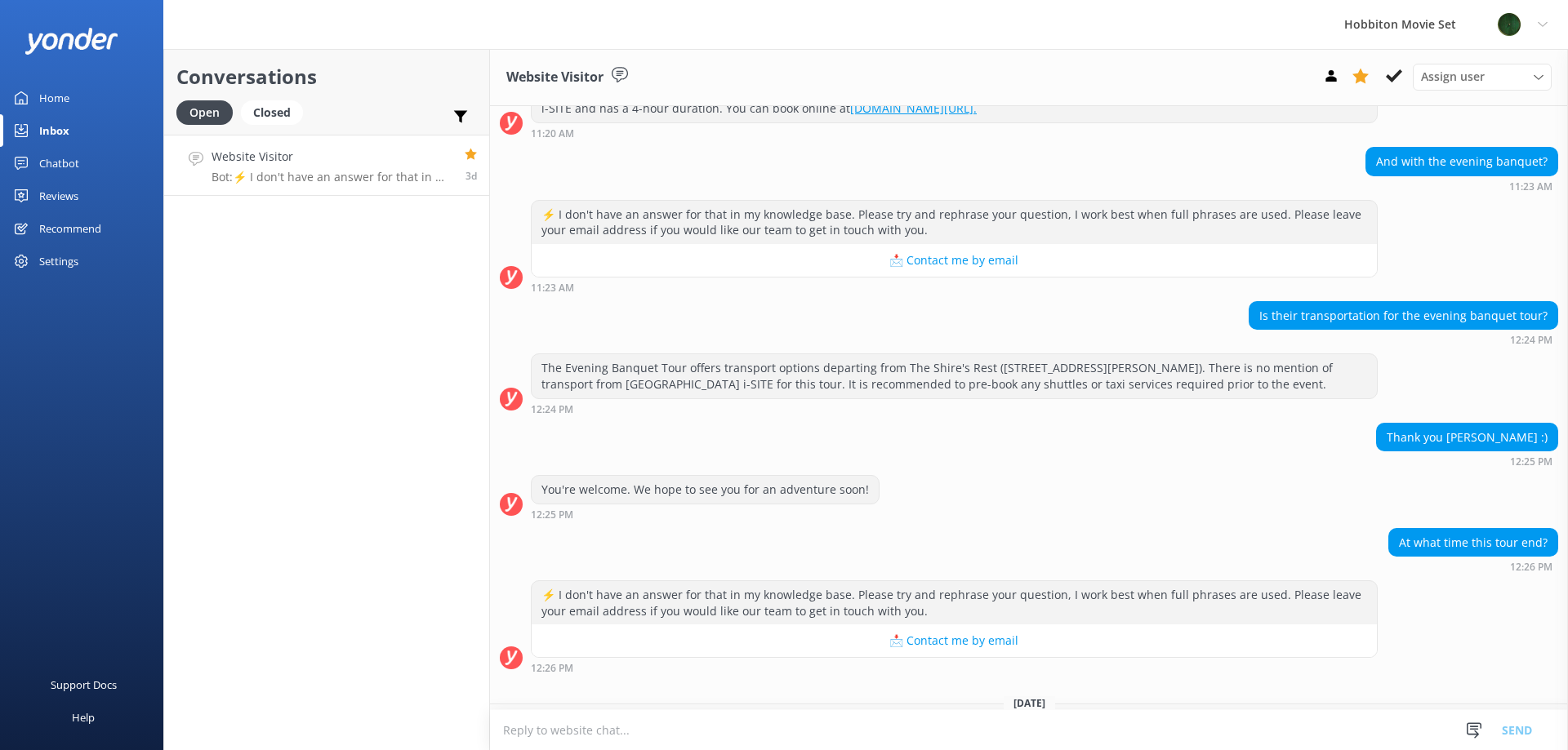
scroll to position [217, 0]
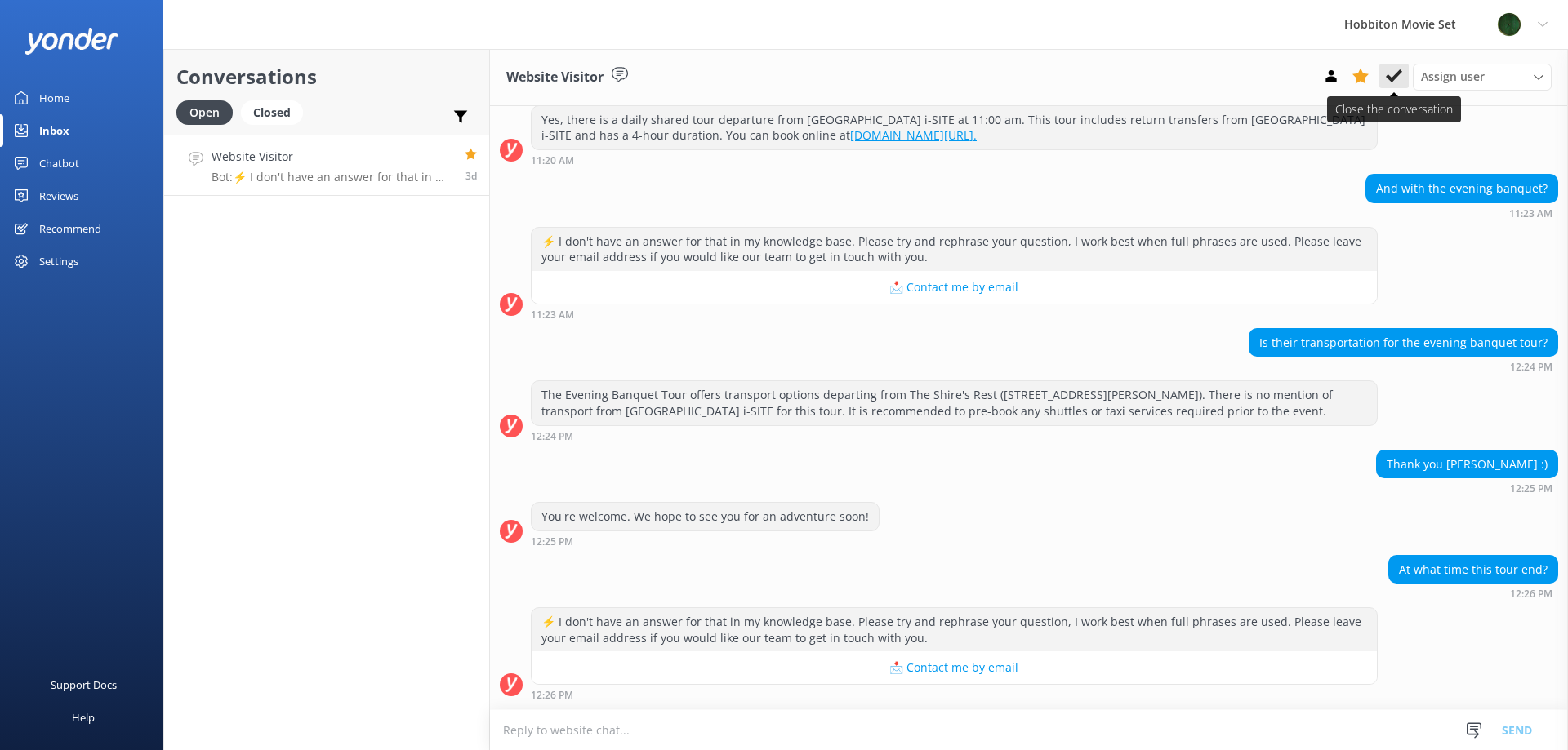
click at [1390, 72] on icon at bounding box center [1393, 75] width 16 height 16
